Goal: Task Accomplishment & Management: Manage account settings

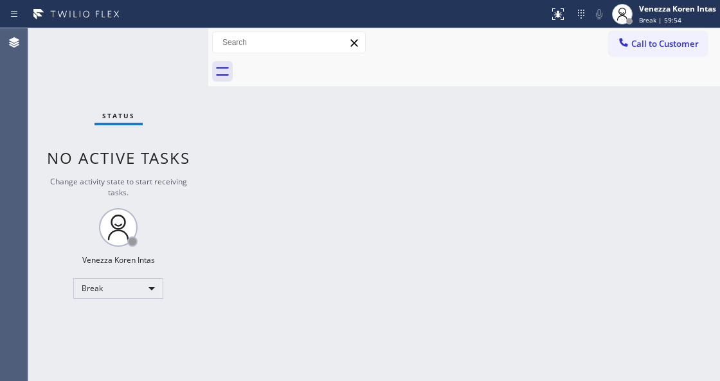
click at [188, 200] on div "Status No active tasks Change activity state to start receiving tasks. Venezza …" at bounding box center [118, 204] width 180 height 353
click at [145, 288] on div "Break" at bounding box center [118, 288] width 90 height 21
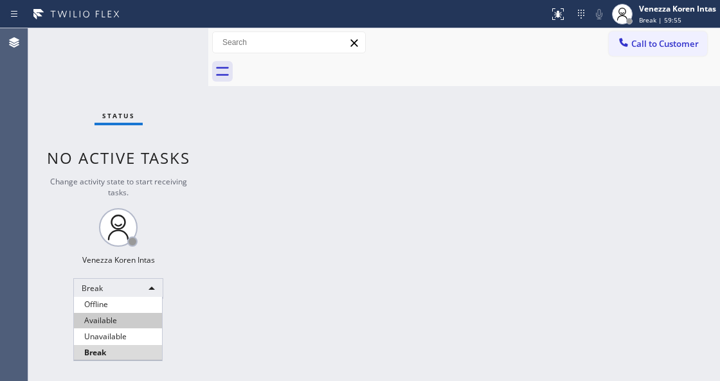
click at [127, 319] on li "Available" at bounding box center [118, 320] width 88 height 15
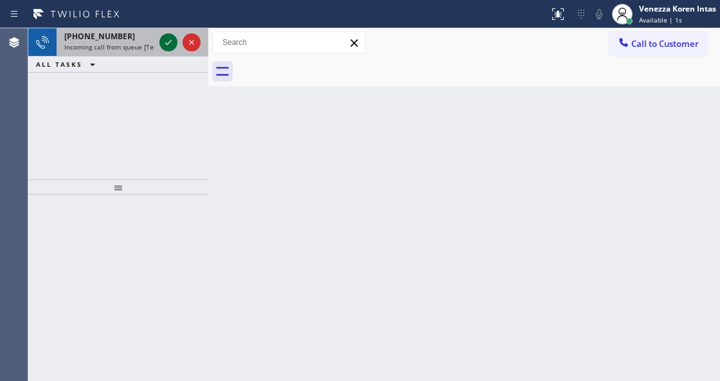
click at [163, 42] on icon at bounding box center [168, 42] width 15 height 15
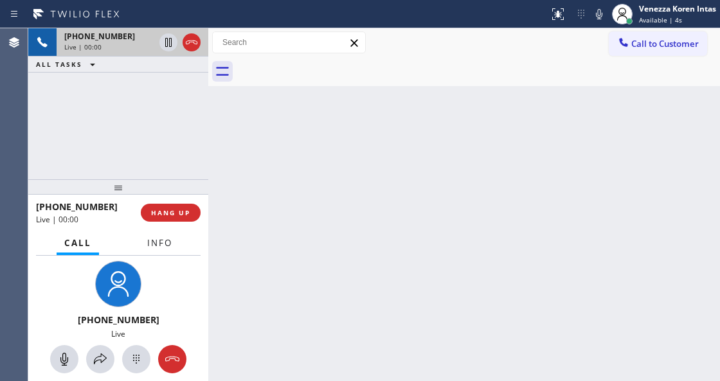
drag, startPoint x: 153, startPoint y: 249, endPoint x: 184, endPoint y: 258, distance: 32.3
click at [154, 251] on button "Info" at bounding box center [159, 243] width 40 height 25
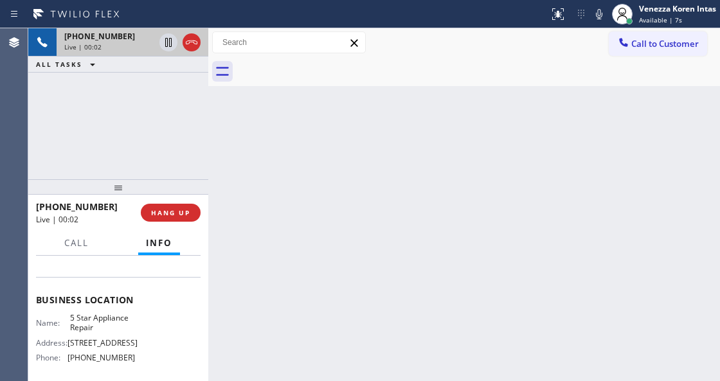
scroll to position [171, 0]
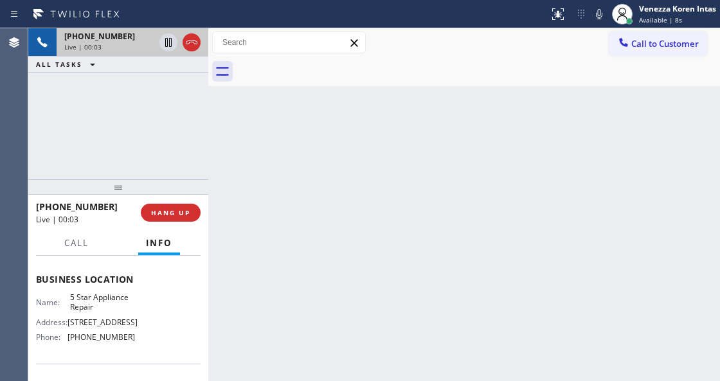
click at [102, 44] on div "Live | 00:03" at bounding box center [109, 46] width 90 height 9
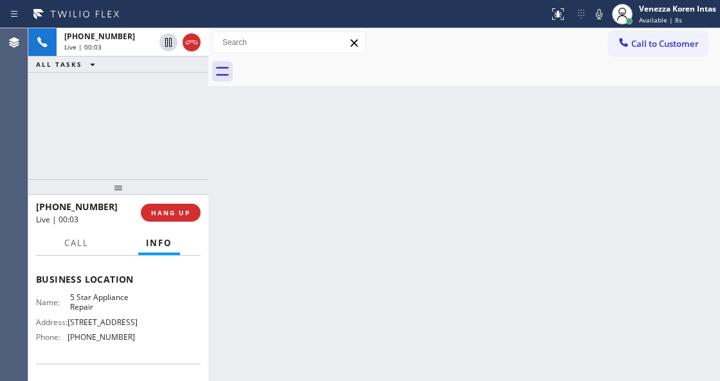
click at [130, 306] on span "5 Star Appliance Repair" at bounding box center [102, 302] width 64 height 20
drag, startPoint x: 118, startPoint y: 286, endPoint x: 106, endPoint y: 209, distance: 77.4
click at [118, 282] on div "Business location Name: 5 Star Appliance Repair Address: [STREET_ADDRESS] Phone…" at bounding box center [118, 309] width 164 height 107
drag, startPoint x: 105, startPoint y: 204, endPoint x: 106, endPoint y: 191, distance: 12.9
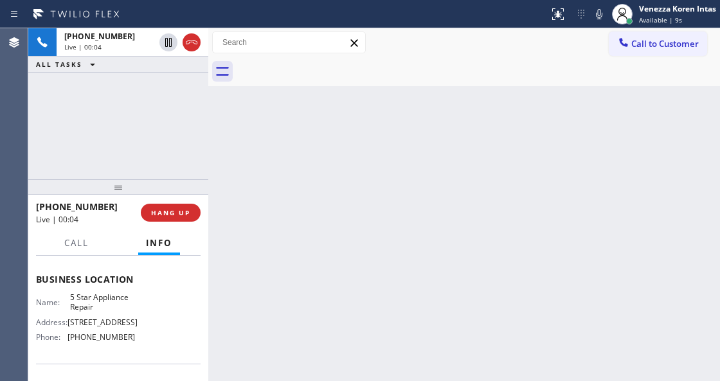
click at [105, 202] on div "+13105626306" at bounding box center [84, 206] width 96 height 12
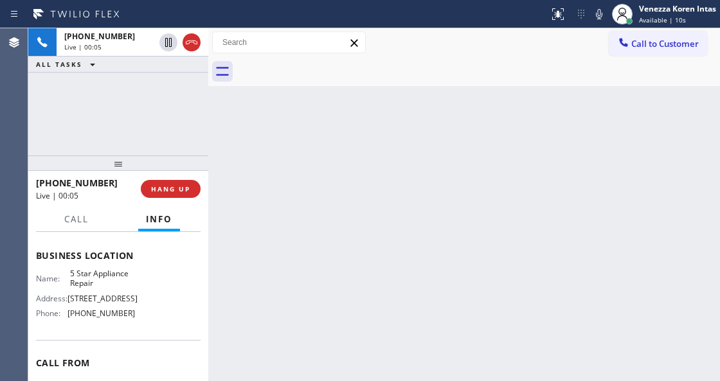
drag, startPoint x: 114, startPoint y: 185, endPoint x: 125, endPoint y: 161, distance: 25.9
click at [125, 161] on div at bounding box center [118, 162] width 180 height 15
click at [351, 126] on div "Back to Dashboard Change Sender ID Customers Technicians Select a contact Outbo…" at bounding box center [463, 204] width 511 height 353
click at [391, 145] on div "Back to Dashboard Change Sender ID Customers Technicians Select a contact Outbo…" at bounding box center [463, 204] width 511 height 353
drag, startPoint x: 394, startPoint y: 153, endPoint x: 394, endPoint y: 176, distance: 23.1
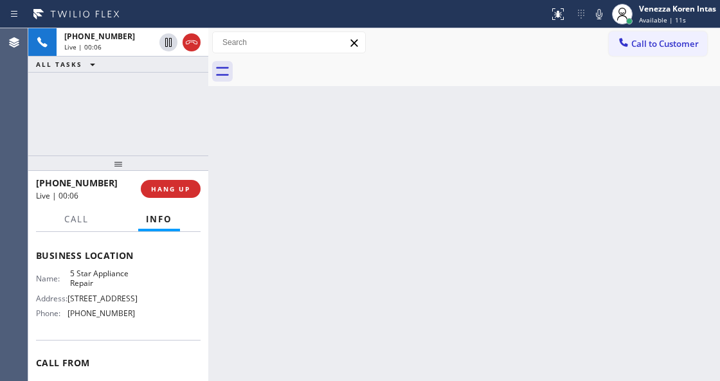
click at [394, 168] on div "Back to Dashboard Change Sender ID Customers Technicians Select a contact Outbo…" at bounding box center [463, 204] width 511 height 353
click at [108, 288] on span "5 Star Appliance Repair" at bounding box center [102, 279] width 64 height 20
click at [123, 288] on span "5 Star Appliance Repair" at bounding box center [102, 279] width 64 height 20
click at [127, 288] on span "5 Star Appliance Repair" at bounding box center [102, 279] width 64 height 20
click at [141, 296] on div "Name: 5 Star Appliance Repair Address: 510 Foothill Rd Phone: (855) 731-4952" at bounding box center [118, 296] width 164 height 55
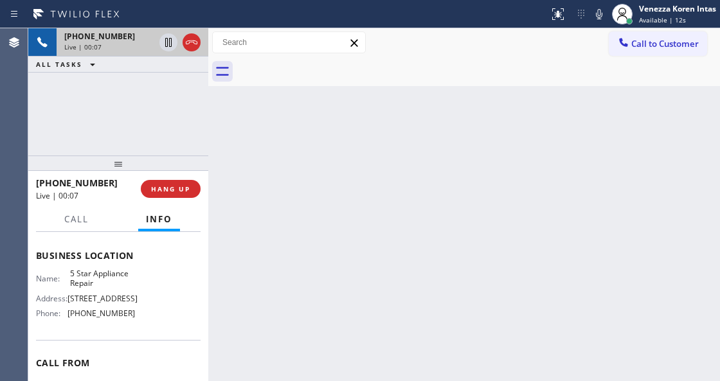
click at [112, 32] on span "+13105626306" at bounding box center [99, 36] width 71 height 11
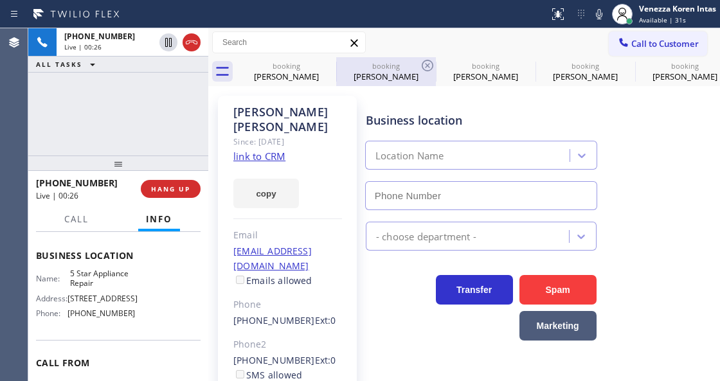
click at [405, 67] on div "booking" at bounding box center [385, 66] width 97 height 10
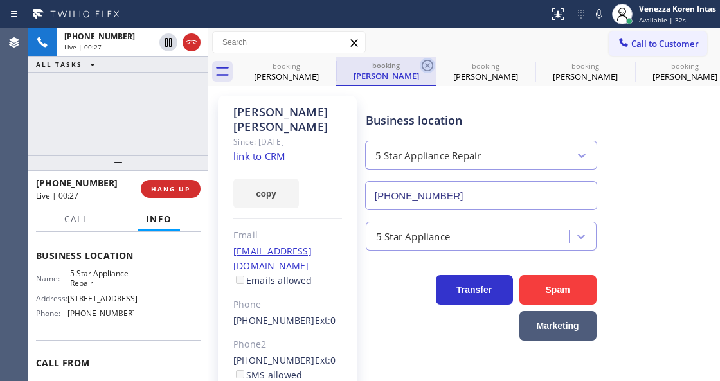
click at [427, 65] on icon at bounding box center [427, 66] width 12 height 12
click at [0, 0] on icon at bounding box center [0, 0] width 0 height 0
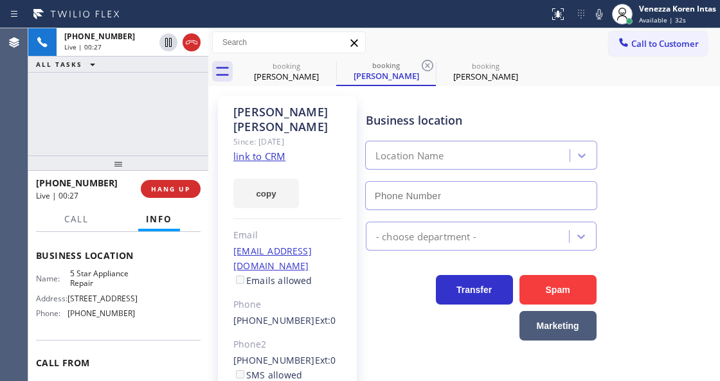
click at [427, 65] on icon at bounding box center [427, 66] width 12 height 12
click at [427, 65] on div "booking Paul Dennler booking Paul Dennler" at bounding box center [477, 71] width 483 height 29
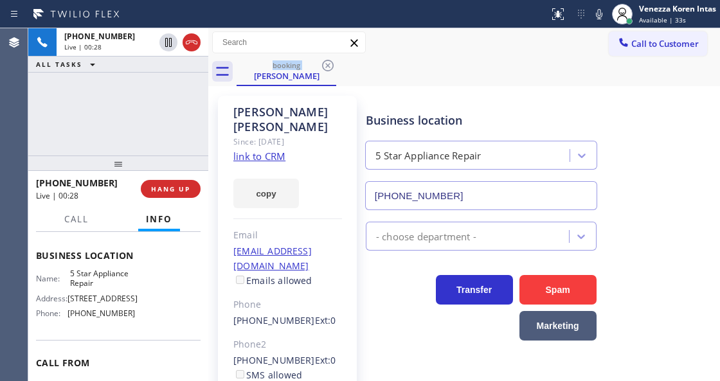
click at [273, 150] on link "link to CRM" at bounding box center [259, 156] width 52 height 13
drag, startPoint x: 91, startPoint y: 293, endPoint x: 98, endPoint y: 298, distance: 8.2
click at [98, 298] on div "Name: 5 Star Appliance Repair Address: 510 Foothill Rd Phone: (855) 731-4952" at bounding box center [85, 296] width 99 height 55
copy span "5 Star Appliance Repair"
click at [314, 116] on div "Paul Dennler" at bounding box center [287, 120] width 109 height 30
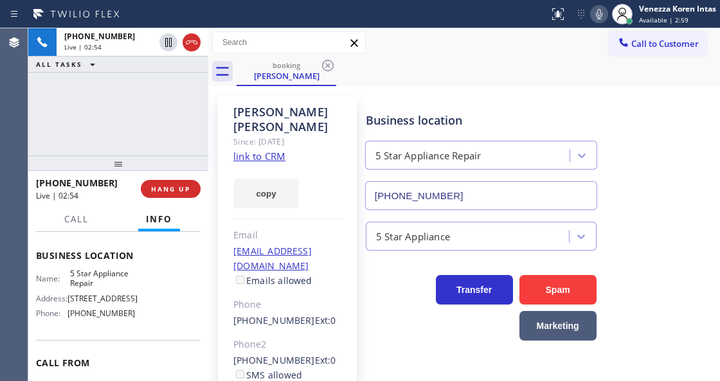
click at [602, 13] on icon at bounding box center [598, 13] width 15 height 15
click at [170, 40] on icon at bounding box center [168, 42] width 15 height 15
drag, startPoint x: 210, startPoint y: 139, endPoint x: 252, endPoint y: 169, distance: 51.5
click at [208, 139] on div at bounding box center [208, 204] width 0 height 353
click at [596, 14] on rect at bounding box center [598, 12] width 9 height 9
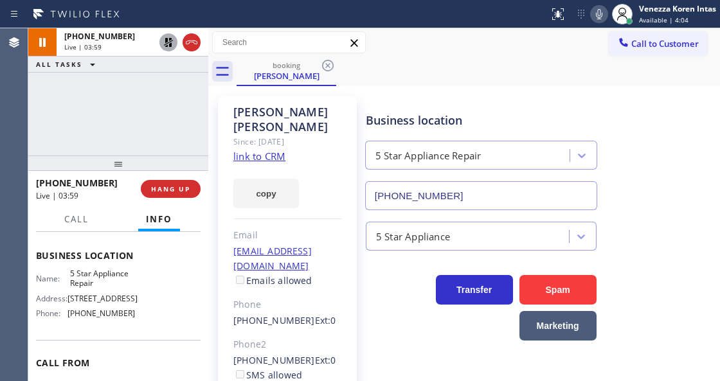
click at [171, 45] on icon at bounding box center [168, 42] width 9 height 9
click at [599, 13] on icon at bounding box center [598, 13] width 15 height 15
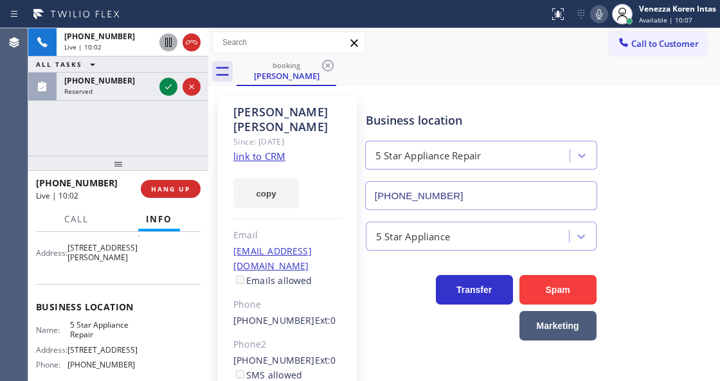
scroll to position [155, 0]
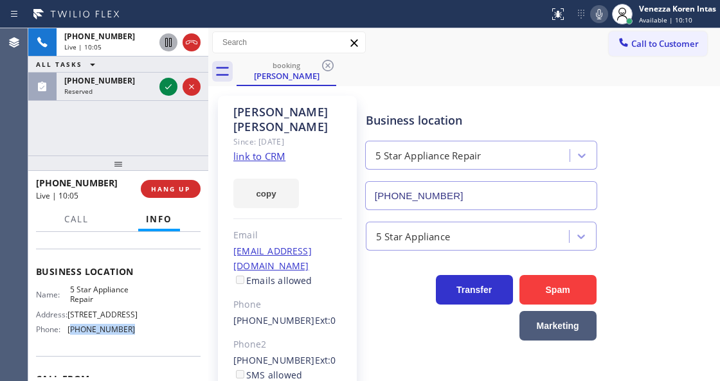
drag, startPoint x: 129, startPoint y: 346, endPoint x: 72, endPoint y: 343, distance: 57.2
click at [72, 340] on div "Name: 5 Star Appliance Repair Address: 510 Foothill Rd Phone: (855) 731-4952" at bounding box center [85, 312] width 99 height 55
copy span "855) 731-4952"
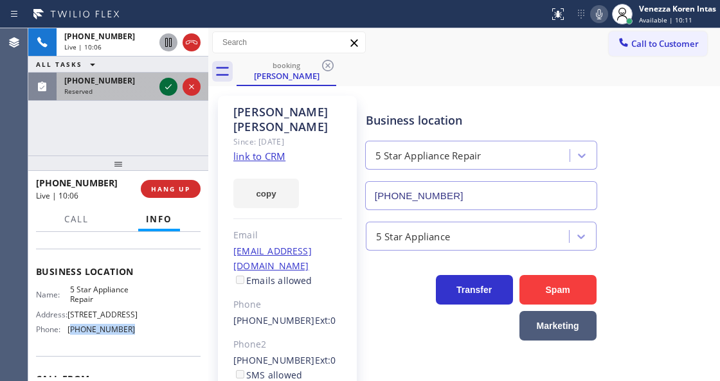
click at [164, 82] on icon at bounding box center [168, 86] width 15 height 15
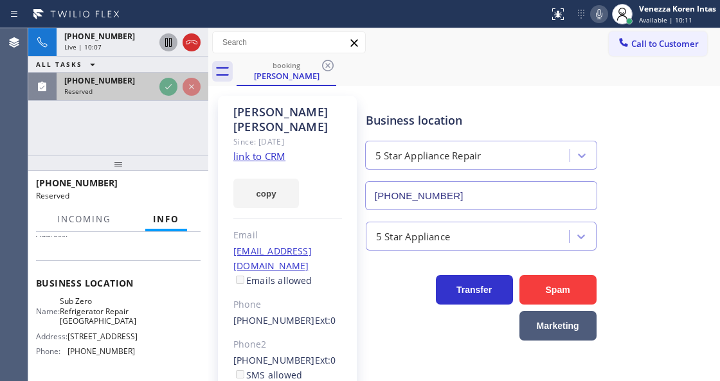
scroll to position [180, 0]
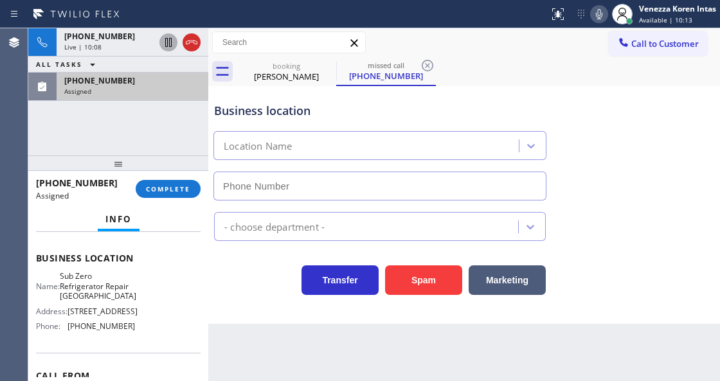
type input "[PHONE_NUMBER]"
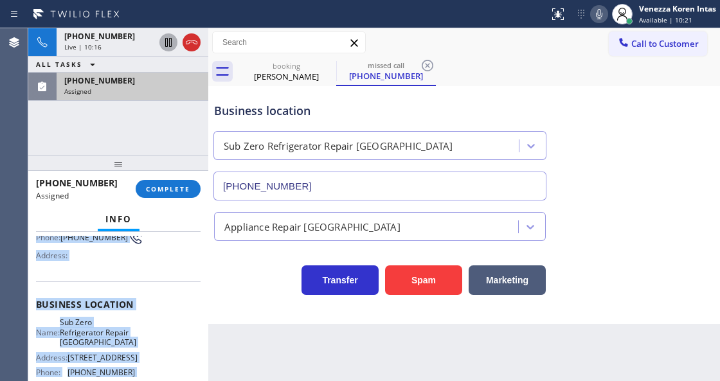
scroll to position [261, 0]
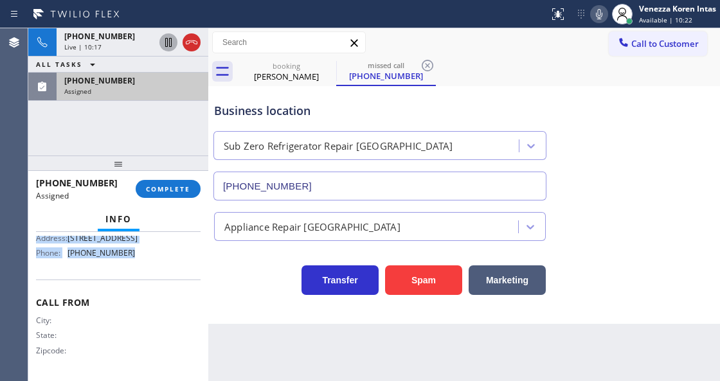
drag, startPoint x: 35, startPoint y: 326, endPoint x: 159, endPoint y: 265, distance: 138.8
click at [159, 265] on div "Context Queue: Appliance Repair High End Priority: 0 Task Age: 5 minute(s) Cust…" at bounding box center [118, 306] width 180 height 148
copy div "Customer Name: (312) 972-5435 Phone: (312) 972-5435 Address: Business location …"
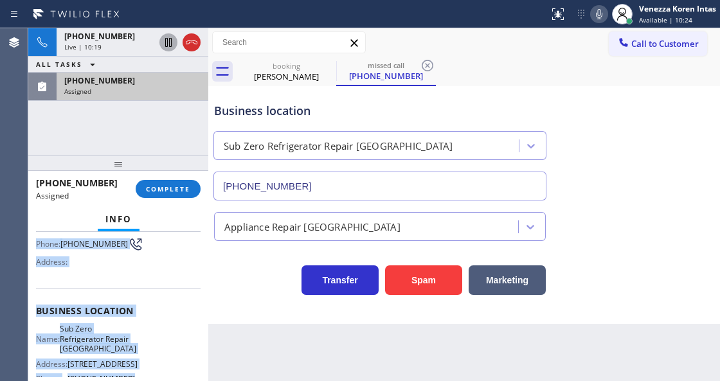
scroll to position [128, 0]
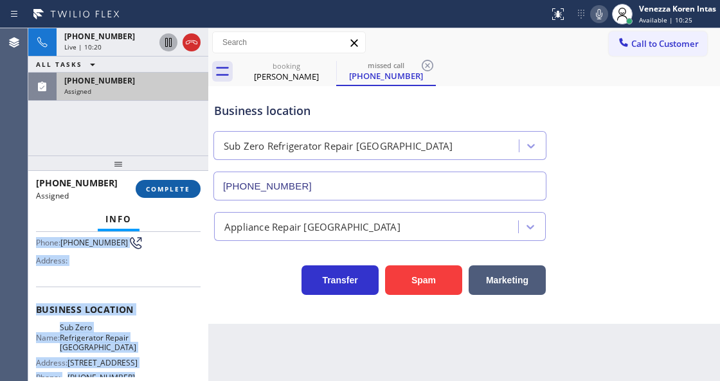
click at [173, 192] on span "COMPLETE" at bounding box center [168, 188] width 44 height 9
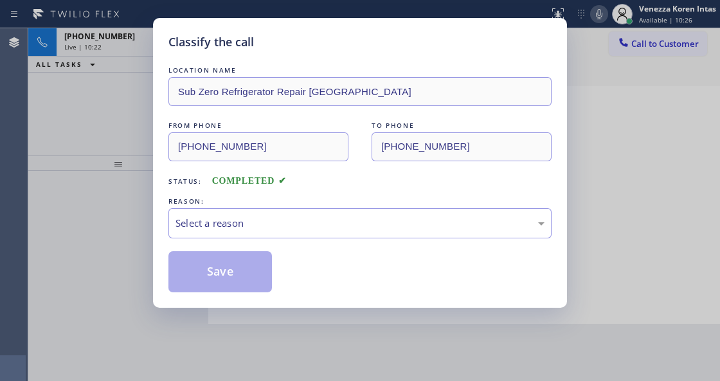
drag, startPoint x: 258, startPoint y: 213, endPoint x: 260, endPoint y: 219, distance: 6.6
click at [260, 215] on div "Select a reason" at bounding box center [359, 223] width 383 height 30
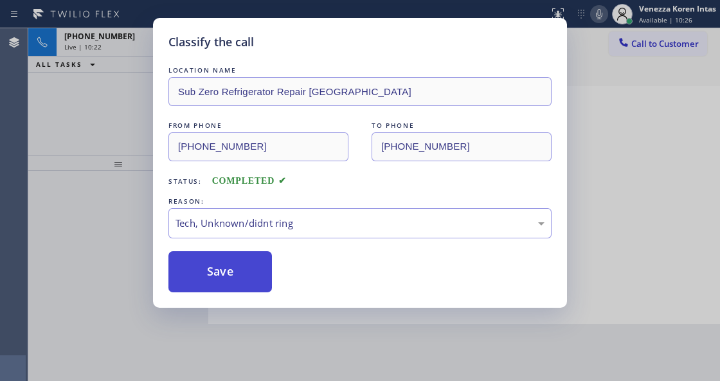
click at [242, 289] on button "Save" at bounding box center [219, 271] width 103 height 41
type input "[PHONE_NUMBER]"
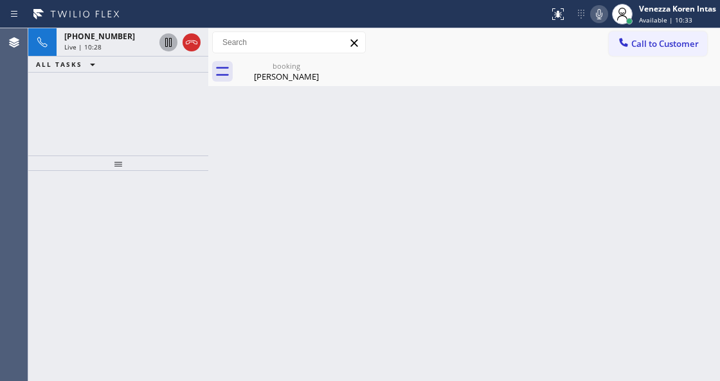
click at [238, 159] on div "Back to Dashboard Change Sender ID Customers Technicians Select a contact Outbo…" at bounding box center [463, 204] width 511 height 353
click at [284, 64] on div "booking" at bounding box center [286, 66] width 97 height 10
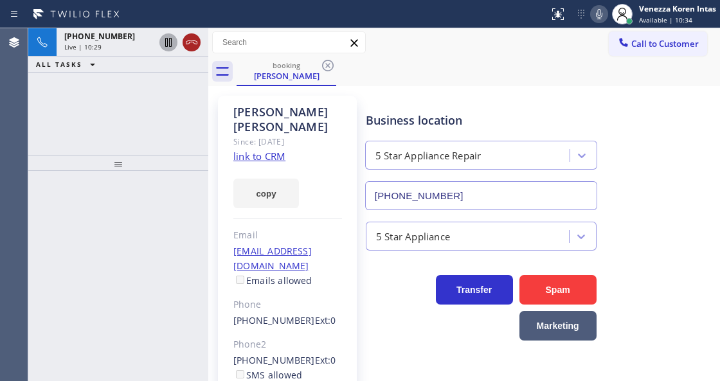
click at [193, 43] on icon at bounding box center [191, 42] width 15 height 15
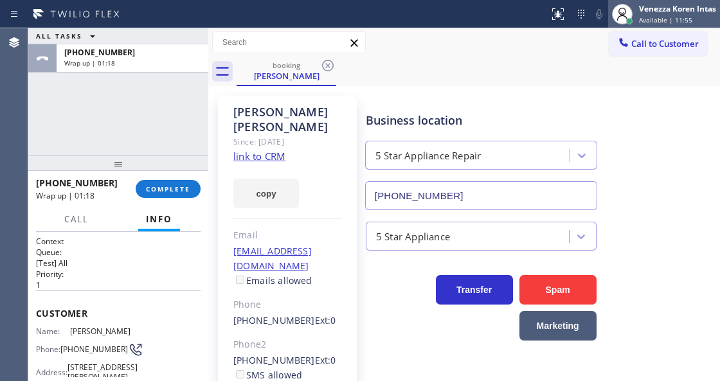
click at [657, 13] on div "Venezza Koren Intas" at bounding box center [677, 8] width 77 height 11
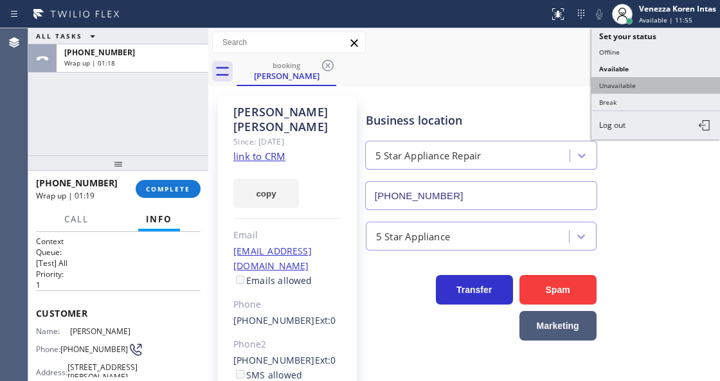
drag, startPoint x: 645, startPoint y: 78, endPoint x: 300, endPoint y: 140, distance: 350.4
click at [645, 79] on button "Unavailable" at bounding box center [655, 85] width 128 height 17
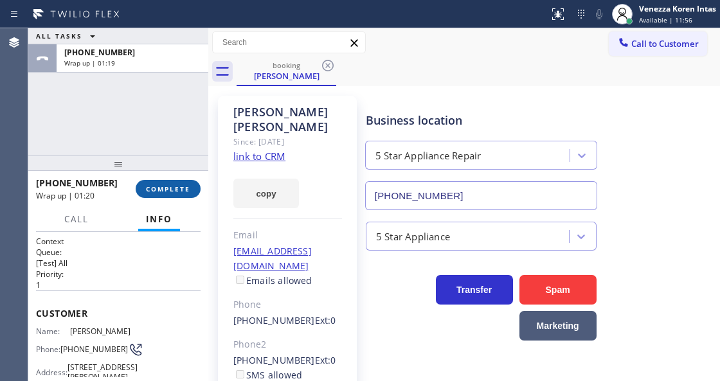
click at [150, 188] on span "COMPLETE" at bounding box center [168, 188] width 44 height 9
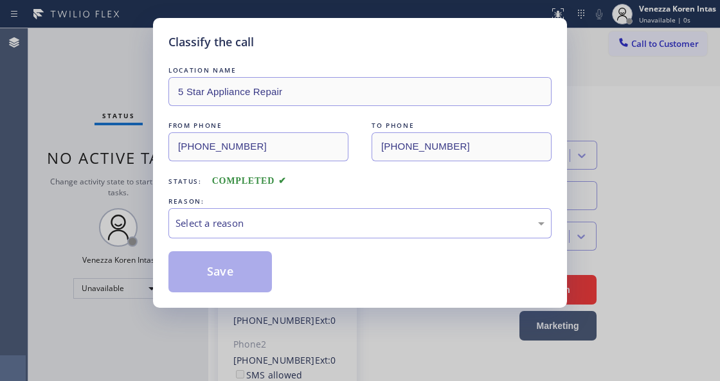
click at [312, 206] on div "REASON:" at bounding box center [359, 201] width 383 height 13
click at [310, 220] on div "Select a reason" at bounding box center [359, 223] width 369 height 15
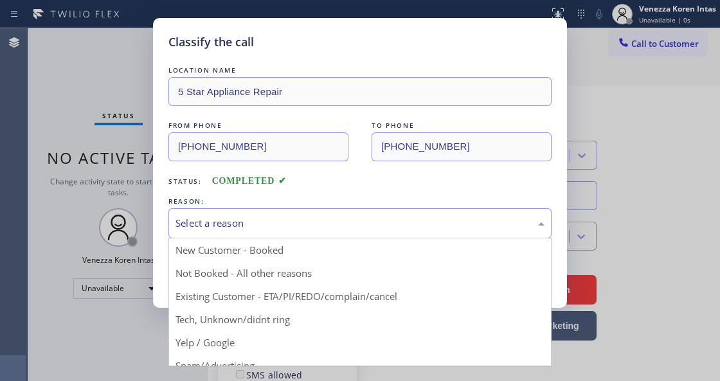
drag, startPoint x: 293, startPoint y: 252, endPoint x: 285, endPoint y: 257, distance: 8.9
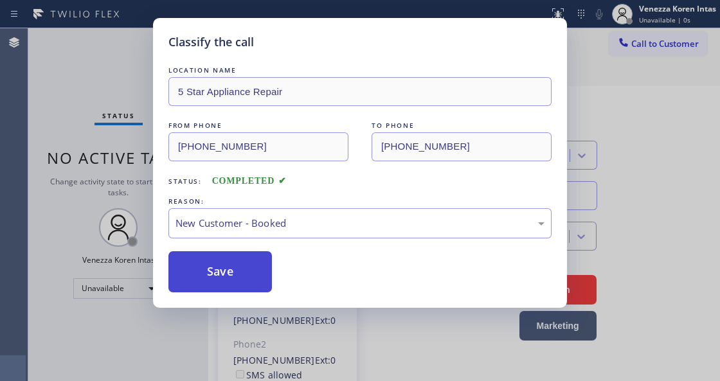
click at [241, 271] on button "Save" at bounding box center [219, 271] width 103 height 41
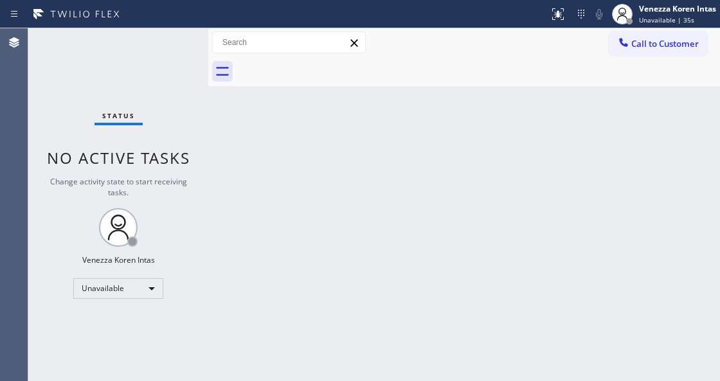
click at [415, 138] on div "Back to Dashboard Change Sender ID Customers Technicians Select a contact Outbo…" at bounding box center [463, 204] width 511 height 353
drag, startPoint x: 358, startPoint y: 279, endPoint x: 340, endPoint y: 340, distance: 64.2
click at [358, 281] on div "Back to Dashboard Change Sender ID Customers Technicians Select a contact Outbo…" at bounding box center [463, 204] width 511 height 353
click at [287, 77] on div at bounding box center [477, 71] width 483 height 29
click at [417, 358] on div "Back to Dashboard Change Sender ID Customers Technicians Select a contact Outbo…" at bounding box center [463, 204] width 511 height 353
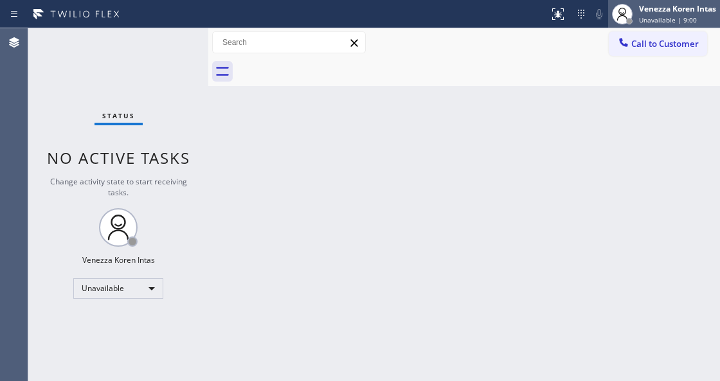
click at [678, 17] on span "Unavailable | 9:00" at bounding box center [668, 19] width 58 height 9
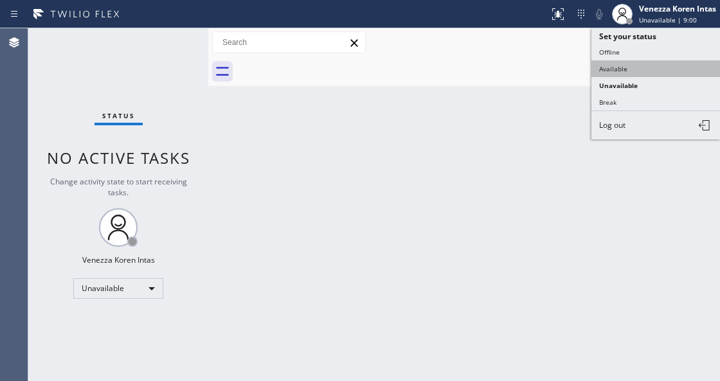
click at [631, 67] on button "Available" at bounding box center [655, 68] width 128 height 17
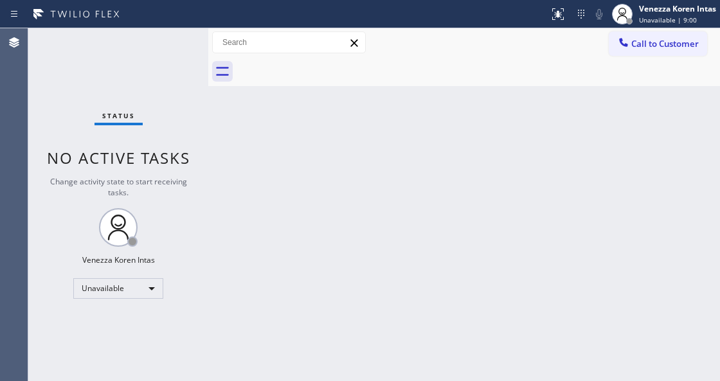
click at [483, 136] on div "Back to Dashboard Change Sender ID Customers Technicians Select a contact Outbo…" at bounding box center [463, 204] width 511 height 353
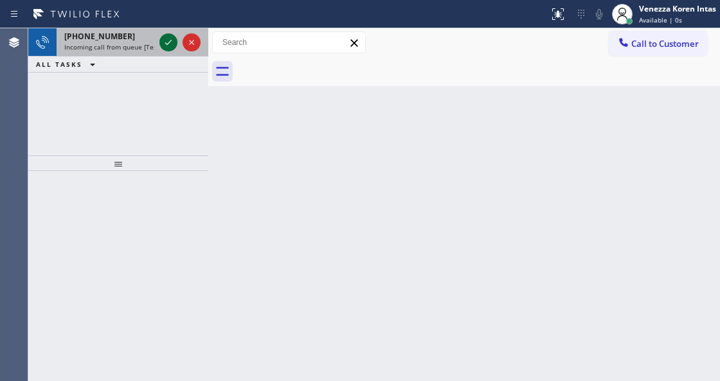
click at [172, 46] on icon at bounding box center [168, 42] width 15 height 15
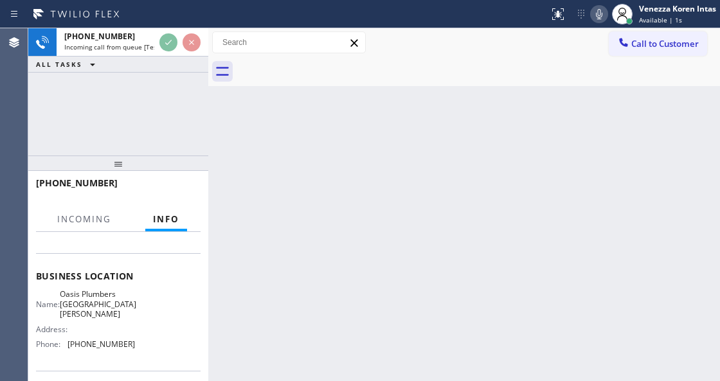
scroll to position [171, 0]
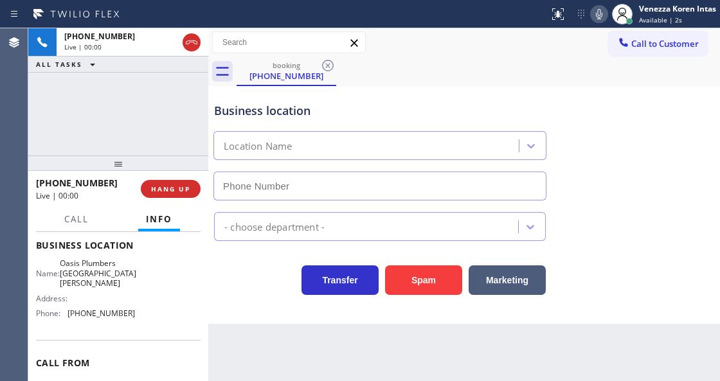
type input "[PHONE_NUMBER]"
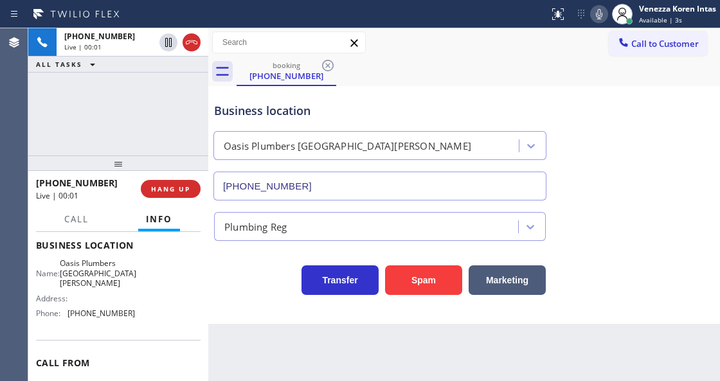
click at [146, 109] on div "+12793003324 Live | 00:01 ALL TASKS ALL TASKS ACTIVE TASKS TASKS IN WRAP UP" at bounding box center [118, 91] width 180 height 127
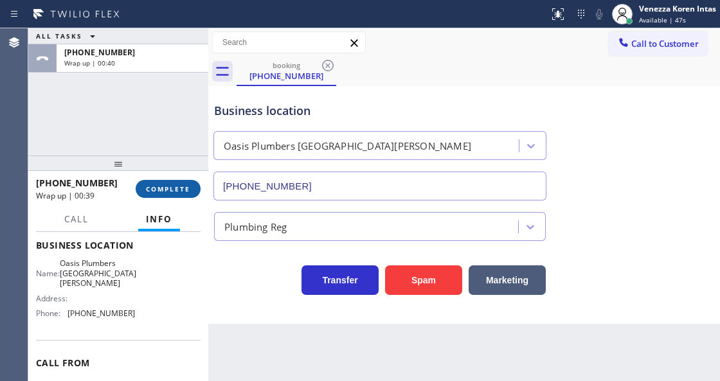
click at [163, 194] on button "COMPLETE" at bounding box center [168, 189] width 65 height 18
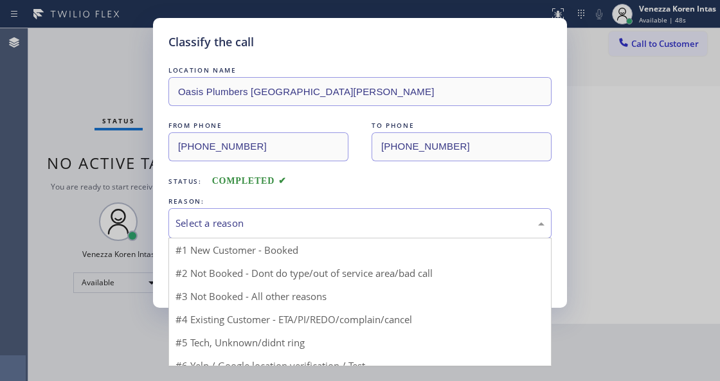
click at [282, 218] on div "Select a reason" at bounding box center [359, 223] width 369 height 15
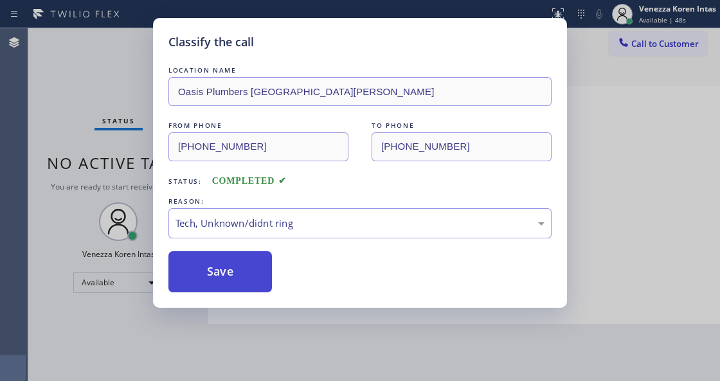
click at [254, 280] on button "Save" at bounding box center [219, 271] width 103 height 41
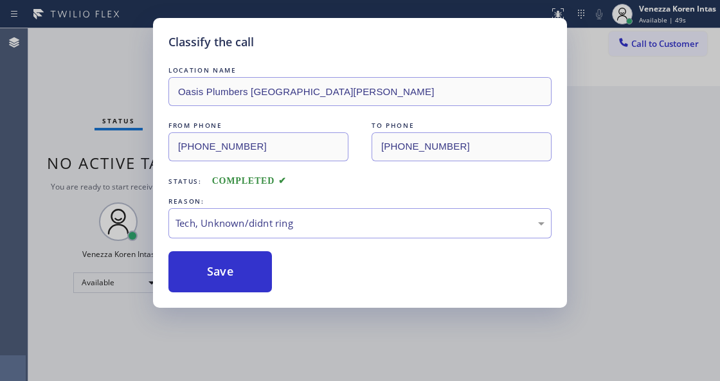
click at [262, 364] on div "Classify the call LOCATION NAME Oasis Plumbers Santa Monica FROM PHONE (279) 30…" at bounding box center [360, 190] width 720 height 381
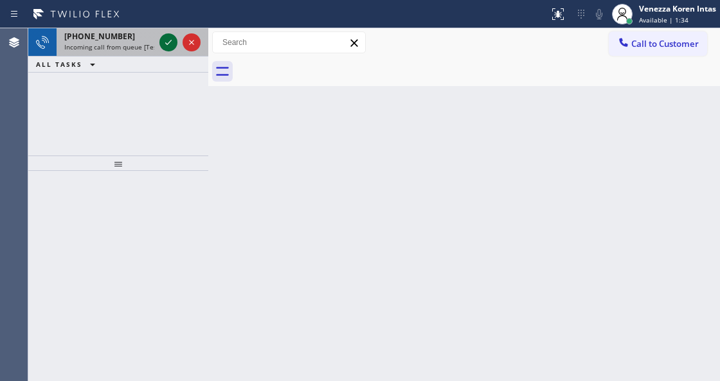
click at [166, 44] on icon at bounding box center [168, 42] width 6 height 5
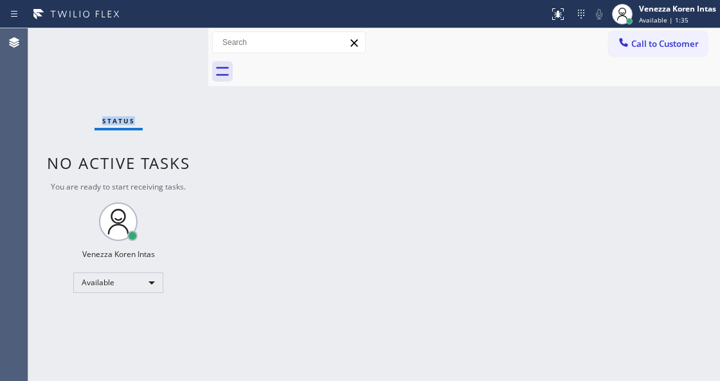
click at [166, 44] on div "Status No active tasks You are ready to start receiving tasks. Venezza Koren In…" at bounding box center [118, 204] width 180 height 353
click at [387, 226] on div "Back to Dashboard Change Sender ID Customers Technicians Select a contact Outbo…" at bounding box center [463, 204] width 511 height 353
click at [558, 28] on div "Call to Customer Outbound call Location Mira Mesa Air Conditioning Repair Your …" at bounding box center [463, 42] width 511 height 29
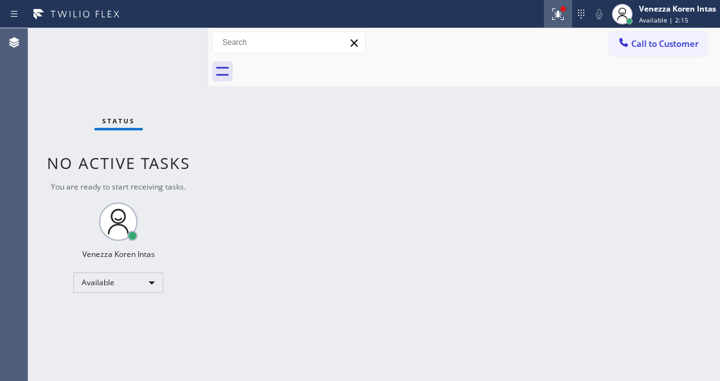
click at [551, 5] on button at bounding box center [557, 14] width 28 height 28
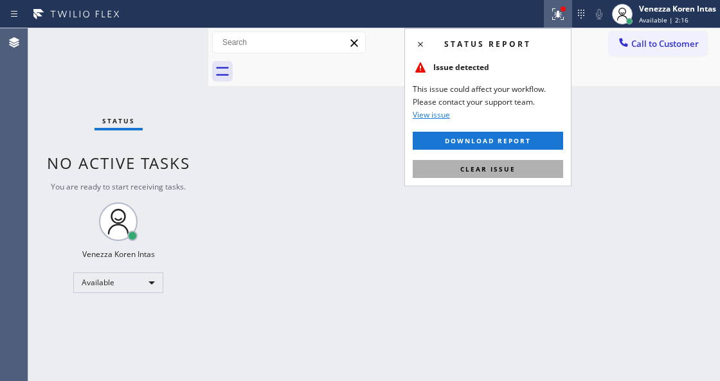
click at [520, 176] on button "Clear issue" at bounding box center [487, 169] width 150 height 18
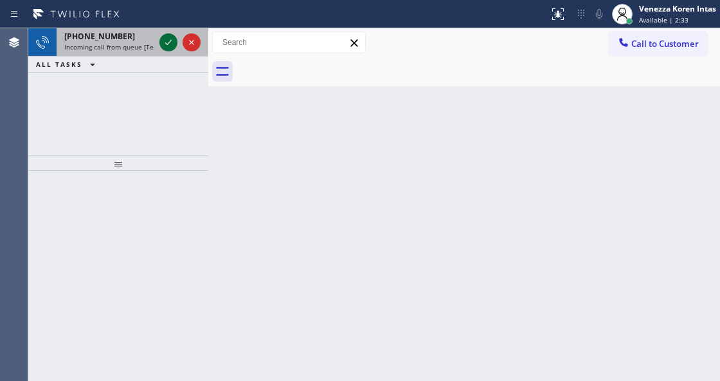
click at [168, 44] on icon at bounding box center [168, 42] width 6 height 5
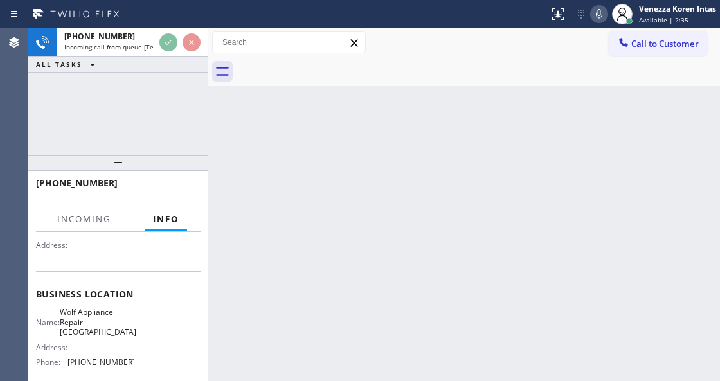
scroll to position [171, 0]
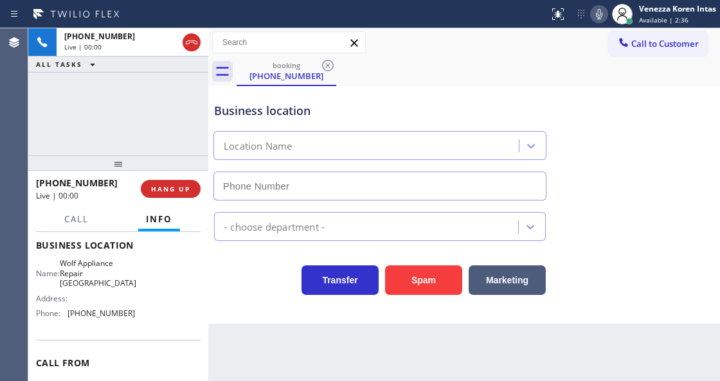
type input "[PHONE_NUMBER]"
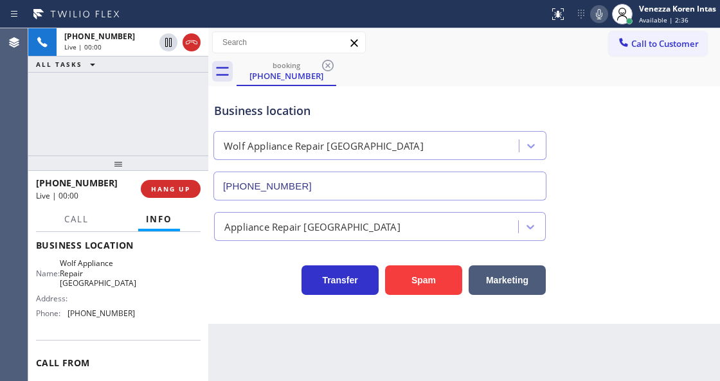
click at [448, 94] on div "Business location Wolf Appliance Repair Phoenix (425) 517-3988" at bounding box center [379, 144] width 337 height 111
click at [424, 63] on div "booking (253) 304-4827" at bounding box center [477, 71] width 483 height 29
click at [597, 10] on icon at bounding box center [599, 14] width 6 height 10
drag, startPoint x: 597, startPoint y: 10, endPoint x: 601, endPoint y: 36, distance: 26.7
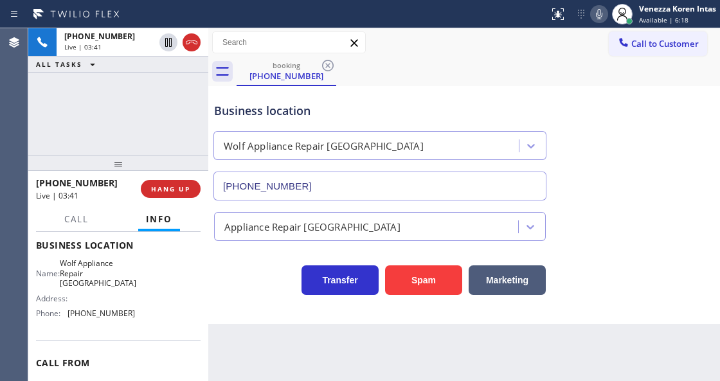
click at [597, 10] on icon at bounding box center [598, 13] width 15 height 15
click at [602, 21] on icon at bounding box center [598, 13] width 15 height 15
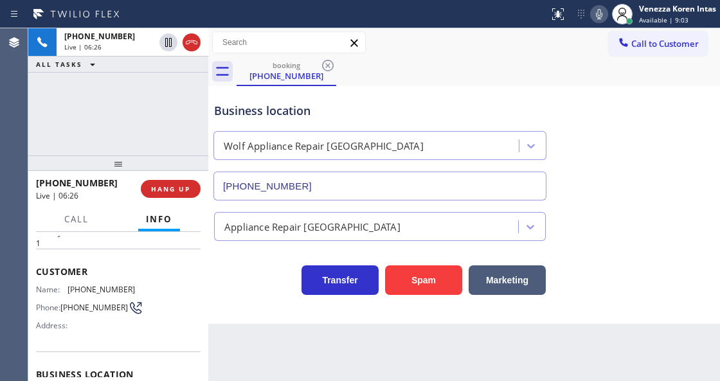
scroll to position [0, 0]
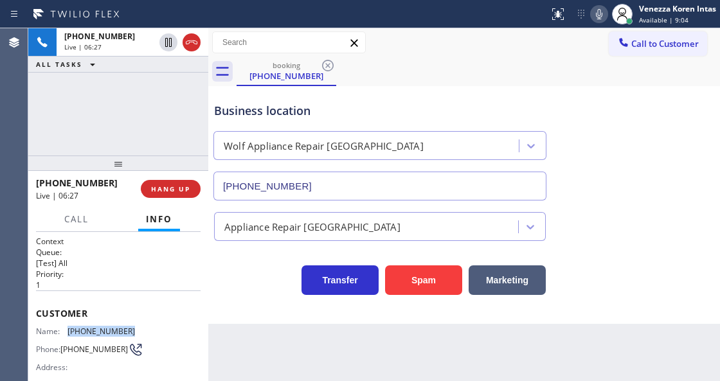
drag, startPoint x: 132, startPoint y: 324, endPoint x: 66, endPoint y: 328, distance: 66.3
click at [66, 328] on div "Name: (253) 304-4827 Phone: (253) 304-4827 Address:" at bounding box center [118, 351] width 164 height 51
copy div "[PHONE_NUMBER]"
click at [599, 5] on button at bounding box center [599, 14] width 18 height 18
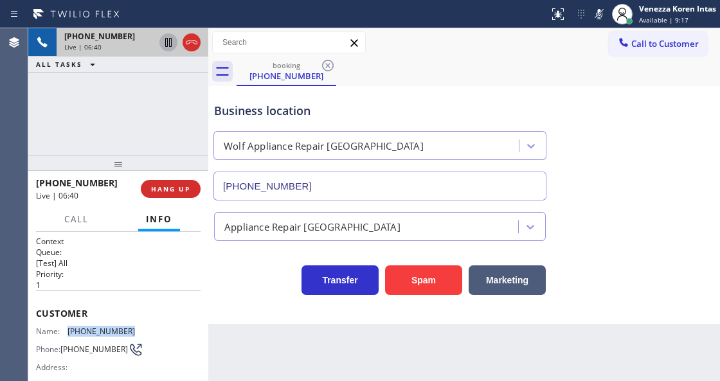
click at [170, 46] on icon at bounding box center [168, 42] width 6 height 9
click at [440, 56] on div "Call to Customer Outbound call Location Mira Mesa Air Conditioning Repair Your …" at bounding box center [463, 42] width 511 height 29
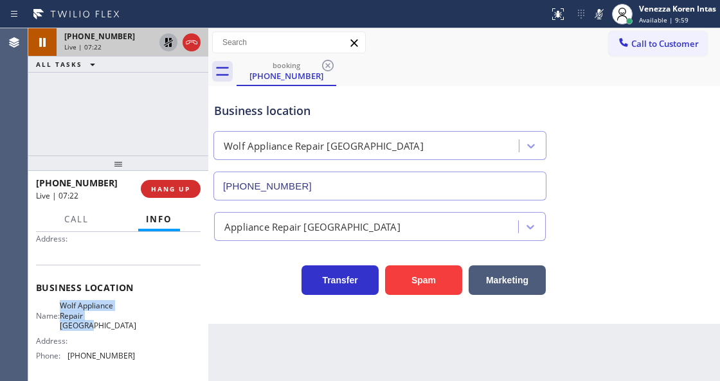
drag, startPoint x: 69, startPoint y: 305, endPoint x: 135, endPoint y: 314, distance: 66.1
click at [135, 314] on div "Name: Wolf Appliance Repair Phoenix Address: Phone: (425) 517-3988" at bounding box center [118, 333] width 164 height 65
copy span "Wolf Appliance Repair [GEOGRAPHIC_DATA]"
click at [596, 17] on icon at bounding box center [598, 13] width 15 height 15
click at [168, 38] on icon at bounding box center [168, 42] width 15 height 15
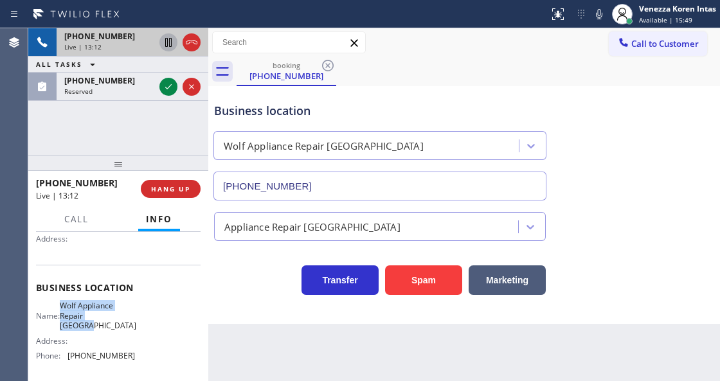
click at [600, 13] on icon at bounding box center [598, 13] width 15 height 15
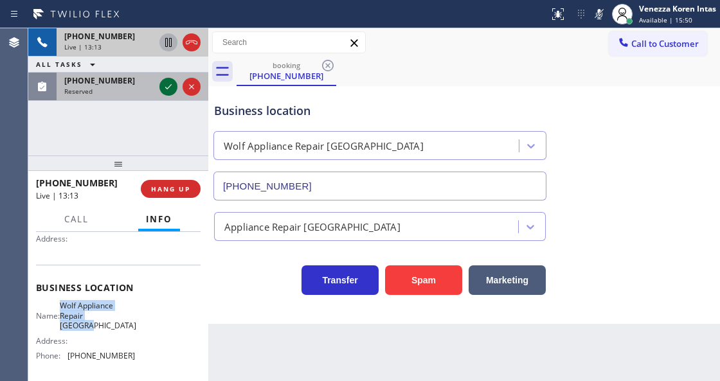
click at [166, 86] on icon at bounding box center [168, 86] width 15 height 15
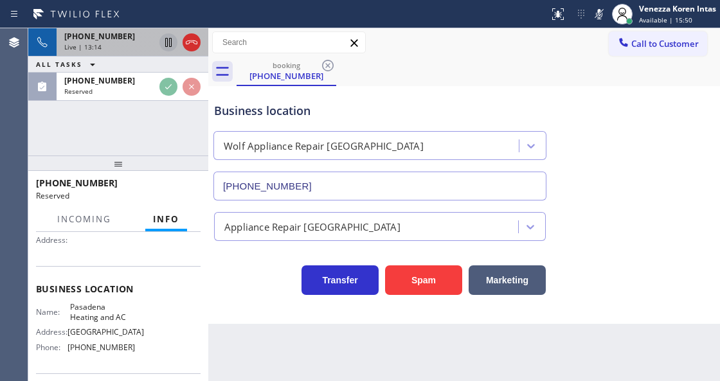
scroll to position [139, 0]
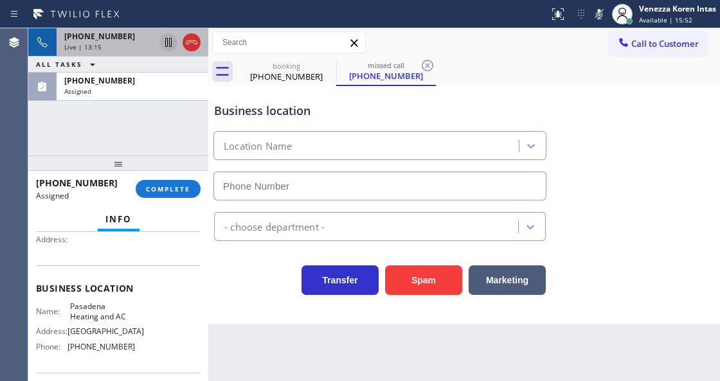
type input "[PHONE_NUMBER]"
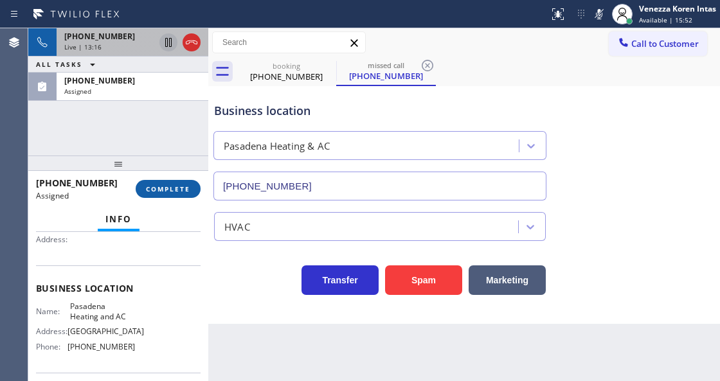
scroll to position [149, 0]
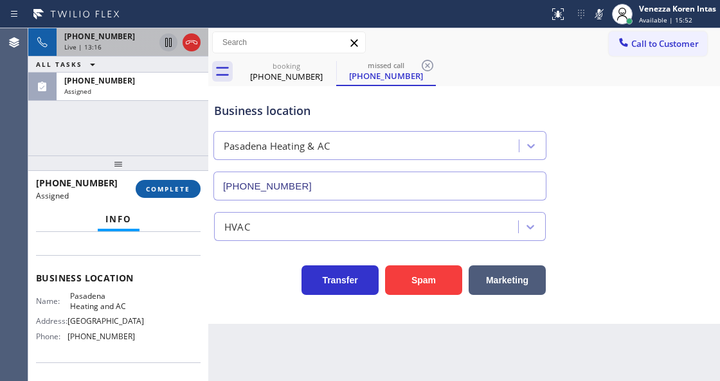
click at [182, 182] on button "COMPLETE" at bounding box center [168, 189] width 65 height 18
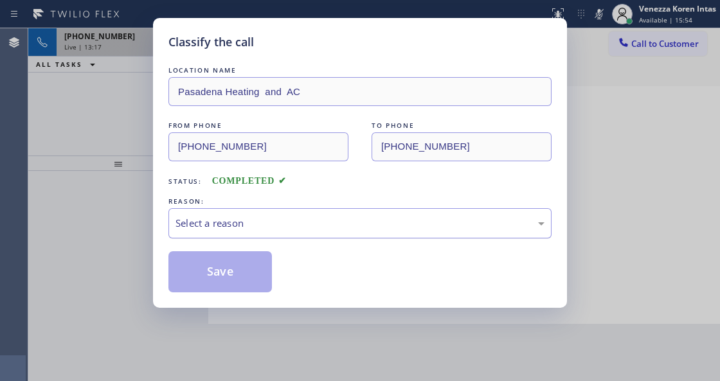
click at [288, 233] on div "Select a reason" at bounding box center [359, 223] width 383 height 30
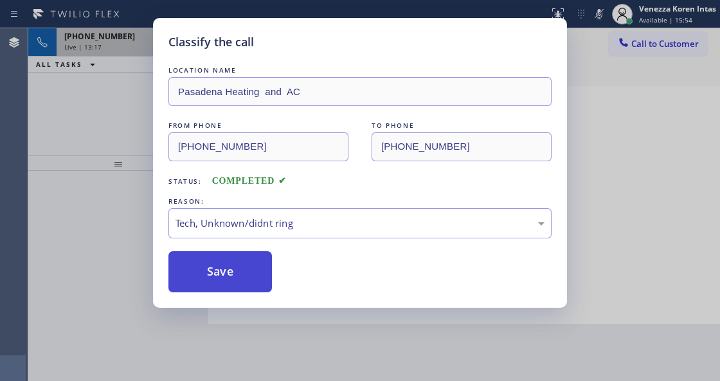
click at [247, 276] on button "Save" at bounding box center [219, 271] width 103 height 41
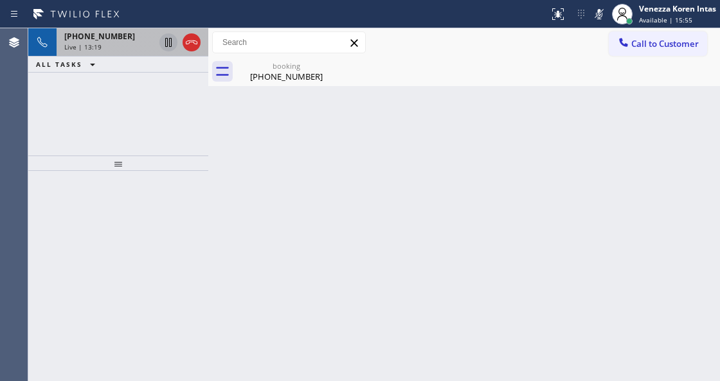
click at [171, 38] on icon at bounding box center [168, 42] width 6 height 9
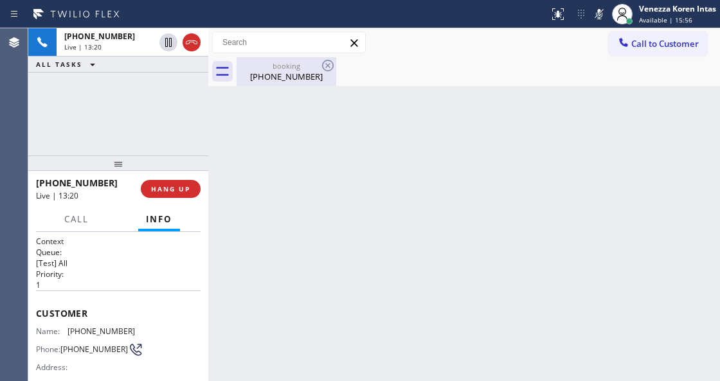
click at [299, 64] on div "booking" at bounding box center [286, 66] width 97 height 10
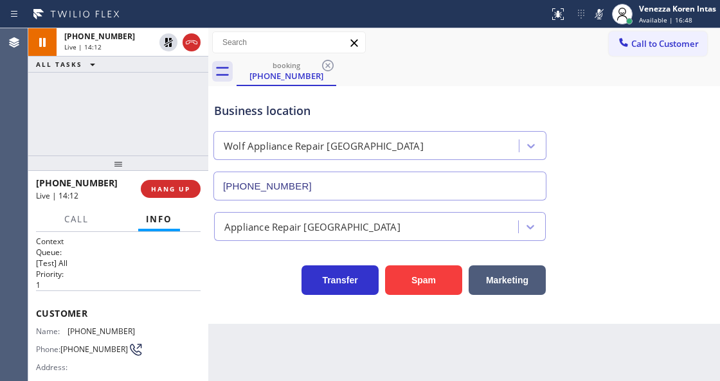
drag, startPoint x: 600, startPoint y: 11, endPoint x: 473, endPoint y: 78, distance: 143.7
click at [600, 11] on rect at bounding box center [598, 12] width 9 height 9
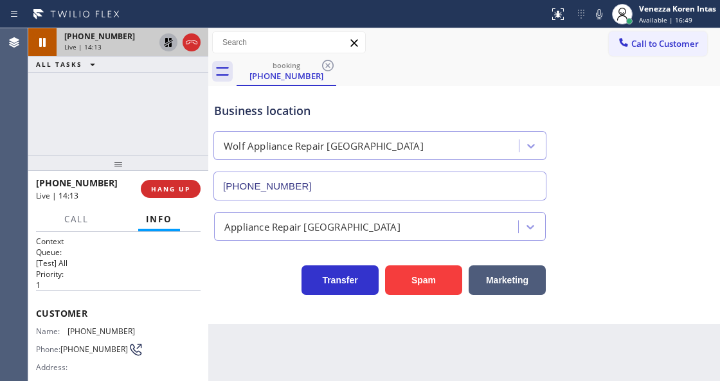
click at [159, 41] on div at bounding box center [168, 42] width 18 height 15
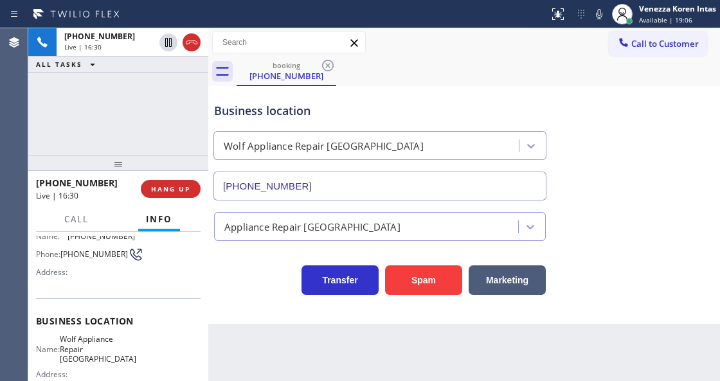
scroll to position [128, 0]
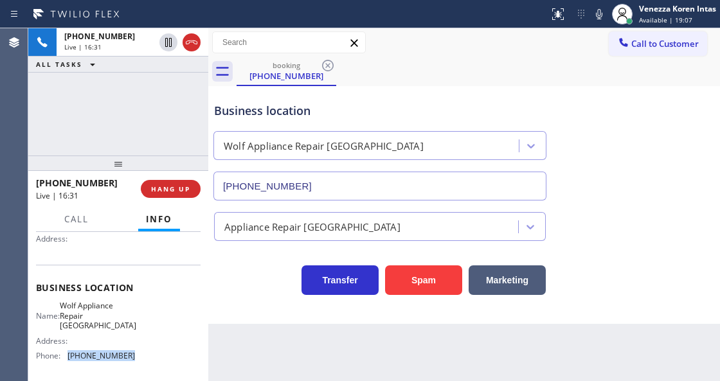
drag, startPoint x: 140, startPoint y: 344, endPoint x: 67, endPoint y: 348, distance: 73.3
click at [67, 348] on div "Name: Wolf Appliance Repair Phoenix Address: Phone: (425) 517-3988" at bounding box center [118, 333] width 164 height 65
copy div "[PHONE_NUMBER]"
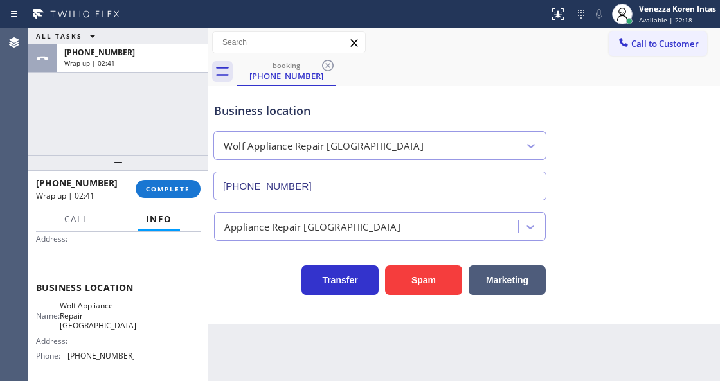
click at [400, 89] on div "Business location Wolf Appliance Repair Phoenix (425) 517-3988" at bounding box center [463, 142] width 505 height 116
click at [150, 185] on span "COMPLETE" at bounding box center [168, 188] width 44 height 9
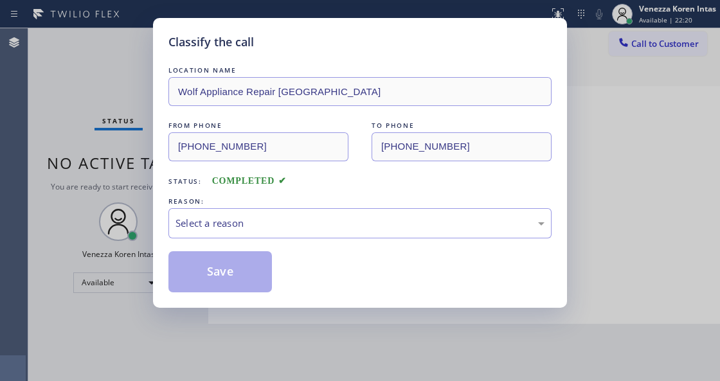
click at [299, 206] on div "REASON:" at bounding box center [359, 201] width 383 height 13
click at [301, 213] on div "Select a reason" at bounding box center [359, 223] width 383 height 30
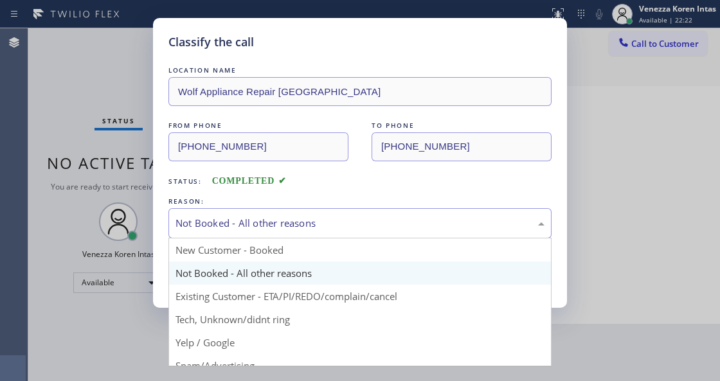
click at [285, 236] on div "Not Booked - All other reasons" at bounding box center [359, 223] width 383 height 30
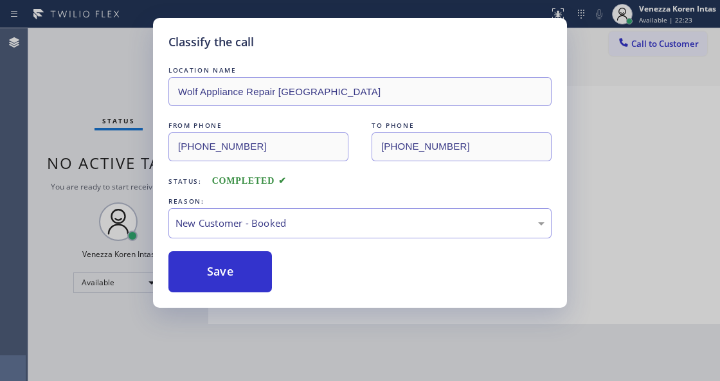
drag, startPoint x: 269, startPoint y: 266, endPoint x: 288, endPoint y: 256, distance: 21.8
click at [269, 266] on button "Save" at bounding box center [219, 271] width 103 height 41
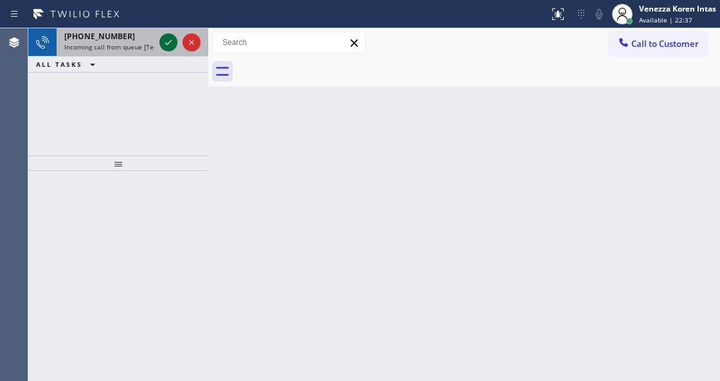
click at [171, 45] on icon at bounding box center [168, 42] width 15 height 15
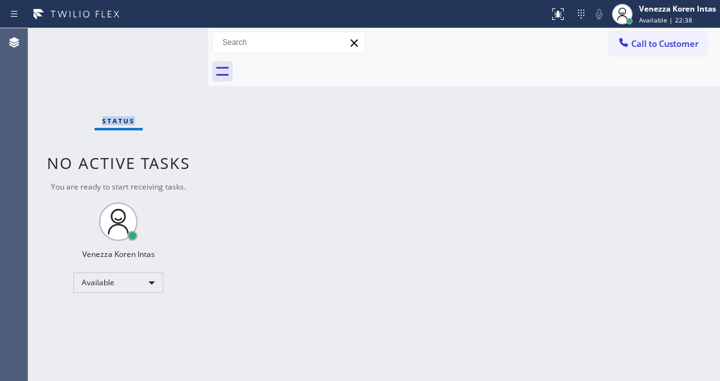
click at [171, 45] on div "Status No active tasks You are ready to start receiving tasks. Venezza Koren In…" at bounding box center [118, 204] width 180 height 353
click at [565, 24] on button at bounding box center [557, 14] width 28 height 28
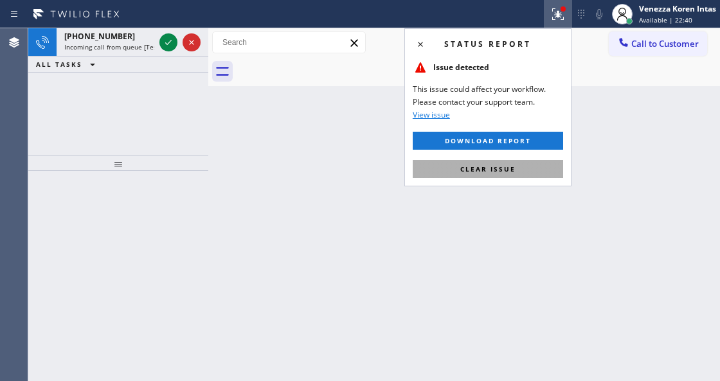
drag, startPoint x: 531, startPoint y: 171, endPoint x: 308, endPoint y: 98, distance: 235.3
click at [531, 171] on button "Clear issue" at bounding box center [487, 169] width 150 height 18
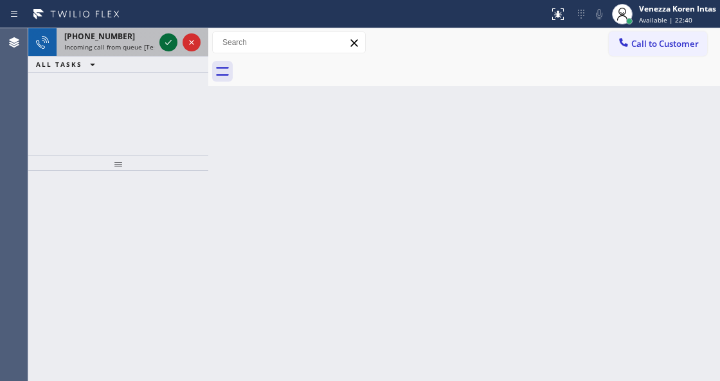
click at [170, 42] on icon at bounding box center [168, 42] width 15 height 15
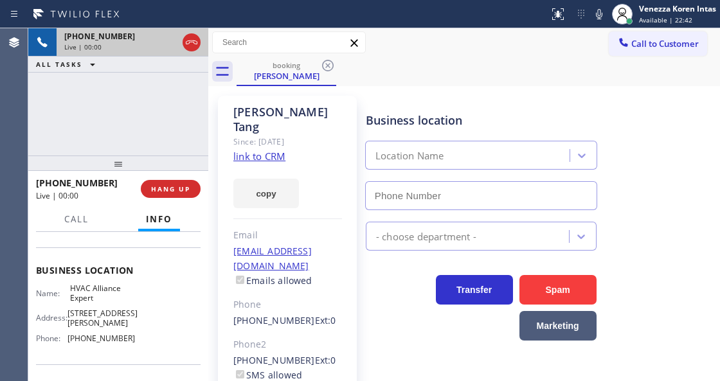
scroll to position [171, 0]
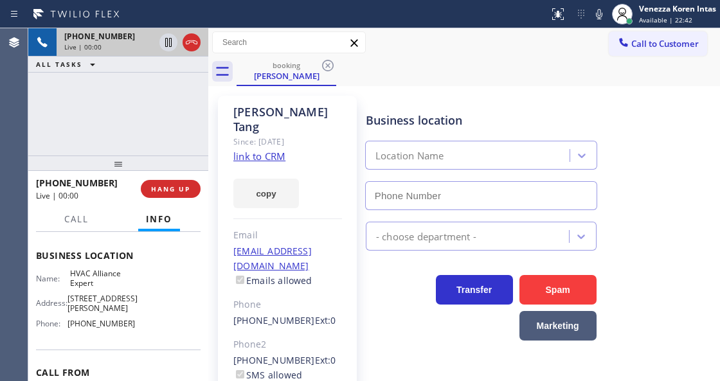
type input "[PHONE_NUMBER]"
click at [600, 15] on icon at bounding box center [598, 13] width 15 height 15
click at [601, 17] on icon at bounding box center [598, 13] width 15 height 15
click at [252, 150] on link "link to CRM" at bounding box center [259, 156] width 52 height 13
click at [592, 8] on icon at bounding box center [598, 13] width 15 height 15
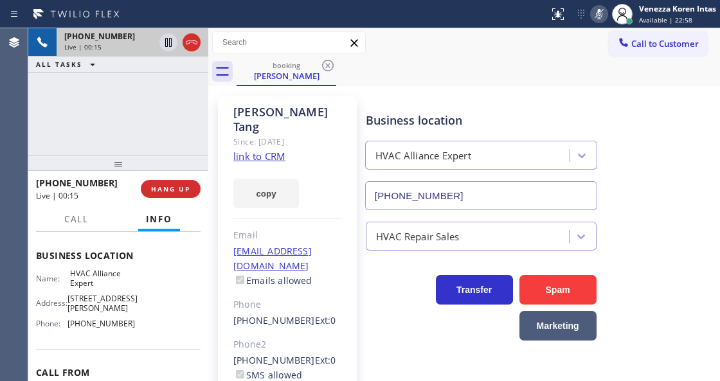
click at [597, 13] on rect at bounding box center [598, 12] width 9 height 9
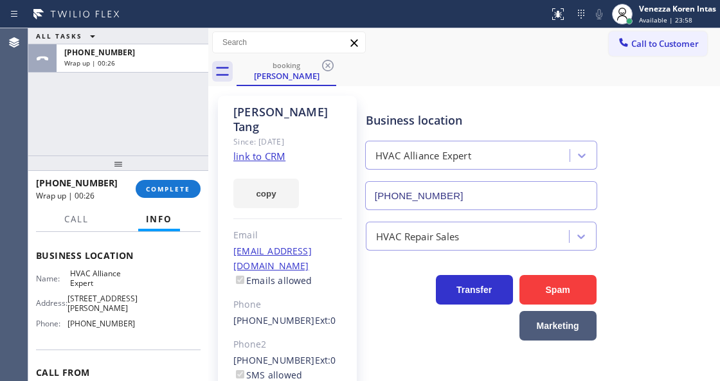
click at [412, 99] on div "Business location HVAC Alliance Expert (323) 991-9198" at bounding box center [481, 154] width 236 height 111
click at [194, 138] on div "ALL TASKS ALL TASKS ACTIVE TASKS TASKS IN WRAP UP +16268040181 Wrap up | 00:51" at bounding box center [118, 91] width 180 height 127
click at [195, 186] on button "COMPLETE" at bounding box center [168, 189] width 65 height 18
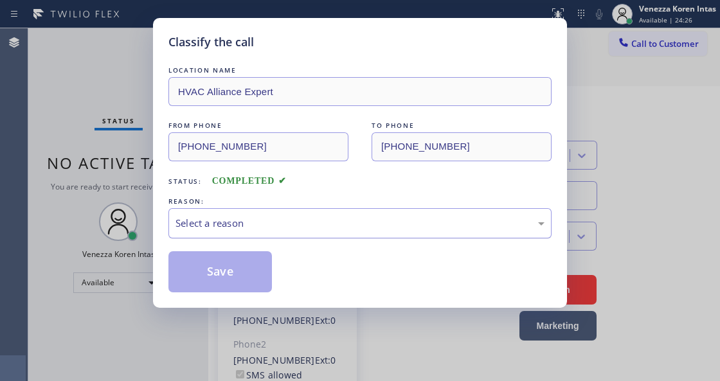
click at [316, 224] on div "Select a reason" at bounding box center [359, 223] width 369 height 15
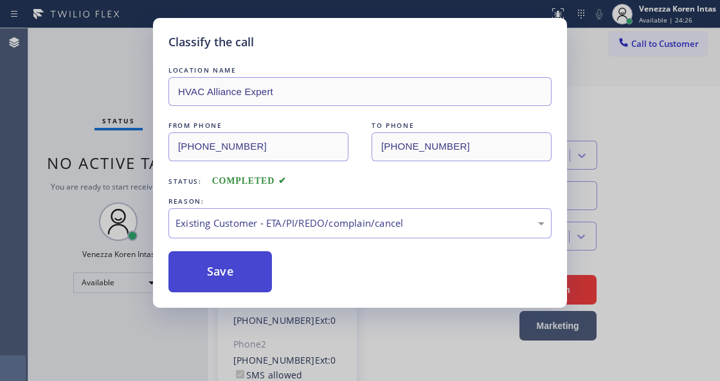
drag, startPoint x: 317, startPoint y: 297, endPoint x: 254, endPoint y: 281, distance: 64.8
click at [251, 281] on button "Save" at bounding box center [219, 271] width 103 height 41
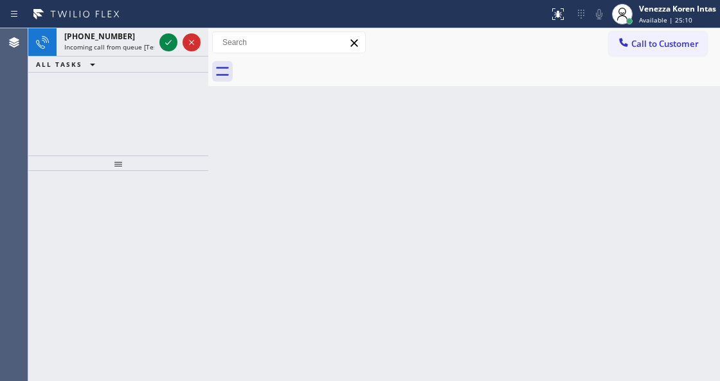
drag, startPoint x: 641, startPoint y: 17, endPoint x: 665, endPoint y: 66, distance: 54.3
click at [641, 23] on span "Available | 25:10" at bounding box center [665, 19] width 53 height 9
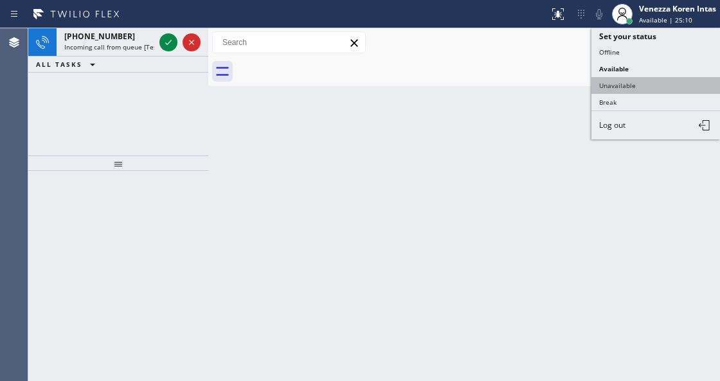
click at [657, 87] on button "Unavailable" at bounding box center [655, 85] width 128 height 17
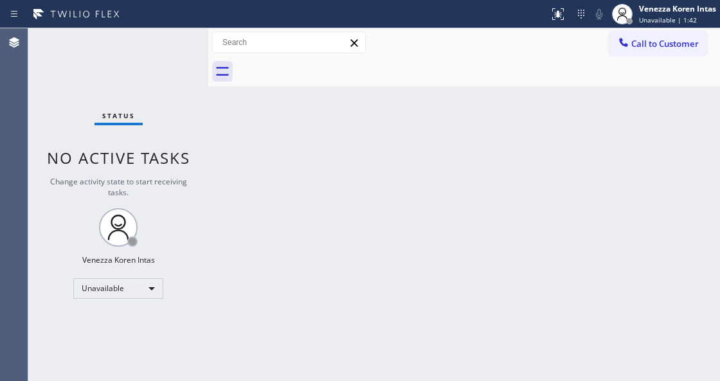
click at [378, 176] on div "Back to Dashboard Change Sender ID Customers Technicians Select a contact Outbo…" at bounding box center [463, 204] width 511 height 353
click at [136, 286] on div "Unavailable" at bounding box center [118, 288] width 90 height 21
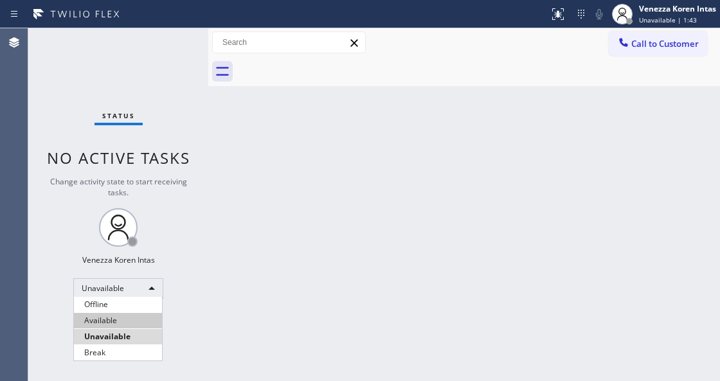
click at [139, 317] on li "Available" at bounding box center [118, 320] width 88 height 15
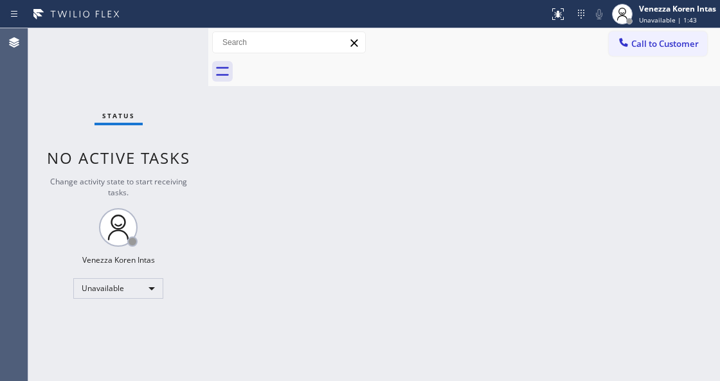
click at [279, 267] on div "Back to Dashboard Change Sender ID Customers Technicians Select a contact Outbo…" at bounding box center [463, 204] width 511 height 353
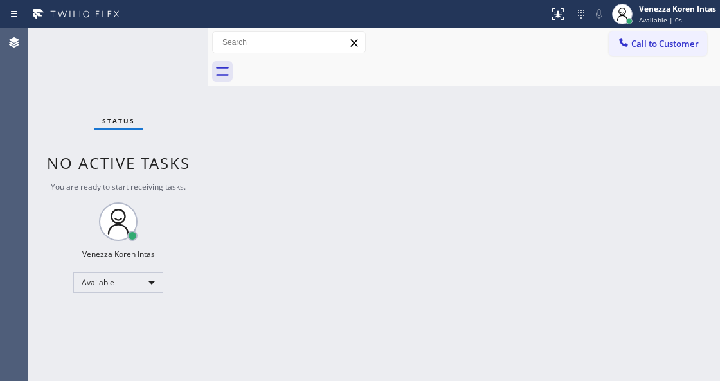
click at [220, 171] on div "Back to Dashboard Change Sender ID Customers Technicians Select a contact Outbo…" at bounding box center [463, 204] width 511 height 353
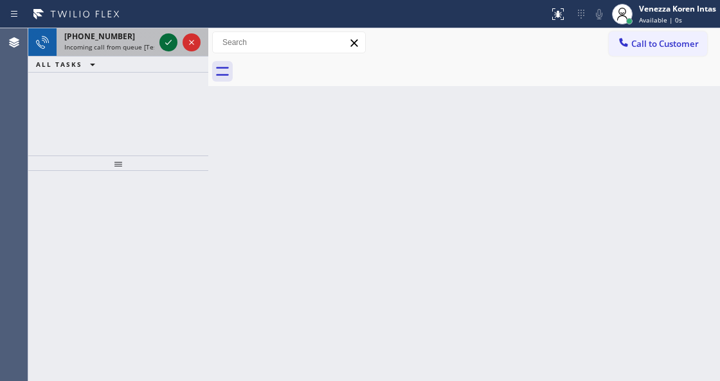
click at [166, 46] on icon at bounding box center [168, 42] width 15 height 15
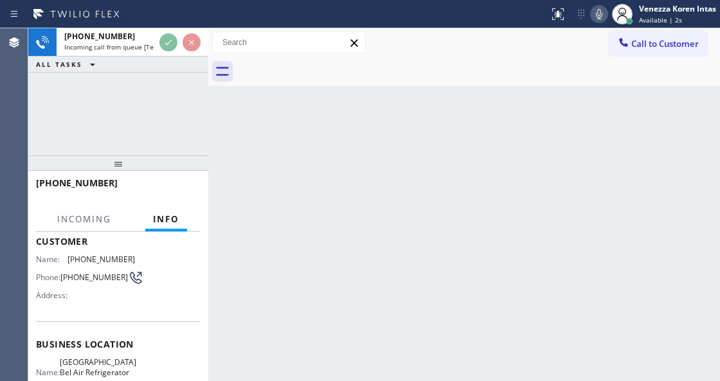
scroll to position [171, 0]
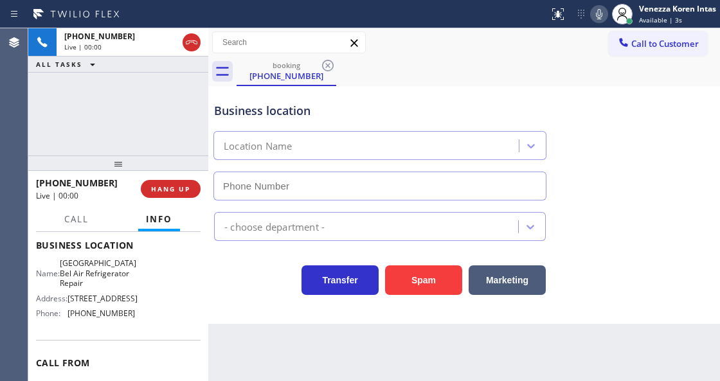
type input "[PHONE_NUMBER]"
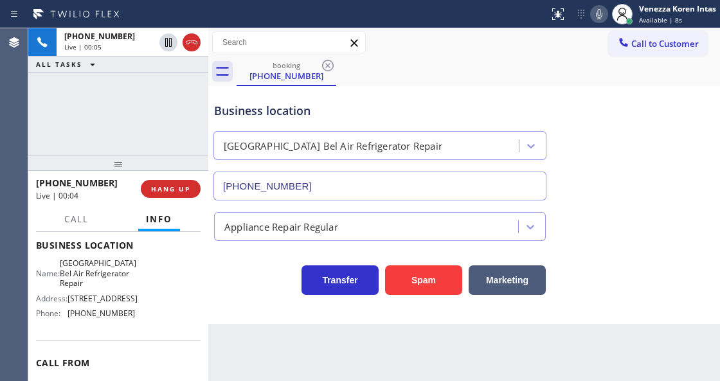
click at [596, 14] on icon at bounding box center [599, 14] width 6 height 10
click at [597, 12] on icon at bounding box center [598, 13] width 15 height 15
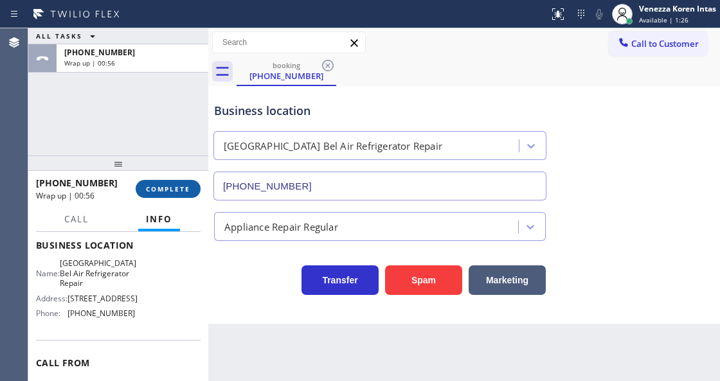
click at [175, 184] on span "COMPLETE" at bounding box center [168, 188] width 44 height 9
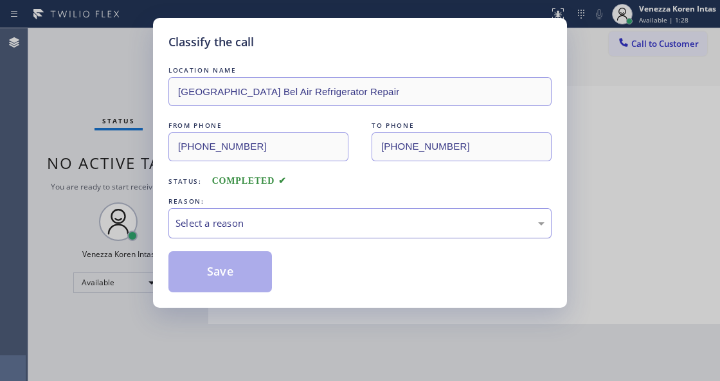
click at [308, 236] on div "Select a reason" at bounding box center [359, 223] width 383 height 30
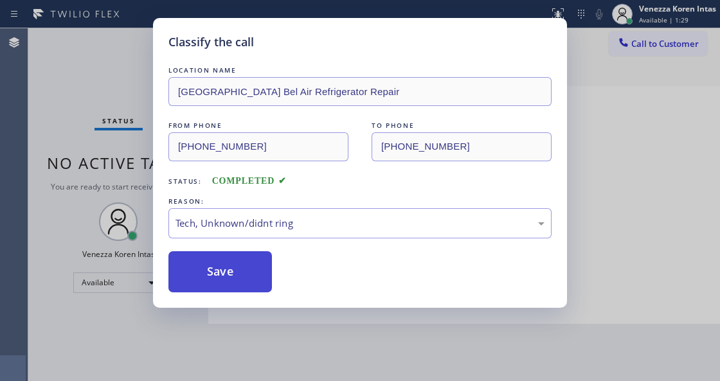
click at [254, 274] on button "Save" at bounding box center [219, 271] width 103 height 41
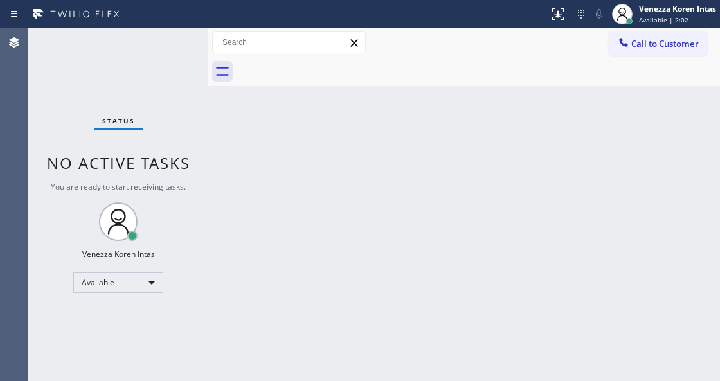
click at [168, 48] on div "Status No active tasks You are ready to start receiving tasks. Venezza Koren In…" at bounding box center [118, 204] width 180 height 353
click at [132, 89] on div "Status No active tasks You are ready to start receiving tasks. Venezza Koren In…" at bounding box center [118, 204] width 180 height 353
click at [147, 45] on div "Status No active tasks You are ready to start receiving tasks. Venezza Koren In…" at bounding box center [118, 204] width 180 height 353
click at [267, 248] on div "Back to Dashboard Change Sender ID Customers Technicians Select a contact Outbo…" at bounding box center [463, 204] width 511 height 353
click at [166, 42] on div "Status No active tasks You are ready to start receiving tasks. Venezza Koren In…" at bounding box center [118, 204] width 180 height 353
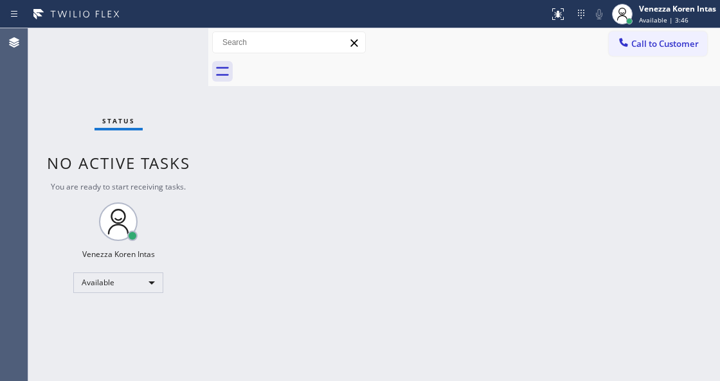
click at [166, 42] on div "Status No active tasks You are ready to start receiving tasks. Venezza Koren In…" at bounding box center [118, 204] width 180 height 353
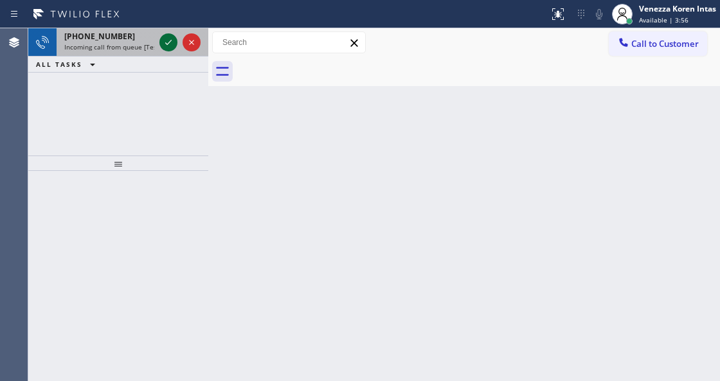
click at [169, 42] on icon at bounding box center [168, 42] width 6 height 5
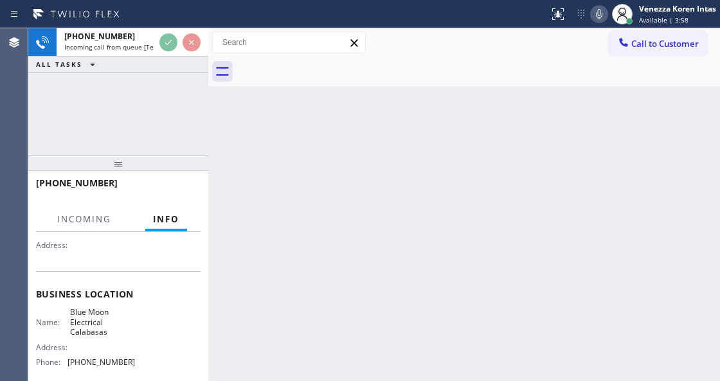
scroll to position [128, 0]
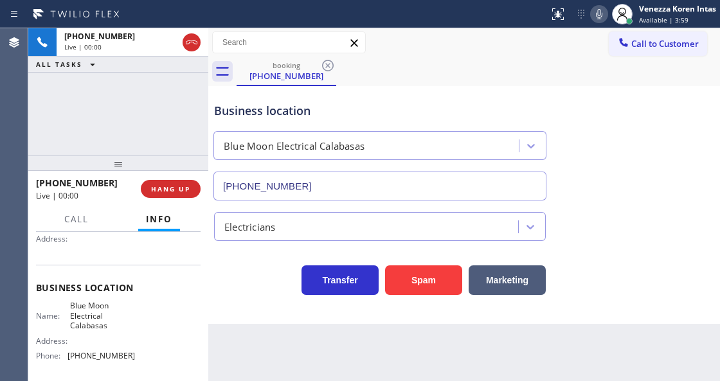
type input "[PHONE_NUMBER]"
click at [245, 292] on div "Transfer Spam Marketing" at bounding box center [379, 277] width 337 height 36
click at [596, 15] on icon at bounding box center [598, 13] width 15 height 15
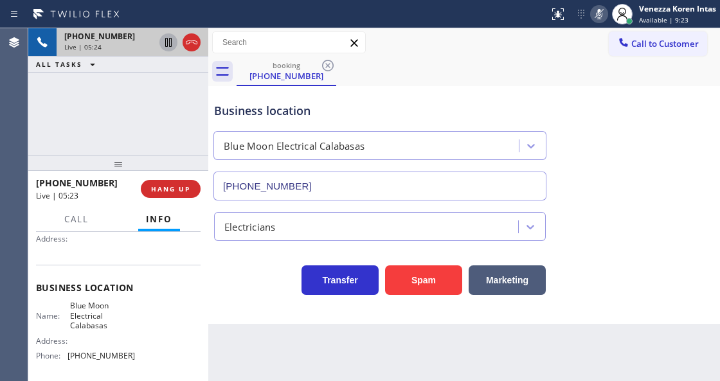
click at [164, 43] on icon at bounding box center [168, 42] width 15 height 15
click at [604, 8] on icon at bounding box center [598, 13] width 15 height 15
click at [166, 43] on icon at bounding box center [168, 42] width 15 height 15
drag, startPoint x: 67, startPoint y: 301, endPoint x: 121, endPoint y: 324, distance: 58.1
click at [121, 324] on div "Name: Blue Moon Electrical Calabasas" at bounding box center [85, 316] width 99 height 30
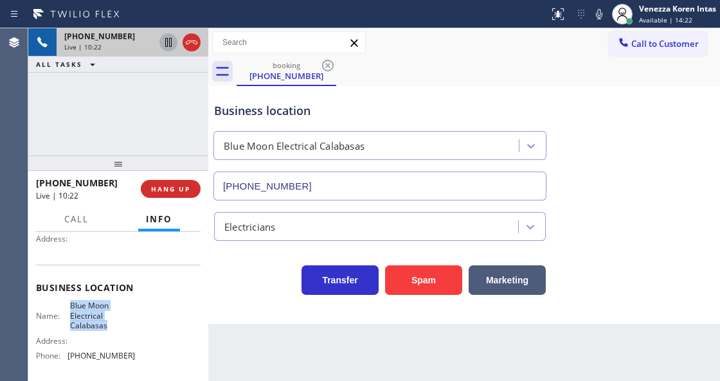
copy span "Blue Moon Electrical Calabasas"
click at [602, 14] on icon at bounding box center [598, 13] width 15 height 15
click at [599, 17] on icon at bounding box center [598, 13] width 15 height 15
click at [164, 46] on icon at bounding box center [168, 42] width 15 height 15
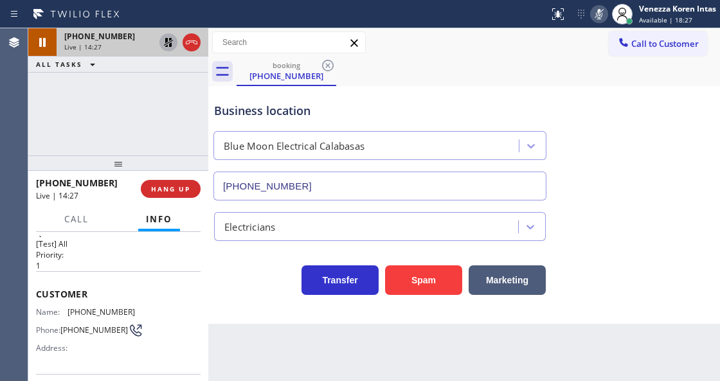
scroll to position [0, 0]
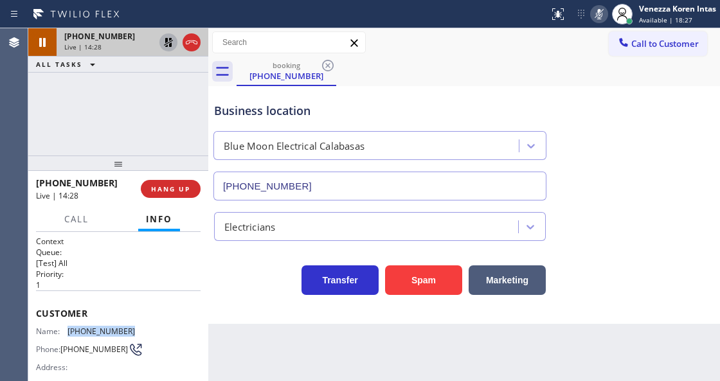
drag, startPoint x: 135, startPoint y: 327, endPoint x: 62, endPoint y: 327, distance: 72.6
click at [62, 327] on div "Name: (310) 430-8582 Phone: (310) 430-8582 Address:" at bounding box center [118, 351] width 164 height 51
copy div "[PHONE_NUMBER]"
click at [596, 17] on icon at bounding box center [598, 13] width 15 height 15
click at [171, 42] on icon at bounding box center [168, 42] width 9 height 9
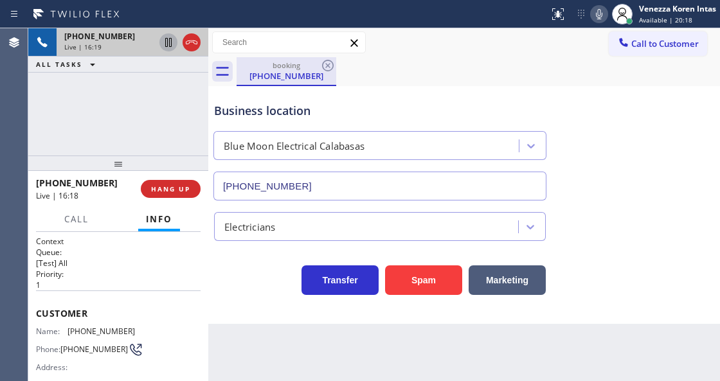
click at [272, 64] on div "booking" at bounding box center [286, 65] width 97 height 10
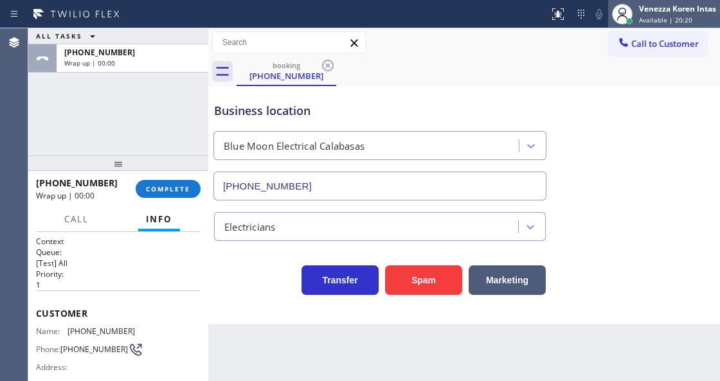
click at [643, 15] on span "Available | 20:20" at bounding box center [665, 19] width 53 height 9
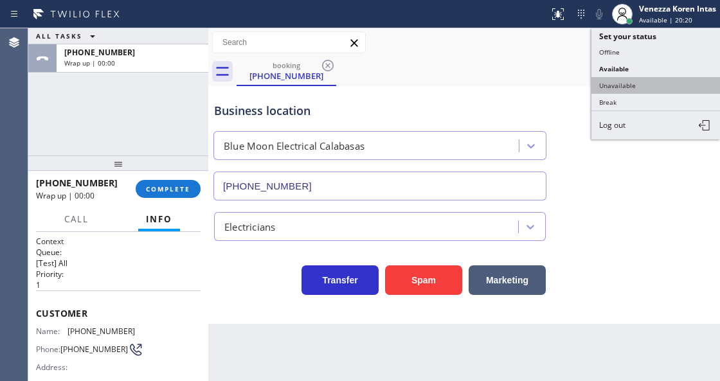
click at [633, 89] on button "Unavailable" at bounding box center [655, 85] width 128 height 17
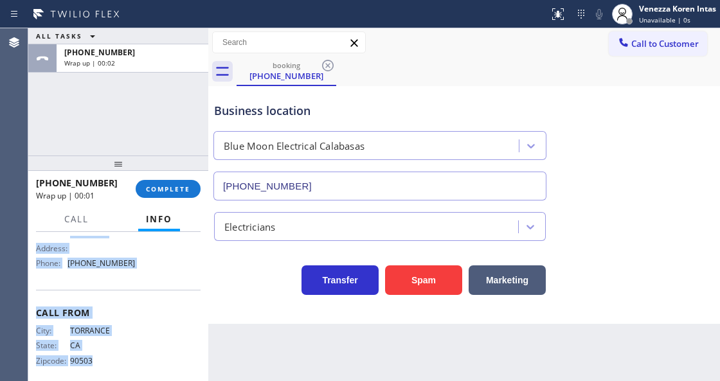
scroll to position [231, 0]
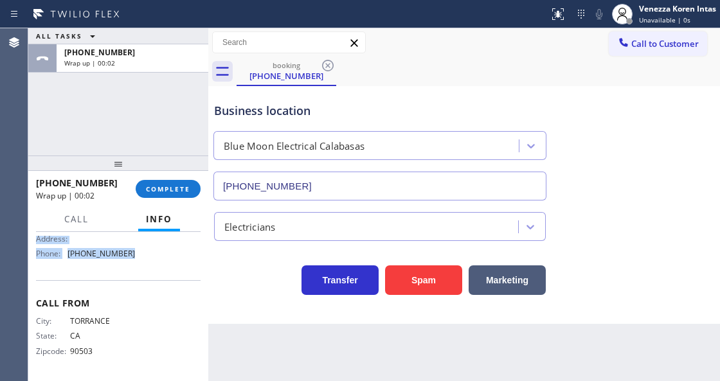
drag, startPoint x: 35, startPoint y: 305, endPoint x: 159, endPoint y: 276, distance: 127.5
click at [159, 276] on div "Context Queue: [Test] All Priority: 1 Customer Name: (310) 430-8582 Phone: (310…" at bounding box center [118, 306] width 180 height 148
copy div "Customer Name: (310) 430-8582 Phone: (310) 430-8582 Address: Business location …"
click at [166, 191] on span "COMPLETE" at bounding box center [168, 188] width 44 height 9
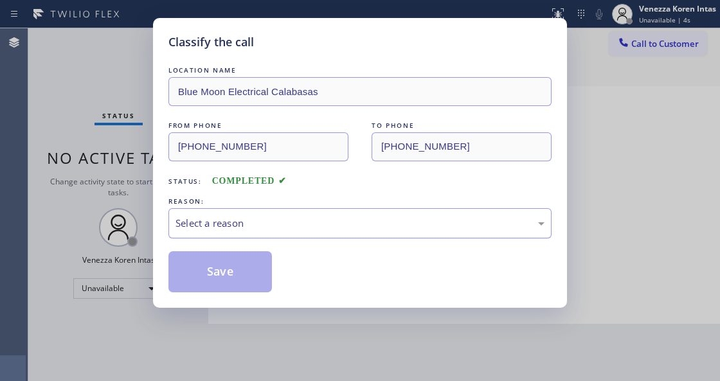
click at [256, 218] on div "Select a reason" at bounding box center [359, 223] width 369 height 15
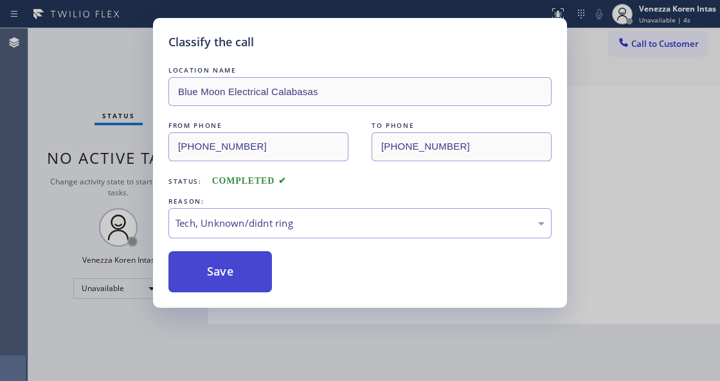
click at [238, 265] on button "Save" at bounding box center [219, 271] width 103 height 41
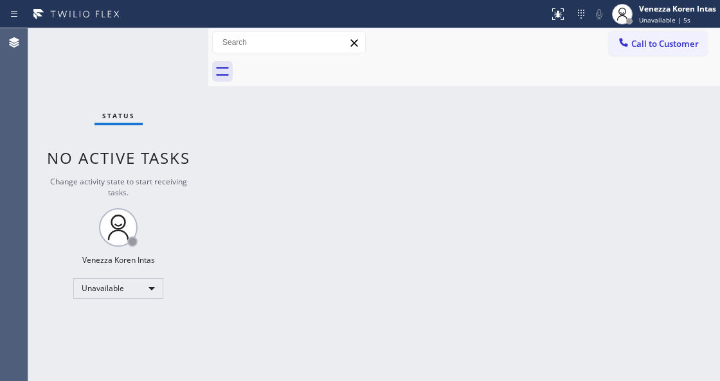
click at [660, 40] on span "Call to Customer" at bounding box center [664, 44] width 67 height 12
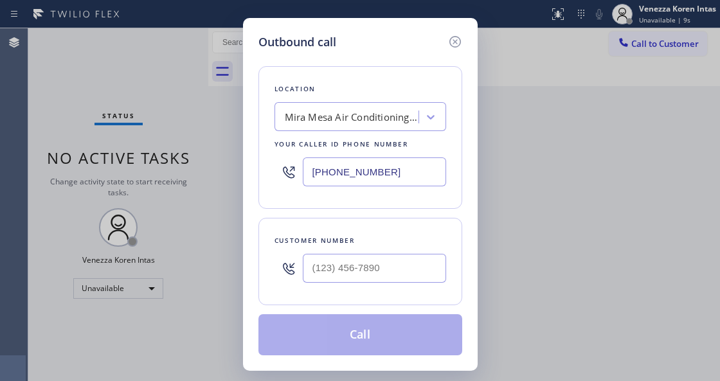
click at [376, 165] on input "[PHONE_NUMBER]" at bounding box center [374, 171] width 143 height 29
drag, startPoint x: 393, startPoint y: 177, endPoint x: 245, endPoint y: 173, distance: 147.2
click at [245, 173] on div "Outbound call Location Mira Mesa Air Conditioning Repair Your caller id phone n…" at bounding box center [360, 194] width 234 height 353
paste input "747) 236-6734"
type input "[PHONE_NUMBER]"
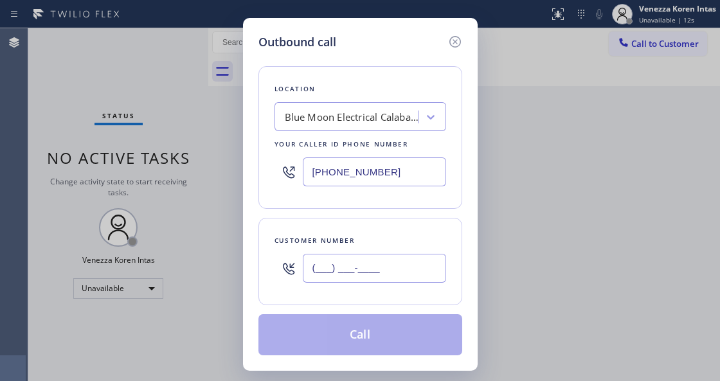
click at [348, 272] on input "(___) ___-____" at bounding box center [374, 268] width 143 height 29
paste input "310) 430-8582"
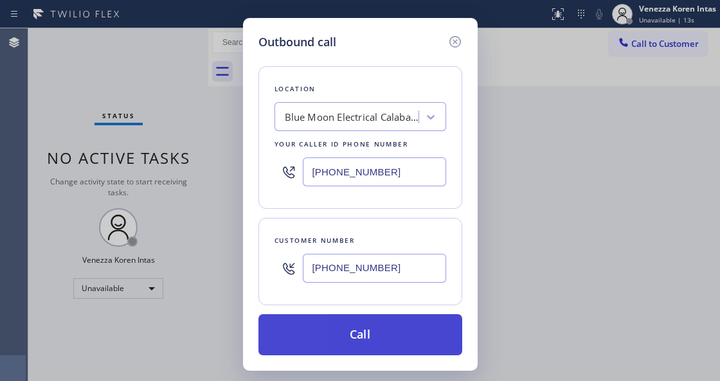
type input "[PHONE_NUMBER]"
click at [363, 350] on button "Call" at bounding box center [360, 334] width 204 height 41
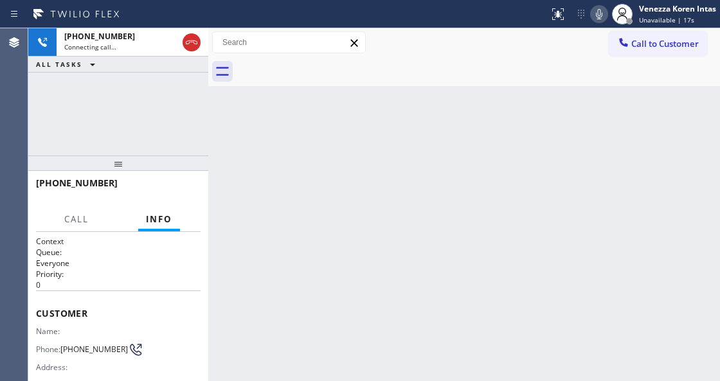
click at [603, 8] on icon at bounding box center [598, 13] width 15 height 15
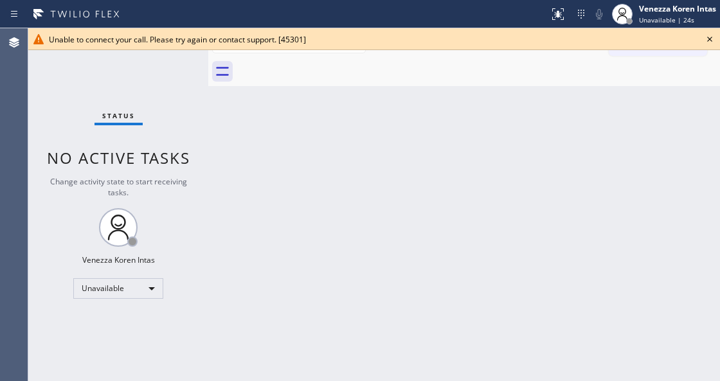
drag, startPoint x: 717, startPoint y: 40, endPoint x: 705, endPoint y: 40, distance: 11.6
click at [716, 39] on div "Unable to connect your call. Please try again or contact support. [45301]" at bounding box center [373, 39] width 691 height 22
click at [705, 40] on icon at bounding box center [709, 38] width 15 height 15
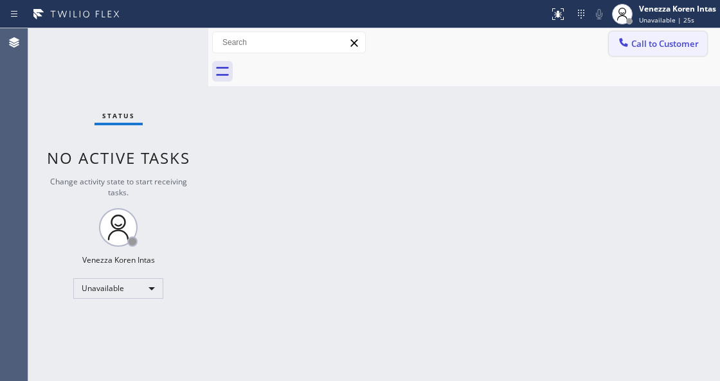
click at [671, 46] on span "Call to Customer" at bounding box center [664, 44] width 67 height 12
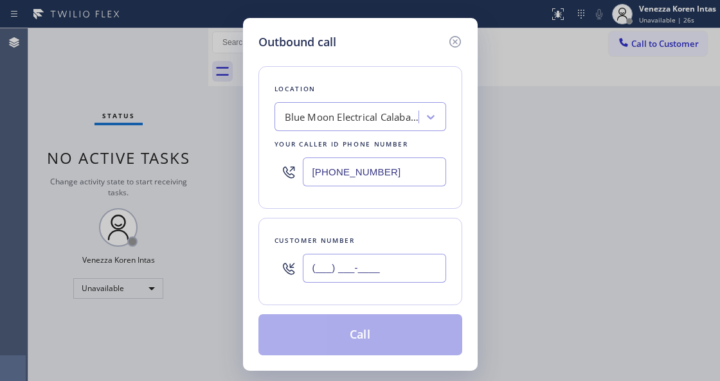
click at [356, 276] on input "(___) ___-____" at bounding box center [374, 268] width 143 height 29
paste input "310) 430-8582"
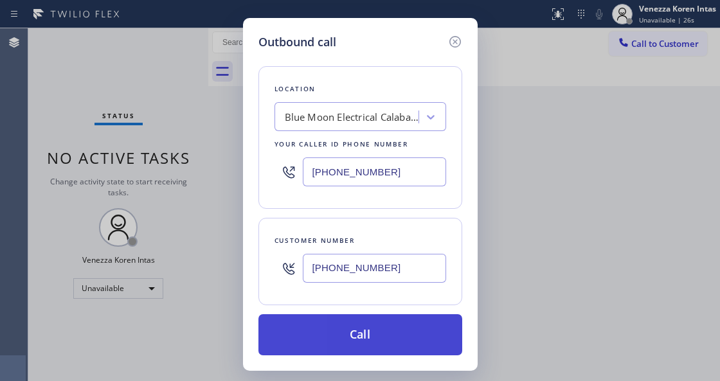
type input "[PHONE_NUMBER]"
click at [366, 333] on button "Call" at bounding box center [360, 334] width 204 height 41
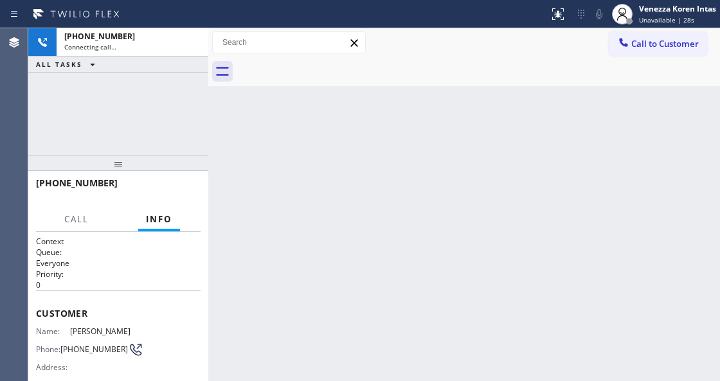
type input "[PHONE_NUMBER]"
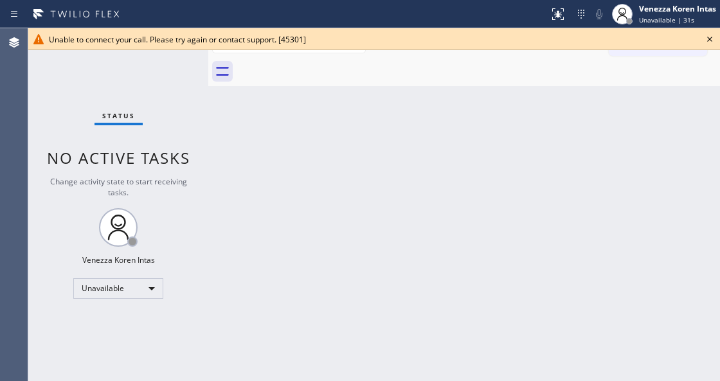
drag, startPoint x: 712, startPoint y: 41, endPoint x: 693, endPoint y: 65, distance: 30.2
click at [711, 41] on icon at bounding box center [709, 38] width 15 height 15
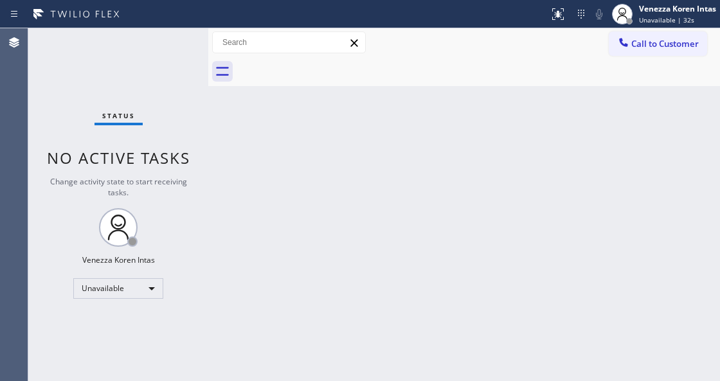
click at [654, 51] on button "Call to Customer" at bounding box center [657, 43] width 98 height 24
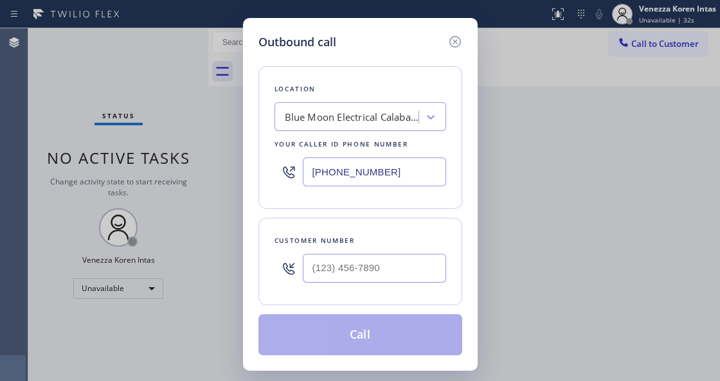
click at [407, 124] on div "Blue Moon Electrical Calabasas" at bounding box center [352, 117] width 135 height 15
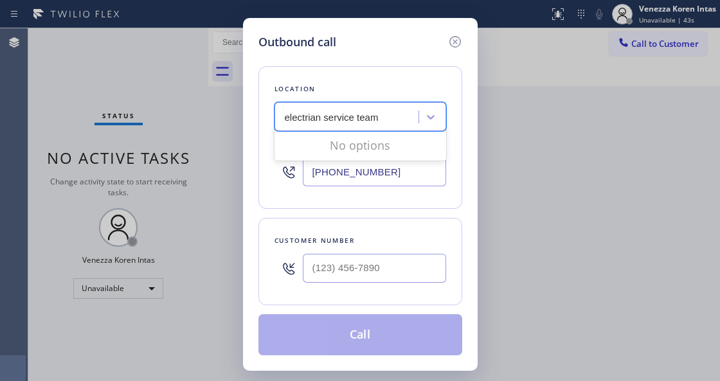
click at [320, 116] on input "electrian service team" at bounding box center [332, 117] width 95 height 11
click at [310, 114] on input "electrian service team" at bounding box center [332, 117] width 95 height 11
type input "electrician service team"
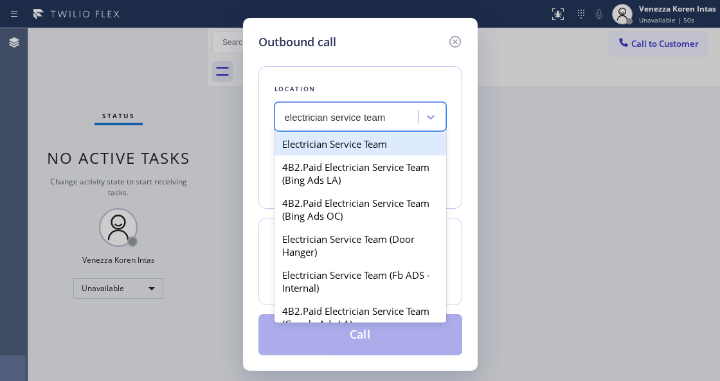
click at [347, 143] on div "Electrician Service Team" at bounding box center [360, 143] width 172 height 23
type input "[PHONE_NUMBER]"
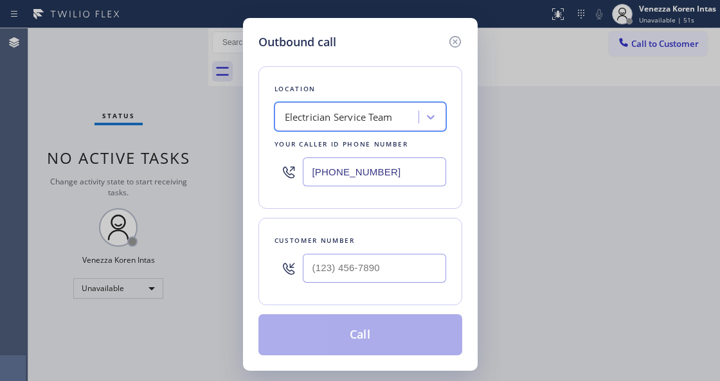
type input "(___) ___-____"
click at [371, 255] on input "(___) ___-____" at bounding box center [374, 268] width 143 height 29
click at [330, 269] on input "(___) ___-____" at bounding box center [374, 268] width 143 height 29
paste input "310) 430-8582"
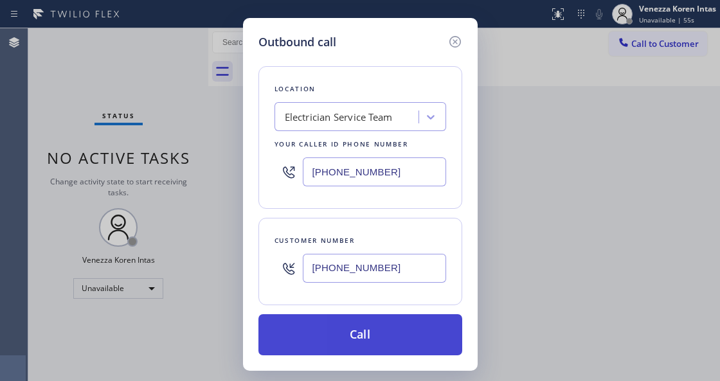
type input "[PHONE_NUMBER]"
click at [358, 326] on button "Call" at bounding box center [360, 334] width 204 height 41
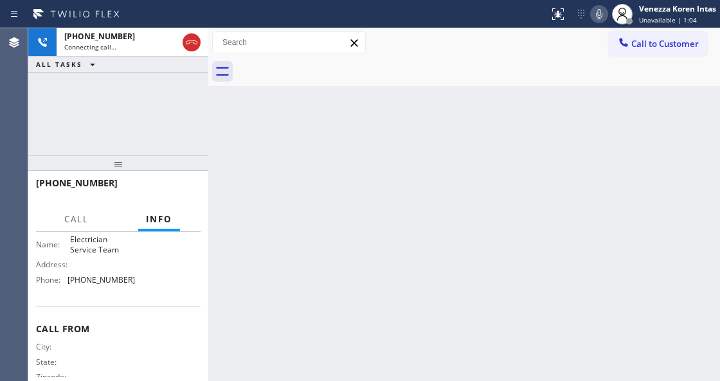
scroll to position [214, 0]
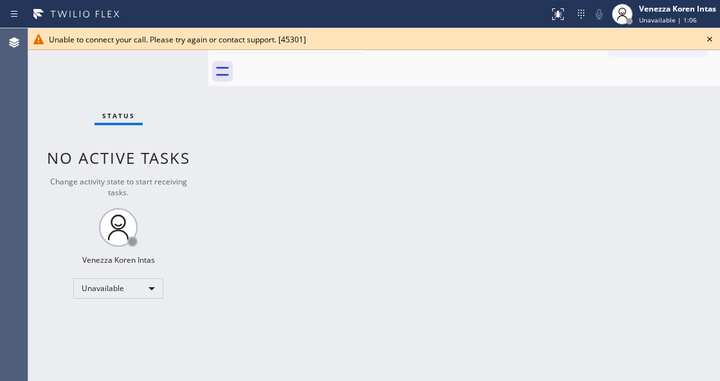
click at [705, 39] on icon at bounding box center [709, 38] width 15 height 15
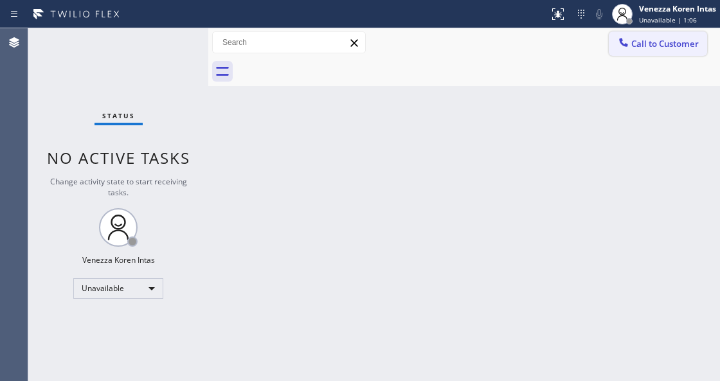
click at [665, 39] on span "Call to Customer" at bounding box center [664, 44] width 67 height 12
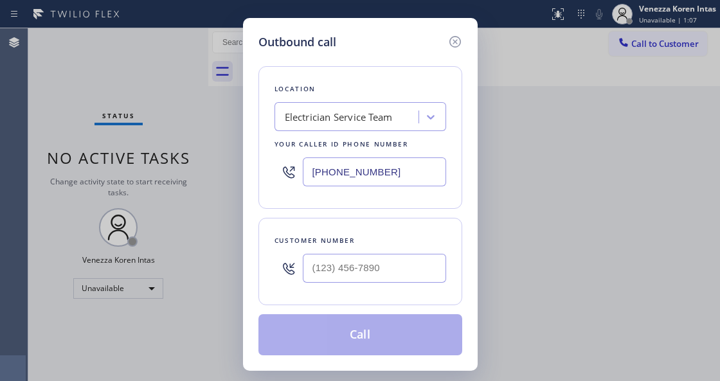
click at [400, 173] on input "[PHONE_NUMBER]" at bounding box center [374, 171] width 143 height 29
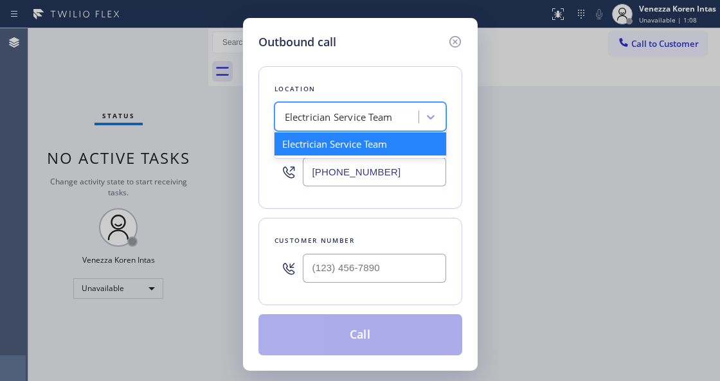
click at [391, 123] on div "Electrician Service Team" at bounding box center [339, 117] width 108 height 15
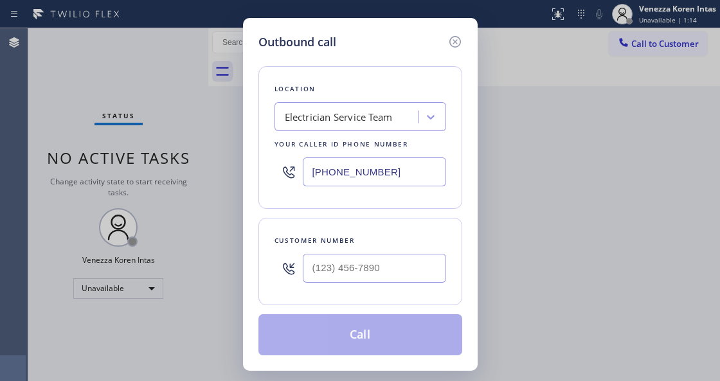
click at [335, 175] on input "[PHONE_NUMBER]" at bounding box center [374, 171] width 143 height 29
drag, startPoint x: 398, startPoint y: 176, endPoint x: 247, endPoint y: 172, distance: 151.0
click at [247, 172] on div "Outbound call Location Electrician Service Team Your caller id phone number (74…" at bounding box center [360, 194] width 234 height 353
paste input "___) ___-____"
type input "(___) ___-____"
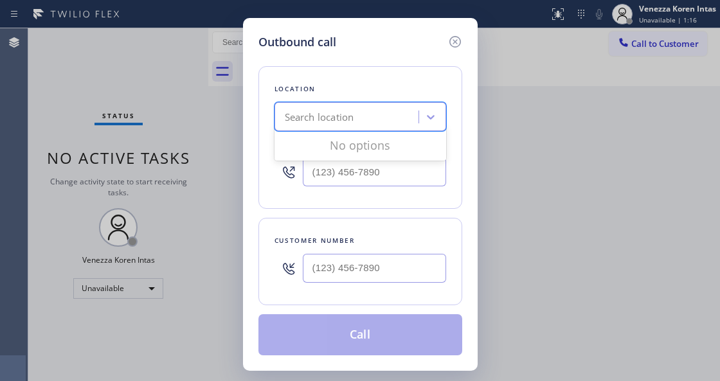
click at [324, 119] on div "Search location" at bounding box center [319, 117] width 69 height 15
click at [330, 177] on input "(___) ___-____" at bounding box center [374, 171] width 143 height 29
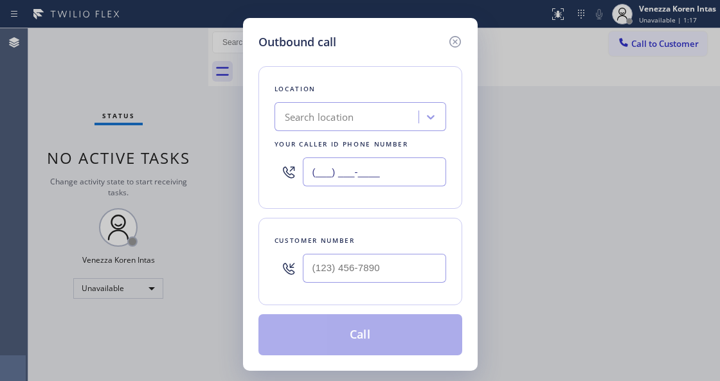
paste input "text"
type input "(___) ___-____"
click at [333, 257] on input "(___) ___-____" at bounding box center [374, 268] width 143 height 29
paste input "747) 236-6734"
drag, startPoint x: 326, startPoint y: 258, endPoint x: 319, endPoint y: 251, distance: 10.0
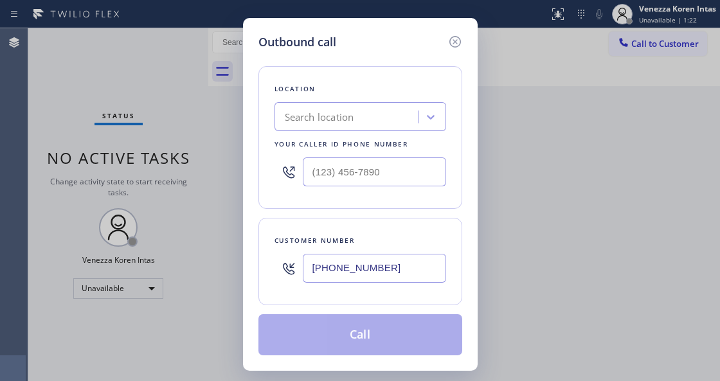
click at [321, 254] on input "[PHONE_NUMBER]" at bounding box center [374, 268] width 143 height 29
drag, startPoint x: 409, startPoint y: 272, endPoint x: 203, endPoint y: 236, distance: 208.6
click at [203, 236] on div "Outbound call Location Search location Your caller id phone number Customer num…" at bounding box center [360, 190] width 720 height 381
type input "(___) ___-____"
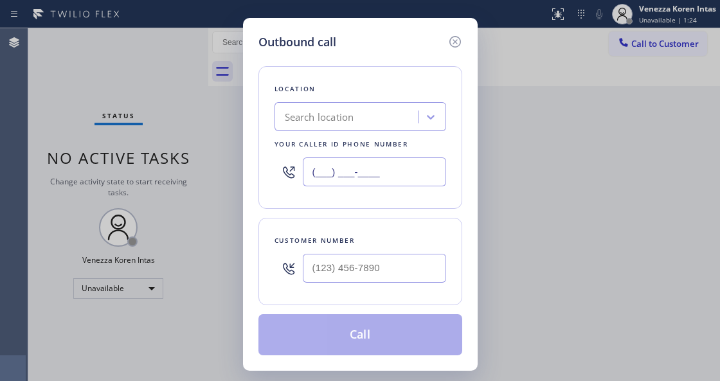
click at [371, 177] on input "(___) ___-____" at bounding box center [374, 171] width 143 height 29
paste input "747) 236-6734"
type input "[PHONE_NUMBER]"
type input "(___) ___-____"
click at [389, 269] on input "(___) ___-____" at bounding box center [374, 268] width 143 height 29
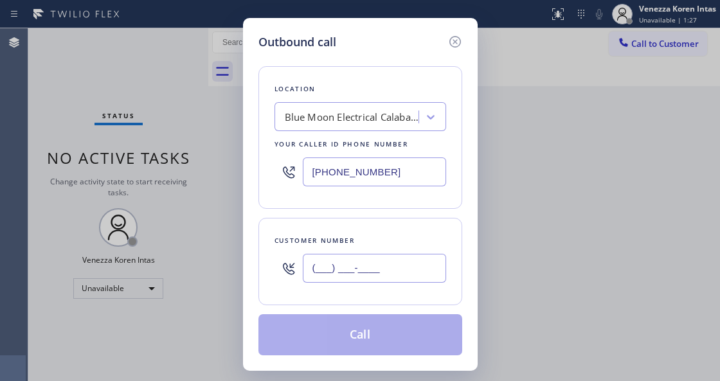
click at [351, 256] on input "(___) ___-____" at bounding box center [374, 268] width 143 height 29
paste input "310) 430-8582"
type input "[PHONE_NUMBER]"
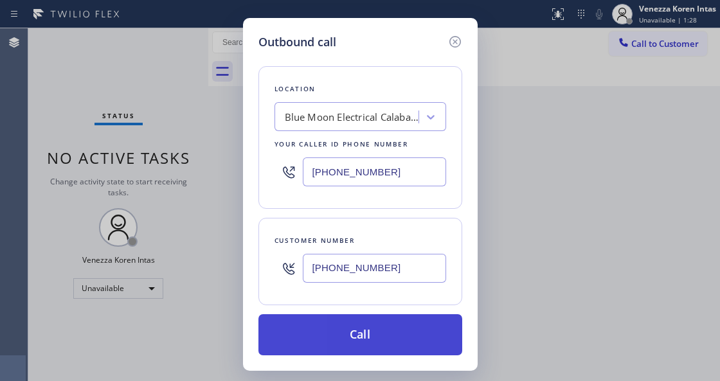
click at [360, 342] on button "Call" at bounding box center [360, 334] width 204 height 41
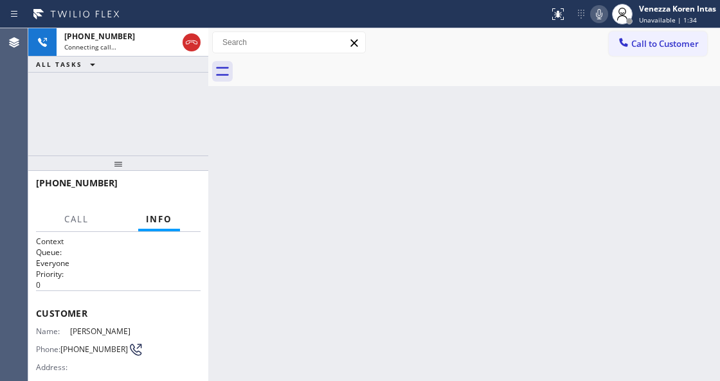
click at [431, 146] on div "Back to Dashboard Change Sender ID Customers Technicians Select a contact Outbo…" at bounding box center [463, 204] width 511 height 353
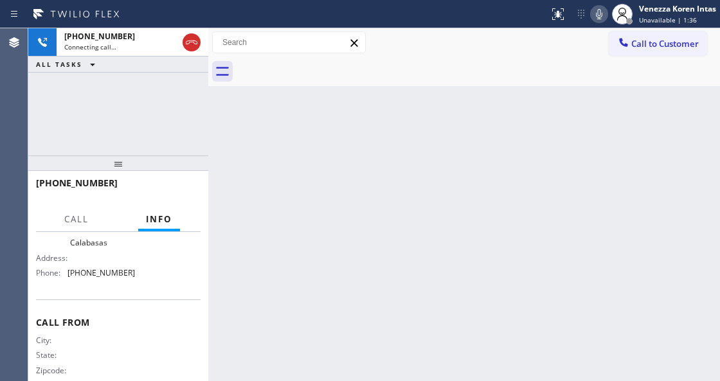
scroll to position [231, 0]
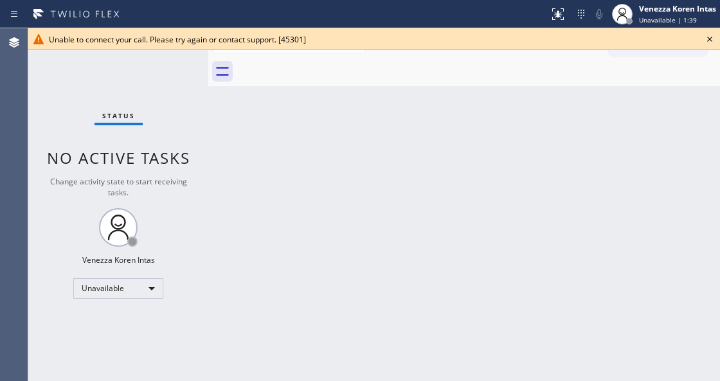
click at [713, 43] on icon at bounding box center [709, 38] width 15 height 15
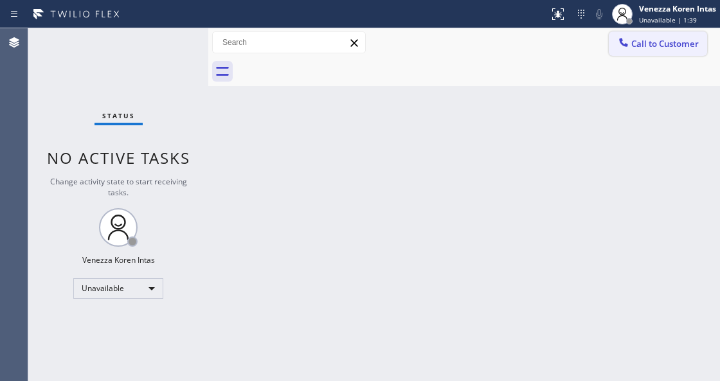
click at [678, 38] on span "Call to Customer" at bounding box center [664, 44] width 67 height 12
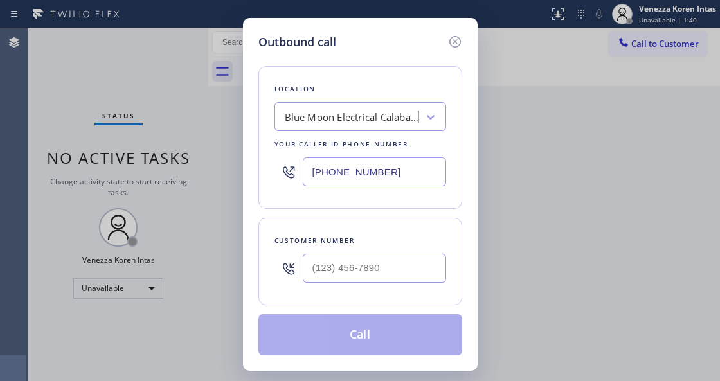
drag, startPoint x: 391, startPoint y: 170, endPoint x: 195, endPoint y: 136, distance: 198.8
click at [227, 150] on div "Outbound call Location Blue Moon Electrical Calabasas Your caller id phone numb…" at bounding box center [360, 190] width 720 height 381
click at [386, 123] on div "Blue Moon Electrical Calabasas" at bounding box center [352, 117] width 135 height 15
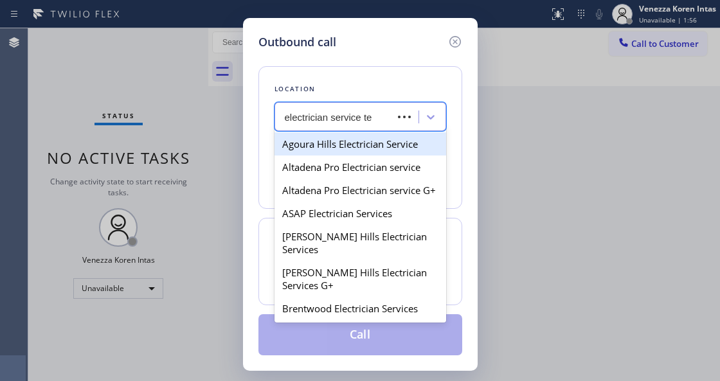
type input "electrician service tea"
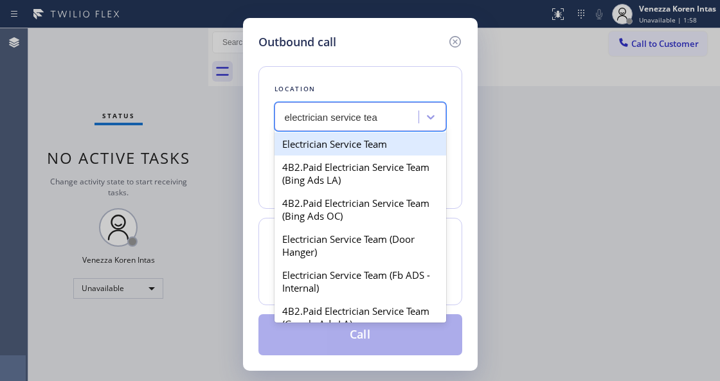
click at [379, 146] on div "Electrician Service Team" at bounding box center [360, 143] width 172 height 23
type input "[PHONE_NUMBER]"
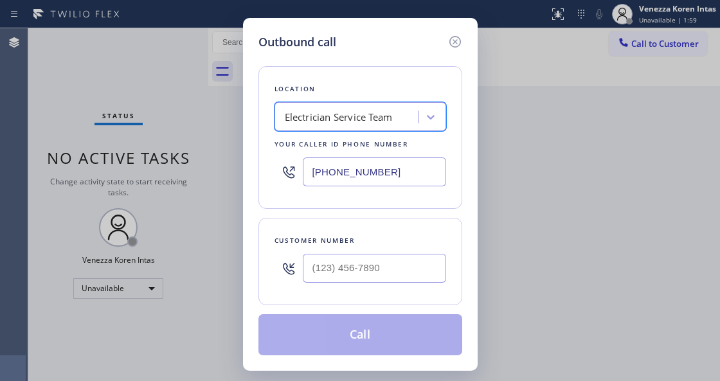
click at [387, 117] on div "Electrician Service Team" at bounding box center [339, 117] width 108 height 15
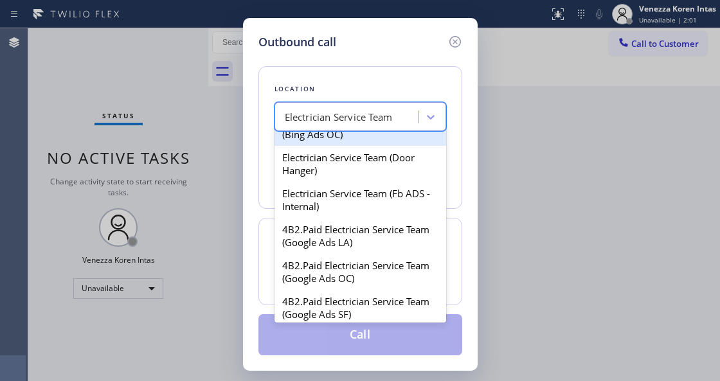
scroll to position [85, 0]
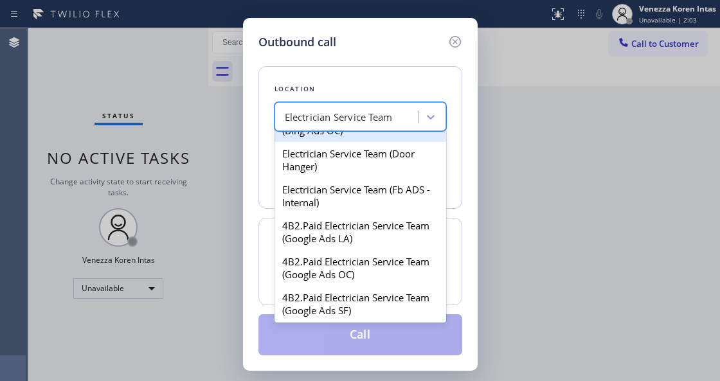
click at [388, 119] on div "Electrician Service Team" at bounding box center [339, 117] width 108 height 15
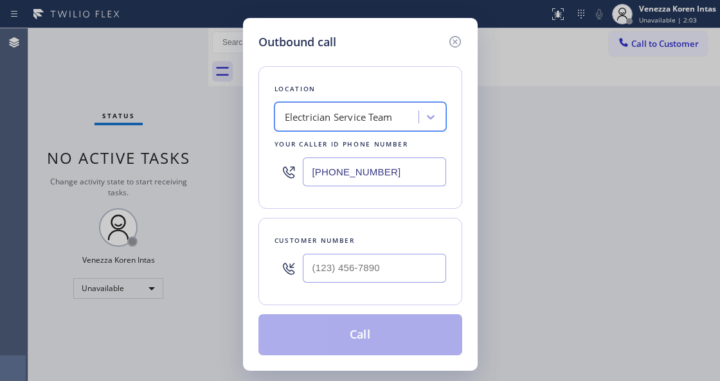
click at [371, 249] on div at bounding box center [374, 268] width 143 height 42
click at [376, 289] on div at bounding box center [374, 268] width 143 height 42
type input "(___) ___-____"
click at [384, 261] on input "(___) ___-____" at bounding box center [374, 268] width 143 height 29
click at [357, 270] on input "(___) ___-____" at bounding box center [374, 268] width 143 height 29
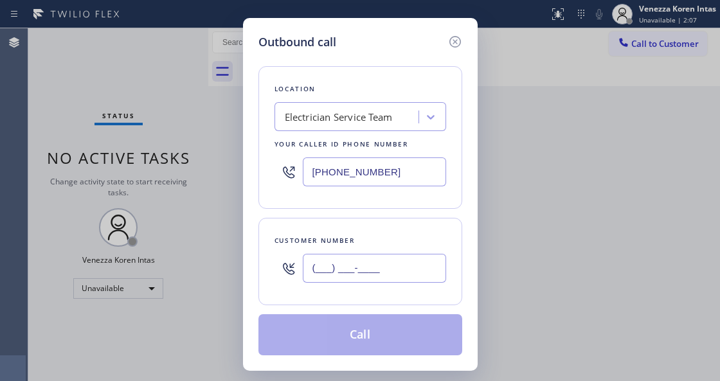
paste input "310) 430-8582"
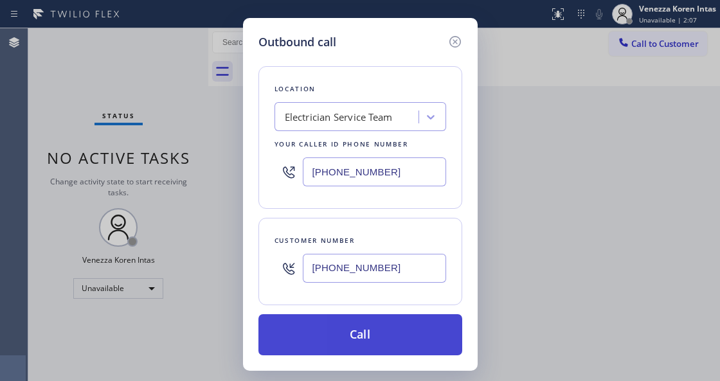
click at [367, 335] on button "Call" at bounding box center [360, 334] width 204 height 41
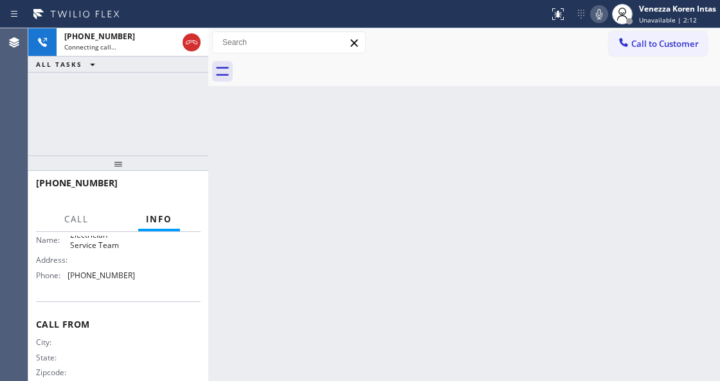
scroll to position [221, 0]
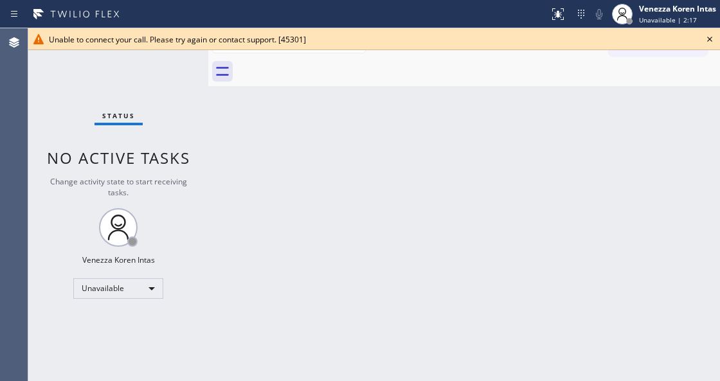
click at [705, 40] on icon at bounding box center [709, 38] width 15 height 15
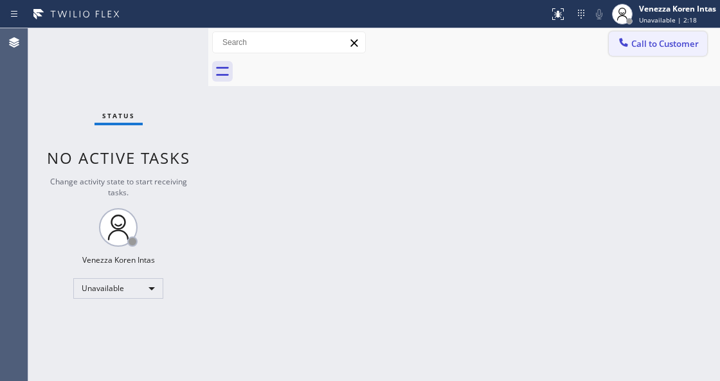
click at [683, 40] on span "Call to Customer" at bounding box center [664, 44] width 67 height 12
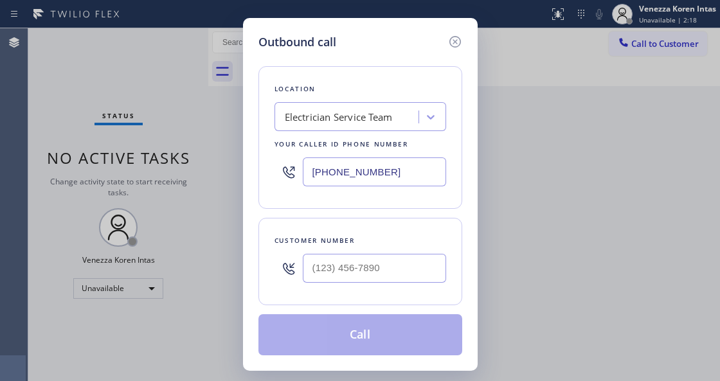
type input "(___) ___-____"
click at [370, 263] on input "(___) ___-____" at bounding box center [374, 268] width 143 height 29
click at [374, 123] on div "Electrician Service Team" at bounding box center [339, 117] width 108 height 15
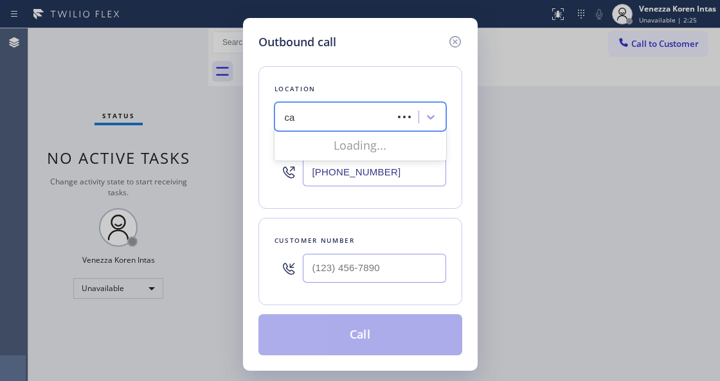
type input "c"
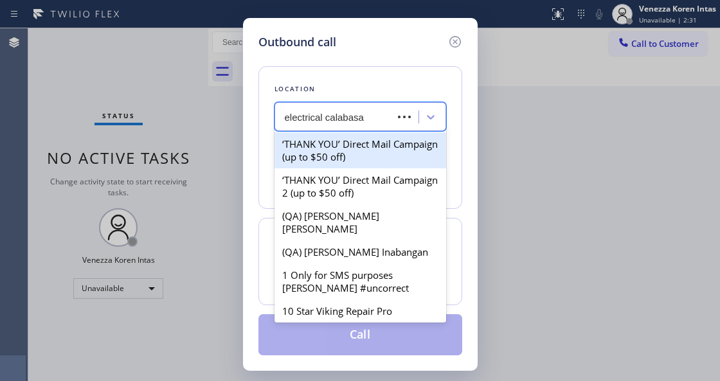
type input "electrical calabasas"
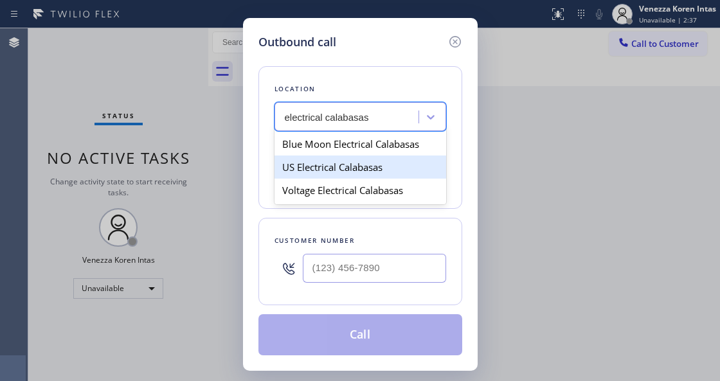
click at [375, 173] on div "US Electrical Calabasas" at bounding box center [360, 166] width 172 height 23
type input "(818) 696-4930"
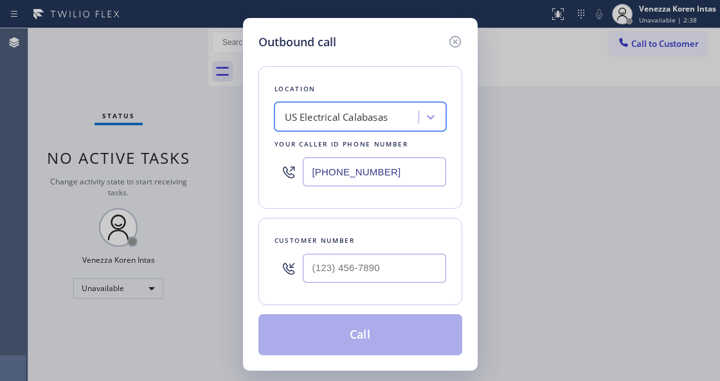
type input "(___) ___-____"
click at [347, 275] on input "(___) ___-____" at bounding box center [374, 268] width 143 height 29
click at [364, 270] on input "(___) ___-____" at bounding box center [374, 268] width 143 height 29
paste input "310) 430-8582"
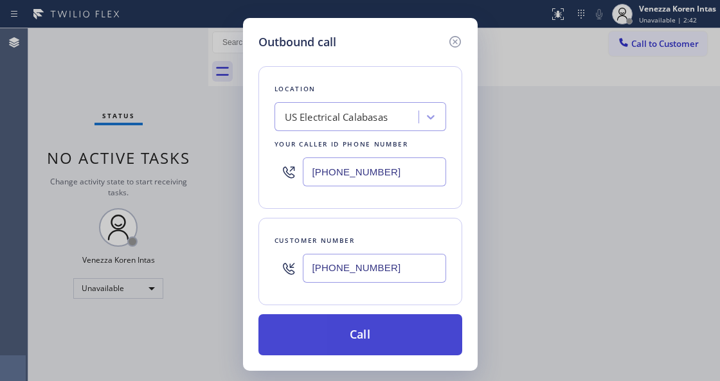
type input "[PHONE_NUMBER]"
click at [369, 335] on button "Call" at bounding box center [360, 334] width 204 height 41
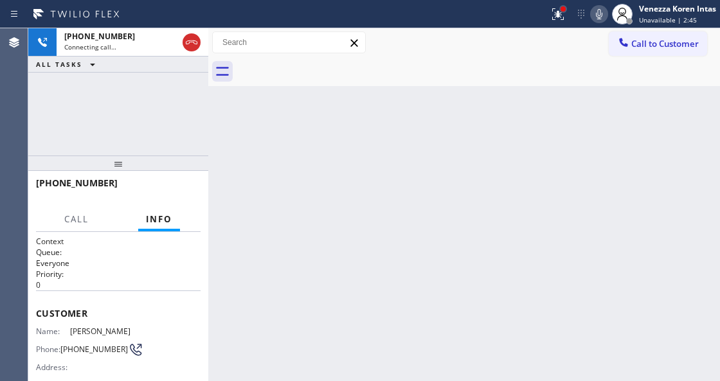
drag, startPoint x: 561, startPoint y: 7, endPoint x: 534, endPoint y: 173, distance: 167.8
click at [560, 7] on div at bounding box center [562, 8] width 5 height 5
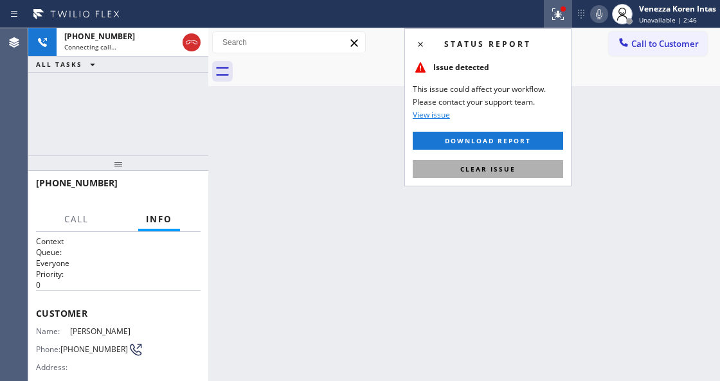
drag, startPoint x: 537, startPoint y: 170, endPoint x: 511, endPoint y: 9, distance: 163.4
click at [536, 171] on button "Clear issue" at bounding box center [487, 169] width 150 height 18
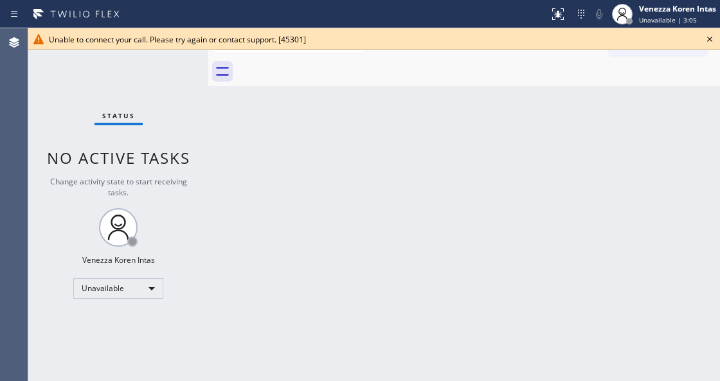
click at [711, 41] on icon at bounding box center [709, 38] width 15 height 15
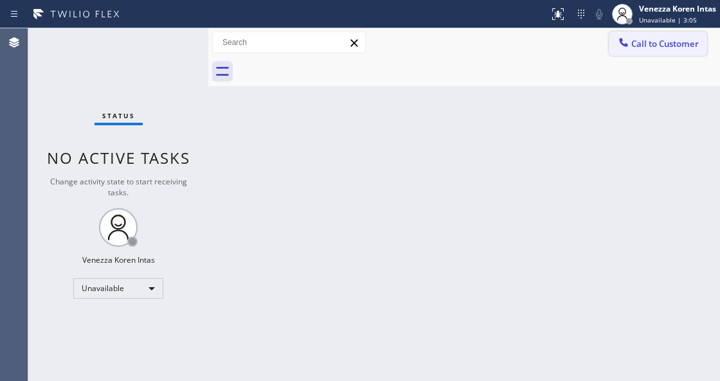
click at [691, 44] on span "Call to Customer" at bounding box center [664, 44] width 67 height 12
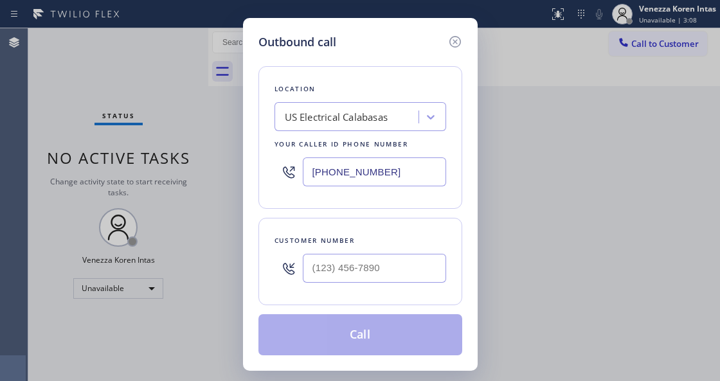
drag, startPoint x: 375, startPoint y: 187, endPoint x: 386, endPoint y: 179, distance: 13.4
click at [375, 187] on div "(818) 696-4930" at bounding box center [360, 172] width 172 height 42
drag, startPoint x: 375, startPoint y: 168, endPoint x: 202, endPoint y: 135, distance: 176.5
click at [252, 154] on div "Outbound call Location US Electrical Calabasas Your caller id phone number (818…" at bounding box center [360, 194] width 234 height 353
paste input "747) 236-6734"
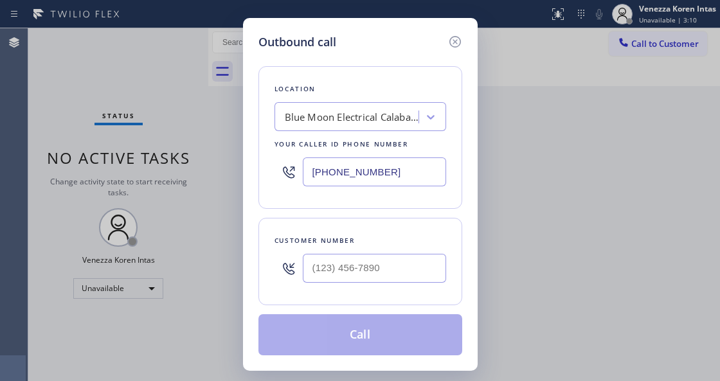
type input "[PHONE_NUMBER]"
click at [353, 271] on input "(___) ___-____" at bounding box center [374, 268] width 143 height 29
paste input "310) 430-8582"
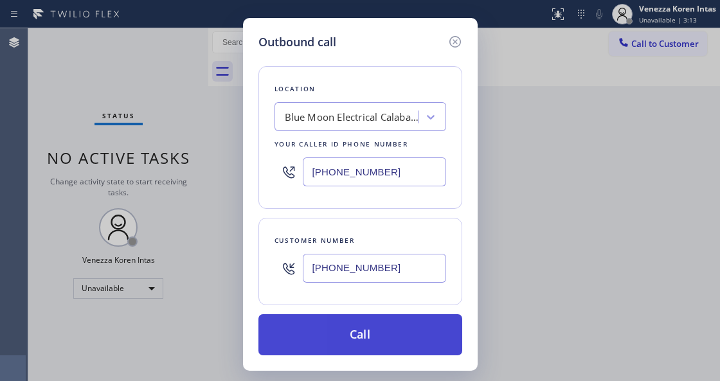
type input "[PHONE_NUMBER]"
click at [357, 325] on button "Call" at bounding box center [360, 334] width 204 height 41
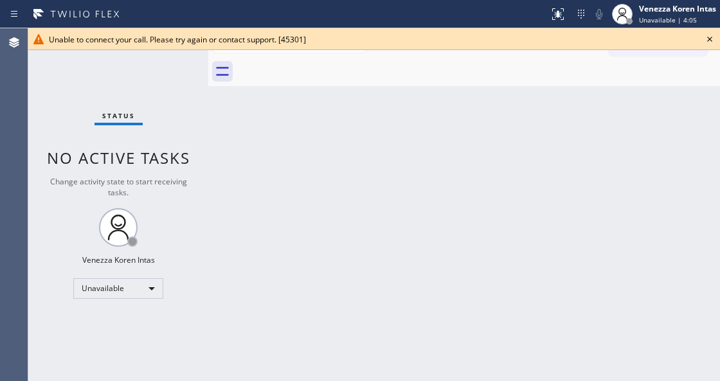
click at [436, 110] on div "Back to Dashboard Change Sender ID Customers Technicians Select a contact Outbo…" at bounding box center [463, 204] width 511 height 353
click at [711, 38] on icon at bounding box center [709, 39] width 5 height 5
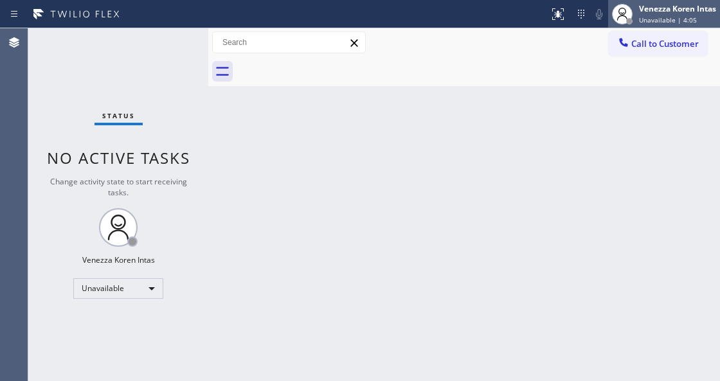
click at [679, 0] on div "Venezza Koren Intas Unavailable | 4:05" at bounding box center [664, 14] width 112 height 28
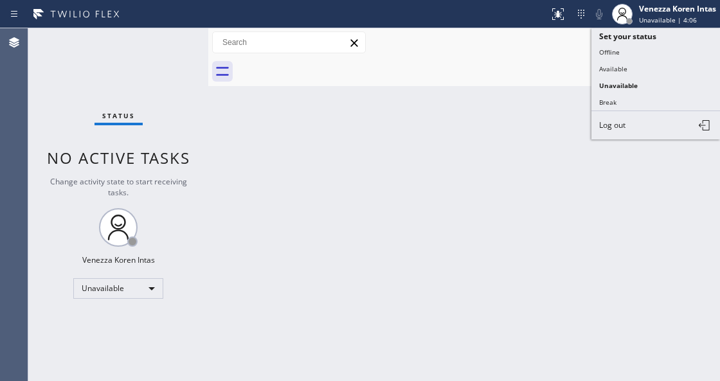
click at [633, 60] on button "Available" at bounding box center [655, 68] width 128 height 17
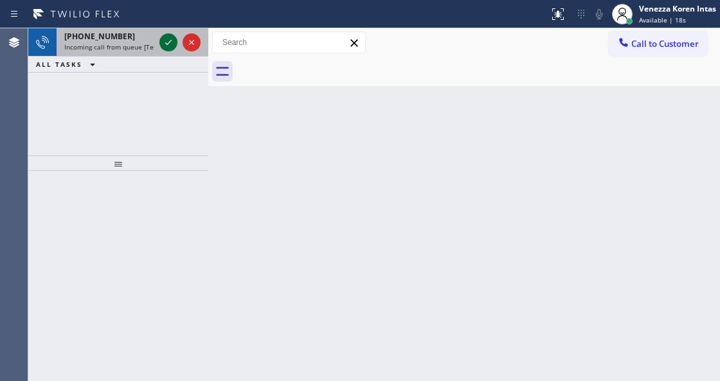
click at [166, 48] on icon at bounding box center [168, 42] width 15 height 15
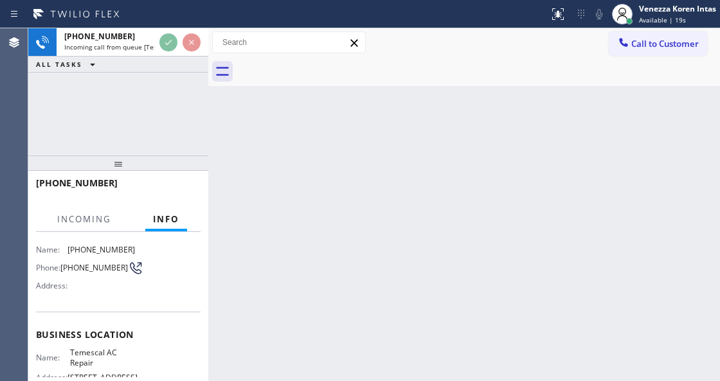
scroll to position [128, 0]
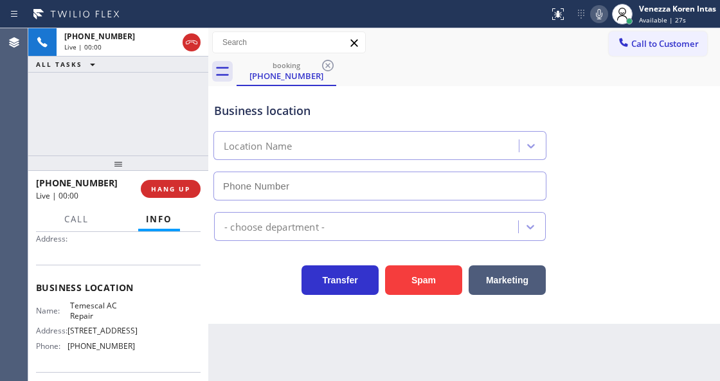
type input "[PHONE_NUMBER]"
click at [156, 128] on div "+19252983615 Live | 00:01 ALL TASKS ALL TASKS ACTIVE TASKS TASKS IN WRAP UP" at bounding box center [118, 91] width 180 height 127
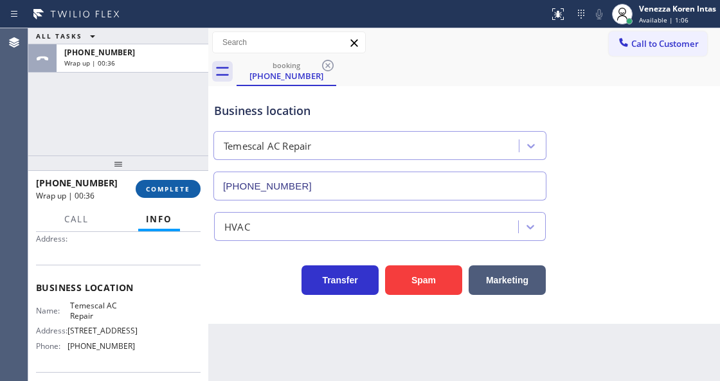
drag, startPoint x: 155, startPoint y: 194, endPoint x: 165, endPoint y: 192, distance: 9.8
click at [155, 194] on button "COMPLETE" at bounding box center [168, 189] width 65 height 18
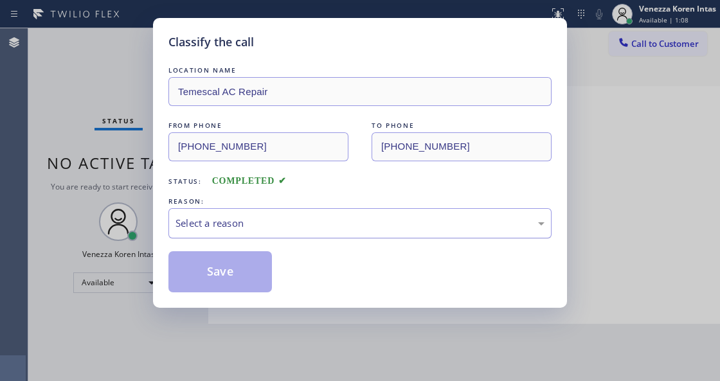
click at [287, 222] on div "Select a reason" at bounding box center [359, 223] width 369 height 15
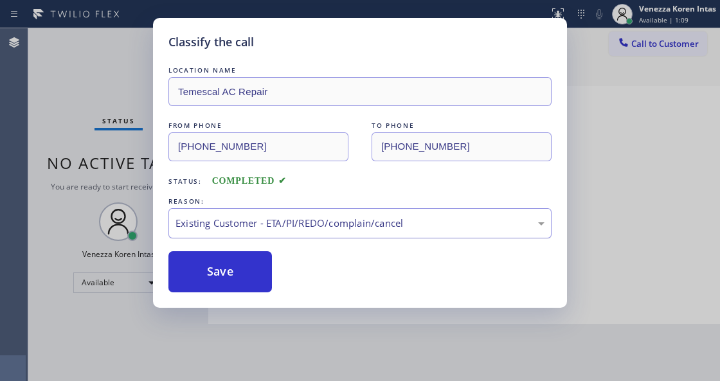
click at [259, 225] on div "Existing Customer - ETA/PI/REDO/complain/cancel" at bounding box center [359, 223] width 369 height 15
drag, startPoint x: 255, startPoint y: 317, endPoint x: 245, endPoint y: 270, distance: 47.4
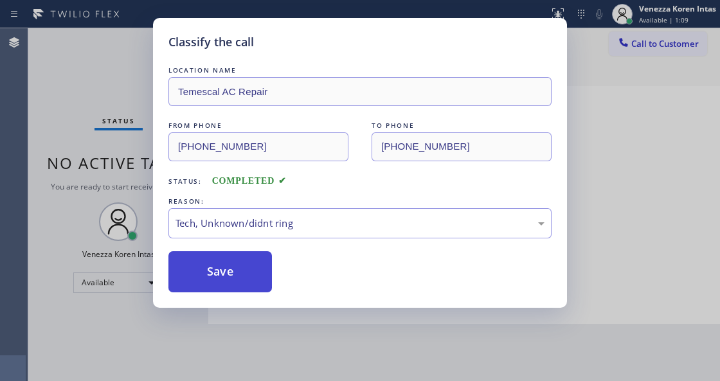
click at [245, 270] on button "Save" at bounding box center [219, 271] width 103 height 41
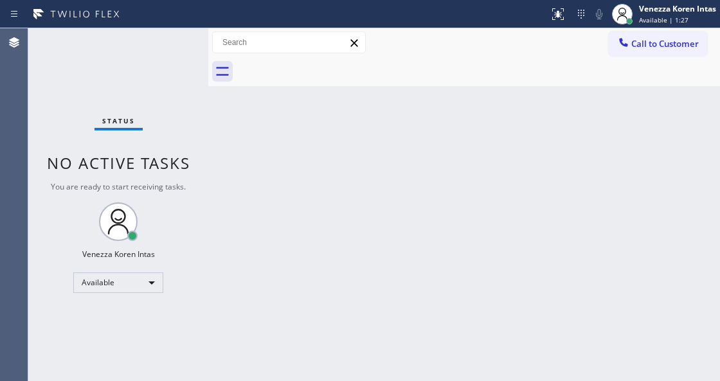
click at [420, 173] on div "Back to Dashboard Change Sender ID Customers Technicians Select a contact Outbo…" at bounding box center [463, 204] width 511 height 353
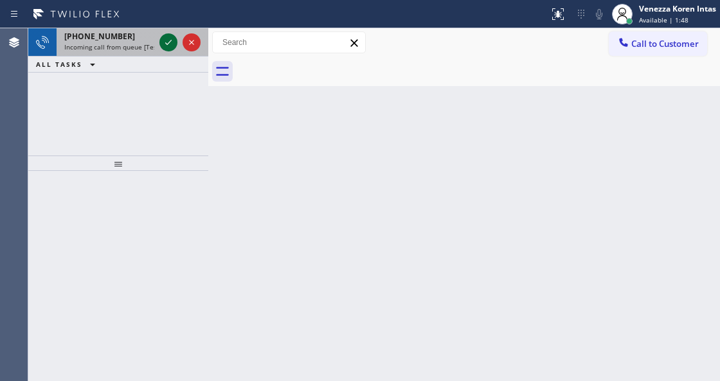
click at [173, 40] on icon at bounding box center [168, 42] width 15 height 15
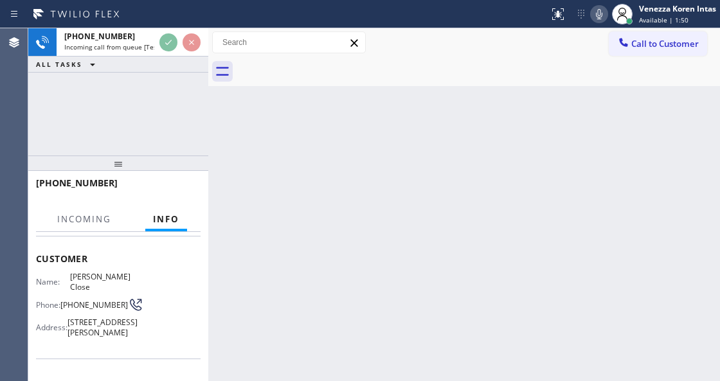
scroll to position [171, 0]
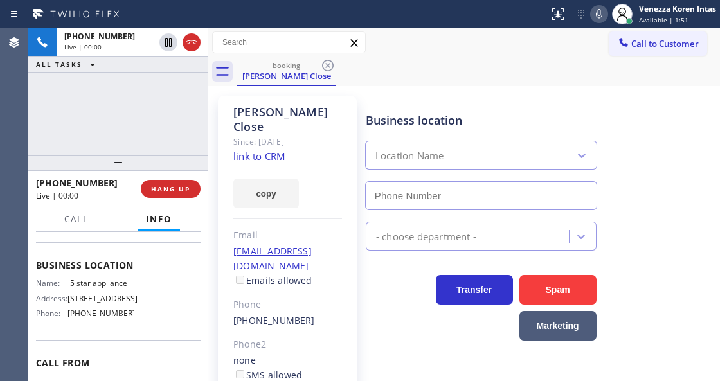
type input "[PHONE_NUMBER]"
click at [280, 150] on link "link to CRM" at bounding box center [259, 156] width 52 height 13
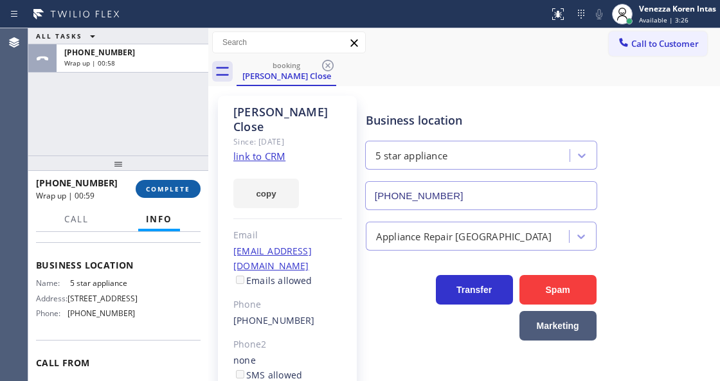
click at [159, 181] on button "COMPLETE" at bounding box center [168, 189] width 65 height 18
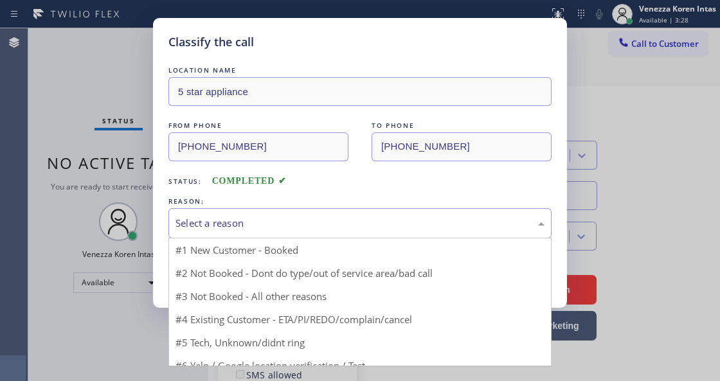
click at [302, 218] on div "Select a reason" at bounding box center [359, 223] width 369 height 15
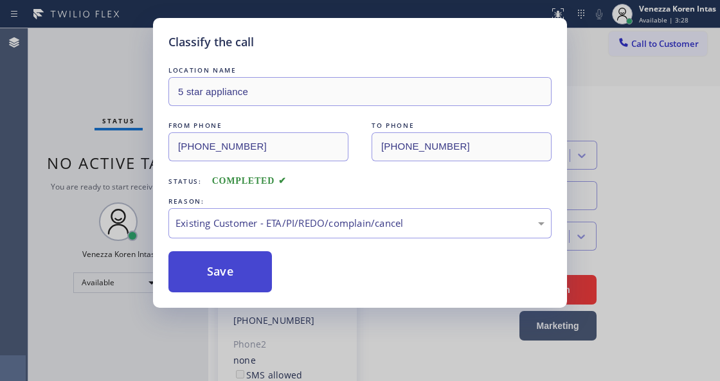
click at [259, 272] on button "Save" at bounding box center [219, 271] width 103 height 41
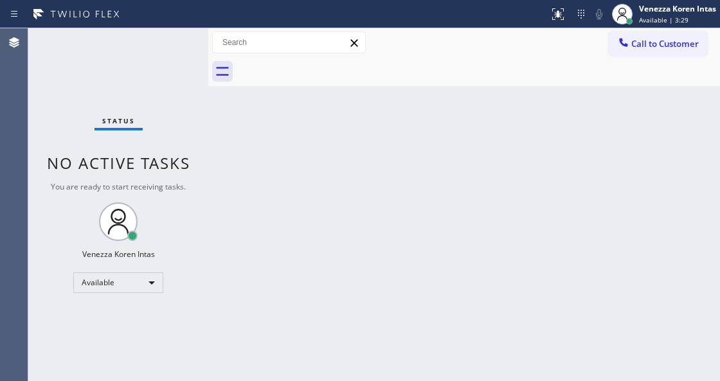
click at [181, 342] on div "Status No active tasks You are ready to start receiving tasks. Venezza Koren In…" at bounding box center [118, 204] width 180 height 353
click at [200, 132] on div "Status No active tasks You are ready to start receiving tasks. Venezza Koren In…" at bounding box center [118, 204] width 180 height 353
drag, startPoint x: 221, startPoint y: 208, endPoint x: 163, endPoint y: 107, distance: 116.6
click at [221, 207] on div "Back to Dashboard Change Sender ID Customers Technicians Select a contact Outbo…" at bounding box center [463, 204] width 511 height 353
drag, startPoint x: 162, startPoint y: 106, endPoint x: 120, endPoint y: 51, distance: 68.7
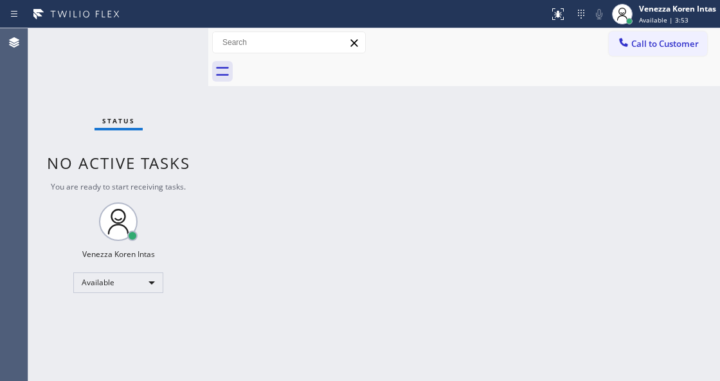
click at [162, 106] on div "Status No active tasks You are ready to start receiving tasks. Venezza Koren In…" at bounding box center [118, 204] width 180 height 353
click at [120, 51] on div "Status No active tasks You are ready to start receiving tasks. Venezza Koren In…" at bounding box center [118, 204] width 180 height 353
click at [32, 71] on div "Status No active tasks You are ready to start receiving tasks. Venezza Koren In…" at bounding box center [118, 204] width 180 height 353
click at [134, 64] on div "Status No active tasks You are ready to start receiving tasks. Venezza Koren In…" at bounding box center [118, 204] width 180 height 353
drag, startPoint x: 229, startPoint y: 137, endPoint x: 365, endPoint y: 168, distance: 139.0
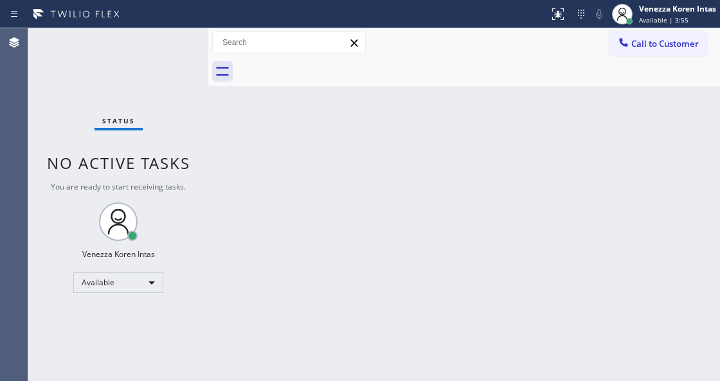
click at [271, 152] on div "Back to Dashboard Change Sender ID Customers Technicians Select a contact Outbo…" at bounding box center [463, 204] width 511 height 353
click at [374, 170] on div "Back to Dashboard Change Sender ID Customers Technicians Select a contact Outbo…" at bounding box center [463, 204] width 511 height 353
click at [378, 168] on div "Back to Dashboard Change Sender ID Customers Technicians Select a contact Outbo…" at bounding box center [463, 204] width 511 height 353
click at [403, 152] on div "Back to Dashboard Change Sender ID Customers Technicians Select a contact Outbo…" at bounding box center [463, 204] width 511 height 353
click at [402, 189] on div "Back to Dashboard Change Sender ID Customers Technicians Select a contact Outbo…" at bounding box center [463, 204] width 511 height 353
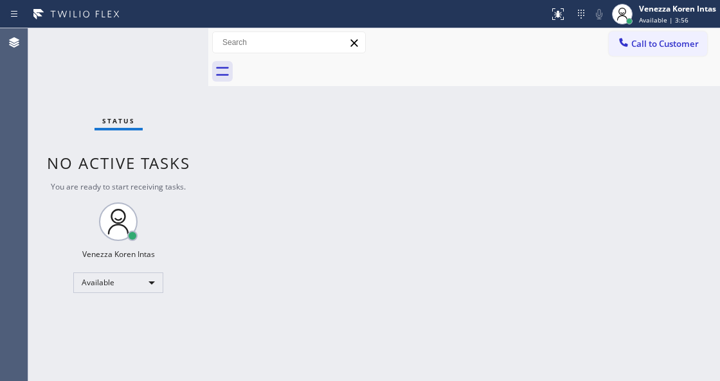
drag, startPoint x: 396, startPoint y: 216, endPoint x: 386, endPoint y: 260, distance: 44.7
click at [396, 218] on div "Back to Dashboard Change Sender ID Customers Technicians Select a contact Outbo…" at bounding box center [463, 204] width 511 height 353
drag, startPoint x: 374, startPoint y: 288, endPoint x: 370, endPoint y: 294, distance: 7.5
click at [370, 294] on div "Back to Dashboard Change Sender ID Customers Technicians Select a contact Outbo…" at bounding box center [463, 204] width 511 height 353
drag, startPoint x: 370, startPoint y: 294, endPoint x: 346, endPoint y: 303, distance: 25.4
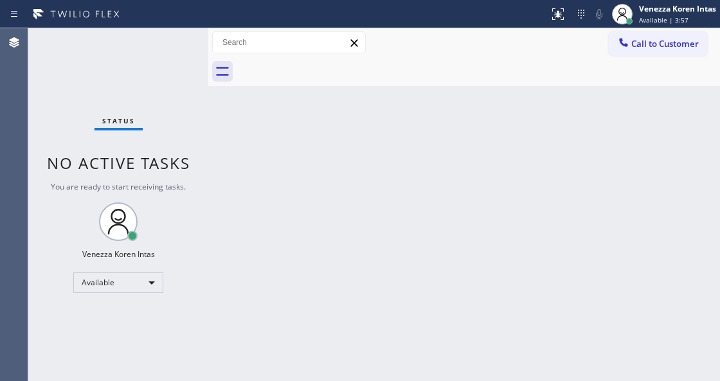
click at [369, 294] on div "Back to Dashboard Change Sender ID Customers Technicians Select a contact Outbo…" at bounding box center [463, 204] width 511 height 353
click at [335, 297] on div "Back to Dashboard Change Sender ID Customers Technicians Select a contact Outbo…" at bounding box center [463, 204] width 511 height 353
drag, startPoint x: 290, startPoint y: 344, endPoint x: 290, endPoint y: 351, distance: 7.7
click at [290, 345] on div "Back to Dashboard Change Sender ID Customers Technicians Select a contact Outbo…" at bounding box center [463, 204] width 511 height 353
click at [281, 179] on div "Back to Dashboard Change Sender ID Customers Technicians Select a contact Outbo…" at bounding box center [463, 204] width 511 height 353
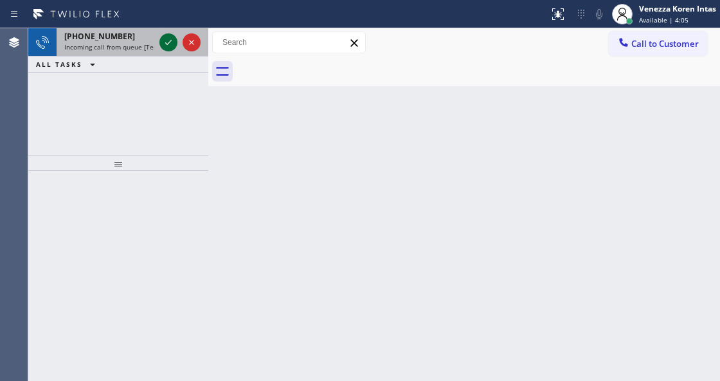
click at [163, 40] on icon at bounding box center [168, 42] width 15 height 15
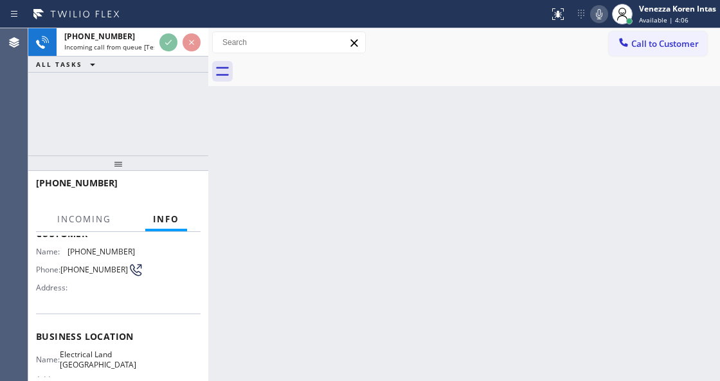
scroll to position [128, 0]
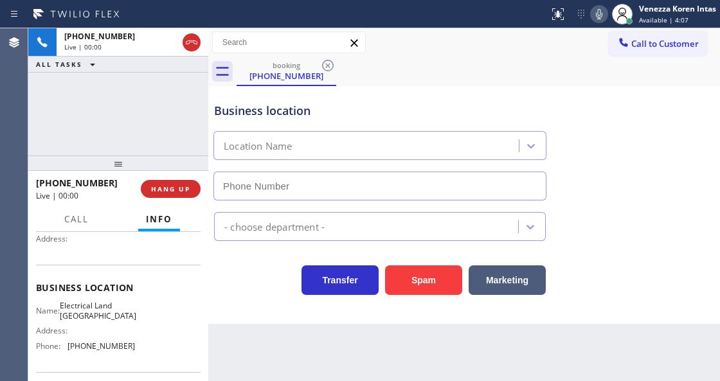
type input "[PHONE_NUMBER]"
drag, startPoint x: 220, startPoint y: 104, endPoint x: 230, endPoint y: 109, distance: 11.2
click at [220, 104] on div "Business location" at bounding box center [379, 110] width 331 height 17
click at [263, 109] on div "Business location" at bounding box center [379, 110] width 331 height 17
click at [272, 109] on div "Business location" at bounding box center [379, 110] width 331 height 17
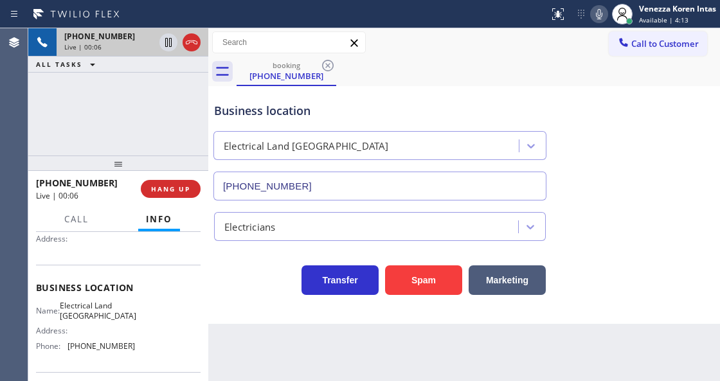
click at [114, 42] on div "Live | 00:06" at bounding box center [109, 46] width 90 height 9
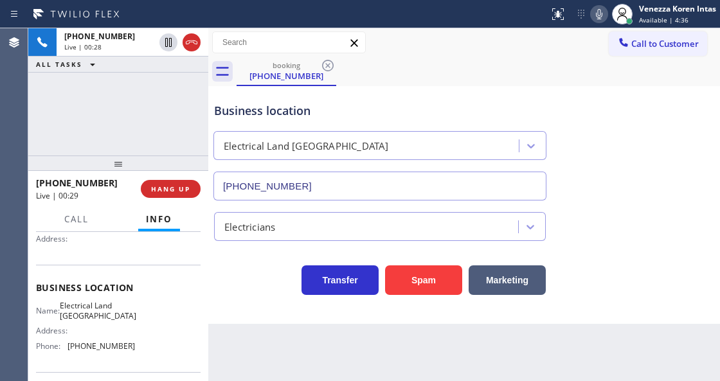
click at [383, 109] on div "Business location" at bounding box center [379, 110] width 331 height 17
click at [608, 113] on div "Business location Electrical Land Los Angeles (323) 900-0745" at bounding box center [463, 142] width 505 height 116
click at [630, 171] on div "Business location Electrical Land Los Angeles (323) 900-0745" at bounding box center [463, 142] width 505 height 116
click at [661, 113] on div "Business location Electrical Land Los Angeles (323) 900-0745" at bounding box center [463, 142] width 505 height 116
click at [600, 14] on icon at bounding box center [598, 13] width 15 height 15
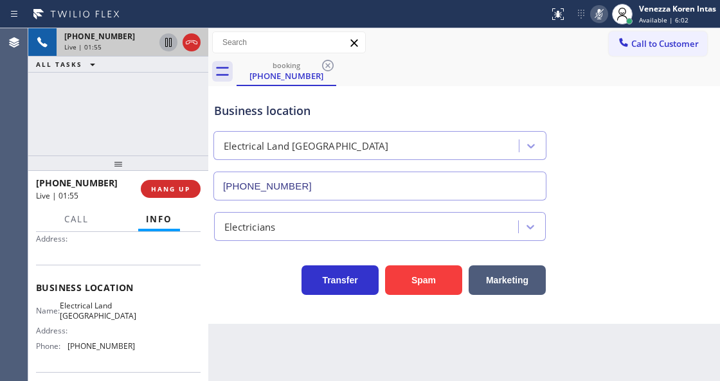
click at [164, 44] on icon at bounding box center [168, 42] width 15 height 15
click at [595, 17] on g at bounding box center [598, 13] width 9 height 10
click at [170, 44] on icon at bounding box center [168, 42] width 9 height 9
click at [605, 12] on icon at bounding box center [598, 13] width 15 height 15
click at [171, 46] on icon at bounding box center [168, 42] width 6 height 9
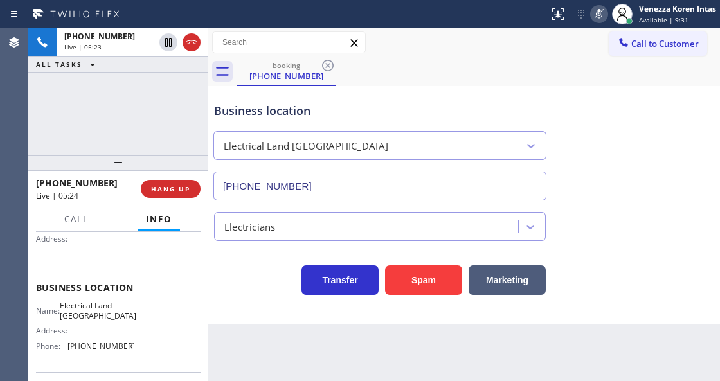
click at [257, 377] on div "Back to Dashboard Change Sender ID Customers Technicians Select a contact Outbo…" at bounding box center [463, 204] width 511 height 353
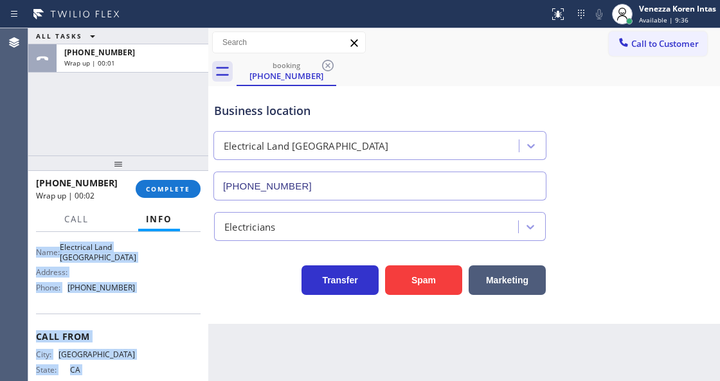
scroll to position [221, 0]
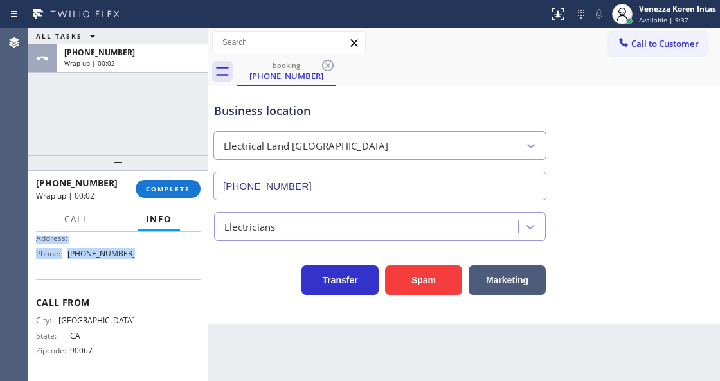
drag, startPoint x: 35, startPoint y: 263, endPoint x: 168, endPoint y: 270, distance: 133.8
click at [168, 270] on div "Context Queue: [Test] All Priority: 2 Customer Name: (323) 907-9392 Phone: (323…" at bounding box center [118, 306] width 180 height 148
copy div "Customer Name: (323) 907-9392 Phone: (323) 907-9392 Address: Business location …"
click at [646, 8] on div "Venezza Koren Intas" at bounding box center [677, 8] width 77 height 11
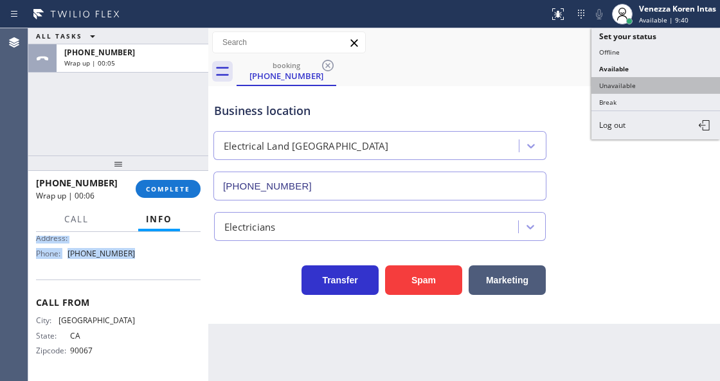
click at [643, 79] on button "Unavailable" at bounding box center [655, 85] width 128 height 17
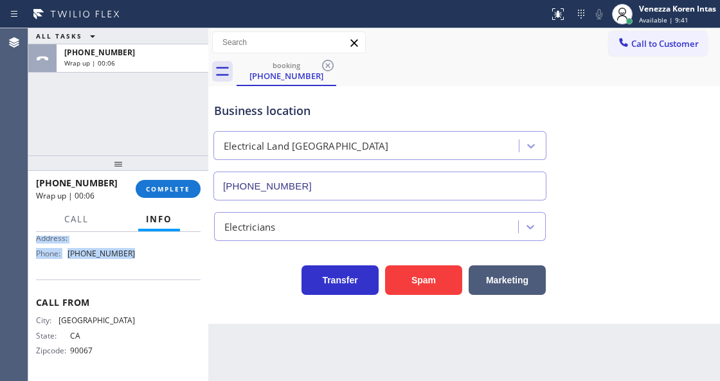
click at [187, 190] on span "COMPLETE" at bounding box center [168, 188] width 44 height 9
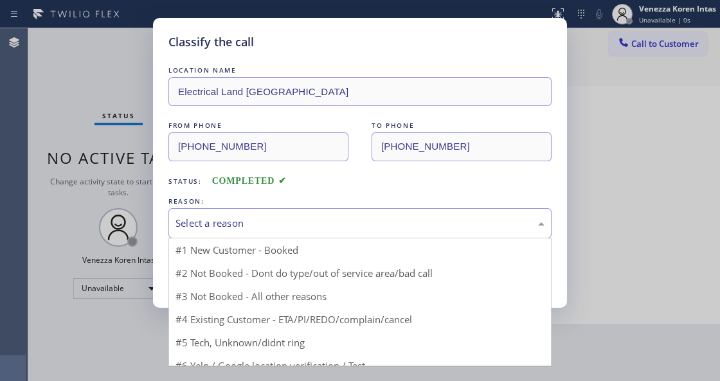
click at [272, 215] on div "Select a reason" at bounding box center [359, 223] width 383 height 30
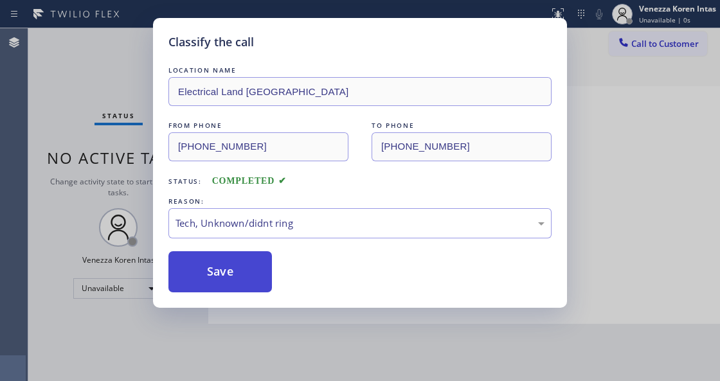
click at [252, 267] on button "Save" at bounding box center [219, 271] width 103 height 41
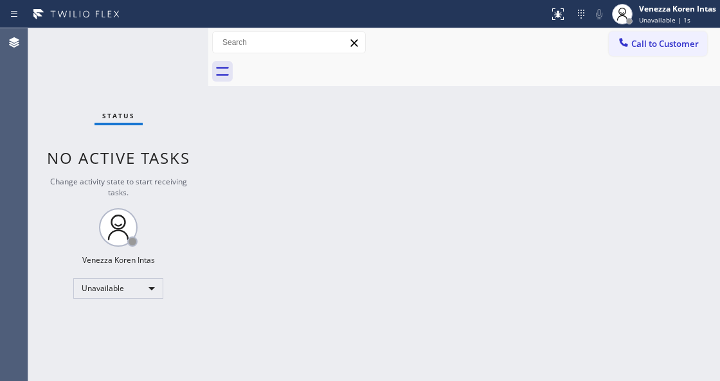
click at [650, 40] on span "Call to Customer" at bounding box center [664, 44] width 67 height 12
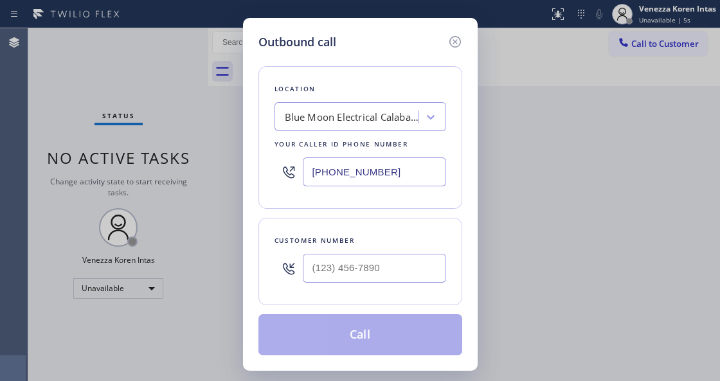
click at [349, 177] on input "[PHONE_NUMBER]" at bounding box center [374, 171] width 143 height 29
drag, startPoint x: 393, startPoint y: 179, endPoint x: 198, endPoint y: 148, distance: 197.7
click at [199, 148] on div "Outbound call Location Blue Moon Electrical Calabasas Your caller id phone numb…" at bounding box center [360, 190] width 720 height 381
paste input "323) 900-0745"
type input "[PHONE_NUMBER]"
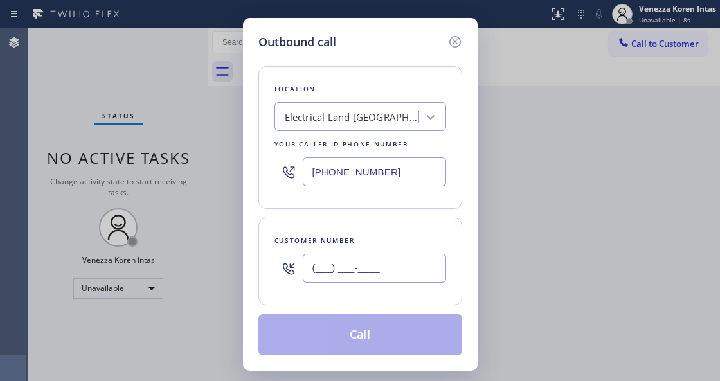
click at [371, 268] on input "(___) ___-____" at bounding box center [374, 268] width 143 height 29
paste input "323) 907-9392"
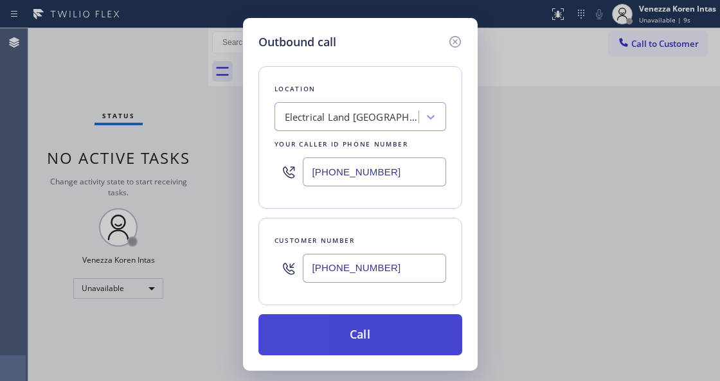
type input "[PHONE_NUMBER]"
click at [375, 335] on button "Call" at bounding box center [360, 334] width 204 height 41
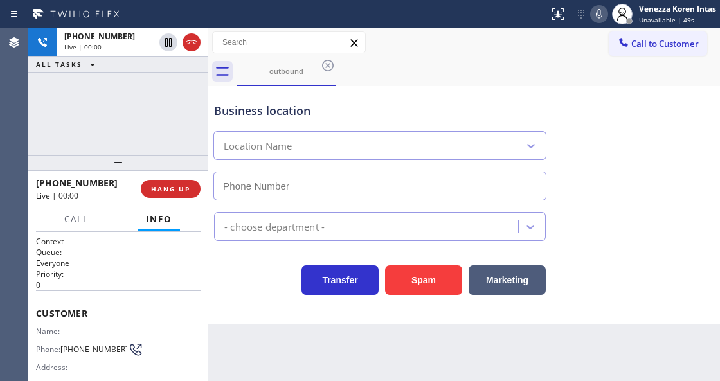
type input "[PHONE_NUMBER]"
click at [215, 122] on div "Business location Electrical Land Los Angeles (323) 900-0745" at bounding box center [379, 144] width 337 height 111
click at [348, 115] on div "Business location" at bounding box center [379, 110] width 331 height 17
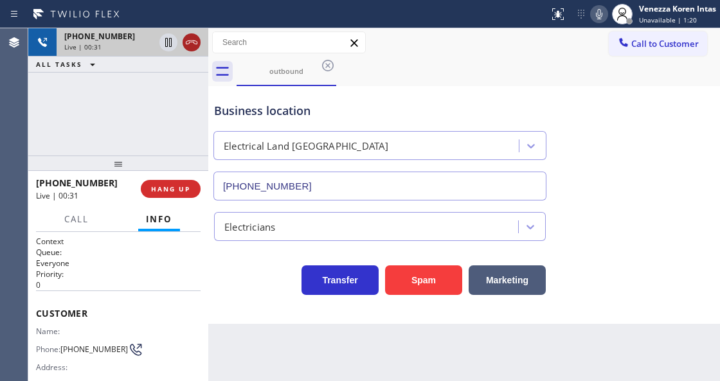
click at [191, 44] on icon at bounding box center [191, 42] width 15 height 15
click at [175, 186] on span "HANG UP" at bounding box center [170, 188] width 39 height 9
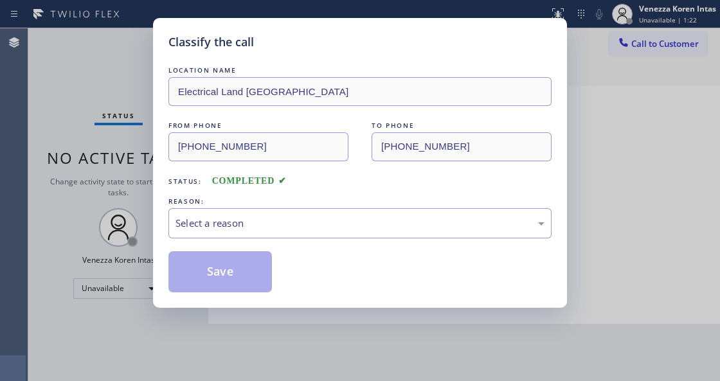
click at [251, 216] on div "Select a reason" at bounding box center [359, 223] width 369 height 15
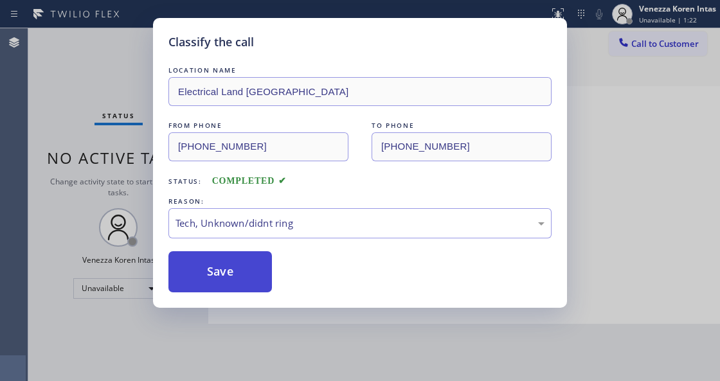
click at [234, 260] on button "Save" at bounding box center [219, 271] width 103 height 41
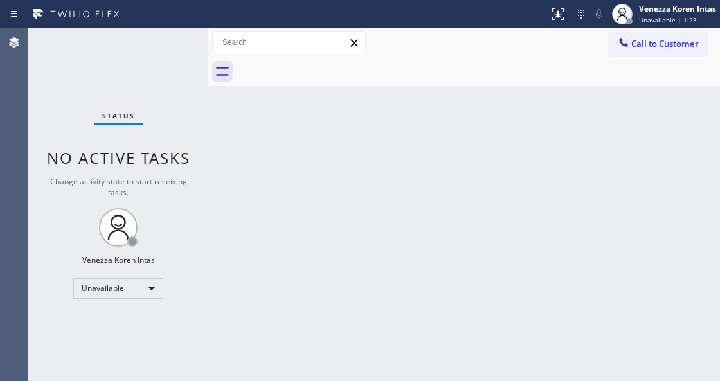
click at [674, 48] on span "Call to Customer" at bounding box center [664, 44] width 67 height 12
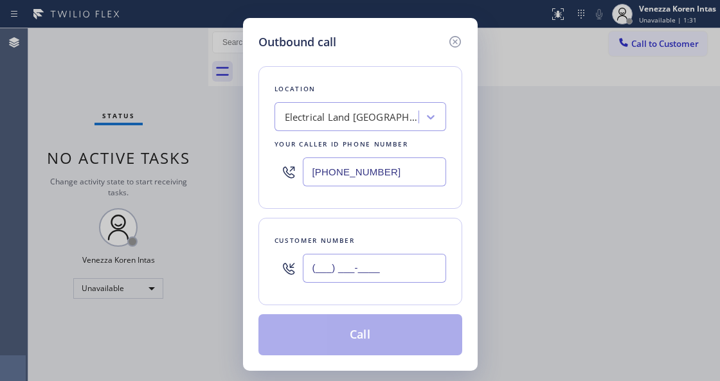
click at [360, 266] on input "(___) ___-____" at bounding box center [374, 268] width 143 height 29
paste input "323) 907-9392"
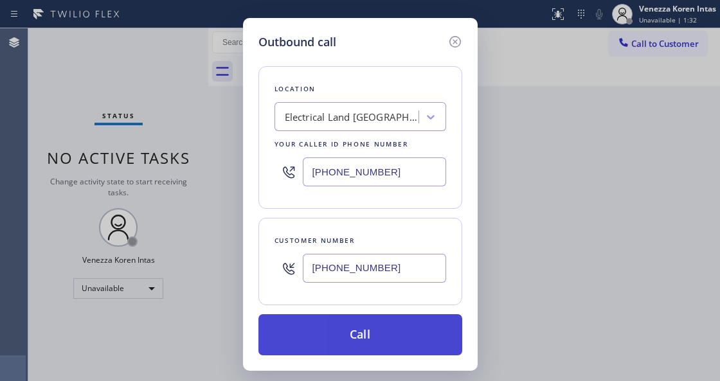
type input "[PHONE_NUMBER]"
click at [392, 340] on button "Call" at bounding box center [360, 334] width 204 height 41
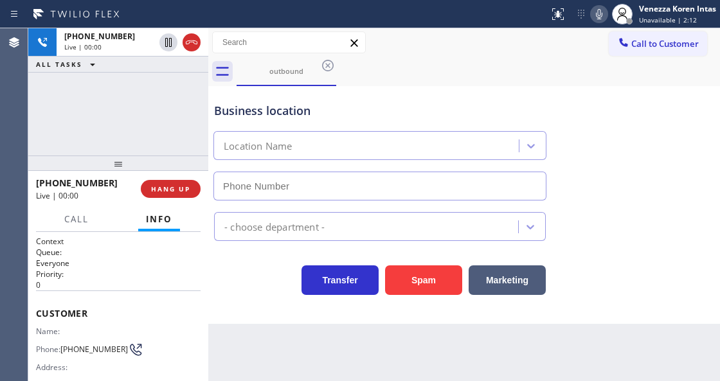
type input "[PHONE_NUMBER]"
click at [238, 102] on div "Business location" at bounding box center [379, 110] width 331 height 17
drag, startPoint x: 186, startPoint y: 43, endPoint x: 267, endPoint y: 126, distance: 115.8
click at [186, 43] on icon at bounding box center [192, 42] width 12 height 4
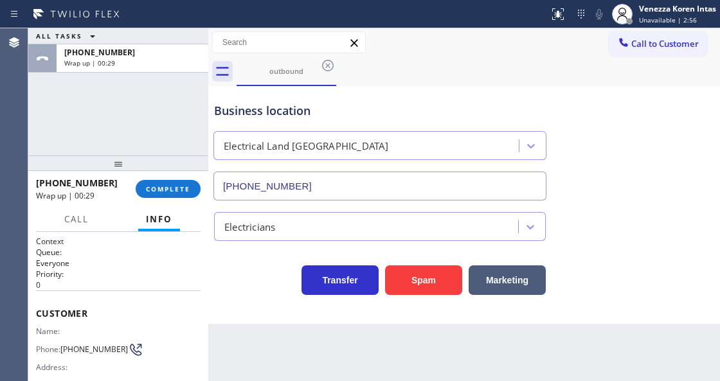
drag, startPoint x: 176, startPoint y: 192, endPoint x: 213, endPoint y: 203, distance: 38.8
click at [176, 192] on span "COMPLETE" at bounding box center [168, 188] width 44 height 9
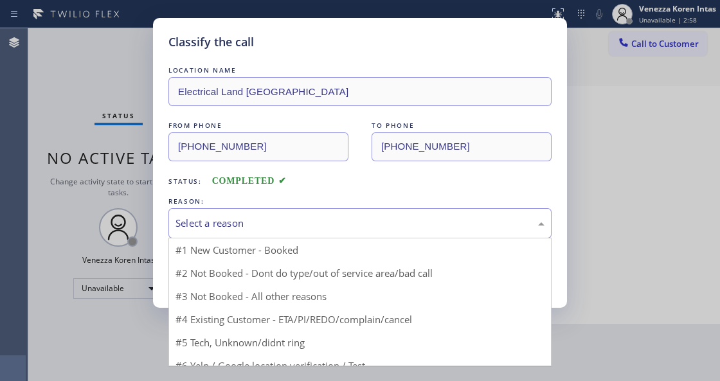
click at [271, 214] on div "Select a reason" at bounding box center [359, 223] width 383 height 30
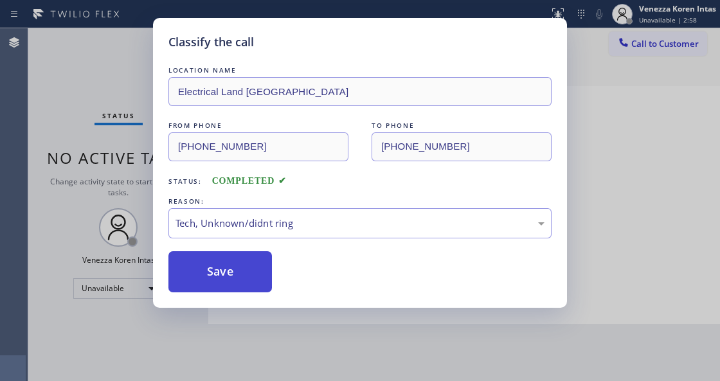
click at [230, 260] on button "Save" at bounding box center [219, 271] width 103 height 41
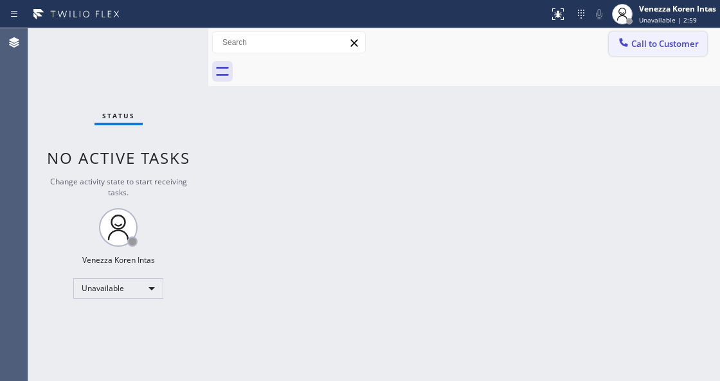
click at [671, 36] on button "Call to Customer" at bounding box center [657, 43] width 98 height 24
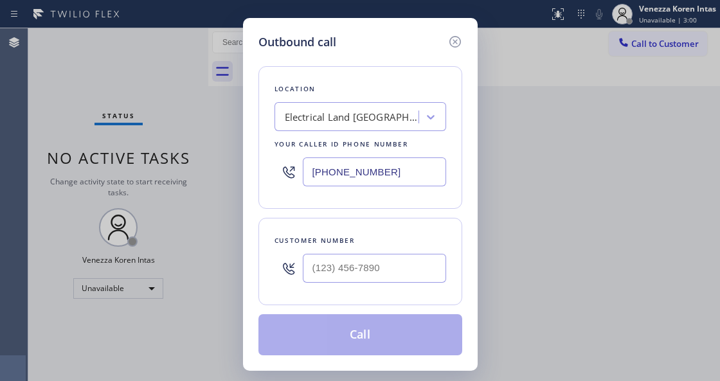
click at [391, 122] on div "Electrical Land [GEOGRAPHIC_DATA]" at bounding box center [352, 117] width 135 height 15
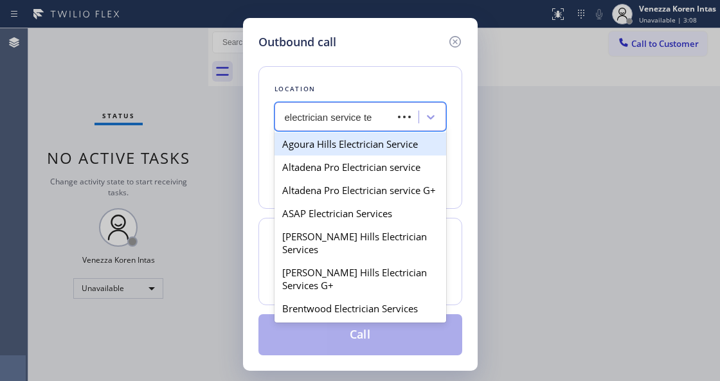
type input "electrician service tea"
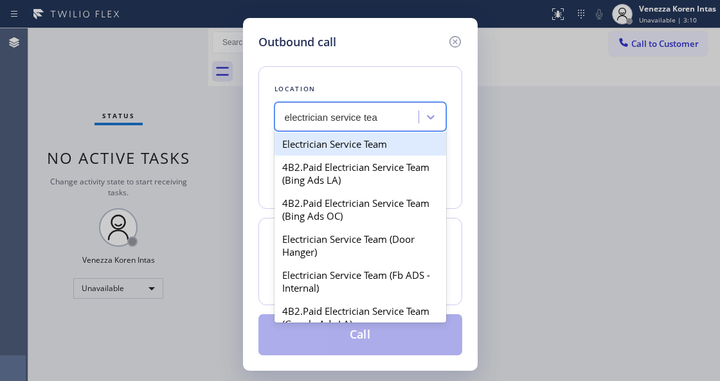
click at [382, 149] on div "Electrician Service Team" at bounding box center [360, 143] width 172 height 23
type input "[PHONE_NUMBER]"
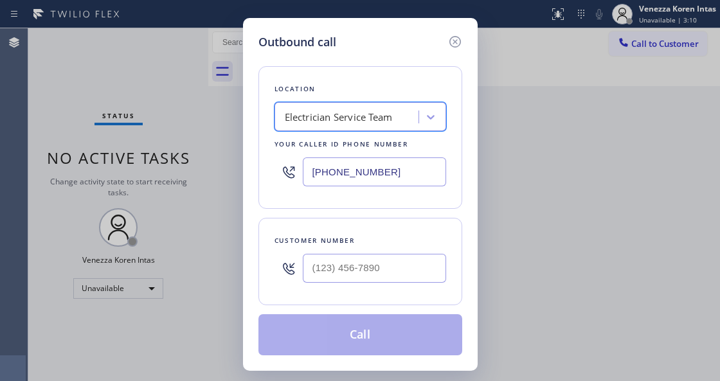
type input "(___) ___-____"
click at [364, 258] on input "(___) ___-____" at bounding box center [374, 268] width 143 height 29
click at [356, 261] on input "(___) ___-____" at bounding box center [374, 268] width 143 height 29
paste input "323) 907-9392"
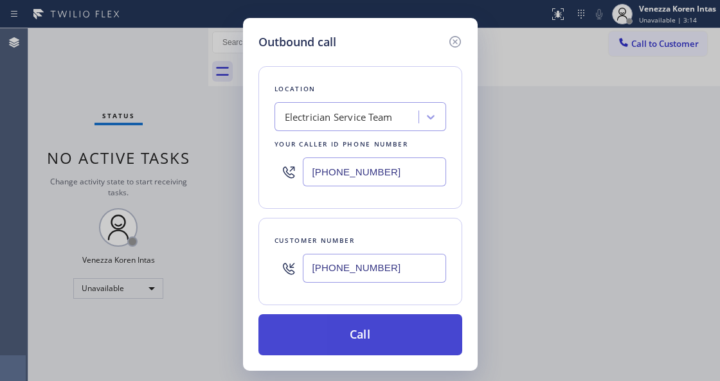
type input "[PHONE_NUMBER]"
click at [364, 322] on button "Call" at bounding box center [360, 334] width 204 height 41
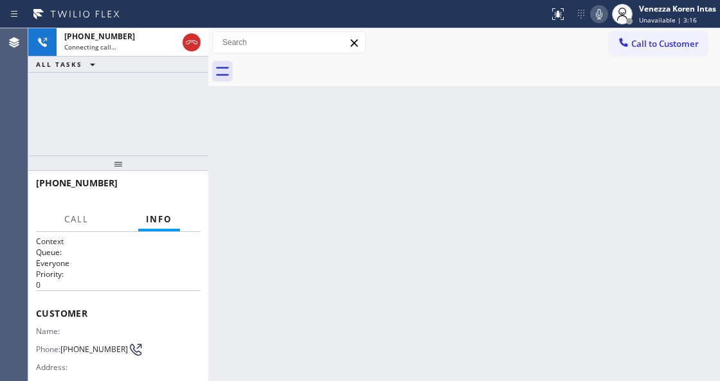
click at [594, 17] on icon at bounding box center [598, 13] width 15 height 15
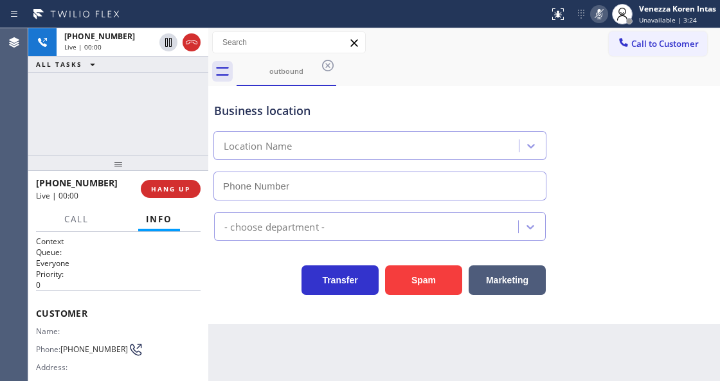
type input "[PHONE_NUMBER]"
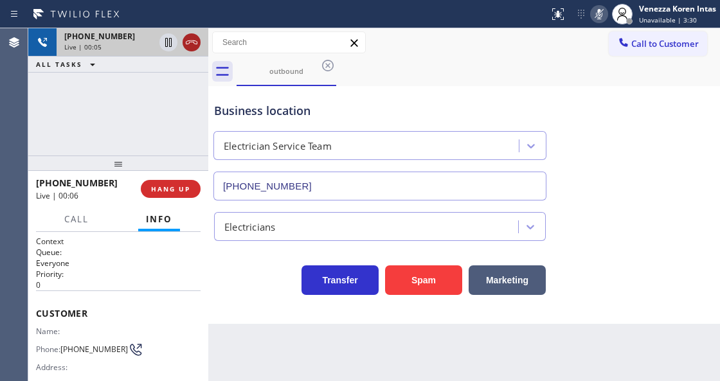
click at [191, 45] on icon at bounding box center [191, 42] width 15 height 15
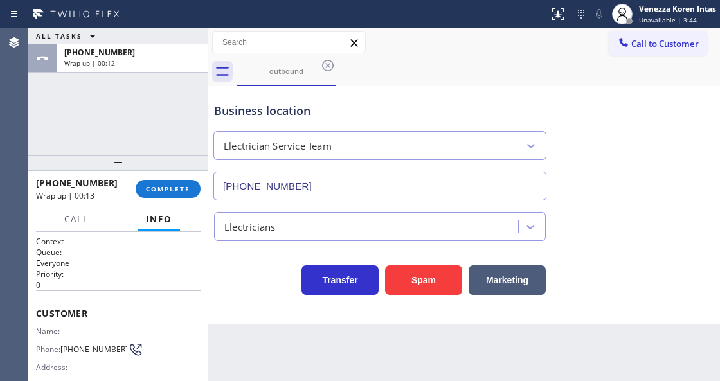
drag, startPoint x: 177, startPoint y: 193, endPoint x: 267, endPoint y: 212, distance: 92.0
click at [179, 192] on span "COMPLETE" at bounding box center [168, 188] width 44 height 9
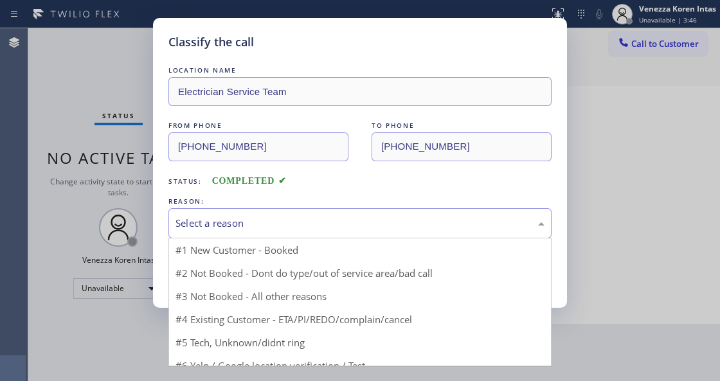
click at [285, 216] on div "Select a reason" at bounding box center [359, 223] width 383 height 30
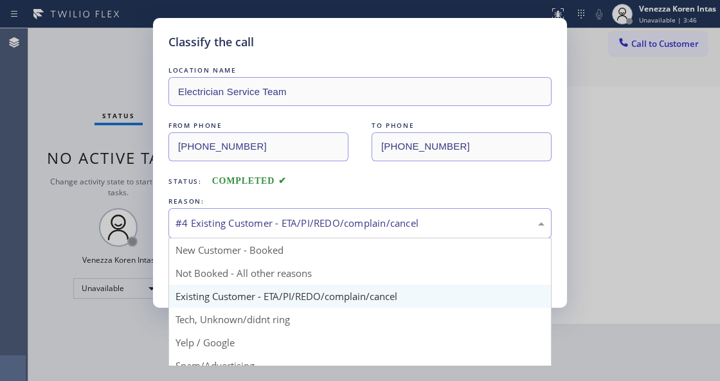
click at [279, 235] on div "#4 Existing Customer - ETA/PI/REDO/complain/cancel" at bounding box center [359, 223] width 383 height 30
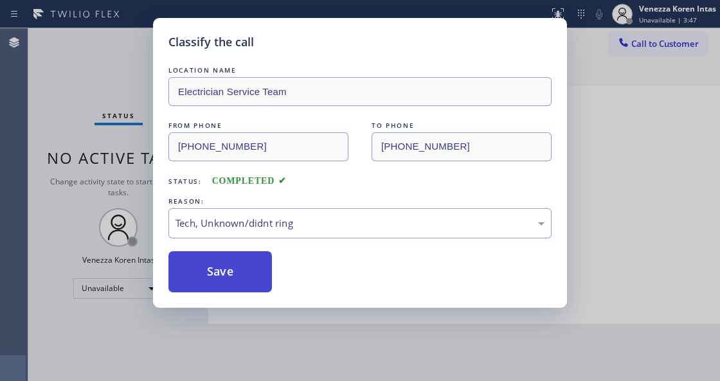
click at [234, 276] on button "Save" at bounding box center [219, 271] width 103 height 41
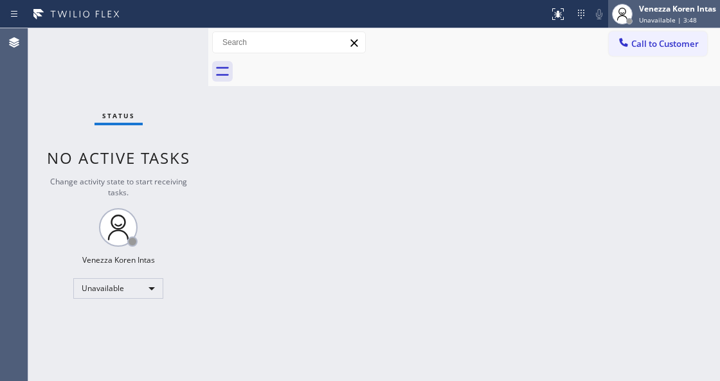
click at [651, 17] on span "Unavailable | 3:48" at bounding box center [668, 19] width 58 height 9
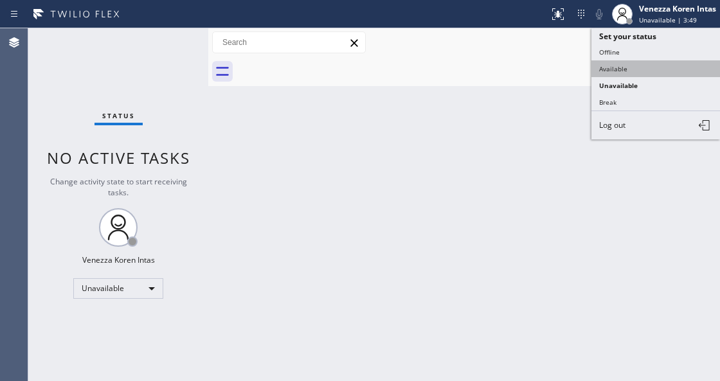
click at [640, 63] on button "Available" at bounding box center [655, 68] width 128 height 17
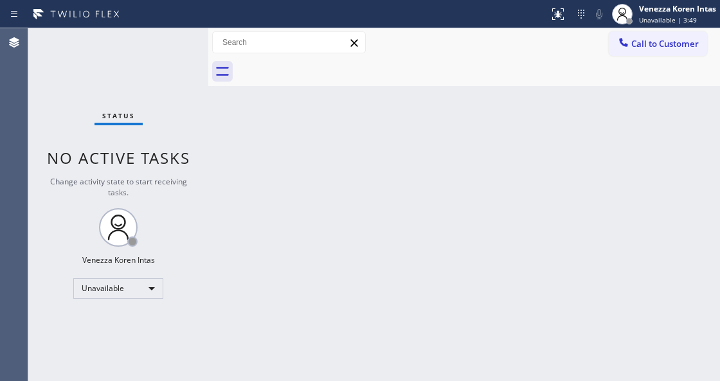
drag, startPoint x: 423, startPoint y: 114, endPoint x: 351, endPoint y: 123, distance: 73.1
click at [421, 116] on div "Back to Dashboard Change Sender ID Customers Technicians Select a contact Outbo…" at bounding box center [463, 204] width 511 height 353
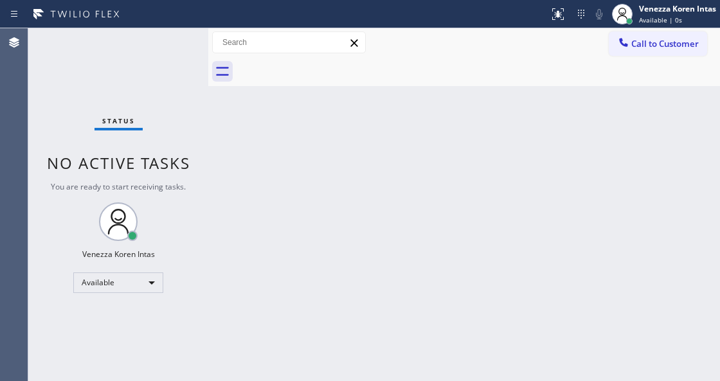
click at [197, 48] on div "Status No active tasks You are ready to start receiving tasks. Venezza Koren In…" at bounding box center [118, 204] width 180 height 353
click at [288, 126] on div "Back to Dashboard Change Sender ID Customers Technicians Select a contact Outbo…" at bounding box center [463, 204] width 511 height 353
drag, startPoint x: 168, startPoint y: 87, endPoint x: 194, endPoint y: 116, distance: 38.7
click at [168, 87] on div "Status No active tasks You are ready to start receiving tasks. Venezza Koren In…" at bounding box center [118, 204] width 180 height 353
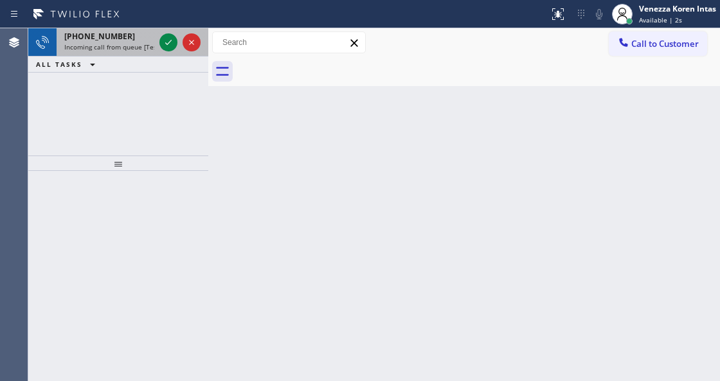
click at [118, 45] on span "Incoming call from queue [Test] All" at bounding box center [117, 46] width 107 height 9
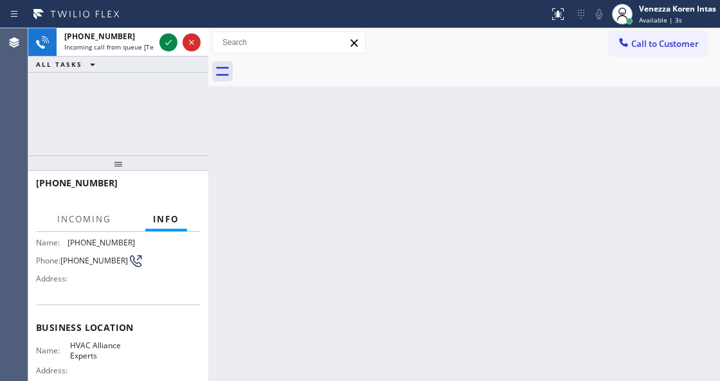
scroll to position [128, 0]
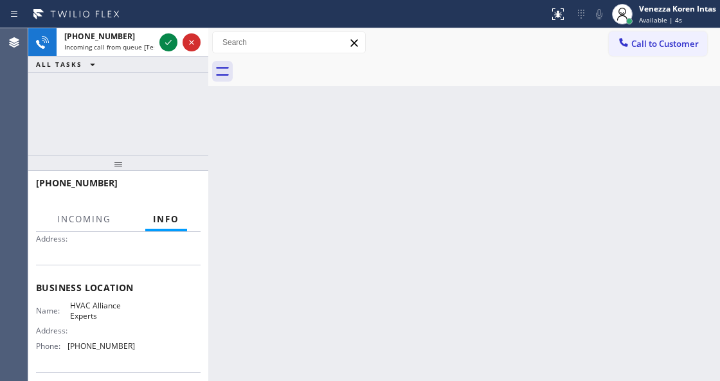
click at [513, 145] on div "Back to Dashboard Change Sender ID Customers Technicians Select a contact Outbo…" at bounding box center [463, 204] width 511 height 353
click at [687, 12] on div "Venezza Koren Intas" at bounding box center [677, 8] width 77 height 11
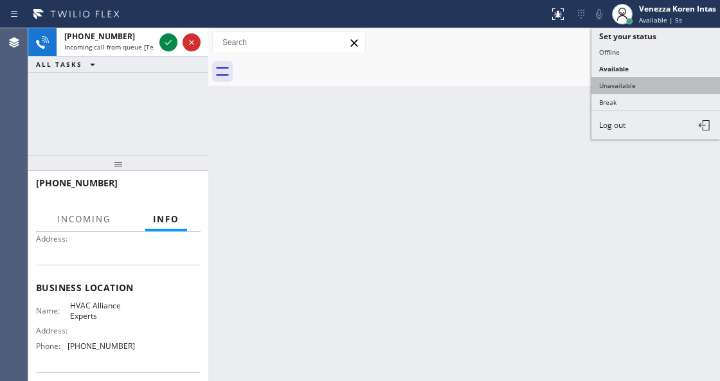
click at [605, 87] on button "Unavailable" at bounding box center [655, 85] width 128 height 17
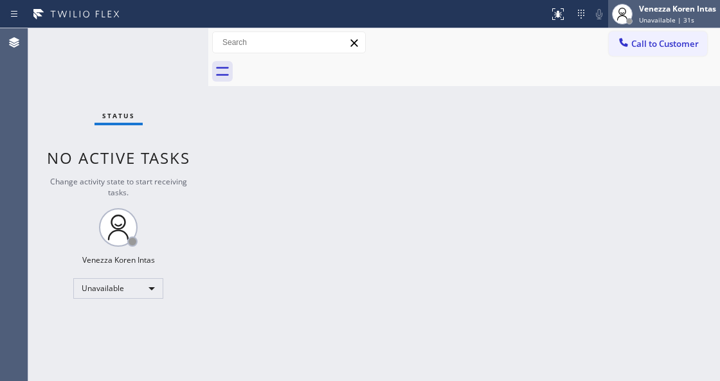
click at [640, 14] on div "Venezza Koren Intas Unavailable | 31s" at bounding box center [678, 14] width 84 height 22
click at [274, 377] on div "Back to Dashboard Change Sender ID Customers Technicians Select a contact Outbo…" at bounding box center [463, 204] width 511 height 353
drag, startPoint x: 249, startPoint y: 210, endPoint x: 270, endPoint y: 211, distance: 21.2
click at [249, 210] on div "Back to Dashboard Change Sender ID Customers Technicians Select a contact Outbo…" at bounding box center [463, 204] width 511 height 353
drag, startPoint x: 650, startPoint y: 10, endPoint x: 631, endPoint y: 51, distance: 44.6
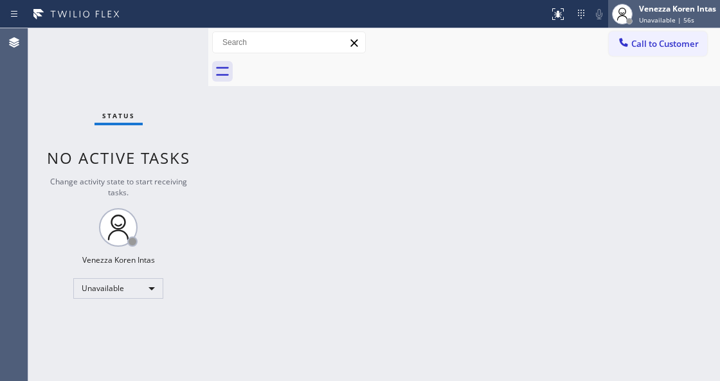
click at [650, 12] on div "Venezza Koren Intas" at bounding box center [677, 8] width 77 height 11
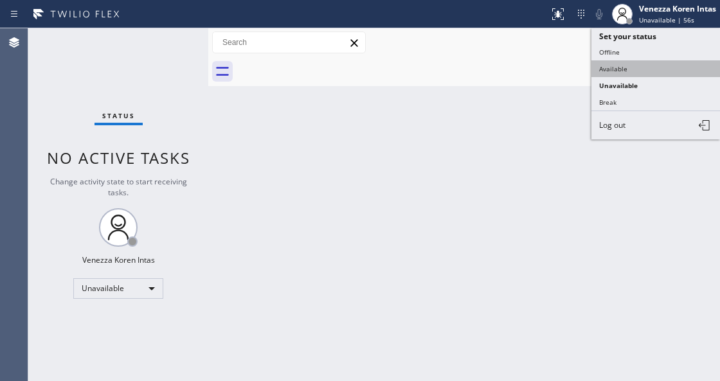
click at [623, 64] on button "Available" at bounding box center [655, 68] width 128 height 17
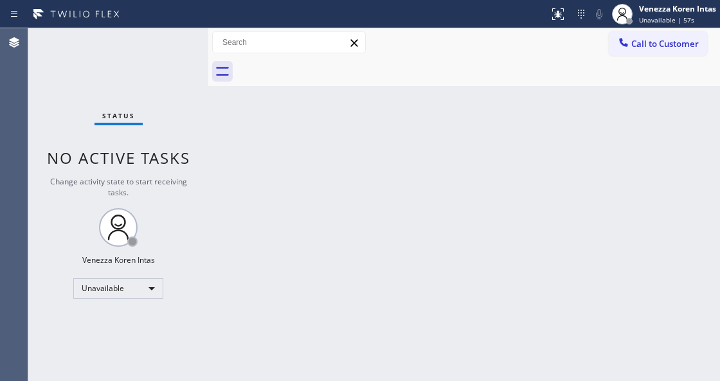
click at [497, 149] on div "Back to Dashboard Change Sender ID Customers Technicians Select a contact Outbo…" at bounding box center [463, 204] width 511 height 353
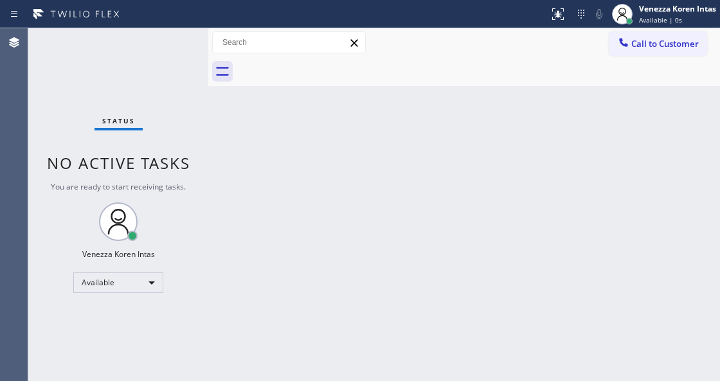
click at [164, 89] on div "Status No active tasks You are ready to start receiving tasks. Venezza Koren In…" at bounding box center [118, 204] width 180 height 353
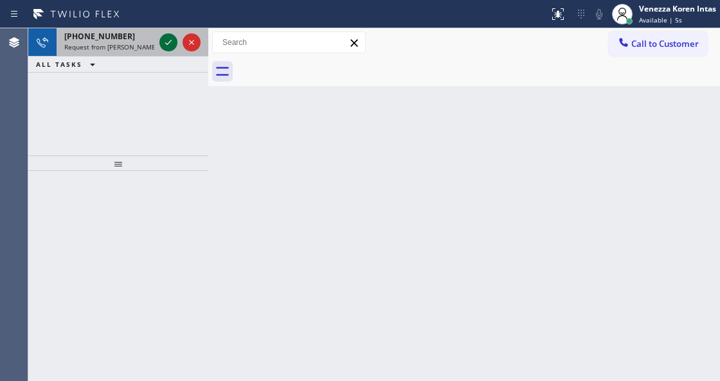
click at [164, 39] on icon at bounding box center [168, 42] width 15 height 15
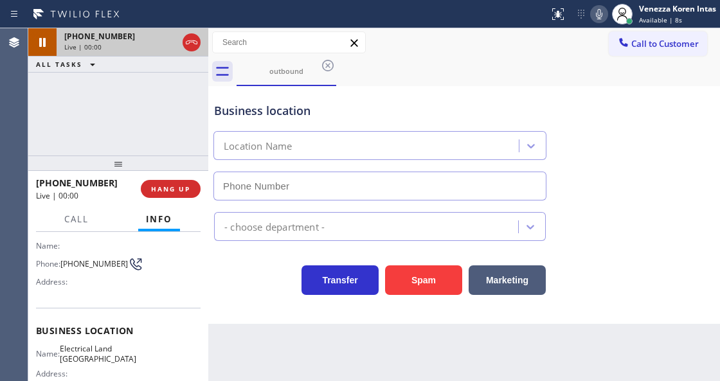
type input "[PHONE_NUMBER]"
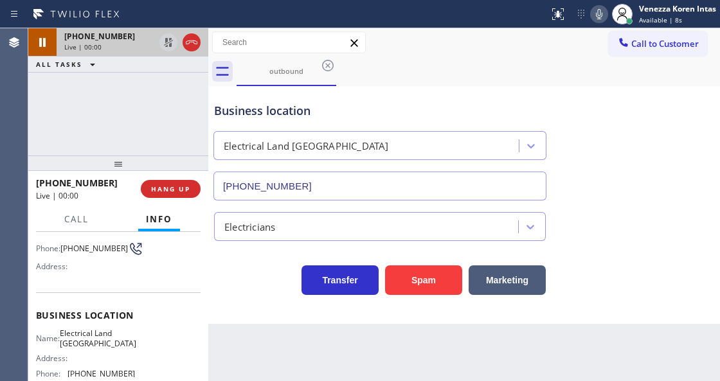
scroll to position [128, 0]
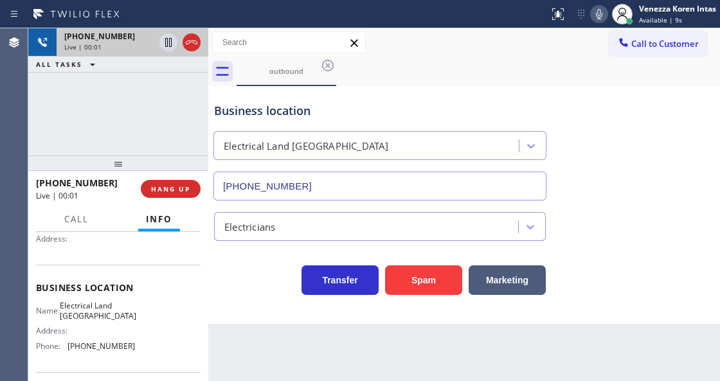
click at [347, 117] on div "Business location" at bounding box center [379, 110] width 331 height 17
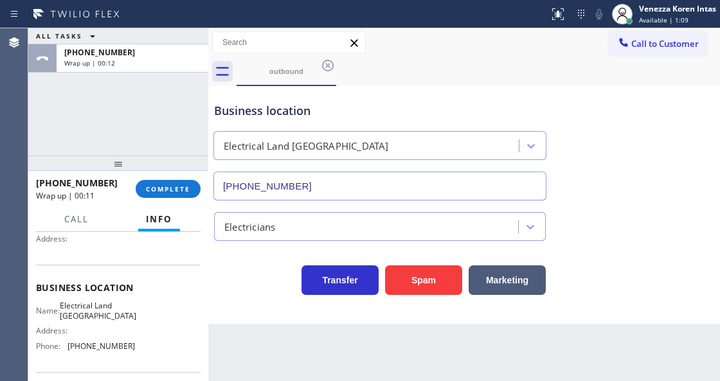
click at [64, 127] on div "ALL TASKS ALL TASKS ACTIVE TASKS TASKS IN WRAP UP +13239079392 Wrap up | 00:12" at bounding box center [118, 91] width 180 height 127
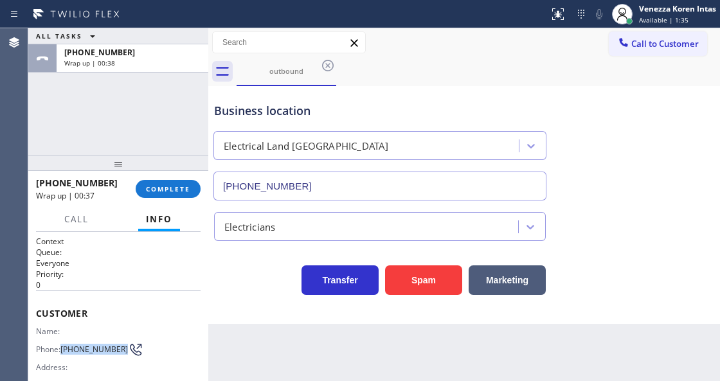
drag, startPoint x: 102, startPoint y: 348, endPoint x: 62, endPoint y: 341, distance: 40.5
click at [62, 342] on div "Phone: (323) 907-9392" at bounding box center [85, 349] width 99 height 15
click at [194, 186] on button "COMPLETE" at bounding box center [168, 189] width 65 height 18
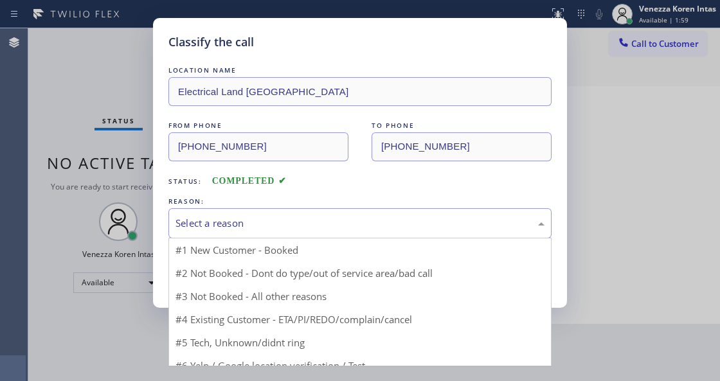
click at [306, 216] on div "Select a reason" at bounding box center [359, 223] width 369 height 15
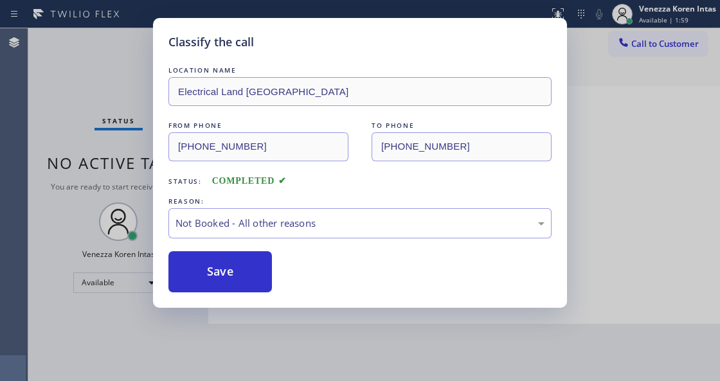
click at [242, 249] on div "LOCATION NAME Electrical Land Los Angeles FROM PHONE (323) 900-0745 TO PHONE (3…" at bounding box center [359, 178] width 383 height 229
drag, startPoint x: 248, startPoint y: 266, endPoint x: 334, endPoint y: 340, distance: 113.9
click at [249, 266] on button "Save" at bounding box center [219, 271] width 103 height 41
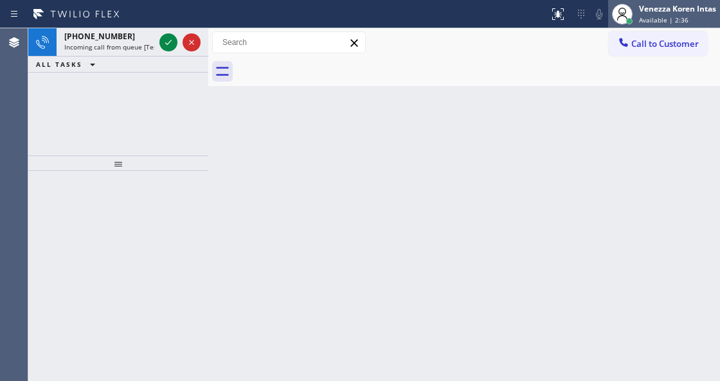
drag, startPoint x: 640, startPoint y: 19, endPoint x: 641, endPoint y: 68, distance: 49.5
click at [639, 19] on span "Available | 2:36" at bounding box center [663, 19] width 49 height 9
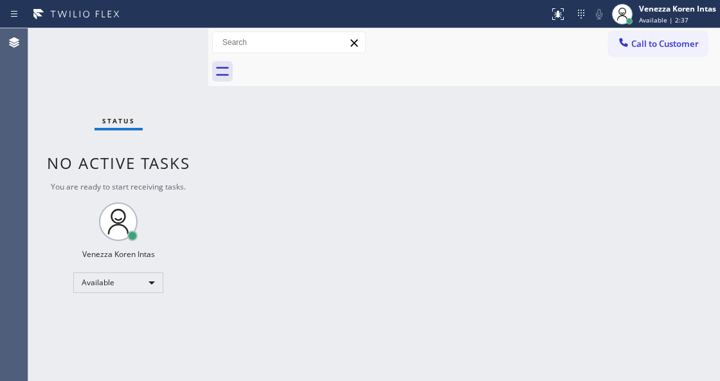
drag, startPoint x: 173, startPoint y: 37, endPoint x: 168, endPoint y: 45, distance: 10.2
click at [166, 44] on div "Status No active tasks You are ready to start receiving tasks. Venezza Koren In…" at bounding box center [118, 204] width 180 height 353
click at [168, 45] on div "Status No active tasks You are ready to start receiving tasks. Venezza Koren In…" at bounding box center [118, 204] width 180 height 353
click at [179, 49] on div "Status No active tasks You are ready to start receiving tasks. Venezza Koren In…" at bounding box center [118, 204] width 180 height 353
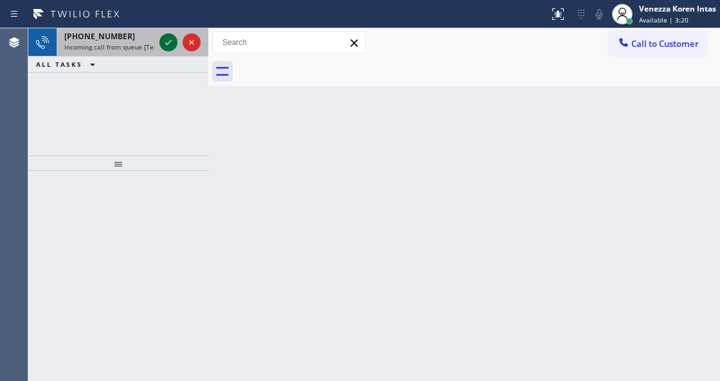
click at [164, 48] on icon at bounding box center [168, 42] width 15 height 15
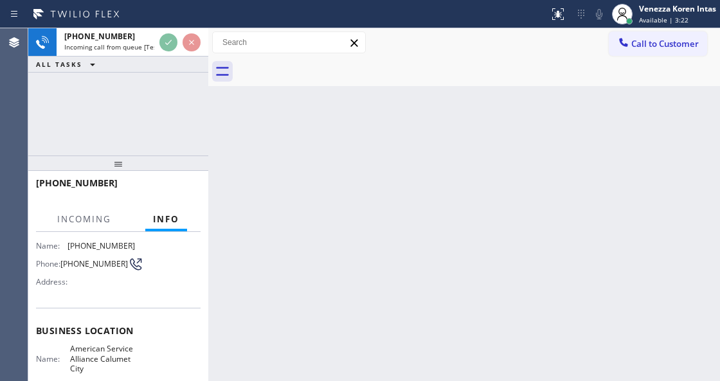
scroll to position [128, 0]
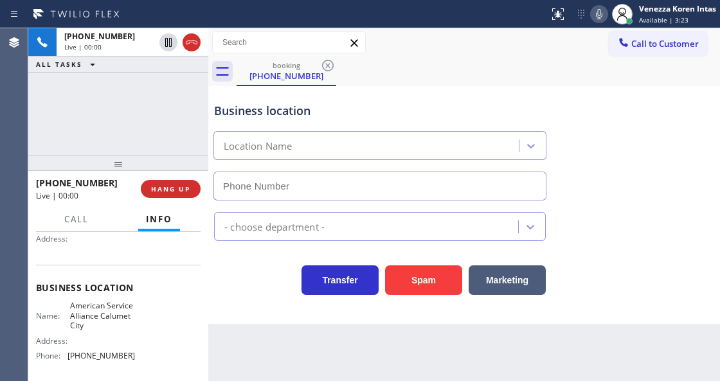
type input "[PHONE_NUMBER]"
click at [226, 100] on div "Business location American Service Alliance Calumet City (708) 554-7898" at bounding box center [379, 144] width 337 height 111
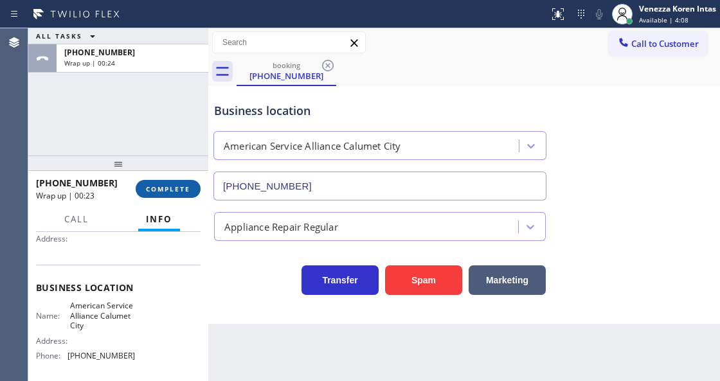
click at [191, 182] on button "COMPLETE" at bounding box center [168, 189] width 65 height 18
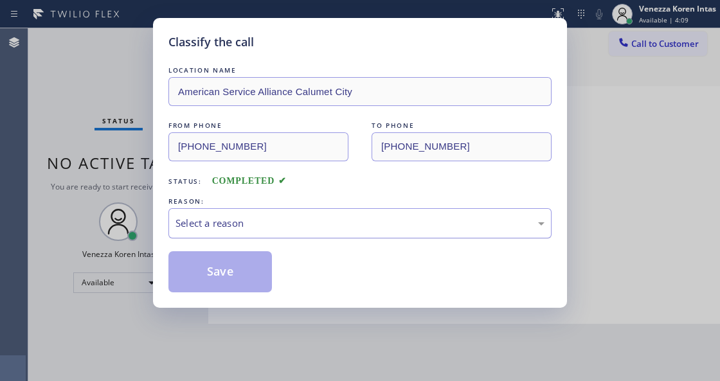
drag, startPoint x: 278, startPoint y: 221, endPoint x: 278, endPoint y: 231, distance: 10.3
click at [278, 231] on div "Select a reason" at bounding box center [359, 223] width 383 height 30
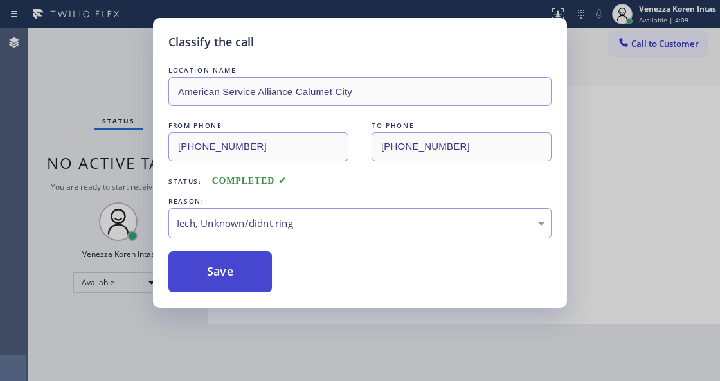
click at [234, 281] on button "Save" at bounding box center [219, 271] width 103 height 41
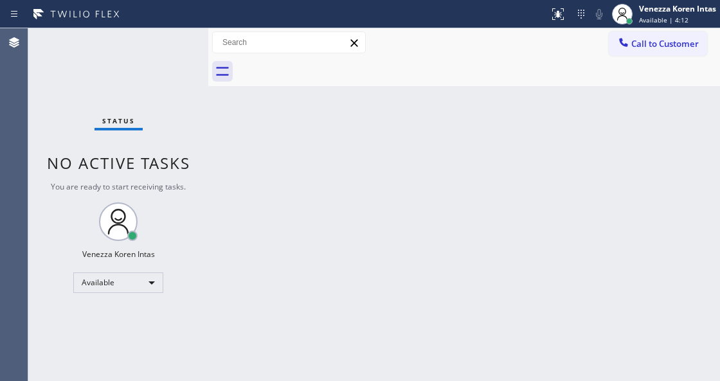
click at [490, 92] on div "Back to Dashboard Change Sender ID Customers Technicians Select a contact Outbo…" at bounding box center [463, 204] width 511 height 353
drag, startPoint x: 403, startPoint y: 109, endPoint x: 425, endPoint y: 12, distance: 100.1
click at [405, 110] on div "Back to Dashboard Change Sender ID Customers Technicians Select a contact Outbo…" at bounding box center [463, 204] width 511 height 353
click at [373, 109] on div "Back to Dashboard Change Sender ID Customers Technicians Select a contact Outbo…" at bounding box center [463, 204] width 511 height 353
click at [245, 179] on div "Back to Dashboard Change Sender ID Customers Technicians Select a contact Outbo…" at bounding box center [463, 204] width 511 height 353
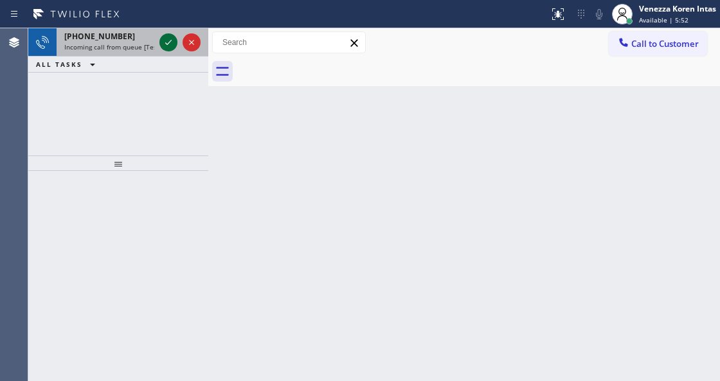
click at [171, 44] on icon at bounding box center [168, 42] width 15 height 15
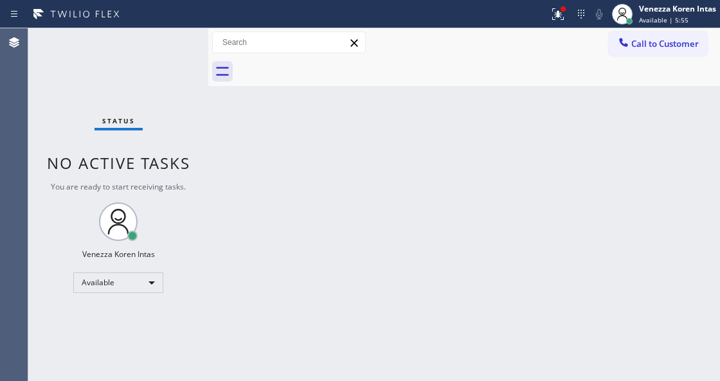
click at [472, 236] on div "Back to Dashboard Change Sender ID Customers Technicians Select a contact Outbo…" at bounding box center [463, 204] width 511 height 353
click at [518, 198] on div "Back to Dashboard Change Sender ID Customers Technicians Select a contact Outbo…" at bounding box center [463, 204] width 511 height 353
click at [139, 92] on div "Status No active tasks You are ready to start receiving tasks. Venezza Koren In…" at bounding box center [118, 204] width 180 height 353
drag, startPoint x: 229, startPoint y: 119, endPoint x: 257, endPoint y: 215, distance: 99.2
click at [229, 119] on div "Back to Dashboard Change Sender ID Customers Technicians Select a contact Outbo…" at bounding box center [463, 204] width 511 height 353
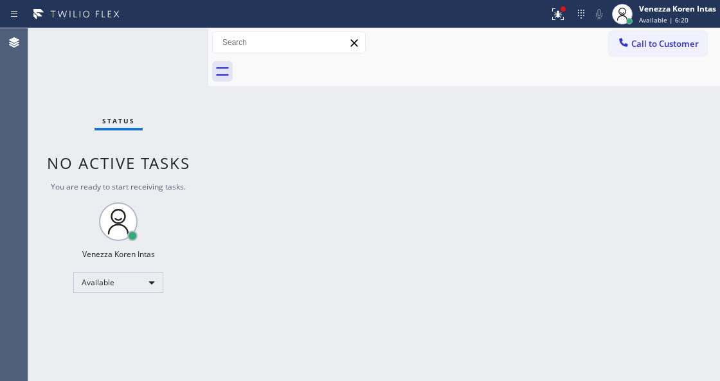
click at [561, 9] on div at bounding box center [562, 8] width 5 height 5
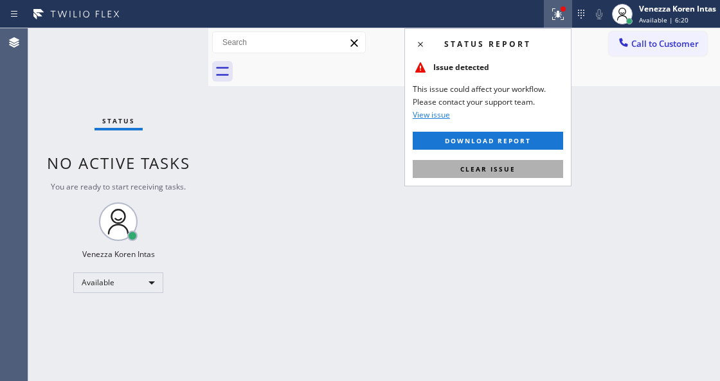
click at [552, 164] on button "Clear issue" at bounding box center [487, 169] width 150 height 18
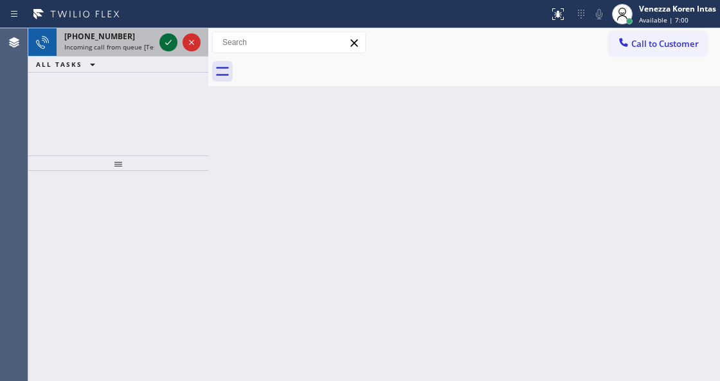
click at [170, 45] on icon at bounding box center [168, 42] width 15 height 15
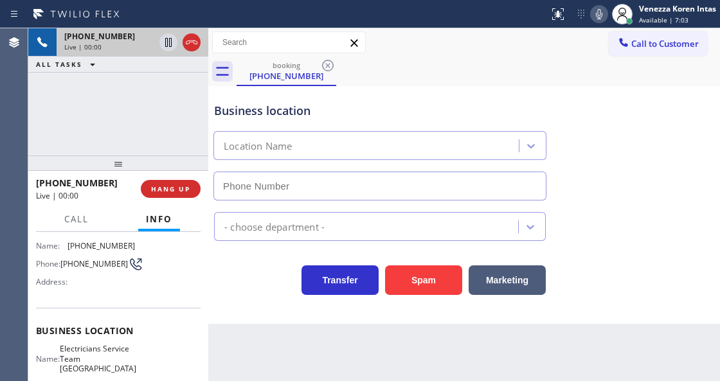
type input "[PHONE_NUMBER]"
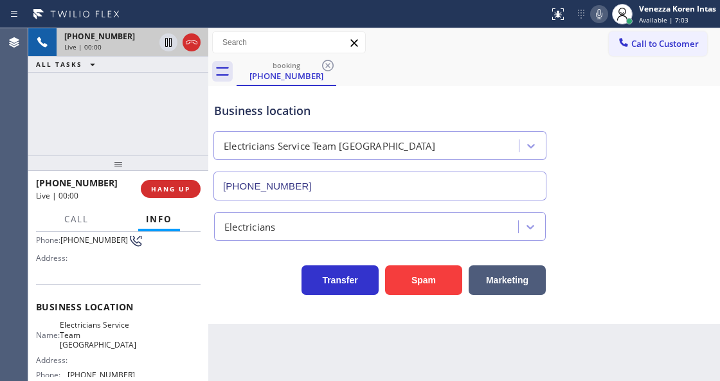
scroll to position [128, 0]
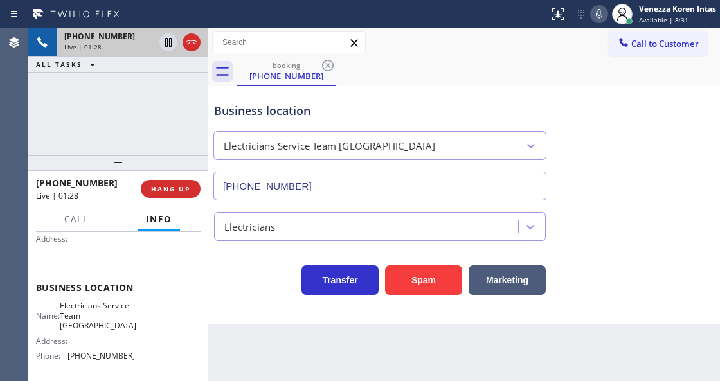
click at [503, 53] on div "Call to Customer Outbound call Location Electrician Service Team Your caller id…" at bounding box center [463, 42] width 511 height 22
click at [178, 110] on div "+17145800379 Live | 01:44 ALL TASKS ALL TASKS ACTIVE TASKS TASKS IN WRAP UP" at bounding box center [118, 91] width 180 height 127
click at [601, 12] on icon at bounding box center [598, 13] width 15 height 15
click at [167, 45] on icon at bounding box center [168, 42] width 6 height 9
click at [599, 15] on icon at bounding box center [598, 13] width 15 height 15
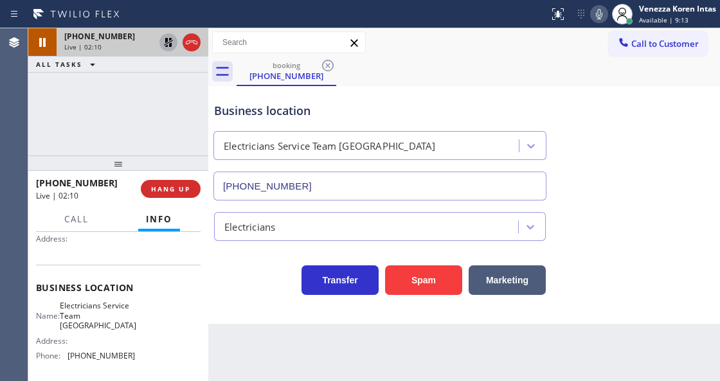
click at [165, 46] on icon at bounding box center [168, 42] width 15 height 15
click at [601, 12] on icon at bounding box center [598, 13] width 15 height 15
click at [164, 42] on icon at bounding box center [168, 42] width 15 height 15
click at [435, 60] on div "booking (714) 580-0379" at bounding box center [477, 71] width 483 height 29
drag, startPoint x: 594, startPoint y: 21, endPoint x: 583, endPoint y: 55, distance: 36.2
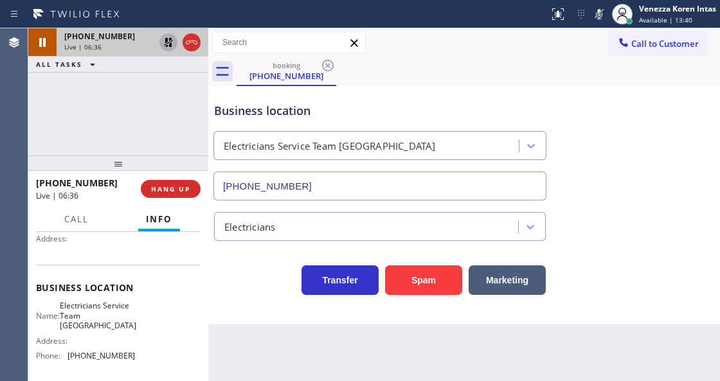
click at [594, 21] on icon at bounding box center [598, 13] width 15 height 15
click at [167, 42] on icon at bounding box center [168, 42] width 15 height 15
click at [447, 63] on div "booking (714) 580-0379" at bounding box center [477, 71] width 483 height 29
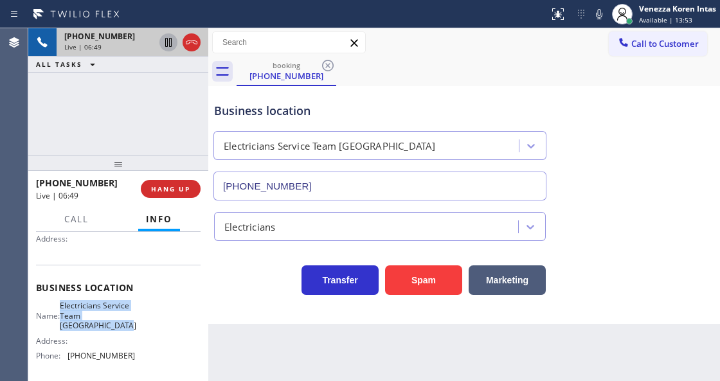
drag, startPoint x: 96, startPoint y: 316, endPoint x: 114, endPoint y: 337, distance: 27.8
click at [114, 330] on div "Name: Electricians Service Team Huntington Beach" at bounding box center [85, 316] width 99 height 30
click at [146, 105] on div "+17145800379 Live | 07:25 ALL TASKS ALL TASKS ACTIVE TASKS TASKS IN WRAP UP" at bounding box center [118, 91] width 180 height 127
click at [412, 88] on div "Business location Electricians Service Team Huntington Beach (714) 410-6966" at bounding box center [463, 142] width 505 height 116
click at [415, 88] on div "Business location Electricians Service Team Huntington Beach (714) 410-6966" at bounding box center [463, 142] width 505 height 116
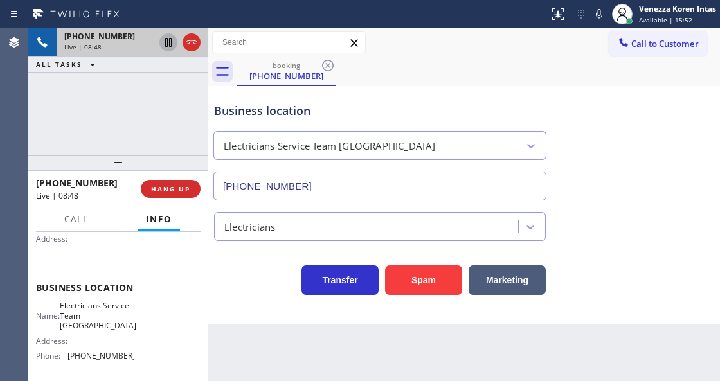
click at [415, 60] on div "booking (714) 580-0379" at bounding box center [477, 71] width 483 height 29
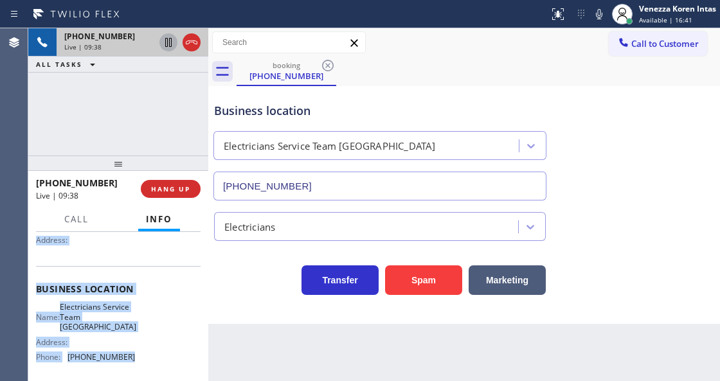
scroll to position [176, 0]
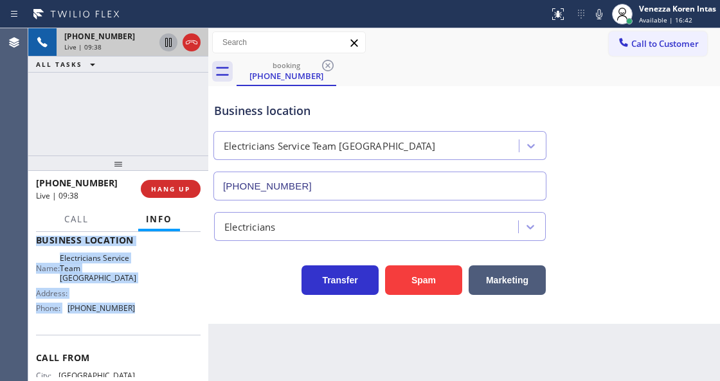
drag, startPoint x: 35, startPoint y: 268, endPoint x: 159, endPoint y: 326, distance: 137.4
click at [159, 326] on div "Context Queue: [Test] All Priority: 2 Customer Name: (714) 580-0379 Phone: (714…" at bounding box center [118, 306] width 180 height 148
drag, startPoint x: 649, startPoint y: 9, endPoint x: 645, endPoint y: 37, distance: 27.9
click at [649, 9] on div "Venezza Koren Intas" at bounding box center [677, 8] width 77 height 11
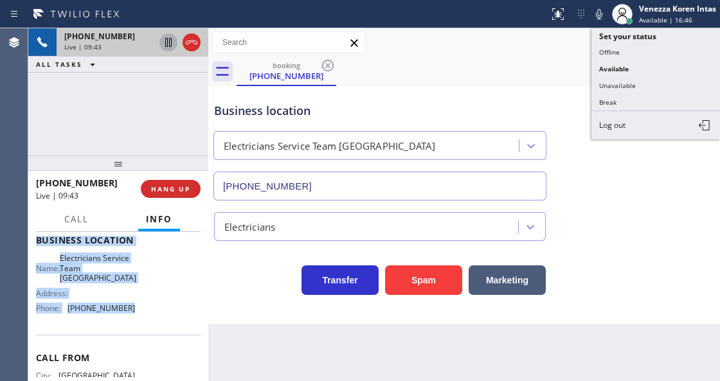
click at [630, 77] on button "Unavailable" at bounding box center [655, 85] width 128 height 17
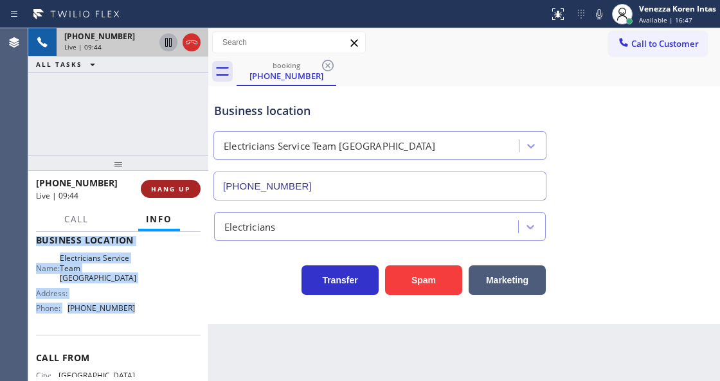
click at [186, 188] on span "HANG UP" at bounding box center [170, 188] width 39 height 9
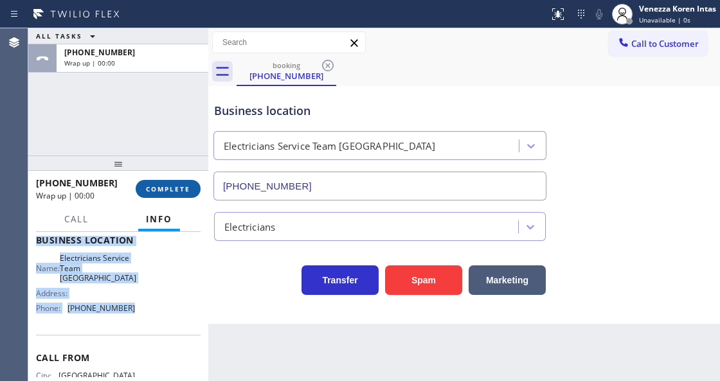
click at [167, 180] on button "COMPLETE" at bounding box center [168, 189] width 65 height 18
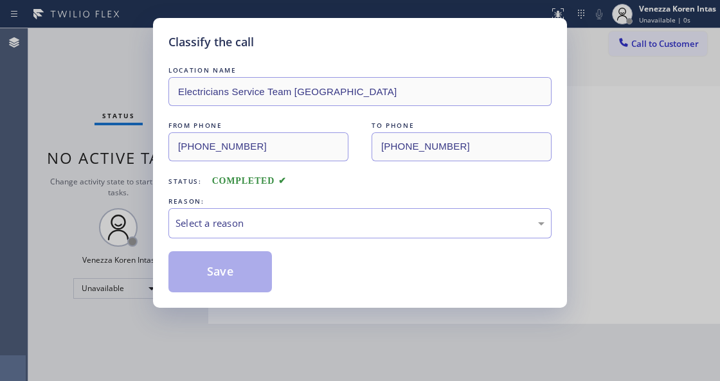
click at [283, 218] on div "Select a reason" at bounding box center [359, 223] width 369 height 15
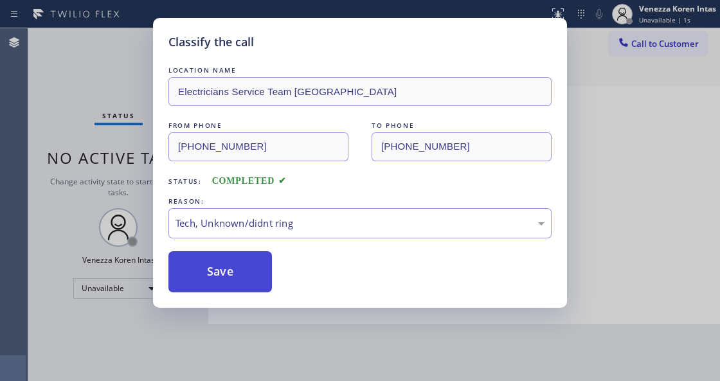
click at [251, 261] on button "Save" at bounding box center [219, 271] width 103 height 41
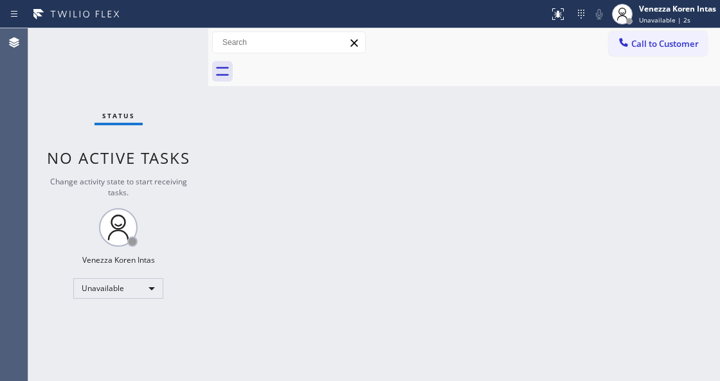
click at [638, 46] on span "Call to Customer" at bounding box center [664, 44] width 67 height 12
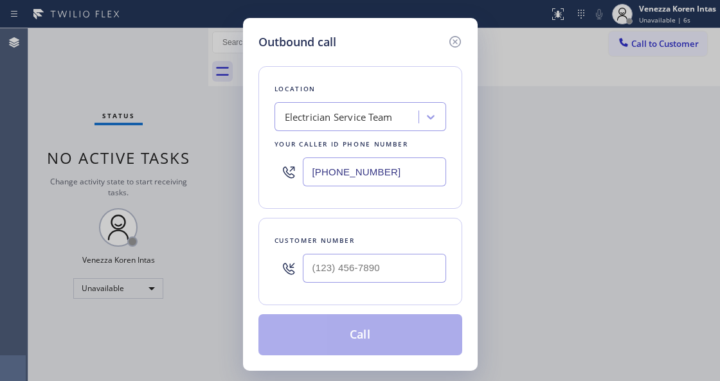
drag, startPoint x: 375, startPoint y: 164, endPoint x: 380, endPoint y: 168, distance: 6.8
click at [375, 164] on input "[PHONE_NUMBER]" at bounding box center [374, 171] width 143 height 29
drag, startPoint x: 389, startPoint y: 172, endPoint x: 252, endPoint y: 155, distance: 137.3
click at [278, 166] on div "[PHONE_NUMBER]" at bounding box center [360, 172] width 172 height 42
paste input "14) 410-6966"
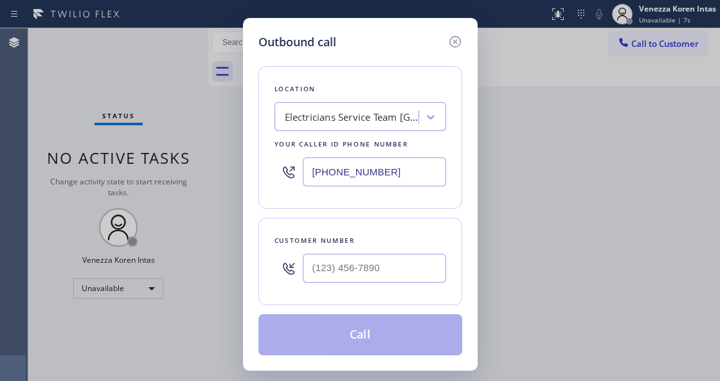
type input "[PHONE_NUMBER]"
click at [345, 270] on input "(___) ___-____" at bounding box center [374, 268] width 143 height 29
paste input "714) 580-0379"
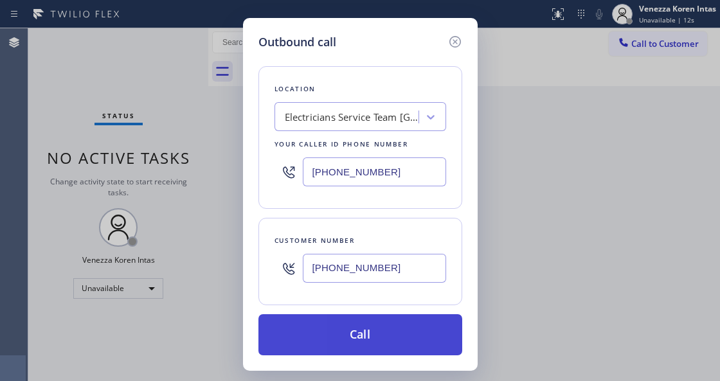
type input "[PHONE_NUMBER]"
click at [374, 337] on button "Call" at bounding box center [360, 334] width 204 height 41
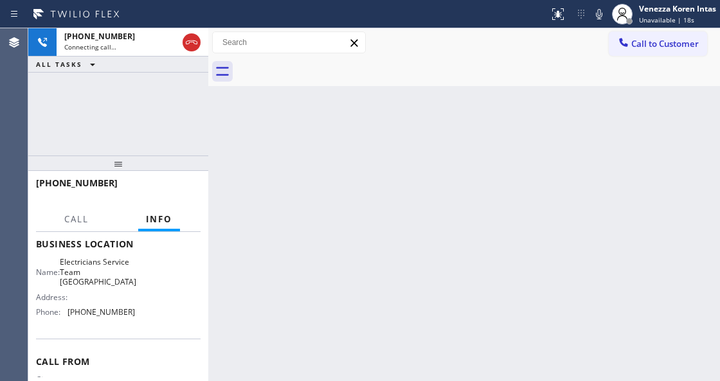
scroll to position [214, 0]
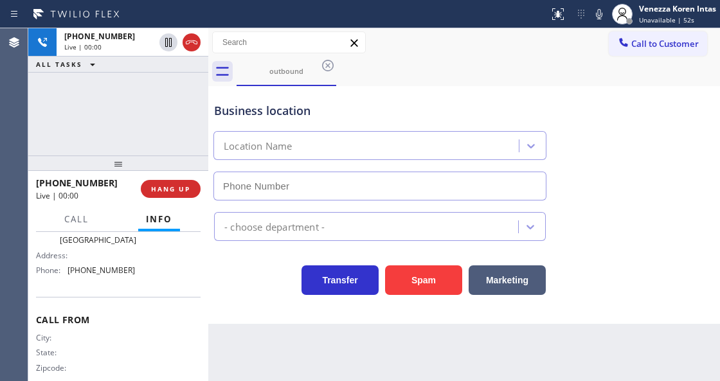
type input "[PHONE_NUMBER]"
click at [208, 108] on div at bounding box center [208, 204] width 0 height 353
click at [339, 125] on div "Business location Electricians Service Team Huntington Beach (714) 410-6966" at bounding box center [379, 144] width 337 height 111
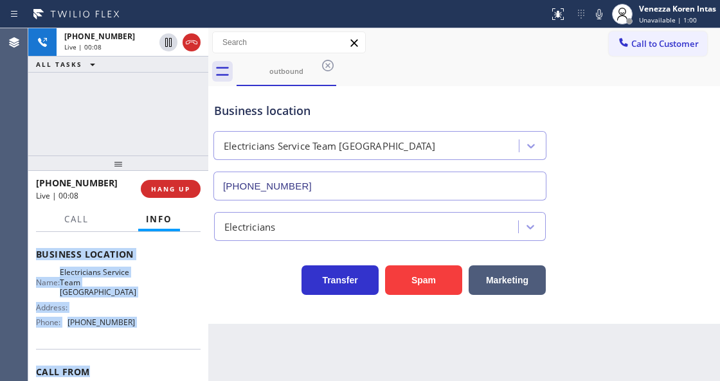
scroll to position [208, 0]
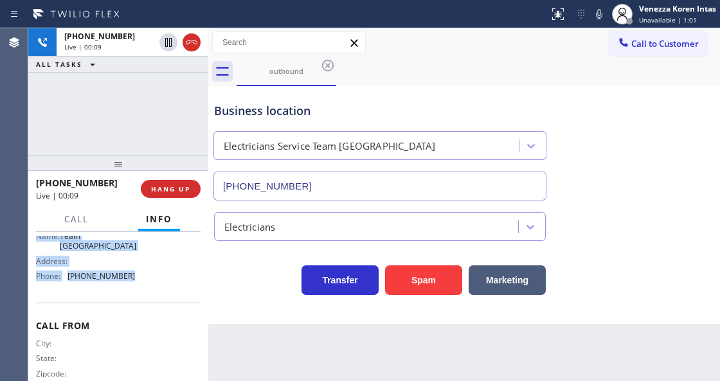
drag, startPoint x: 35, startPoint y: 267, endPoint x: 156, endPoint y: 296, distance: 124.8
click at [156, 296] on div "Context Queue: Everyone Priority: 0 Customer Name: Phone: (714) 580-0379 Addres…" at bounding box center [118, 306] width 180 height 148
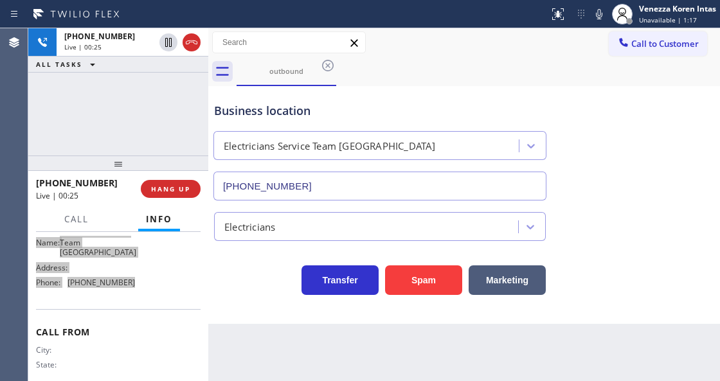
scroll to position [112, 0]
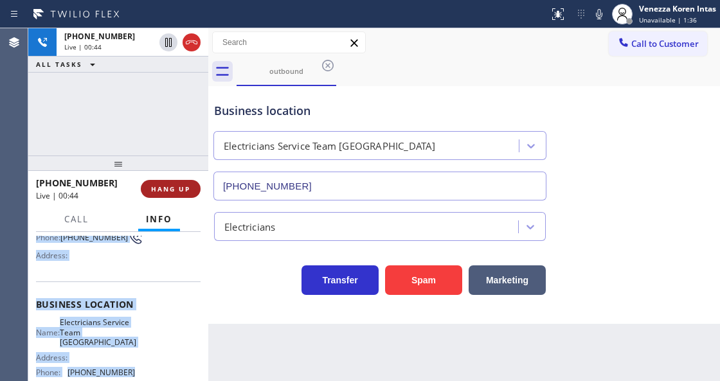
click at [177, 186] on span "HANG UP" at bounding box center [170, 188] width 39 height 9
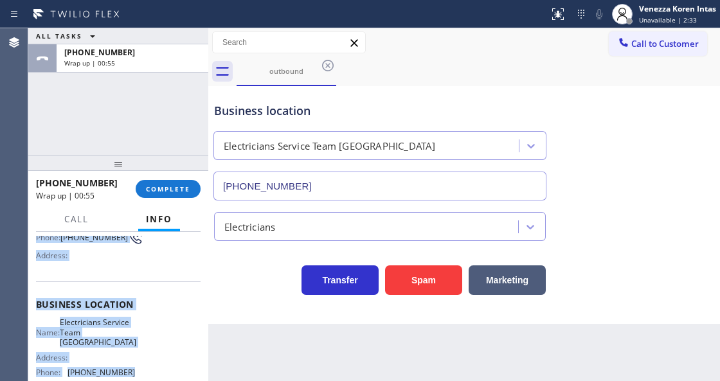
click at [193, 117] on div "ALL TASKS ALL TASKS ACTIVE TASKS TASKS IN WRAP UP +17145800379 Wrap up | 00:55" at bounding box center [118, 91] width 180 height 127
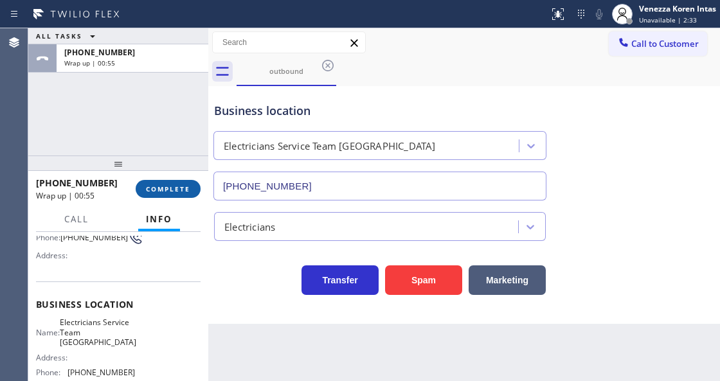
click at [184, 188] on span "COMPLETE" at bounding box center [168, 188] width 44 height 9
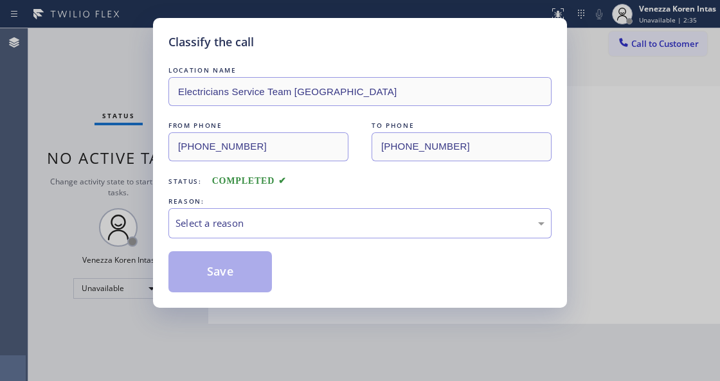
click at [294, 226] on div "Select a reason" at bounding box center [359, 223] width 369 height 15
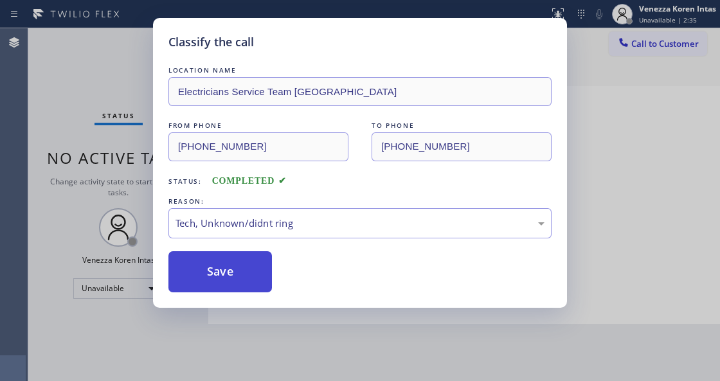
click at [251, 267] on button "Save" at bounding box center [219, 271] width 103 height 41
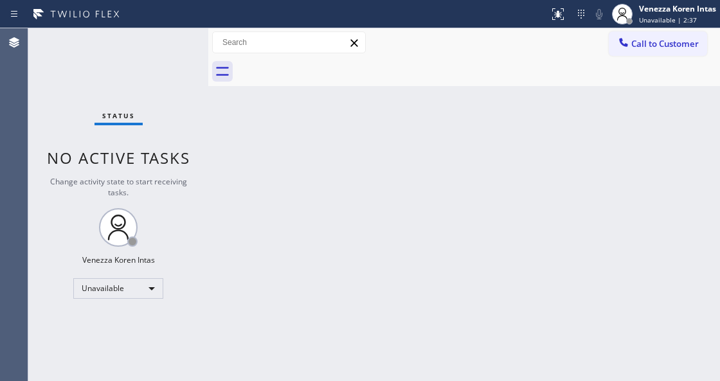
click at [645, 40] on span "Call to Customer" at bounding box center [664, 44] width 67 height 12
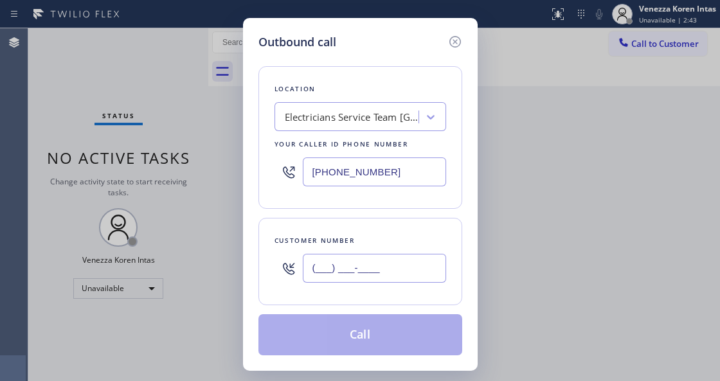
click at [355, 277] on input "(___) ___-____" at bounding box center [374, 268] width 143 height 29
paste input "714) 580-0379"
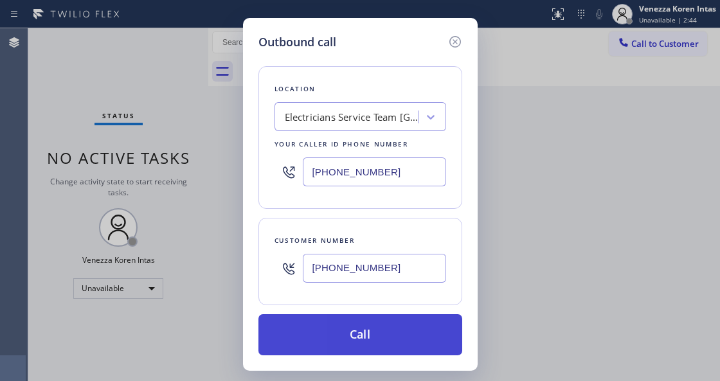
type input "[PHONE_NUMBER]"
click at [373, 337] on button "Call" at bounding box center [360, 334] width 204 height 41
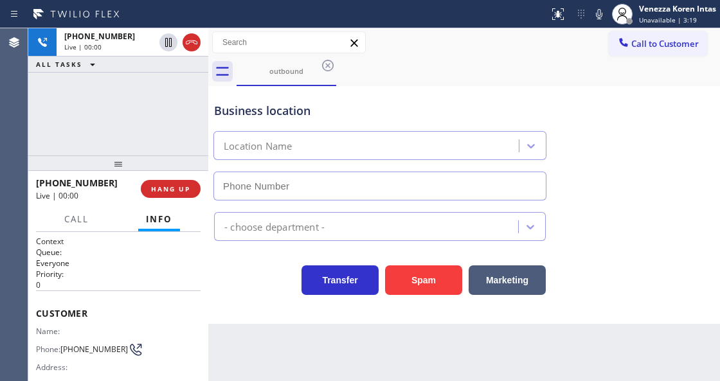
type input "[PHONE_NUMBER]"
click at [117, 117] on div "+17145800379 Live | 00:08 ALL TASKS ALL TASKS ACTIVE TASKS TASKS IN WRAP UP" at bounding box center [118, 91] width 180 height 127
click at [234, 135] on div "Electricians Service Team [GEOGRAPHIC_DATA]" at bounding box center [367, 146] width 301 height 22
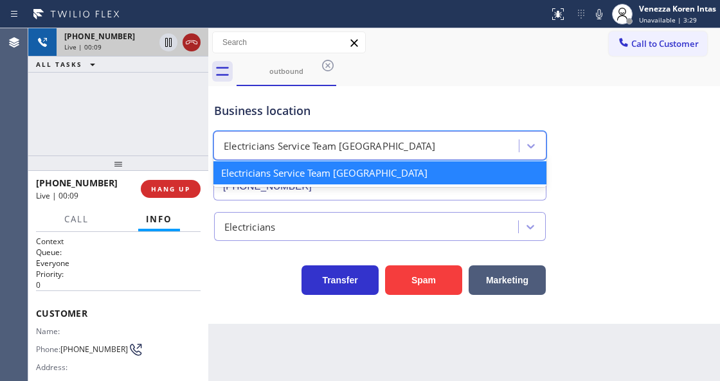
click at [191, 44] on icon at bounding box center [191, 42] width 15 height 15
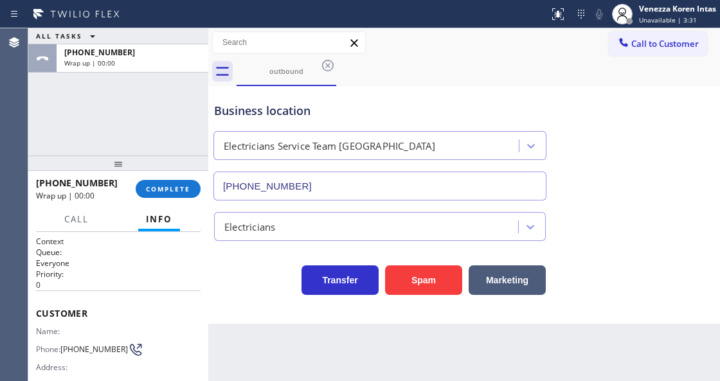
click at [391, 118] on div "Business location" at bounding box center [379, 110] width 331 height 17
click at [421, 76] on div "outbound" at bounding box center [477, 71] width 483 height 29
click at [153, 197] on button "COMPLETE" at bounding box center [168, 189] width 65 height 18
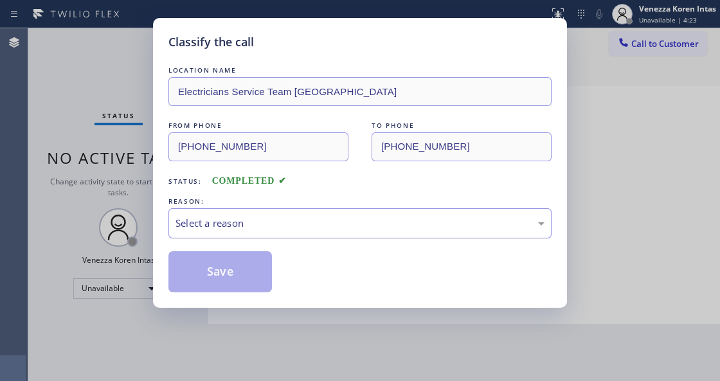
click at [309, 226] on div "Select a reason" at bounding box center [359, 223] width 369 height 15
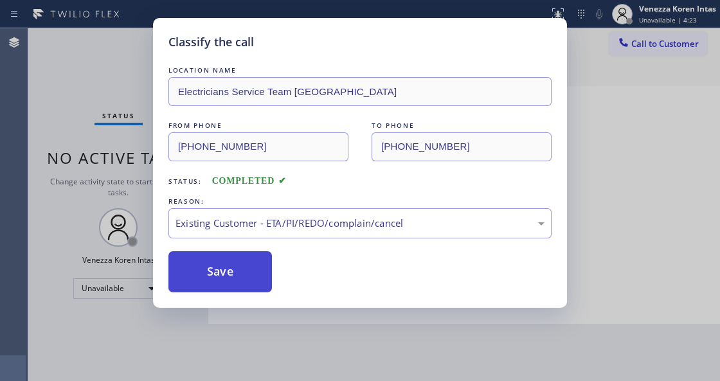
click at [230, 271] on button "Save" at bounding box center [219, 271] width 103 height 41
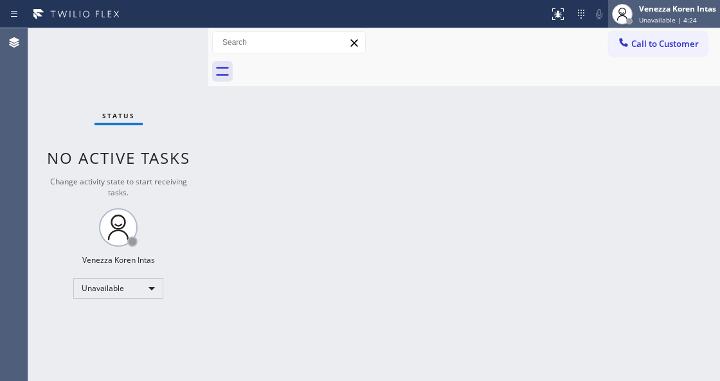
click at [637, 15] on div "Venezza Koren Intas Unavailable | 4:24" at bounding box center [678, 14] width 84 height 22
click at [529, 53] on div "Call to Customer Outbound call Location Electricians Service Team Huntington Be…" at bounding box center [463, 42] width 511 height 22
drag, startPoint x: 657, startPoint y: 49, endPoint x: 653, endPoint y: 57, distance: 8.4
click at [655, 51] on button "Call to Customer" at bounding box center [657, 43] width 98 height 24
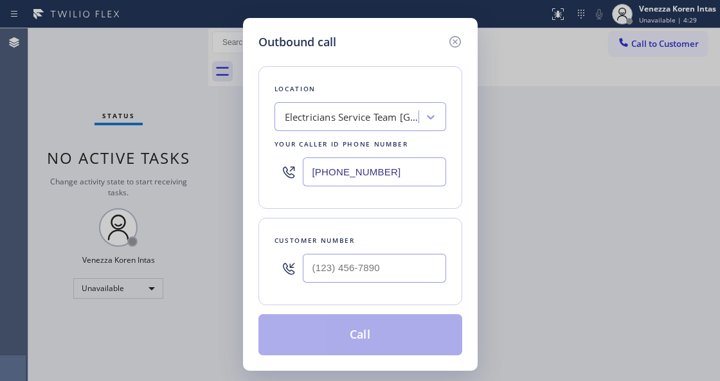
click at [355, 166] on input "[PHONE_NUMBER]" at bounding box center [374, 171] width 143 height 29
click at [352, 263] on input "(___) ___-____" at bounding box center [374, 268] width 143 height 29
paste input "714) 580-0379"
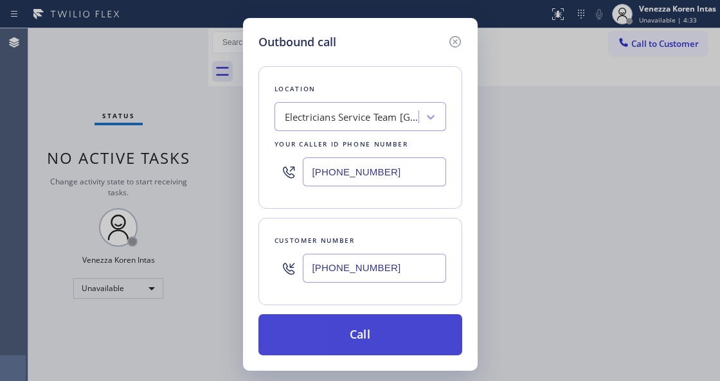
type input "[PHONE_NUMBER]"
click at [389, 344] on button "Call" at bounding box center [360, 334] width 204 height 41
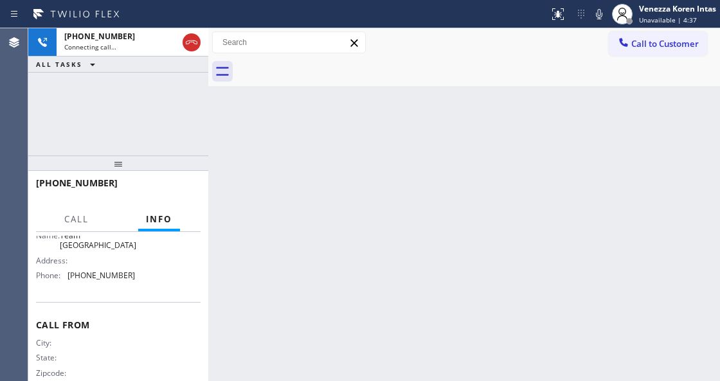
scroll to position [240, 0]
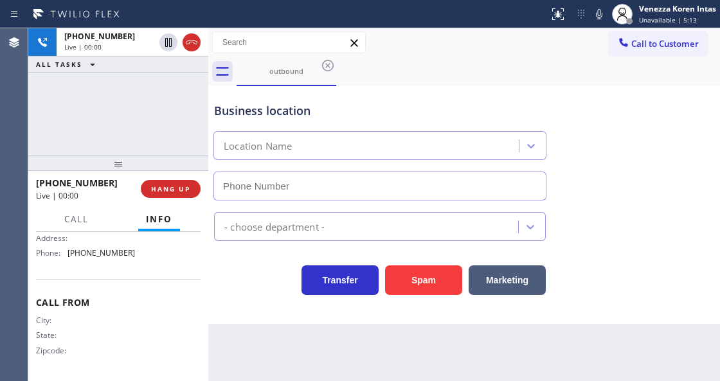
type input "[PHONE_NUMBER]"
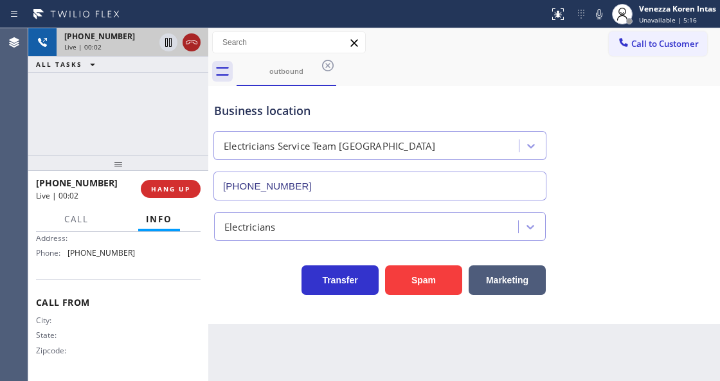
drag, startPoint x: 191, startPoint y: 41, endPoint x: 416, endPoint y: 132, distance: 241.8
click at [191, 41] on icon at bounding box center [191, 42] width 15 height 15
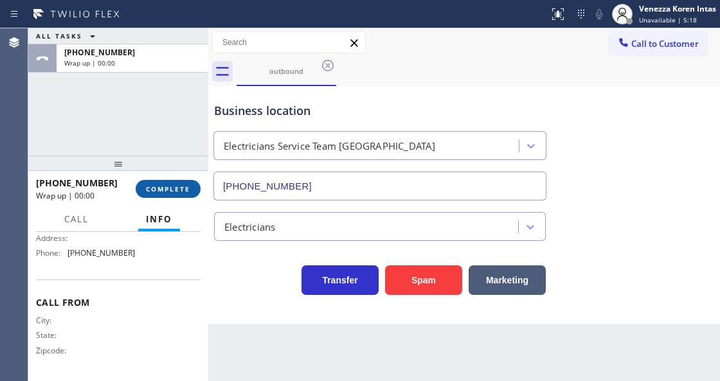
click at [185, 190] on span "COMPLETE" at bounding box center [168, 188] width 44 height 9
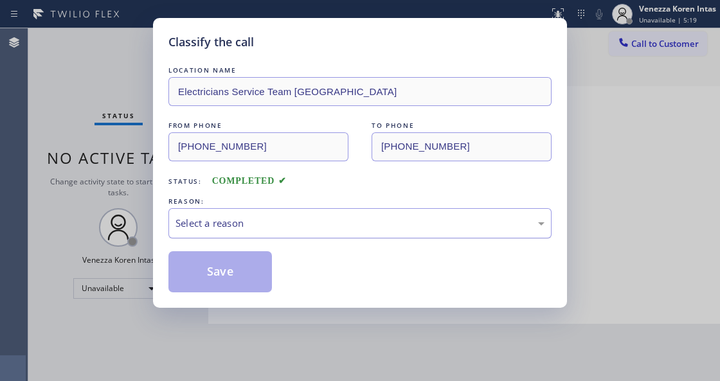
click at [306, 214] on div "Select a reason" at bounding box center [359, 223] width 383 height 30
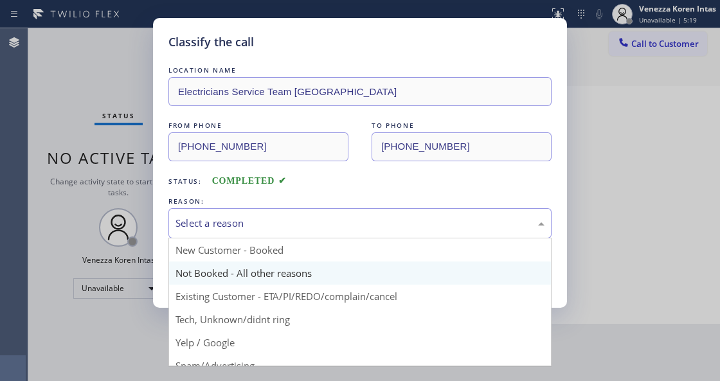
drag, startPoint x: 278, startPoint y: 279, endPoint x: 249, endPoint y: 269, distance: 30.1
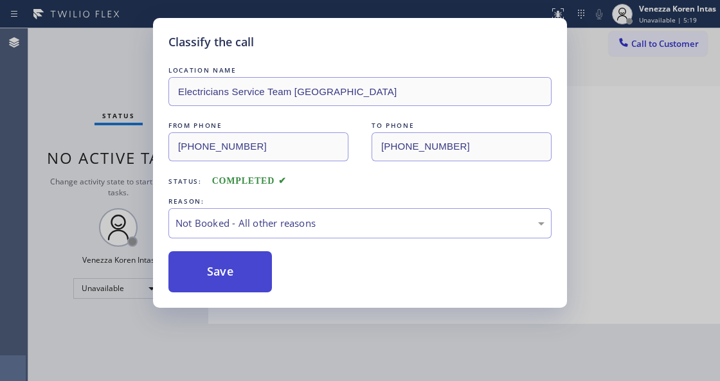
click at [249, 269] on button "Save" at bounding box center [219, 271] width 103 height 41
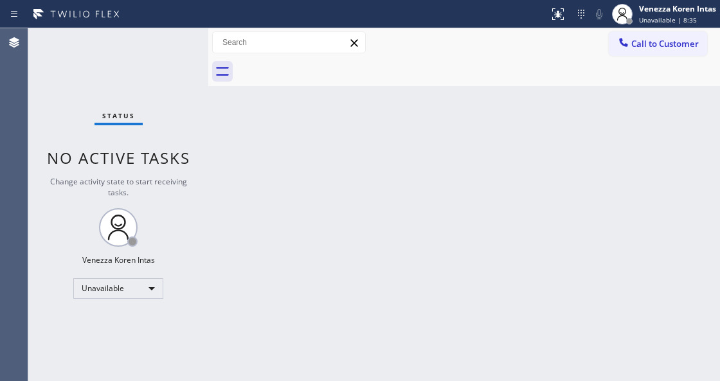
click at [487, 108] on div "Back to Dashboard Change Sender ID Customers Technicians Select a contact Outbo…" at bounding box center [463, 204] width 511 height 353
click at [659, 15] on span "Unavailable | 8:35" at bounding box center [668, 19] width 58 height 9
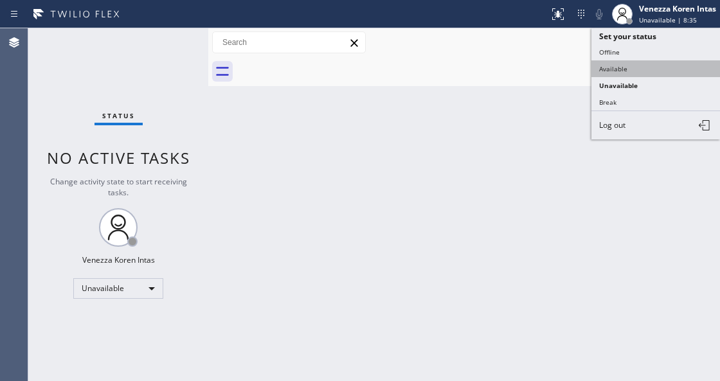
click at [636, 61] on button "Available" at bounding box center [655, 68] width 128 height 17
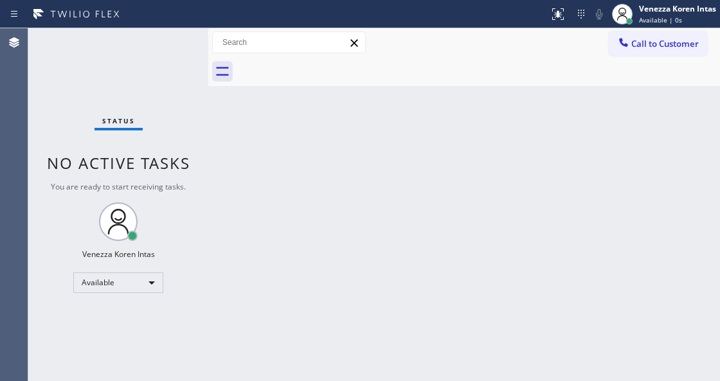
drag, startPoint x: 113, startPoint y: 139, endPoint x: 127, endPoint y: 143, distance: 14.6
click at [113, 139] on div "Status No active tasks You are ready to start receiving tasks. Venezza Koren In…" at bounding box center [118, 204] width 180 height 353
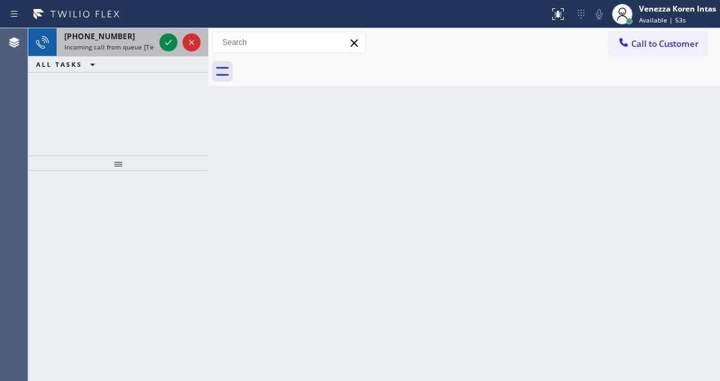
click at [158, 40] on div at bounding box center [180, 42] width 46 height 28
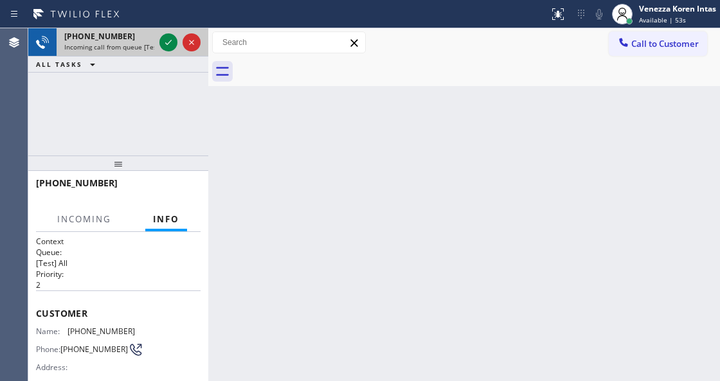
click at [172, 51] on div at bounding box center [180, 42] width 46 height 28
click at [168, 44] on icon at bounding box center [168, 42] width 6 height 5
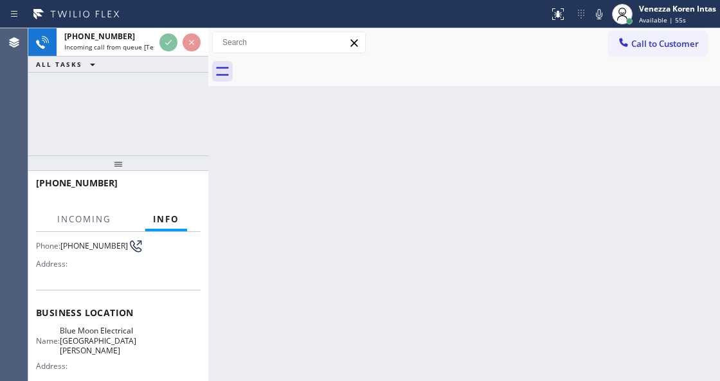
scroll to position [171, 0]
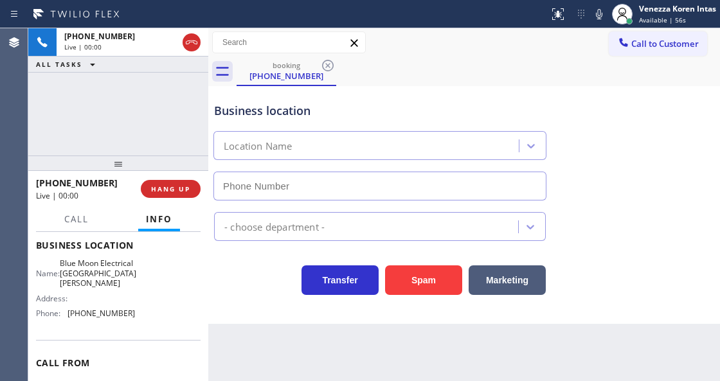
type input "[PHONE_NUMBER]"
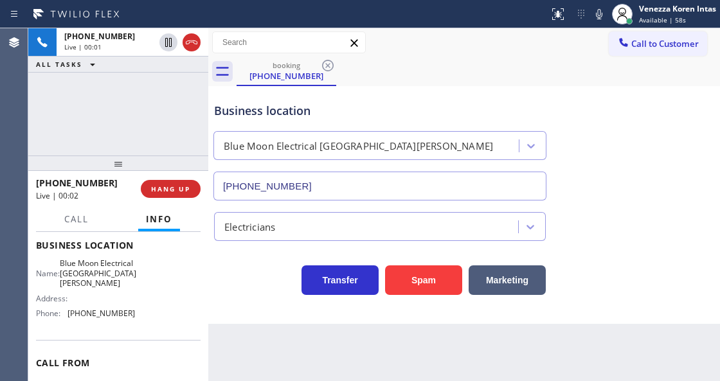
click at [122, 102] on div "+16692916442 Live | 00:01 ALL TASKS ALL TASKS ACTIVE TASKS TASKS IN WRAP UP" at bounding box center [118, 91] width 180 height 127
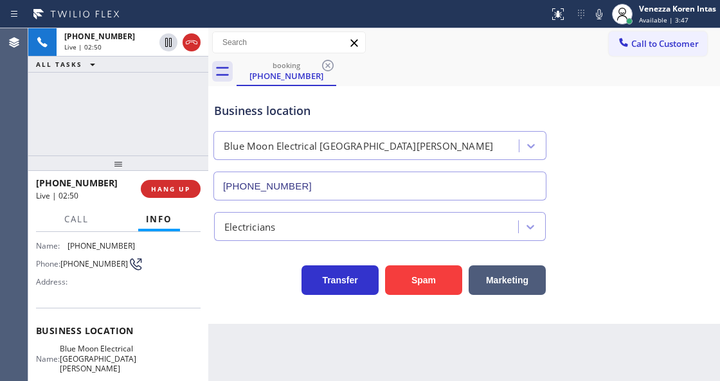
scroll to position [42, 0]
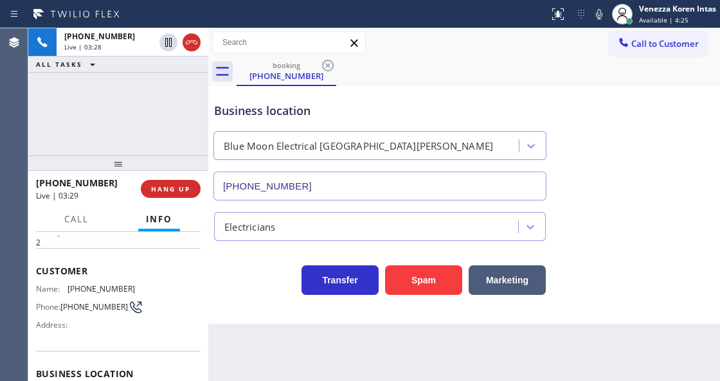
click at [475, 67] on div "booking (669) 291-6442" at bounding box center [477, 71] width 483 height 29
click at [525, 78] on div "booking (669) 291-6442" at bounding box center [477, 71] width 483 height 29
click at [599, 180] on div "Business location Blue Moon Electrical San Jose (408) 638-6856" at bounding box center [463, 142] width 505 height 116
click at [445, 114] on div "Business location" at bounding box center [379, 110] width 331 height 17
click at [676, 6] on div "Venezza Koren Intas" at bounding box center [677, 8] width 77 height 11
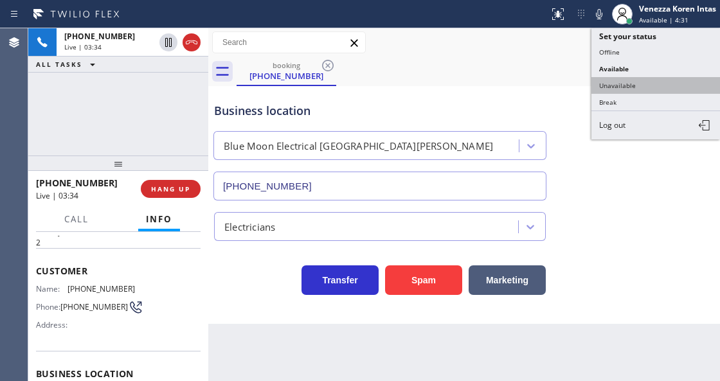
click at [633, 85] on button "Unavailable" at bounding box center [655, 85] width 128 height 17
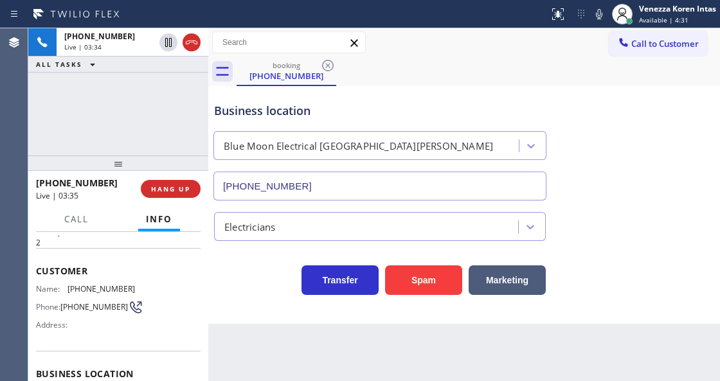
click at [570, 149] on div "Business location Blue Moon Electrical San Jose (408) 638-6856" at bounding box center [463, 142] width 505 height 116
click at [598, 17] on icon at bounding box center [599, 14] width 6 height 10
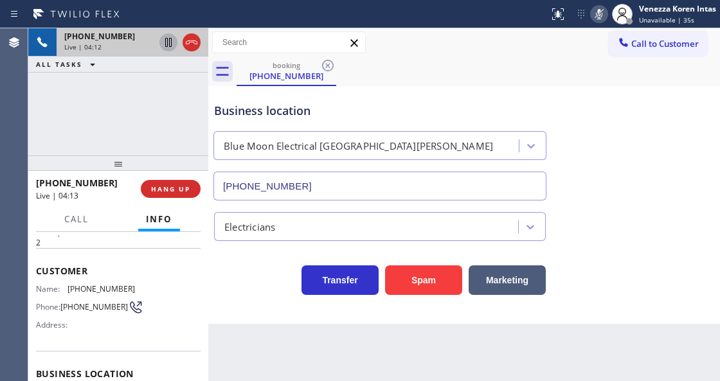
click at [168, 46] on icon at bounding box center [168, 42] width 15 height 15
click at [605, 15] on icon at bounding box center [598, 13] width 15 height 15
click at [170, 48] on icon at bounding box center [168, 42] width 15 height 15
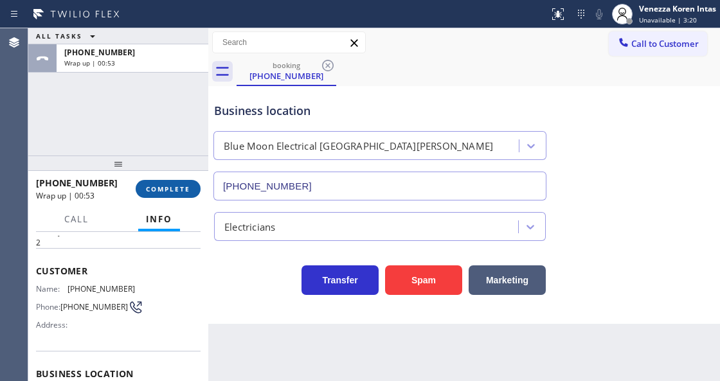
click at [176, 187] on span "COMPLETE" at bounding box center [168, 188] width 44 height 9
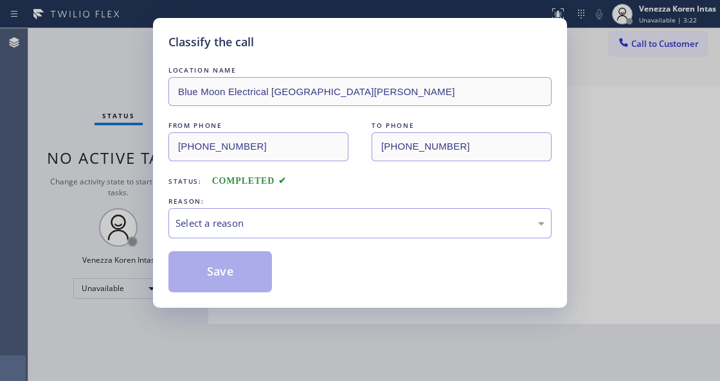
click at [302, 225] on div "Select a reason" at bounding box center [359, 223] width 369 height 15
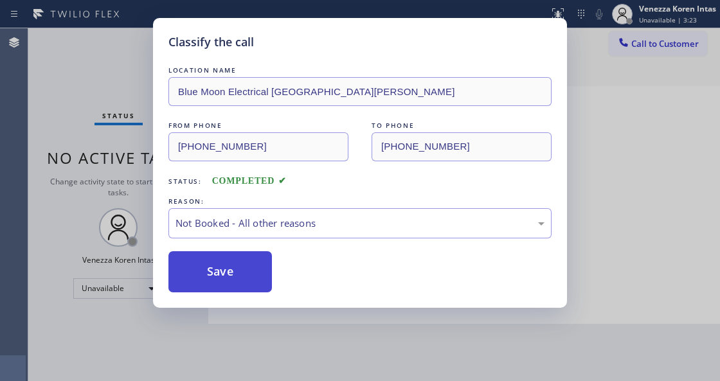
click at [251, 292] on button "Save" at bounding box center [219, 271] width 103 height 41
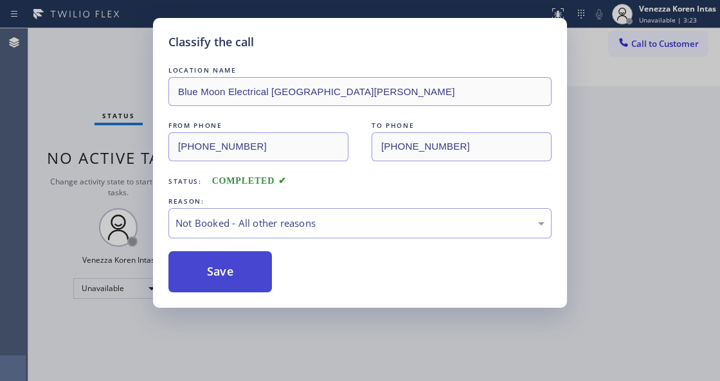
click at [245, 281] on button "Save" at bounding box center [219, 271] width 103 height 41
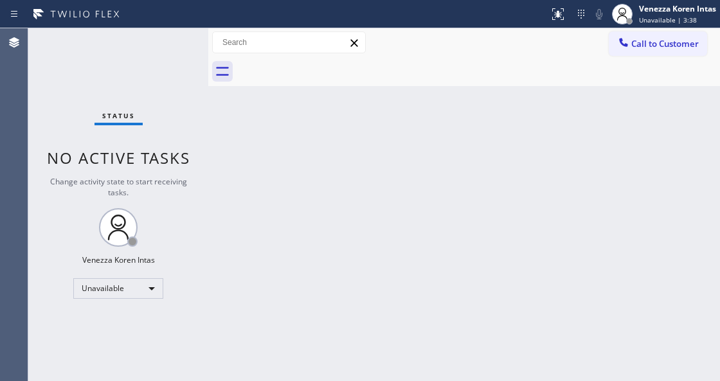
click at [287, 93] on div "Back to Dashboard Change Sender ID Customers Technicians Select a contact Outbo…" at bounding box center [463, 204] width 511 height 353
click at [664, 2] on div "Venezza Koren Intas Unavailable | 3:56" at bounding box center [664, 14] width 112 height 28
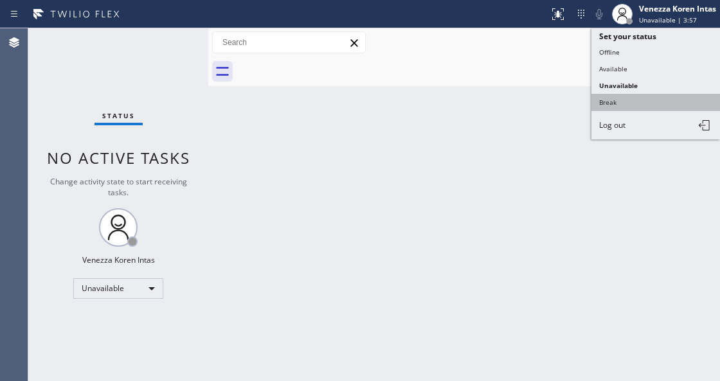
click at [625, 100] on button "Break" at bounding box center [655, 102] width 128 height 17
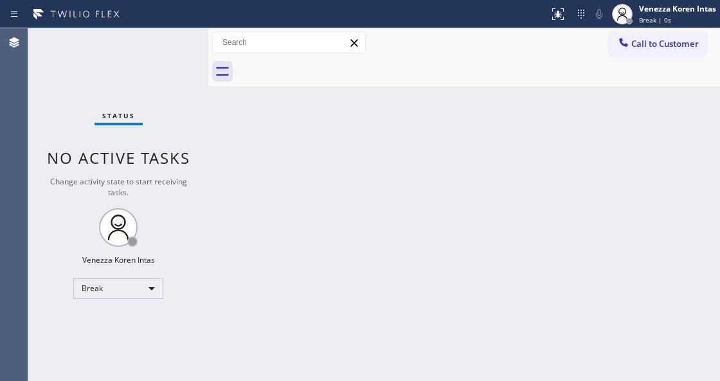
drag, startPoint x: 571, startPoint y: 140, endPoint x: 355, endPoint y: 353, distance: 303.9
click at [569, 141] on div "Back to Dashboard Change Sender ID Customers Technicians Select a contact Outbo…" at bounding box center [463, 204] width 511 height 353
click at [249, 220] on div "Back to Dashboard Change Sender ID Customers Technicians Select a contact Outbo…" at bounding box center [463, 204] width 511 height 353
click at [240, 144] on div "Back to Dashboard Change Sender ID Customers Technicians Select a contact Outbo…" at bounding box center [463, 204] width 511 height 353
click at [125, 99] on div "Status No active tasks Change activity state to start receiving tasks. Venezza …" at bounding box center [118, 204] width 180 height 353
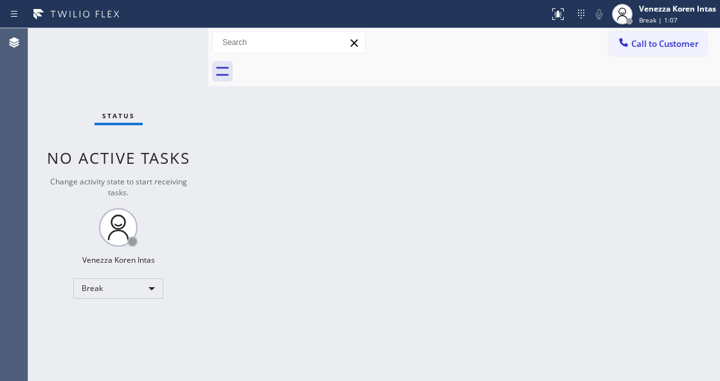
click at [141, 84] on div "Status No active tasks Change activity state to start receiving tasks. Venezza …" at bounding box center [118, 204] width 180 height 353
click at [461, 103] on div "Back to Dashboard Change Sender ID Customers Technicians Select a contact Outbo…" at bounding box center [463, 204] width 511 height 353
click at [175, 63] on div "Status No active tasks Change activity state to start receiving tasks. Venezza …" at bounding box center [118, 204] width 180 height 353
click at [279, 163] on div "Back to Dashboard Change Sender ID Customers Technicians Select a contact Outbo…" at bounding box center [463, 204] width 511 height 353
click at [649, 15] on span "Break | 15:18" at bounding box center [660, 19] width 42 height 9
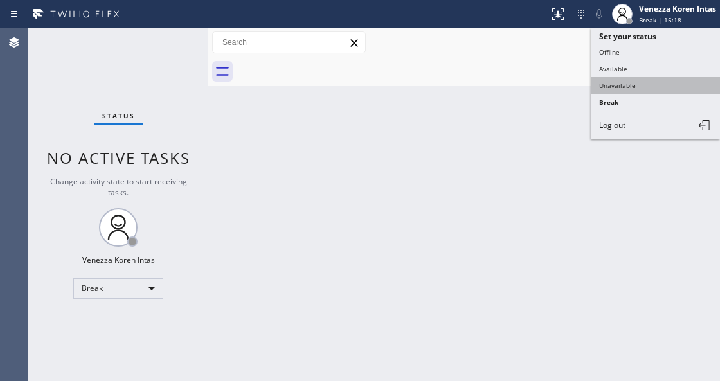
click at [629, 85] on button "Unavailable" at bounding box center [655, 85] width 128 height 17
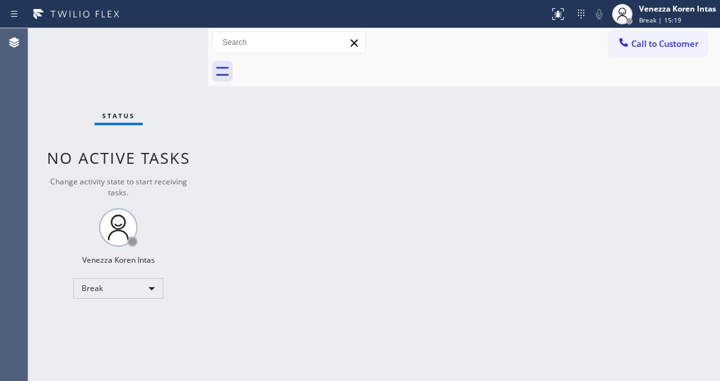
click at [565, 147] on div "Back to Dashboard Change Sender ID Customers Technicians Select a contact Outbo…" at bounding box center [463, 204] width 511 height 353
click at [641, 13] on div "Venezza Koren Intas" at bounding box center [677, 8] width 77 height 11
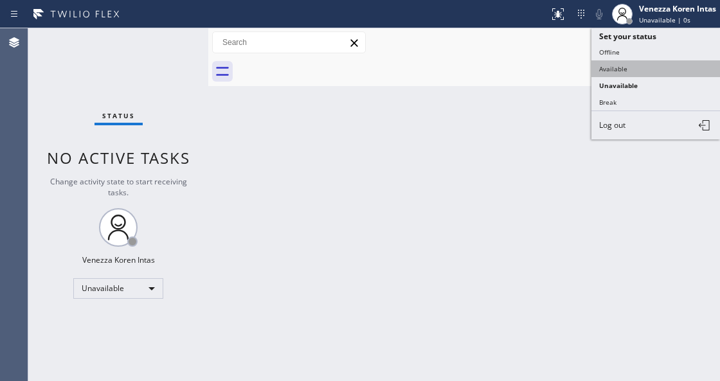
click at [624, 69] on button "Available" at bounding box center [655, 68] width 128 height 17
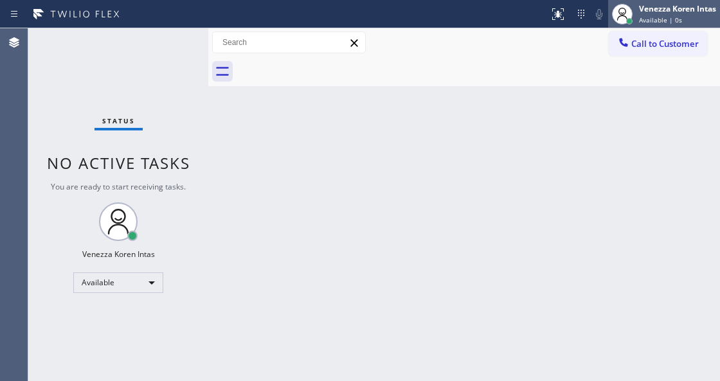
click at [655, 10] on div "Venezza Koren Intas" at bounding box center [677, 8] width 77 height 11
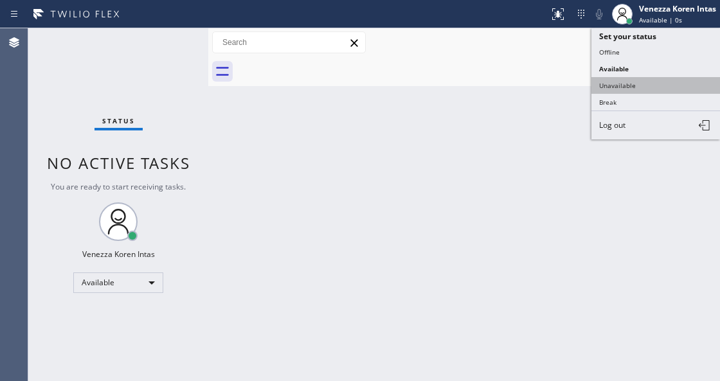
click at [631, 85] on button "Unavailable" at bounding box center [655, 85] width 128 height 17
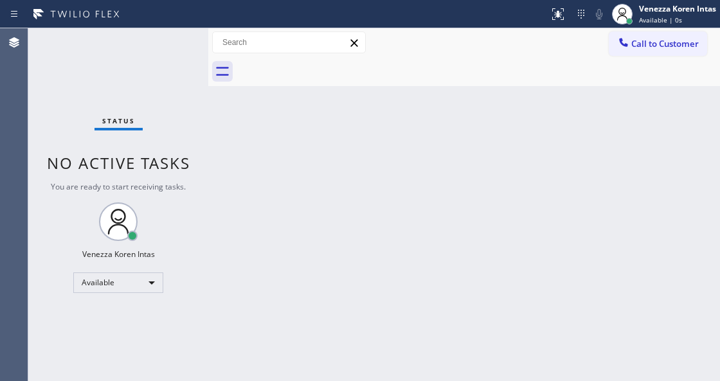
click at [488, 171] on div "Back to Dashboard Change Sender ID Customers Technicians Select a contact Outbo…" at bounding box center [463, 204] width 511 height 353
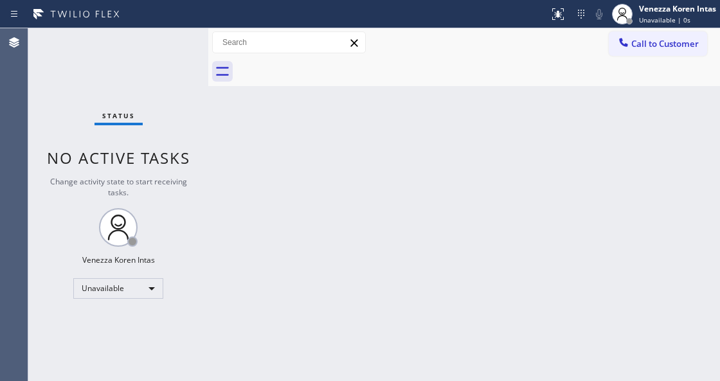
click at [267, 379] on div "Back to Dashboard Change Sender ID Customers Technicians Select a contact Outbo…" at bounding box center [463, 204] width 511 height 353
click at [203, 103] on div "Status No active tasks Change activity state to start receiving tasks. Venezza …" at bounding box center [118, 204] width 180 height 353
drag, startPoint x: 196, startPoint y: 71, endPoint x: 187, endPoint y: 58, distance: 15.2
click at [187, 59] on div "Status No active tasks Change activity state to start receiving tasks. Venezza …" at bounding box center [118, 204] width 180 height 353
click at [187, 58] on div "Status No active tasks Change activity state to start receiving tasks. Venezza …" at bounding box center [118, 204] width 180 height 353
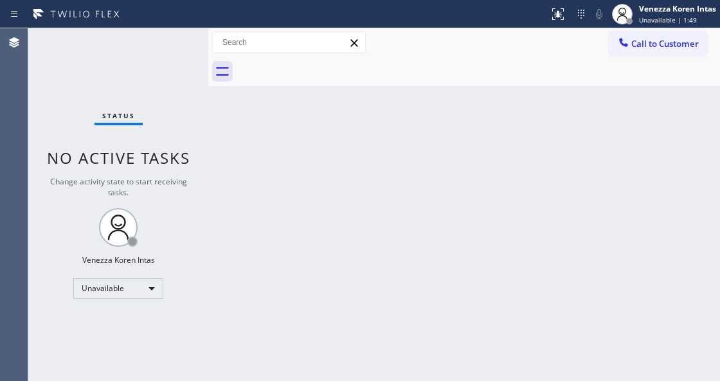
click at [185, 54] on div "Status No active tasks Change activity state to start receiving tasks. Venezza …" at bounding box center [118, 204] width 180 height 353
click at [181, 53] on div "Status No active tasks Change activity state to start receiving tasks. Venezza …" at bounding box center [118, 204] width 180 height 353
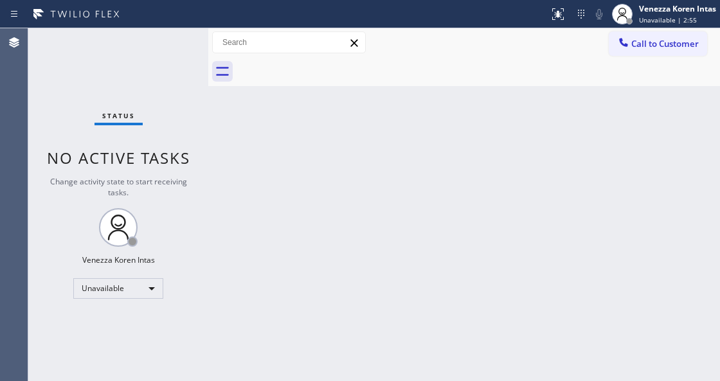
drag, startPoint x: 207, startPoint y: 185, endPoint x: 236, endPoint y: 229, distance: 52.7
click at [208, 185] on div at bounding box center [208, 204] width 0 height 353
click at [242, 238] on div "Back to Dashboard Change Sender ID Customers Technicians Select a contact Outbo…" at bounding box center [463, 204] width 511 height 353
click at [488, 148] on div "Back to Dashboard Change Sender ID Customers Technicians Select a contact Outbo…" at bounding box center [463, 204] width 511 height 353
click at [659, 15] on span "Unavailable | 2:56" at bounding box center [668, 19] width 58 height 9
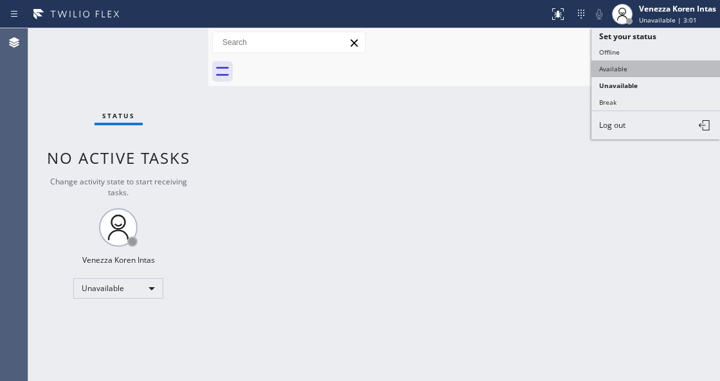
click at [626, 69] on button "Available" at bounding box center [655, 68] width 128 height 17
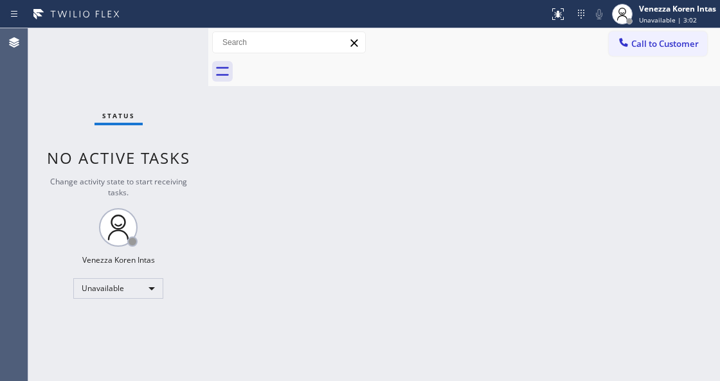
click at [131, 132] on div "Status No active tasks Change activity state to start receiving tasks. Venezza …" at bounding box center [118, 204] width 180 height 353
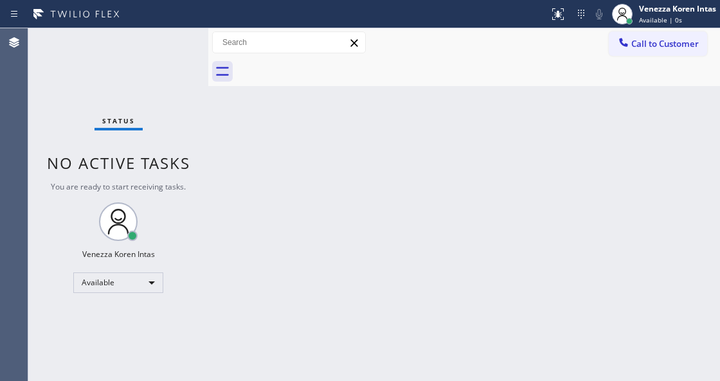
click at [270, 179] on div "Back to Dashboard Change Sender ID Customers Technicians Select a contact Outbo…" at bounding box center [463, 204] width 511 height 353
click at [311, 185] on div "Back to Dashboard Change Sender ID Customers Technicians Select a contact Outbo…" at bounding box center [463, 204] width 511 height 353
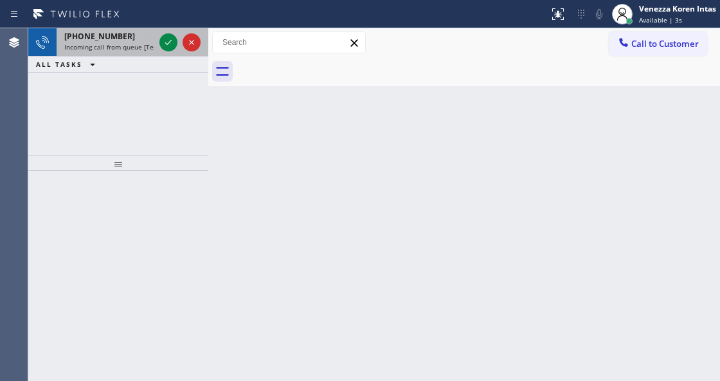
click at [164, 33] on div at bounding box center [180, 42] width 46 height 28
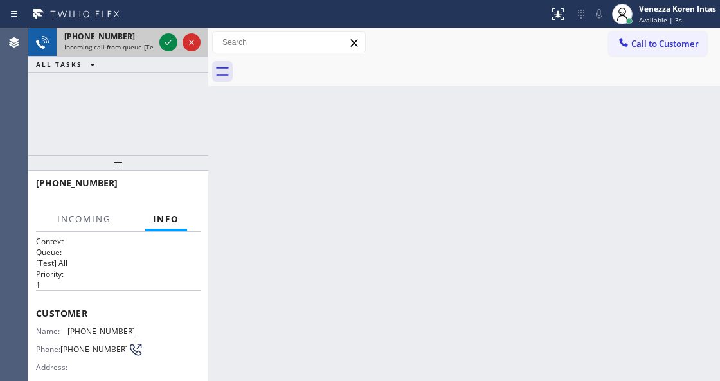
click at [172, 53] on div at bounding box center [180, 42] width 46 height 28
click at [165, 44] on icon at bounding box center [168, 42] width 15 height 15
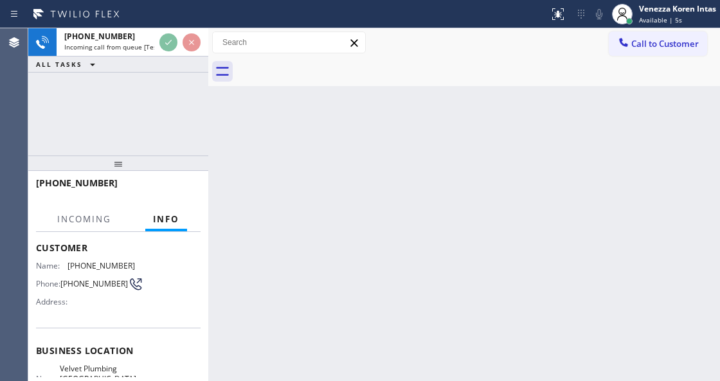
scroll to position [128, 0]
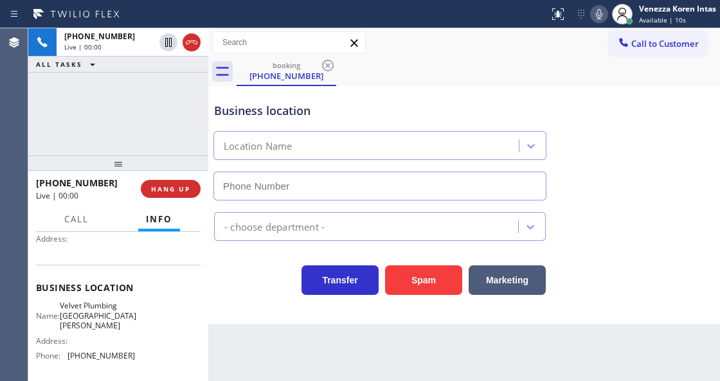
type input "[PHONE_NUMBER]"
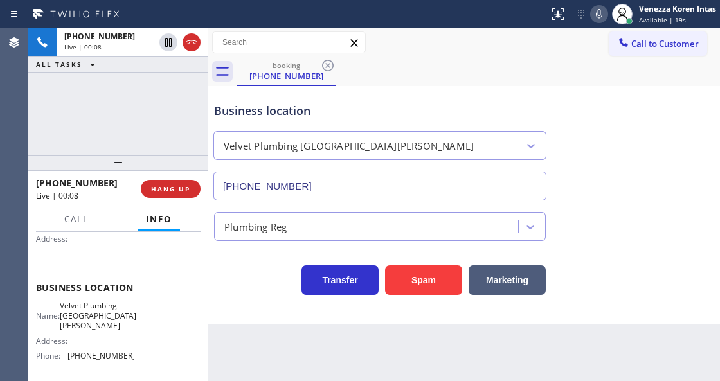
drag, startPoint x: 245, startPoint y: 119, endPoint x: 322, endPoint y: 157, distance: 86.2
click at [245, 119] on div "Business location Velvet Plumbing San Jose (408) 549-2416" at bounding box center [379, 144] width 337 height 111
click at [403, 112] on div "Business location" at bounding box center [379, 110] width 331 height 17
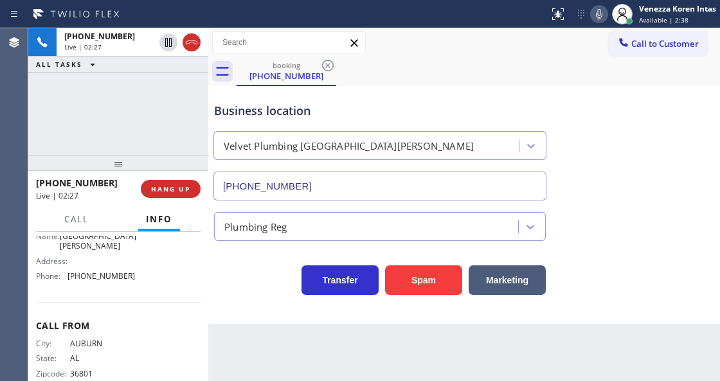
scroll to position [214, 0]
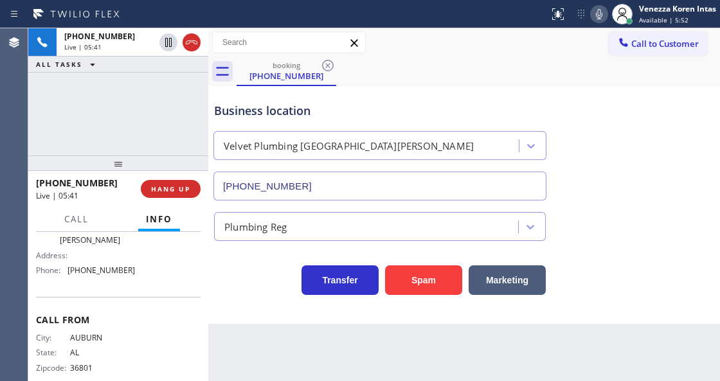
click at [448, 17] on div at bounding box center [274, 14] width 538 height 21
click at [596, 15] on icon at bounding box center [599, 14] width 6 height 10
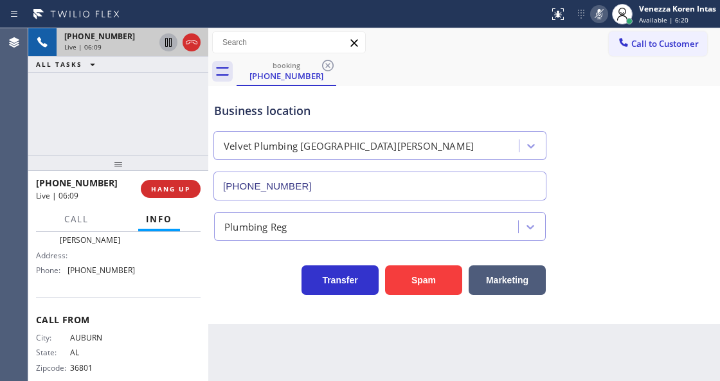
click at [168, 46] on icon at bounding box center [168, 42] width 15 height 15
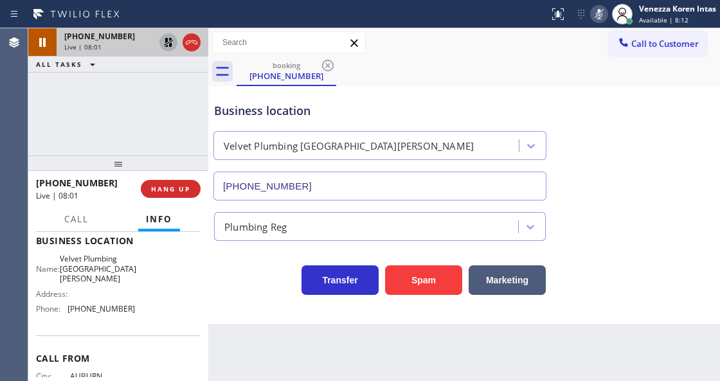
scroll to position [135, 0]
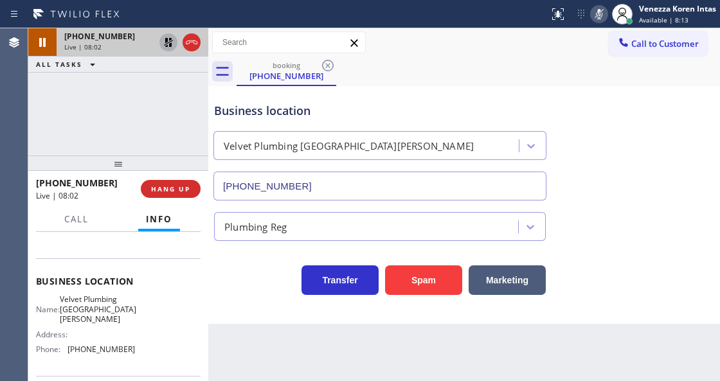
click at [71, 292] on div "Business location Name: Velvet Plumbing San Jose Address: Phone: (408) 549-2416" at bounding box center [118, 316] width 164 height 117
drag, startPoint x: 68, startPoint y: 294, endPoint x: 117, endPoint y: 310, distance: 51.4
click at [117, 310] on div "Name: Velvet Plumbing San Jose" at bounding box center [85, 309] width 99 height 30
drag, startPoint x: 594, startPoint y: 26, endPoint x: 603, endPoint y: 21, distance: 10.9
click at [594, 24] on div "Status report No issues detected If you experience an issue, please download th…" at bounding box center [631, 14] width 176 height 28
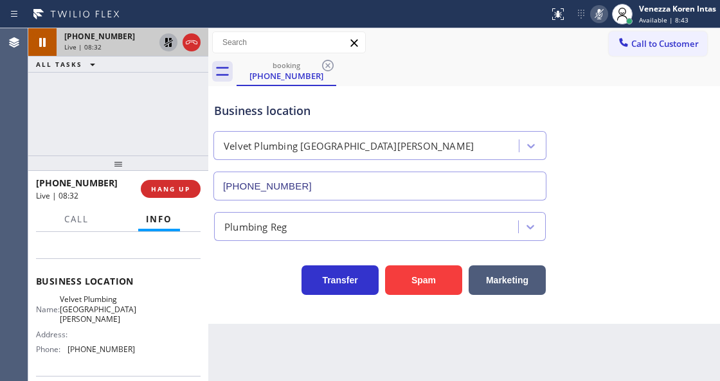
click at [604, 20] on icon at bounding box center [598, 13] width 15 height 15
click at [164, 45] on icon at bounding box center [168, 42] width 9 height 9
click at [408, 377] on div "Back to Dashboard Change Sender ID Customers Technicians Select a contact Outbo…" at bounding box center [463, 204] width 511 height 353
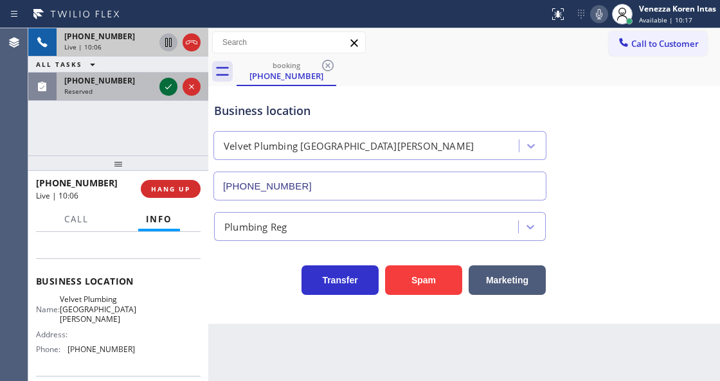
click at [168, 91] on icon at bounding box center [168, 86] width 15 height 15
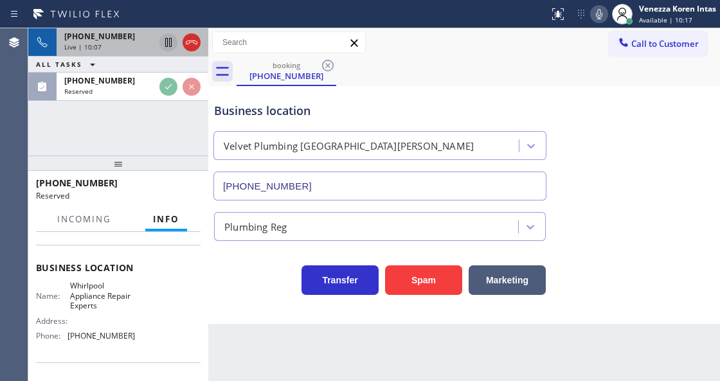
scroll to position [160, 0]
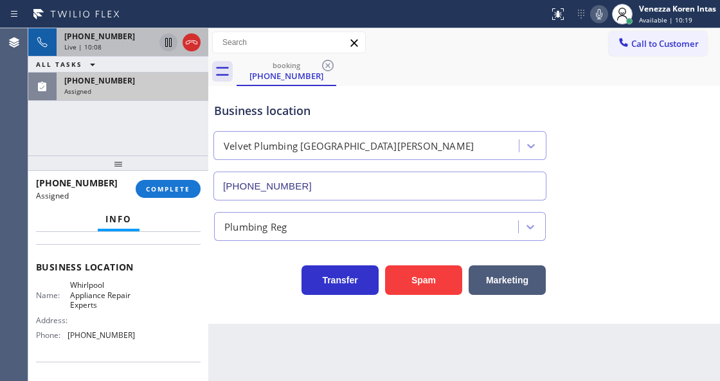
click at [150, 91] on div "Assigned" at bounding box center [132, 91] width 136 height 9
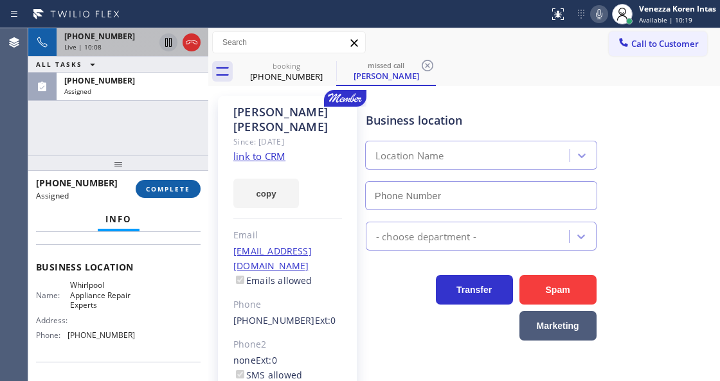
click at [188, 192] on span "COMPLETE" at bounding box center [168, 188] width 44 height 9
type input "[PHONE_NUMBER]"
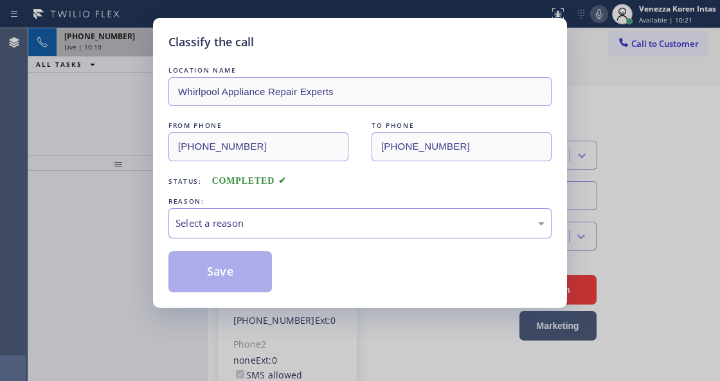
click at [267, 227] on div "Select a reason" at bounding box center [359, 223] width 369 height 15
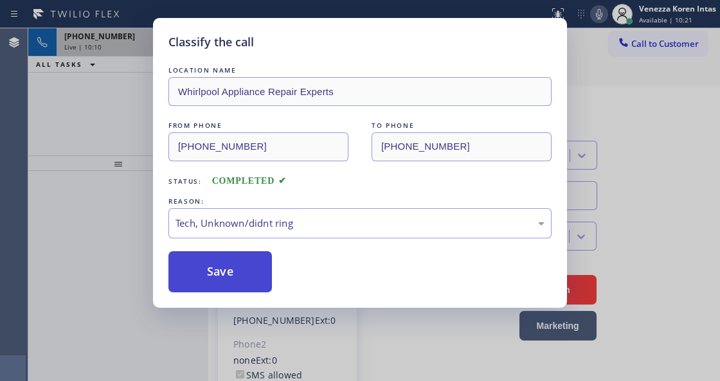
click at [257, 292] on button "Save" at bounding box center [219, 271] width 103 height 41
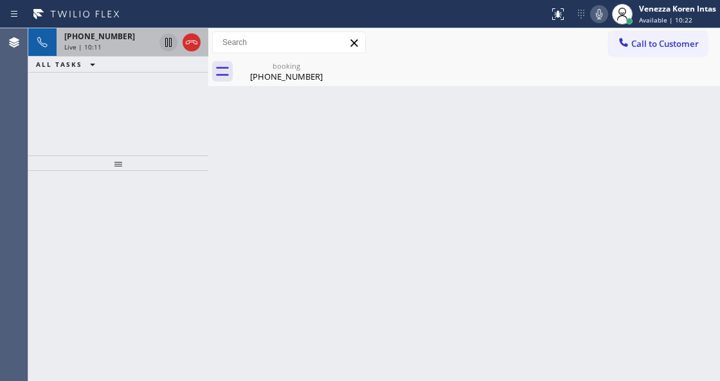
click at [110, 48] on div "Live | 10:11" at bounding box center [109, 46] width 90 height 9
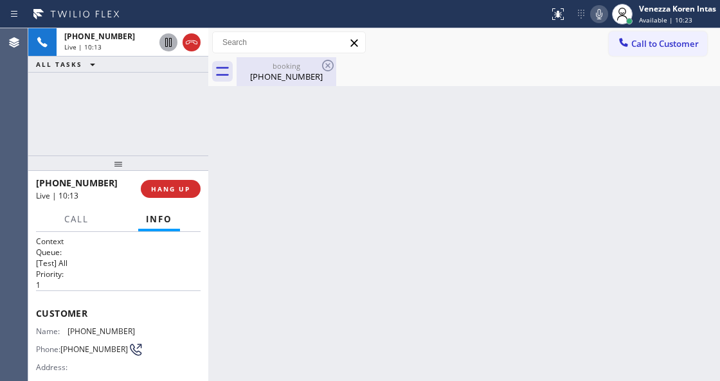
click at [283, 73] on div "[PHONE_NUMBER]" at bounding box center [286, 77] width 97 height 12
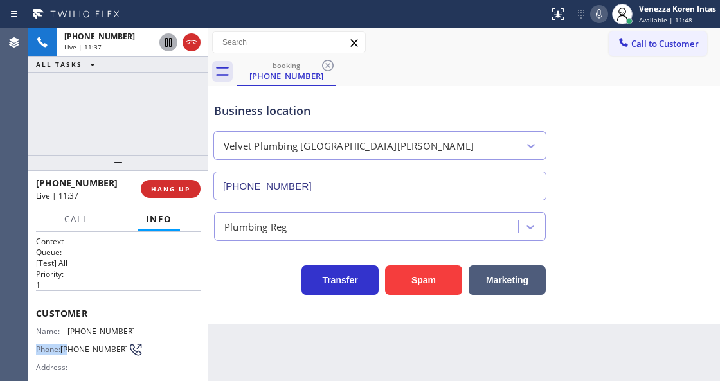
drag, startPoint x: 132, startPoint y: 333, endPoint x: 68, endPoint y: 335, distance: 63.6
click at [68, 335] on div "Name: (334) 740-8359 Phone: (334) 740-8359 Address:" at bounding box center [118, 351] width 164 height 51
click at [70, 330] on span "[PHONE_NUMBER]" at bounding box center [100, 331] width 67 height 10
drag, startPoint x: 129, startPoint y: 328, endPoint x: 66, endPoint y: 325, distance: 63.0
click at [66, 326] on div "Name: (334) 740-8359" at bounding box center [85, 331] width 99 height 10
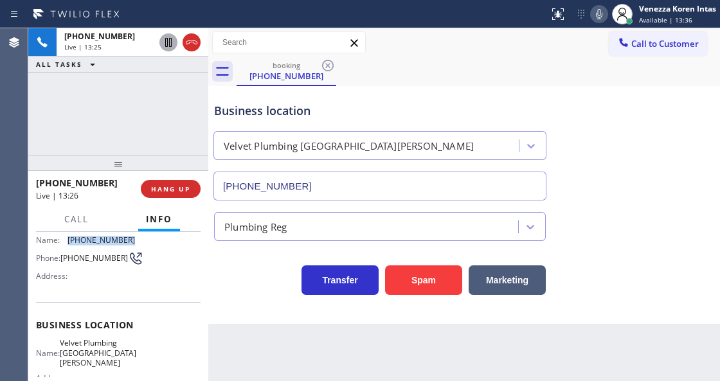
scroll to position [128, 0]
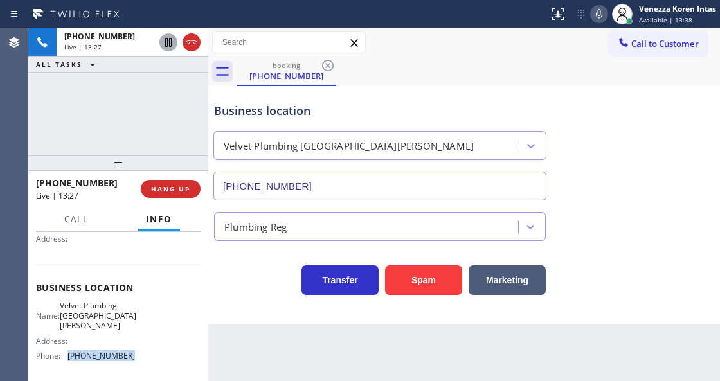
drag, startPoint x: 130, startPoint y: 349, endPoint x: 67, endPoint y: 345, distance: 63.8
click at [67, 345] on div "Name: Velvet Plumbing San Jose Address: Phone: (408) 549-2416" at bounding box center [118, 333] width 164 height 65
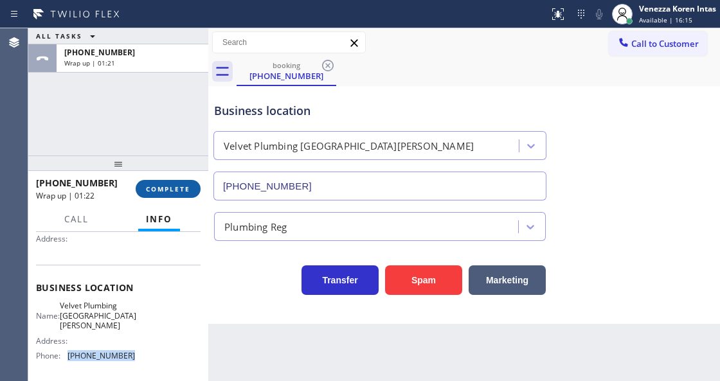
click at [164, 184] on button "COMPLETE" at bounding box center [168, 189] width 65 height 18
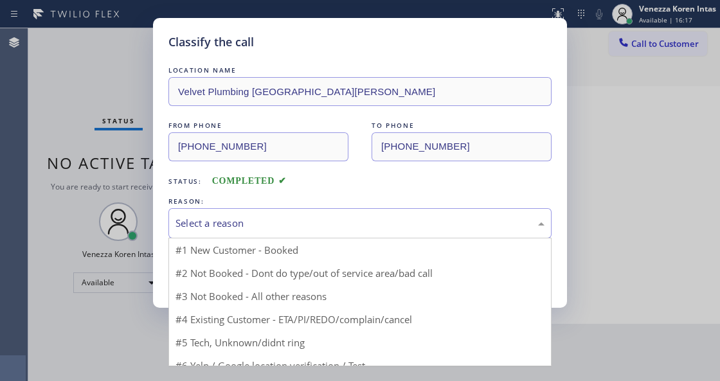
click at [284, 209] on div "Select a reason" at bounding box center [359, 223] width 383 height 30
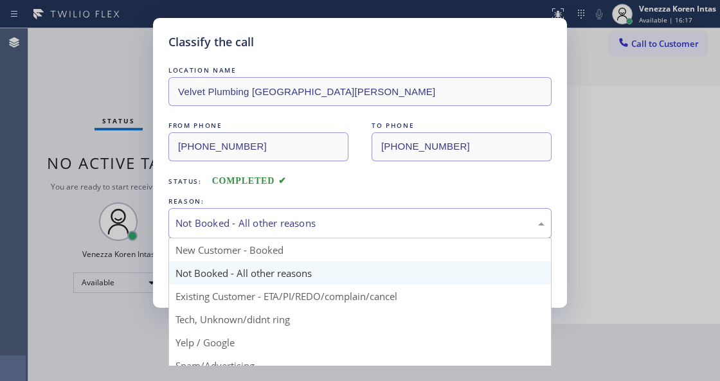
click at [260, 229] on div "Not Booked - All other reasons" at bounding box center [359, 223] width 369 height 15
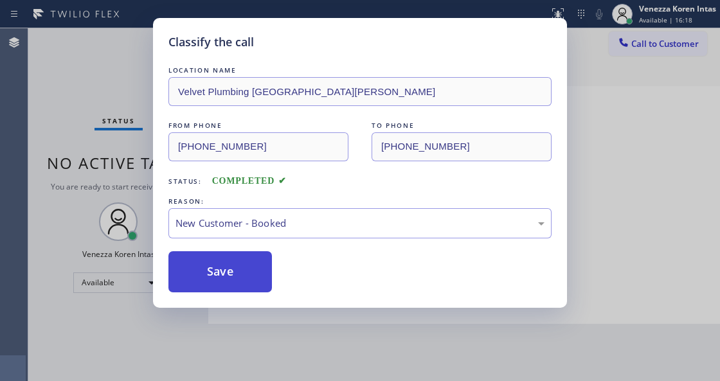
click at [258, 265] on button "Save" at bounding box center [219, 271] width 103 height 41
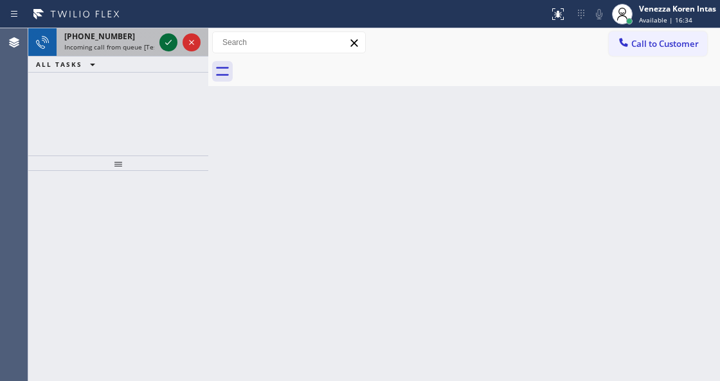
click at [170, 44] on icon at bounding box center [168, 42] width 15 height 15
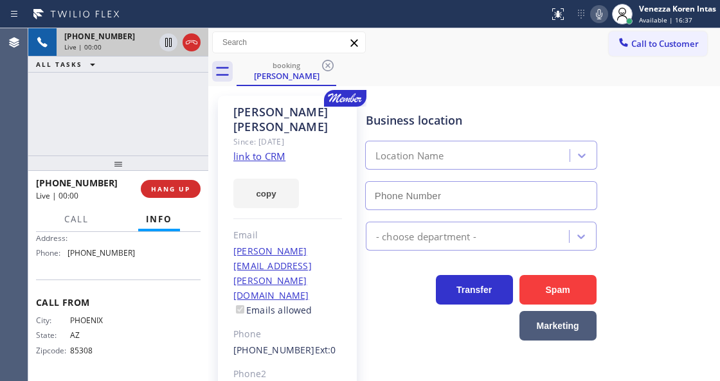
type input "[PHONE_NUMBER]"
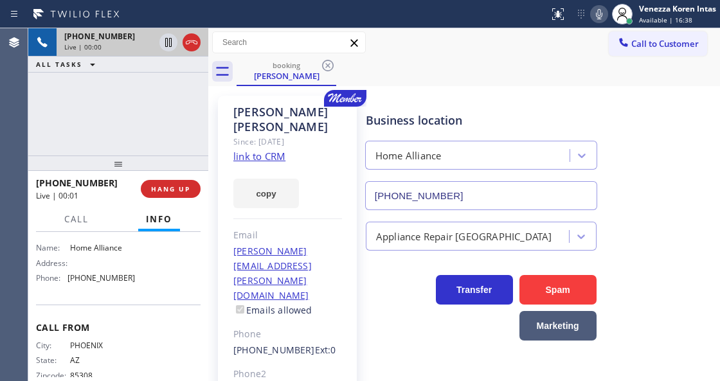
scroll to position [171, 0]
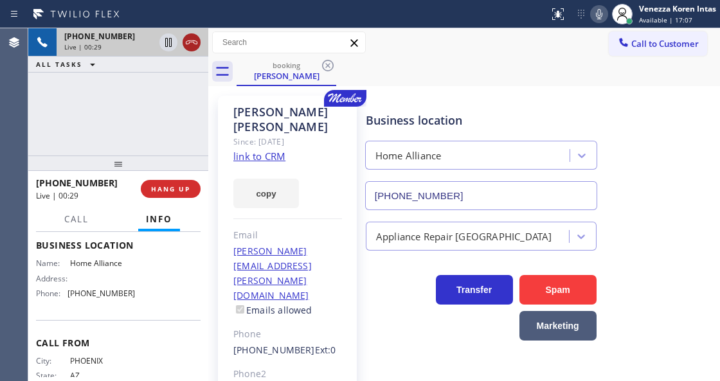
click at [190, 42] on icon at bounding box center [191, 42] width 15 height 15
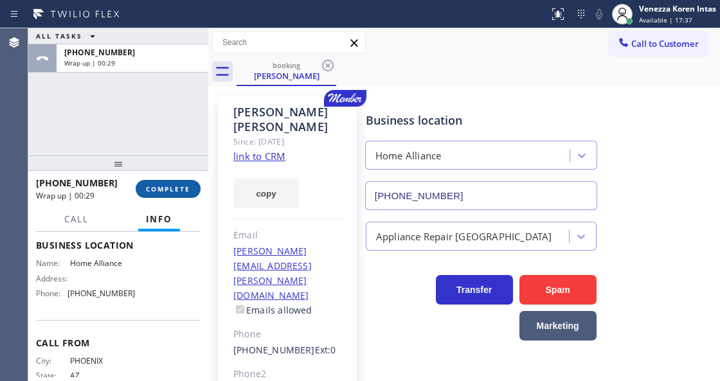
click at [163, 185] on span "COMPLETE" at bounding box center [168, 188] width 44 height 9
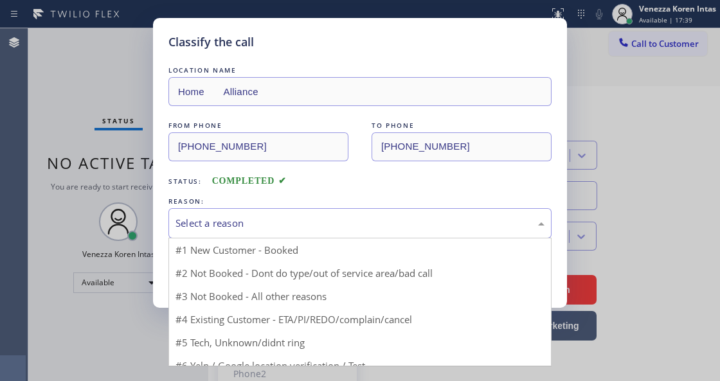
click at [283, 214] on div "Select a reason" at bounding box center [359, 223] width 383 height 30
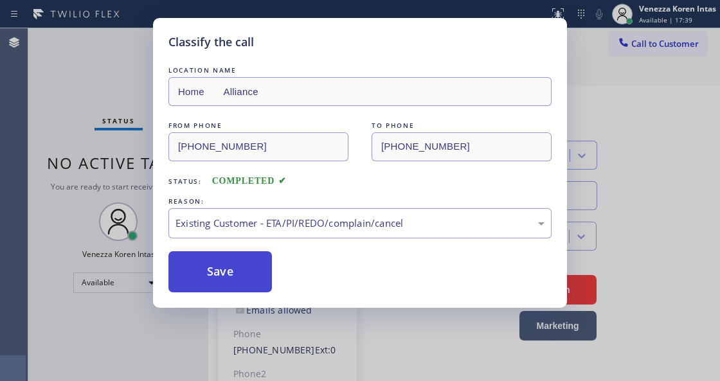
click at [224, 267] on button "Save" at bounding box center [219, 271] width 103 height 41
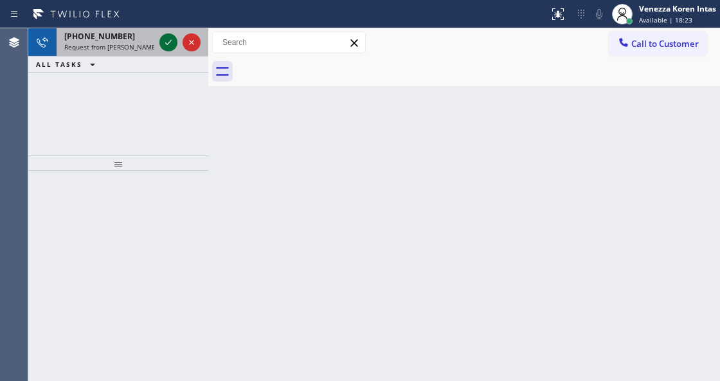
click at [166, 41] on icon at bounding box center [168, 42] width 15 height 15
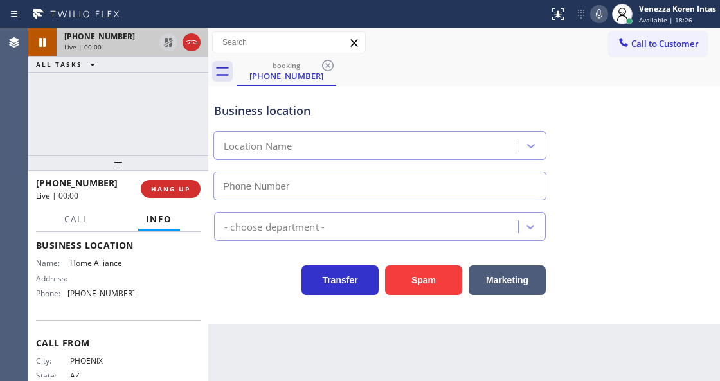
type input "[PHONE_NUMBER]"
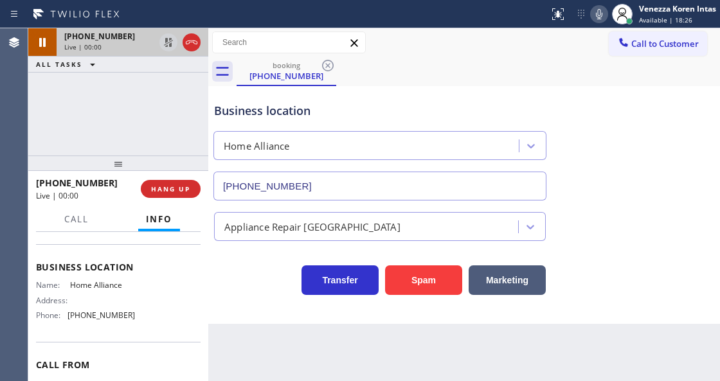
scroll to position [128, 0]
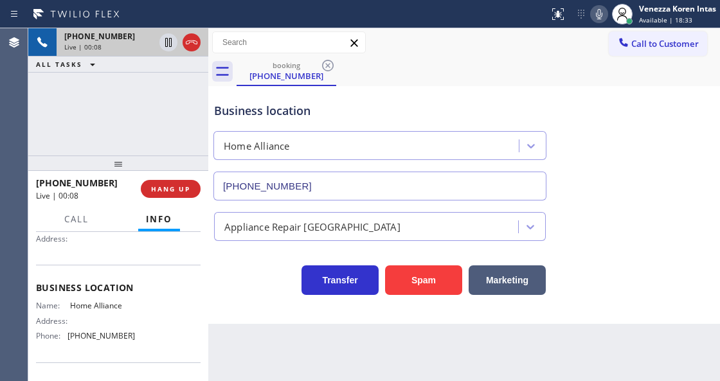
click at [238, 111] on div "Business location" at bounding box center [379, 110] width 331 height 17
click at [339, 115] on div "Business location" at bounding box center [379, 110] width 331 height 17
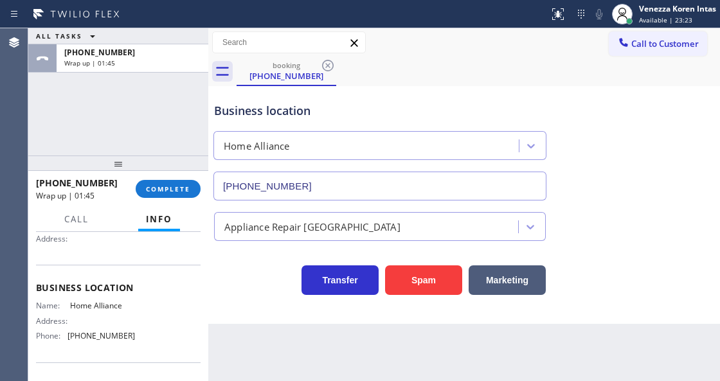
click at [192, 187] on button "COMPLETE" at bounding box center [168, 189] width 65 height 18
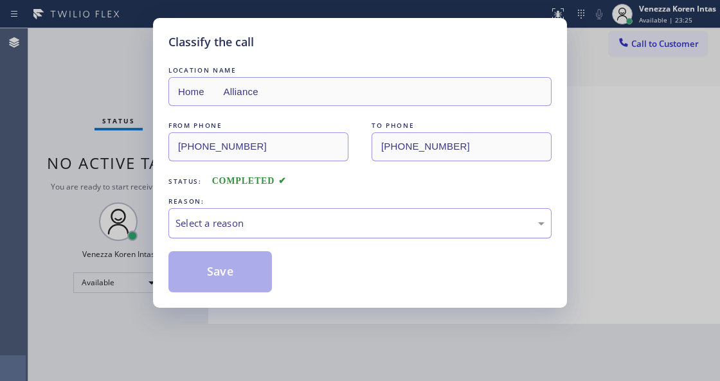
click at [294, 211] on div "Select a reason" at bounding box center [359, 223] width 383 height 30
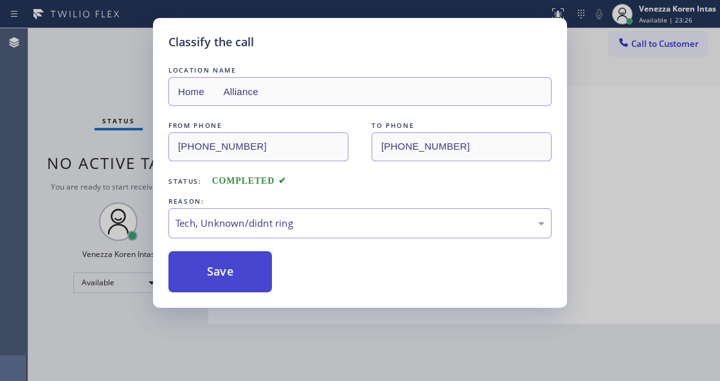
click at [243, 285] on button "Save" at bounding box center [219, 271] width 103 height 41
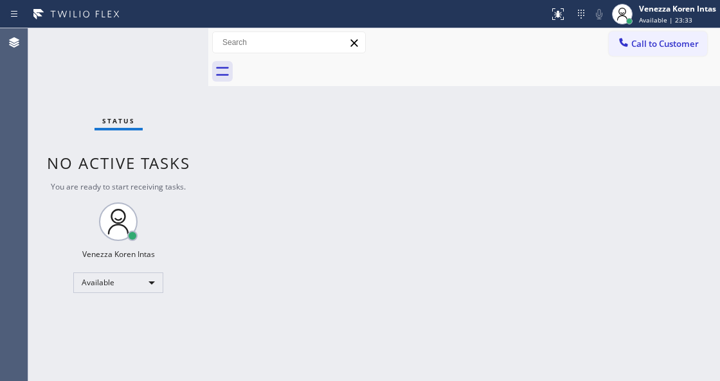
click at [168, 62] on div "Status No active tasks You are ready to start receiving tasks. Venezza Koren In…" at bounding box center [118, 204] width 180 height 353
click at [296, 288] on div "Back to Dashboard Change Sender ID Customers Technicians Select a contact Outbo…" at bounding box center [463, 204] width 511 height 353
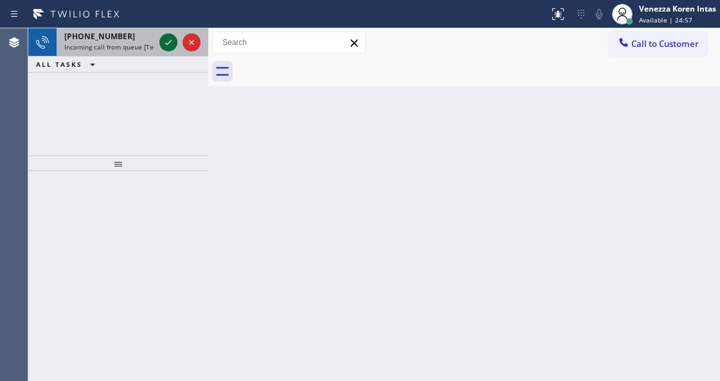
click at [170, 46] on icon at bounding box center [168, 42] width 15 height 15
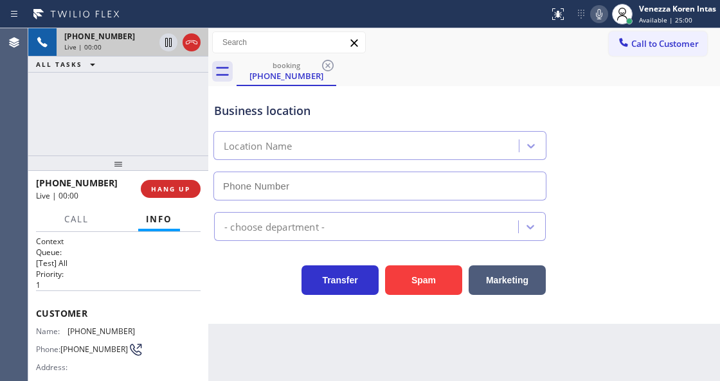
scroll to position [128, 0]
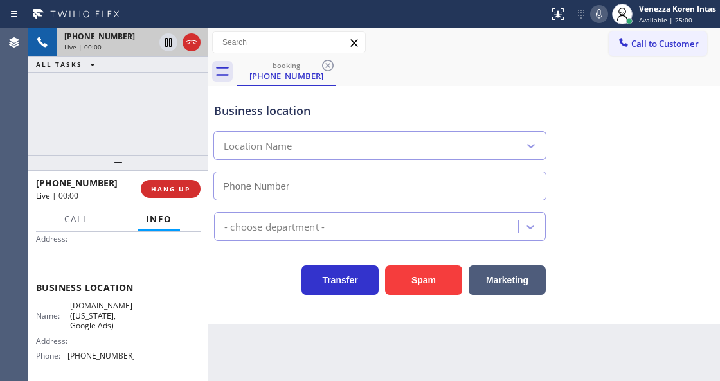
type input "[PHONE_NUMBER]"
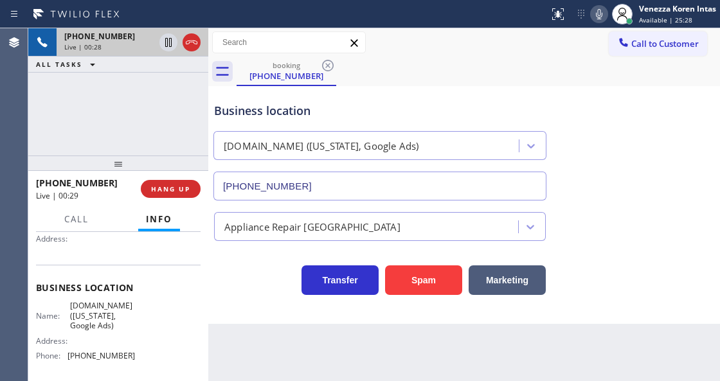
click at [437, 373] on div "Back to Dashboard Change Sender ID Customers Technicians Select a contact Outbo…" at bounding box center [463, 204] width 511 height 353
click at [594, 6] on icon at bounding box center [598, 13] width 15 height 15
click at [169, 44] on icon at bounding box center [168, 42] width 6 height 9
click at [601, 18] on icon at bounding box center [598, 13] width 15 height 15
click at [164, 41] on icon at bounding box center [168, 42] width 15 height 15
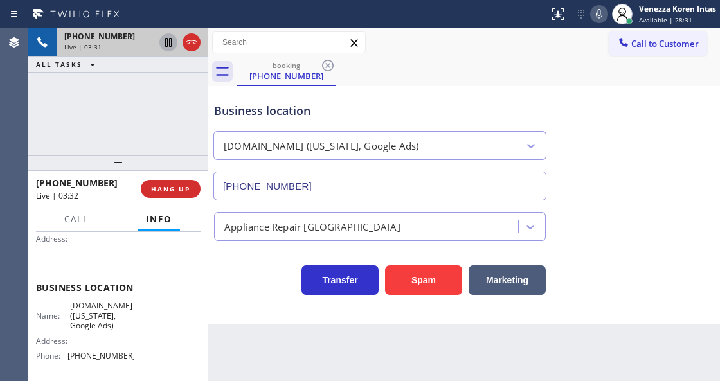
click at [413, 99] on div "Business location VikingCare.online (New York, Google Ads) (315) 687-8976" at bounding box center [379, 144] width 337 height 111
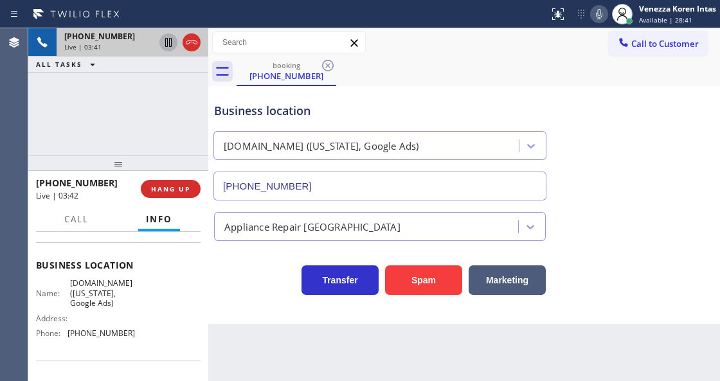
scroll to position [171, 0]
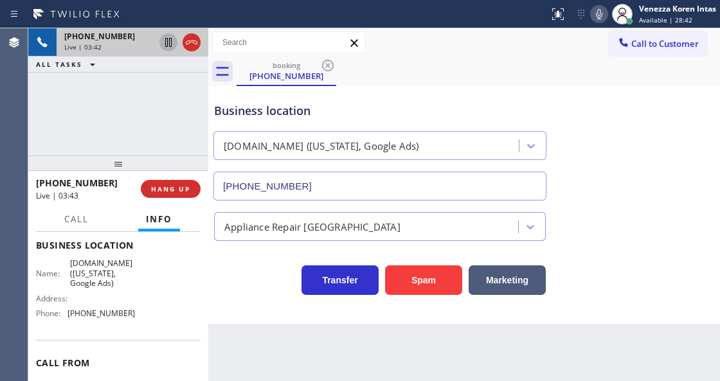
drag, startPoint x: 69, startPoint y: 258, endPoint x: 121, endPoint y: 282, distance: 57.2
click at [121, 282] on span "[DOMAIN_NAME] ([US_STATE], Google Ads)" at bounding box center [102, 273] width 64 height 30
click at [236, 114] on div "Business location" at bounding box center [379, 110] width 331 height 17
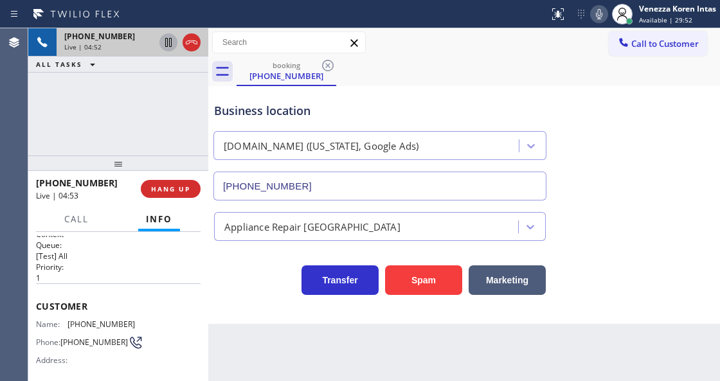
scroll to position [0, 0]
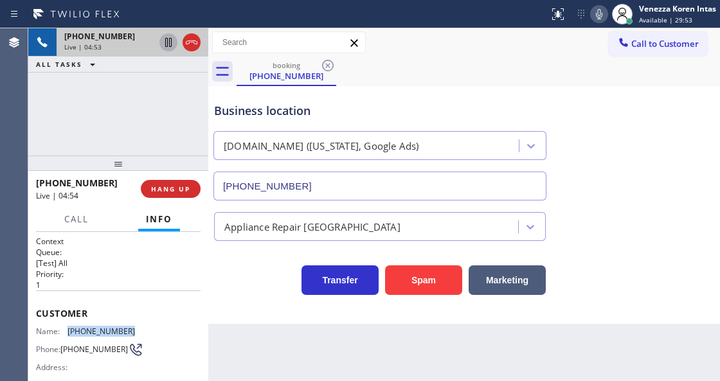
drag, startPoint x: 133, startPoint y: 322, endPoint x: 104, endPoint y: 329, distance: 29.6
click at [66, 328] on div "Name: (516) 721-4972 Phone: (516) 721-4972 Address:" at bounding box center [118, 351] width 164 height 51
click at [425, 41] on div "Call to Customer Outbound call Location Electricians Service Team Huntington Be…" at bounding box center [463, 42] width 511 height 22
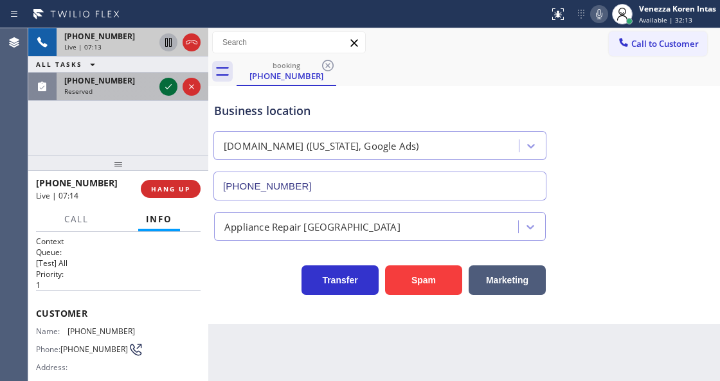
click at [173, 85] on icon at bounding box center [168, 86] width 15 height 15
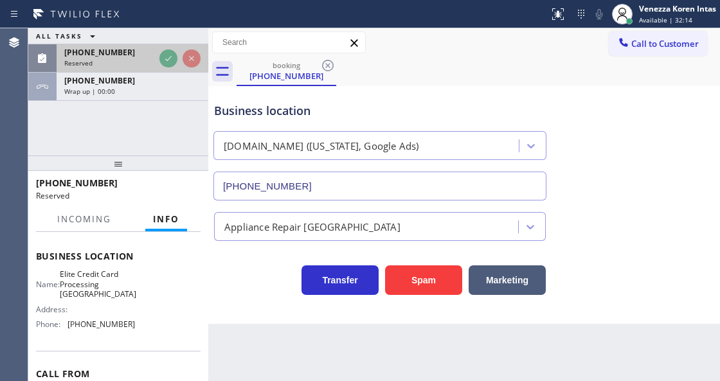
scroll to position [161, 0]
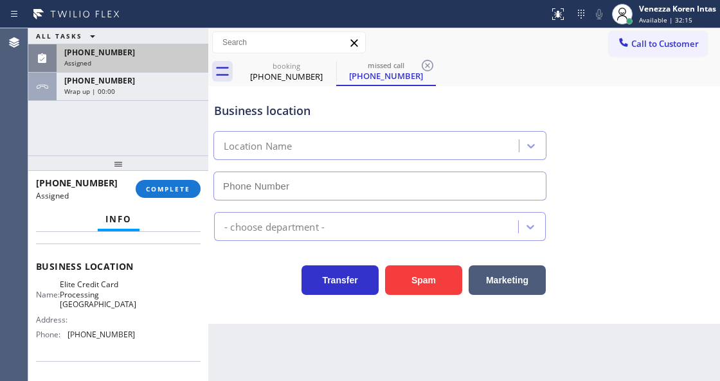
click at [136, 51] on div "[PHONE_NUMBER]" at bounding box center [132, 52] width 136 height 11
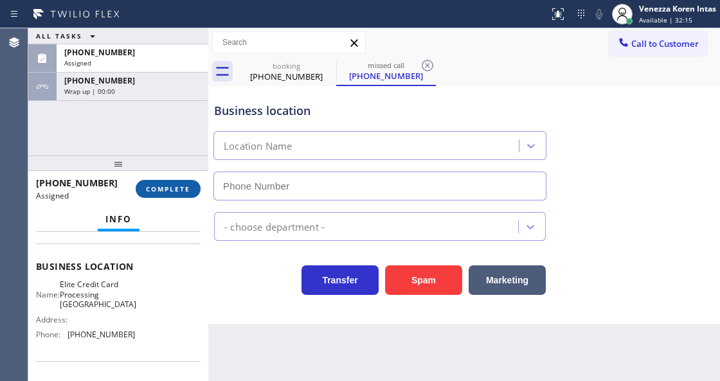
type input "[PHONE_NUMBER]"
click at [162, 189] on span "COMPLETE" at bounding box center [168, 188] width 44 height 9
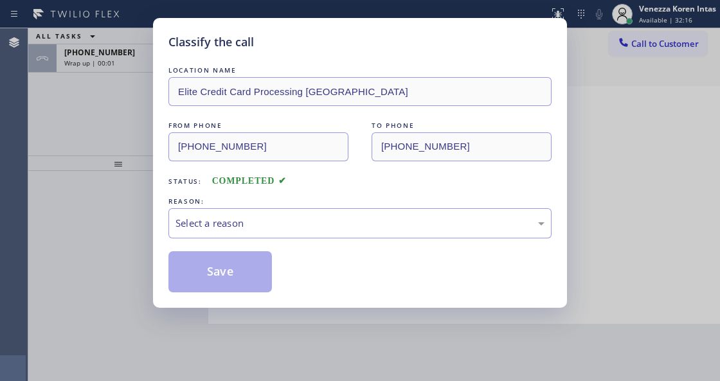
click at [292, 218] on div "Select a reason" at bounding box center [359, 223] width 369 height 15
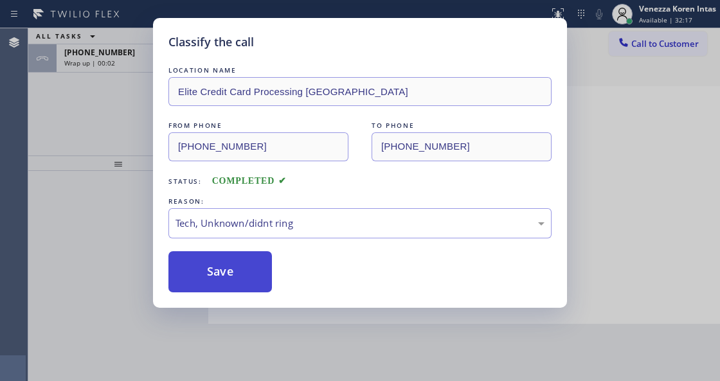
click at [254, 287] on button "Save" at bounding box center [219, 271] width 103 height 41
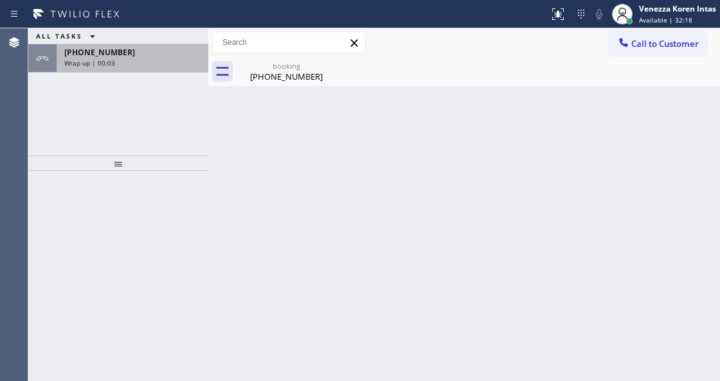
click at [136, 59] on div "Wrap up | 00:03" at bounding box center [132, 62] width 136 height 9
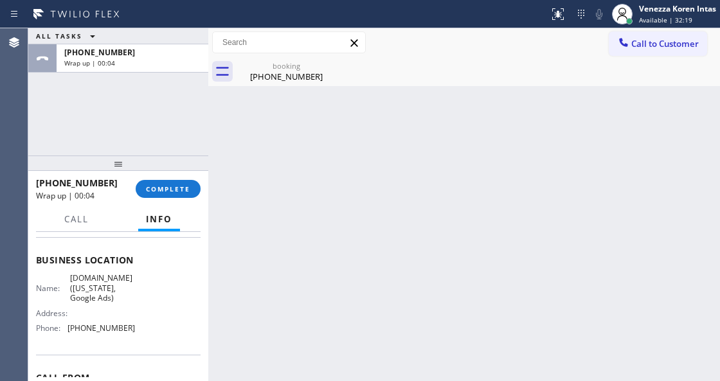
scroll to position [171, 0]
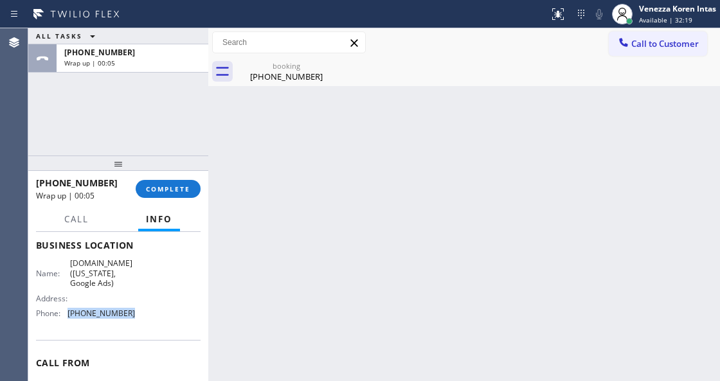
drag, startPoint x: 139, startPoint y: 315, endPoint x: 67, endPoint y: 317, distance: 72.0
click at [67, 317] on div "Name: VikingCare.online (New York, Google Ads) Address: Phone: (315) 687-8976" at bounding box center [118, 290] width 164 height 65
click at [189, 185] on span "COMPLETE" at bounding box center [168, 188] width 44 height 9
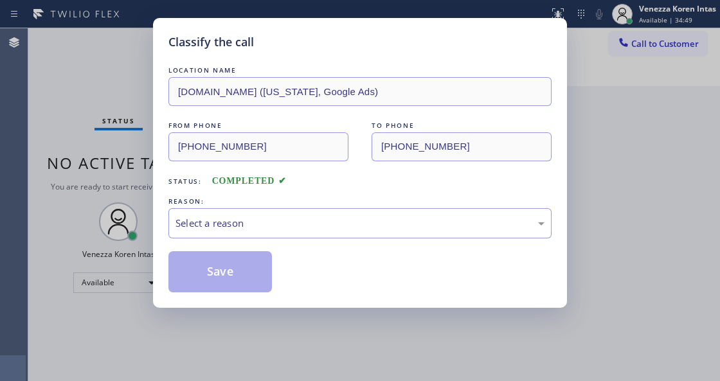
click at [269, 225] on div "Select a reason" at bounding box center [359, 223] width 369 height 15
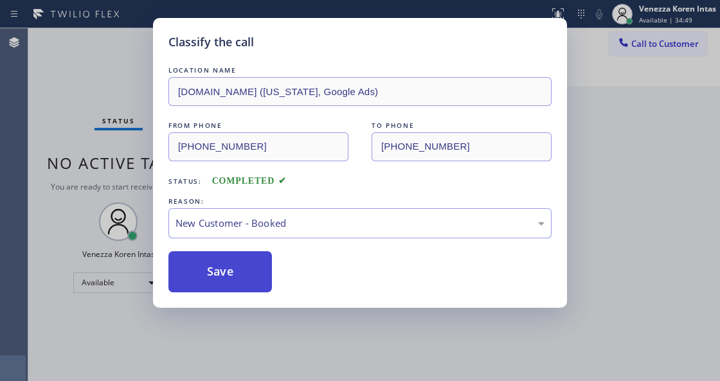
click at [257, 274] on button "Save" at bounding box center [219, 271] width 103 height 41
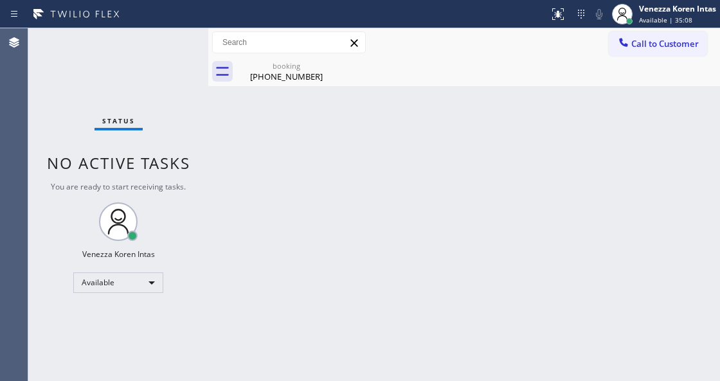
drag, startPoint x: 366, startPoint y: 262, endPoint x: 360, endPoint y: 266, distance: 7.5
click at [366, 262] on div "Back to Dashboard Change Sender ID Customers Technicians Select a contact Outbo…" at bounding box center [463, 204] width 511 height 353
click at [318, 78] on div "[PHONE_NUMBER]" at bounding box center [286, 77] width 97 height 12
click at [328, 66] on div at bounding box center [477, 71] width 483 height 29
drag, startPoint x: 393, startPoint y: 204, endPoint x: 391, endPoint y: 216, distance: 12.5
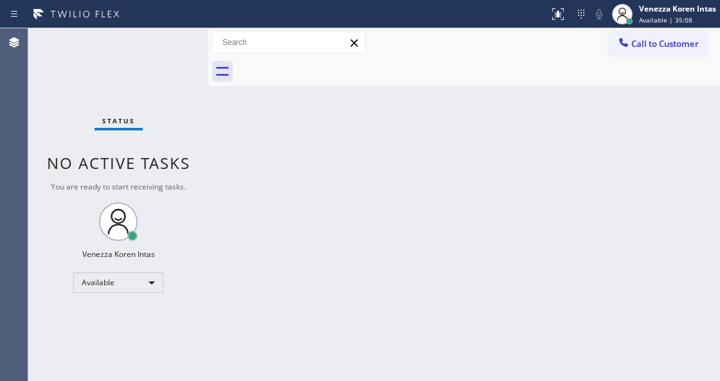
click at [393, 205] on div "Back to Dashboard Change Sender ID Customers Technicians Select a contact Outbo…" at bounding box center [463, 204] width 511 height 353
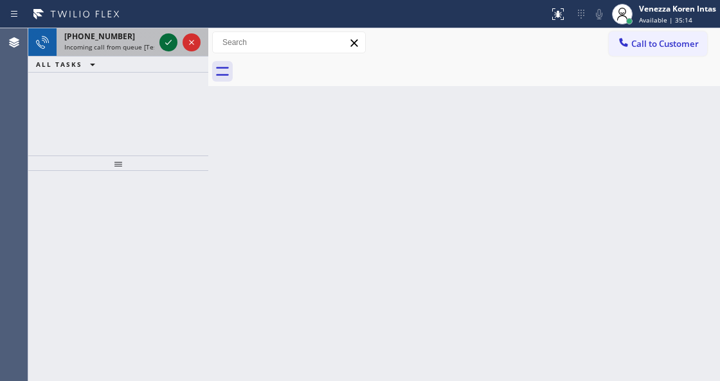
click at [170, 46] on icon at bounding box center [168, 42] width 15 height 15
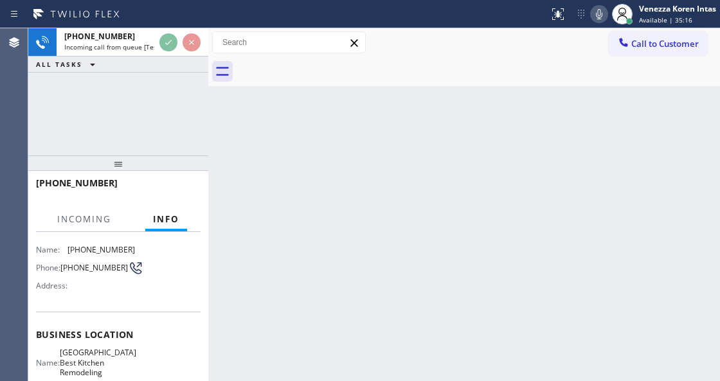
scroll to position [128, 0]
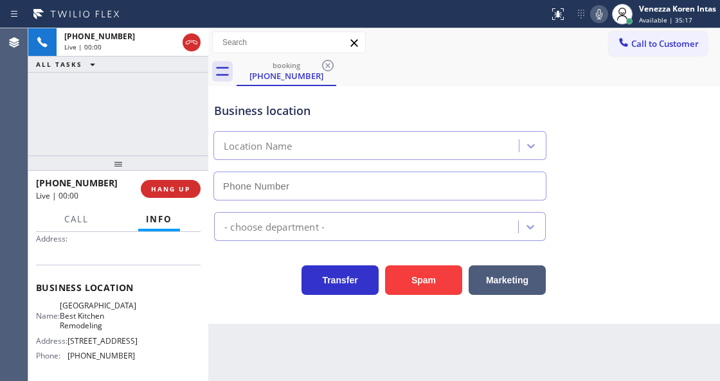
type input "[PHONE_NUMBER]"
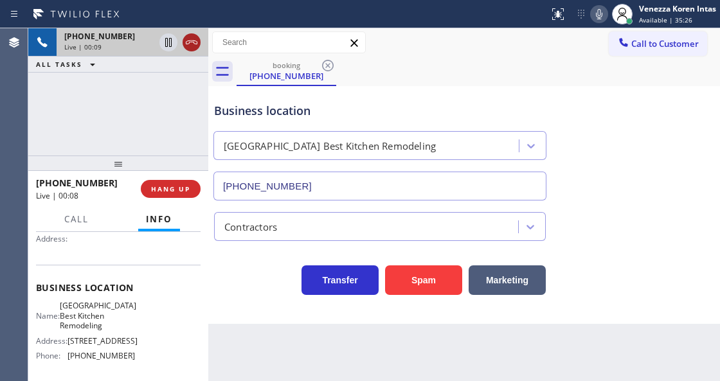
click at [190, 41] on icon at bounding box center [191, 42] width 15 height 15
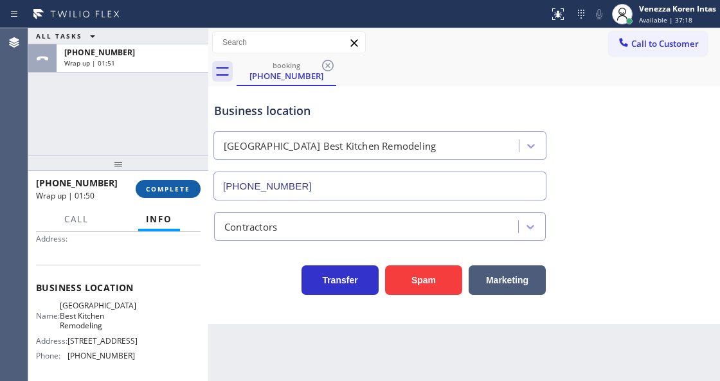
click at [157, 181] on button "COMPLETE" at bounding box center [168, 189] width 65 height 18
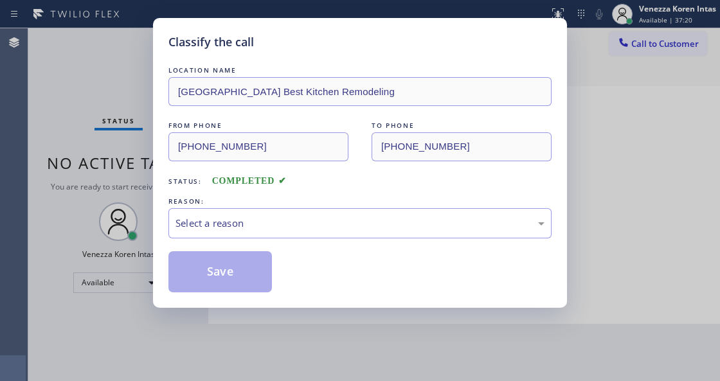
click at [291, 209] on div "Select a reason" at bounding box center [359, 223] width 383 height 30
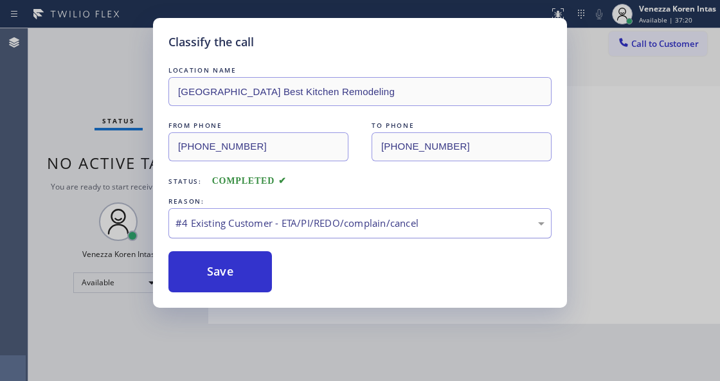
click at [278, 234] on div "#4 Existing Customer - ETA/PI/REDO/complain/cancel" at bounding box center [359, 223] width 383 height 30
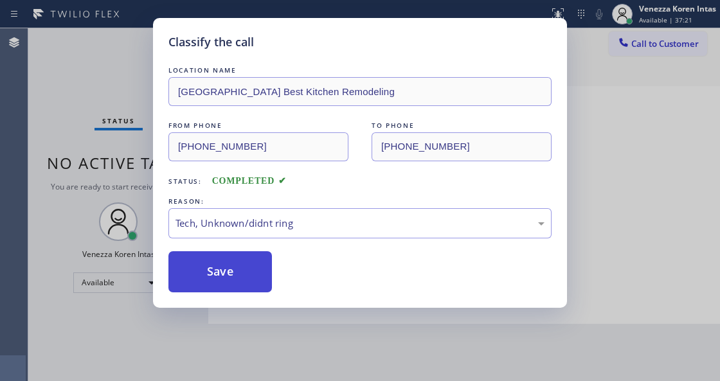
click at [235, 279] on button "Save" at bounding box center [219, 271] width 103 height 41
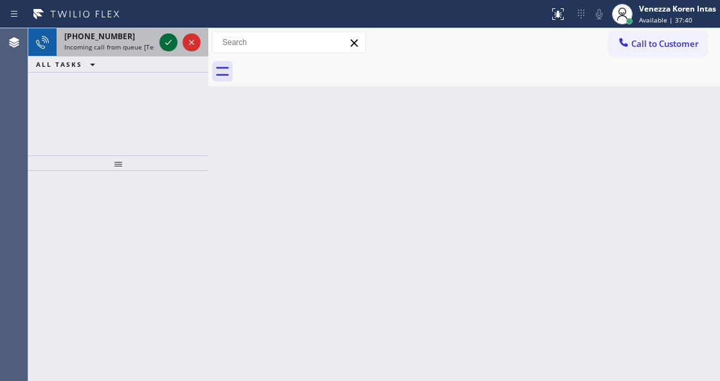
click at [167, 49] on icon at bounding box center [168, 42] width 15 height 15
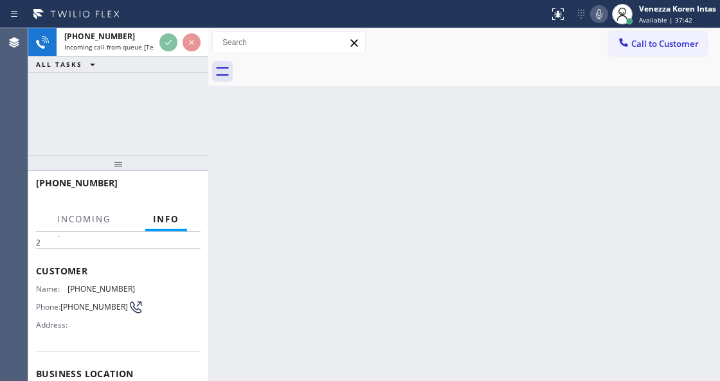
scroll to position [128, 0]
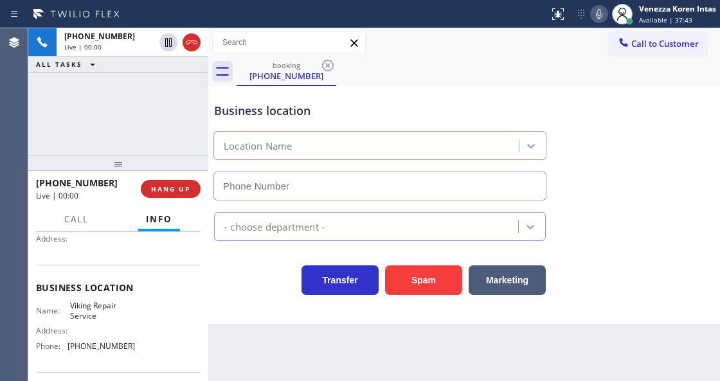
type input "[PHONE_NUMBER]"
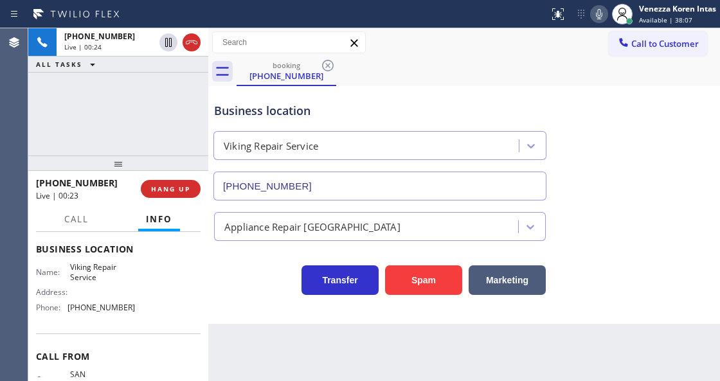
scroll to position [221, 0]
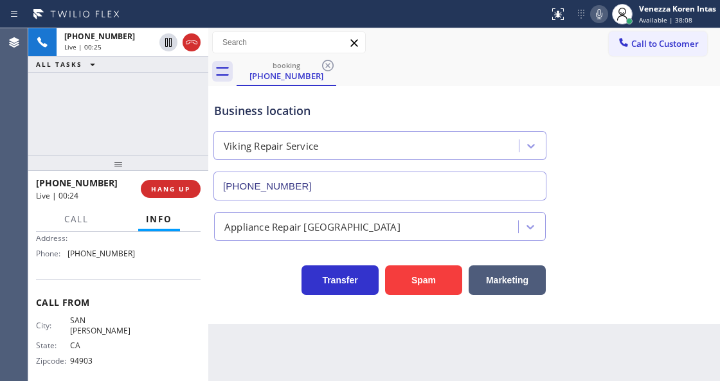
click at [249, 285] on div "Transfer Spam Marketing" at bounding box center [379, 277] width 337 height 36
click at [442, 59] on div "booking (415) 847-7883" at bounding box center [477, 71] width 483 height 29
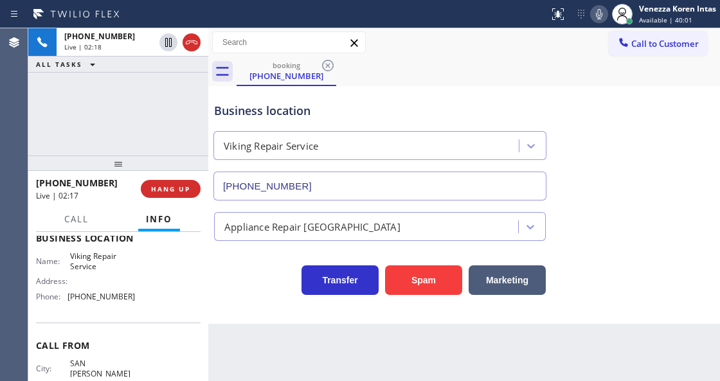
scroll to position [93, 0]
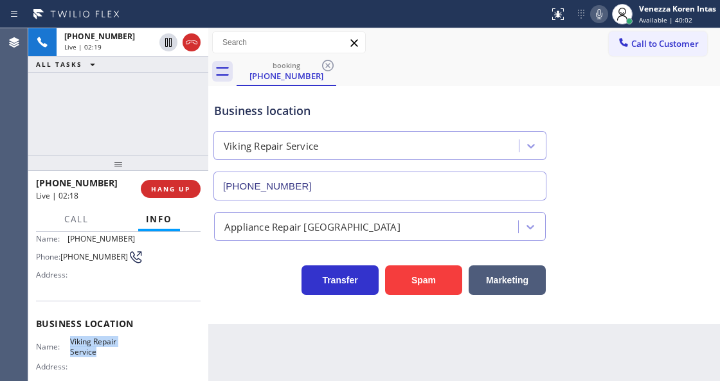
drag, startPoint x: 66, startPoint y: 338, endPoint x: 107, endPoint y: 353, distance: 43.7
click at [107, 353] on div "Name: Viking Repair Service" at bounding box center [85, 347] width 99 height 20
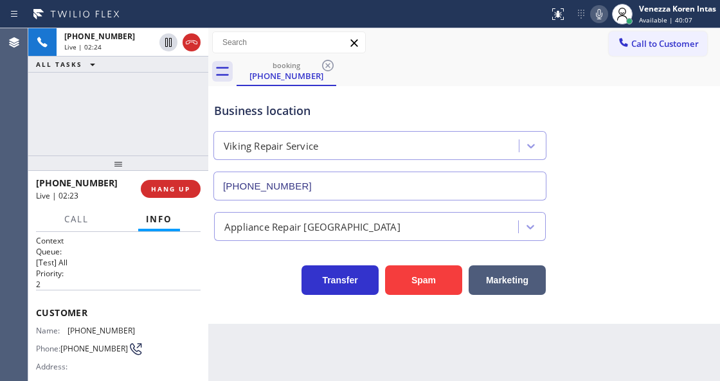
scroll to position [0, 0]
click at [599, 15] on icon at bounding box center [598, 13] width 15 height 15
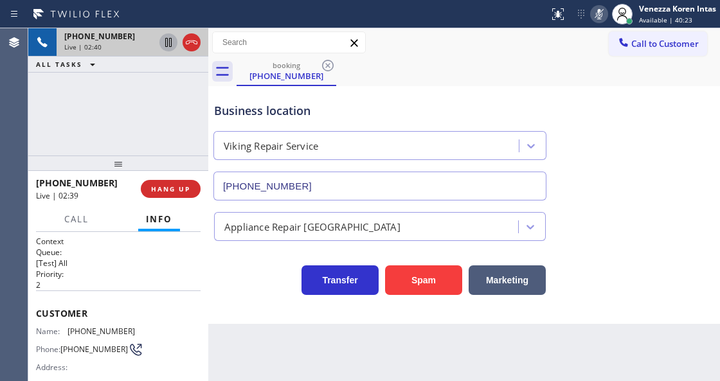
click at [168, 45] on icon at bounding box center [168, 42] width 15 height 15
drag, startPoint x: 256, startPoint y: 288, endPoint x: 366, endPoint y: 339, distance: 120.7
click at [256, 288] on div "Transfer Spam Marketing" at bounding box center [379, 277] width 337 height 36
click at [600, 21] on icon at bounding box center [598, 13] width 15 height 15
click at [170, 44] on icon at bounding box center [168, 42] width 9 height 9
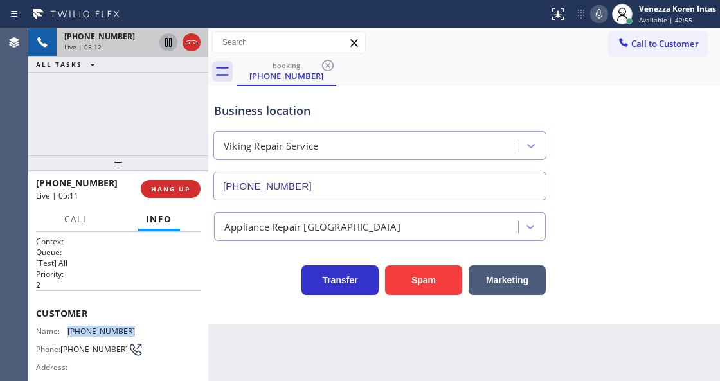
drag, startPoint x: 140, startPoint y: 328, endPoint x: 69, endPoint y: 330, distance: 70.7
click at [69, 330] on div "Name: (415) 847-7883 Phone: (415) 847-7883 Address:" at bounding box center [118, 351] width 164 height 51
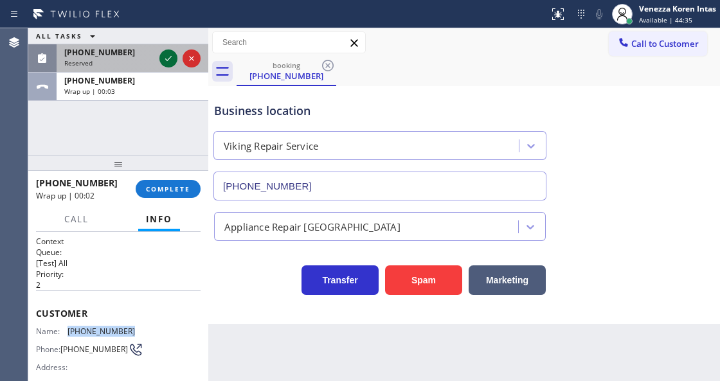
click at [163, 59] on icon at bounding box center [168, 58] width 15 height 15
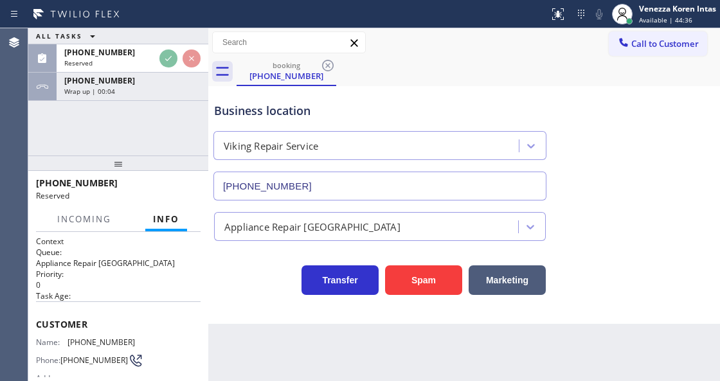
scroll to position [85, 0]
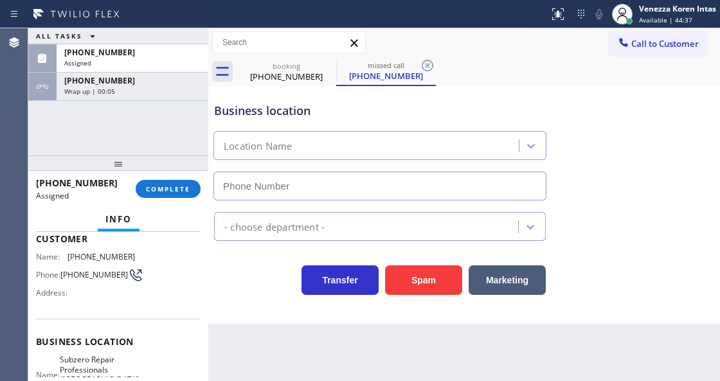
type input "[PHONE_NUMBER]"
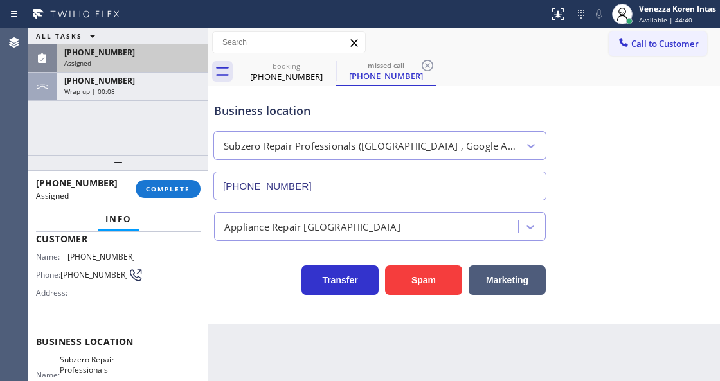
click at [150, 57] on div "[PHONE_NUMBER]" at bounding box center [132, 52] width 136 height 11
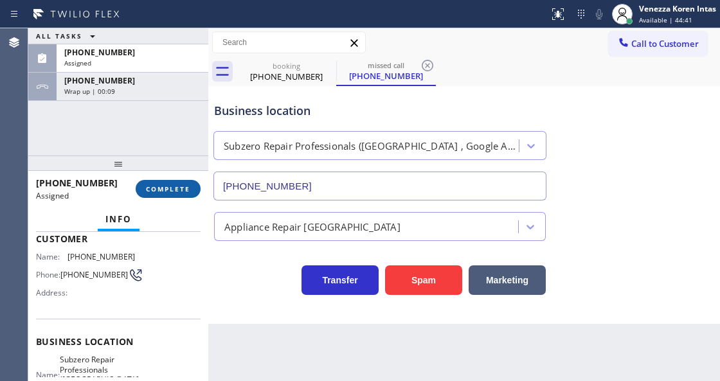
click at [159, 183] on button "COMPLETE" at bounding box center [168, 189] width 65 height 18
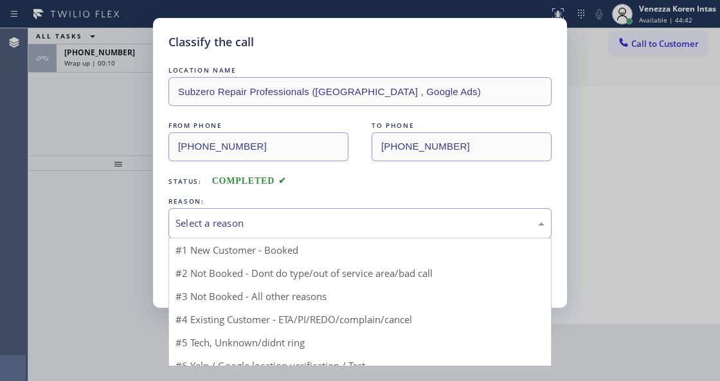
click at [319, 221] on div "Select a reason" at bounding box center [359, 223] width 369 height 15
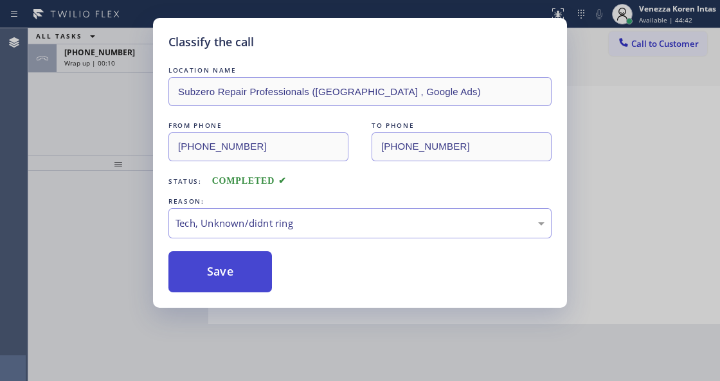
drag, startPoint x: 220, startPoint y: 270, endPoint x: 245, endPoint y: 277, distance: 25.9
click at [220, 270] on button "Save" at bounding box center [219, 271] width 103 height 41
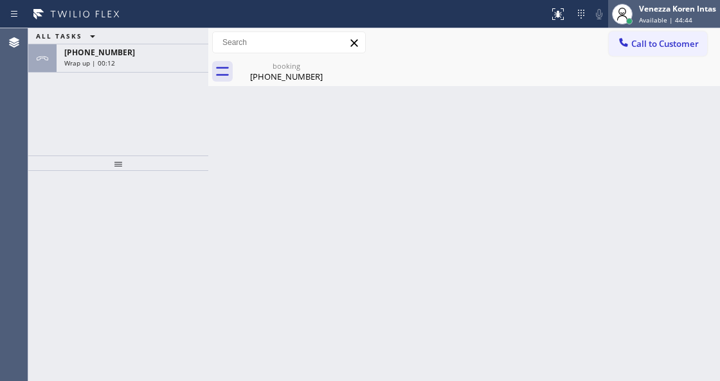
click at [673, 19] on span "Available | 44:44" at bounding box center [665, 19] width 53 height 9
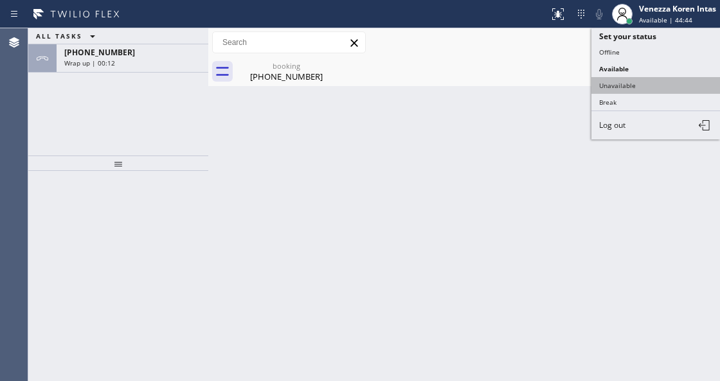
click at [648, 77] on button "Unavailable" at bounding box center [655, 85] width 128 height 17
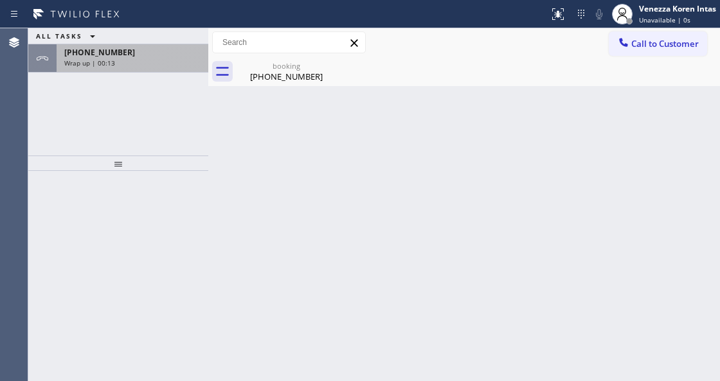
click at [141, 48] on div "[PHONE_NUMBER]" at bounding box center [132, 52] width 136 height 11
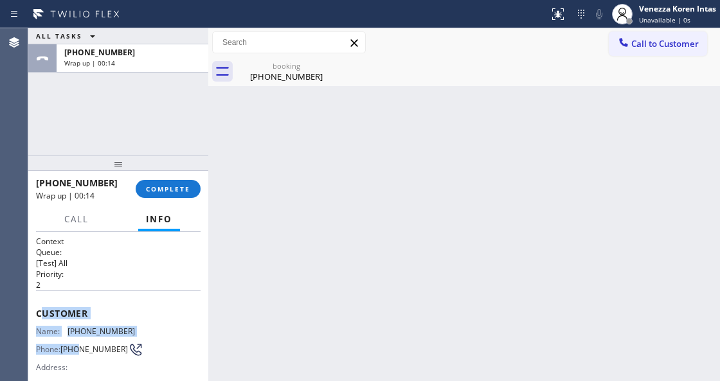
drag, startPoint x: 39, startPoint y: 308, endPoint x: 52, endPoint y: 307, distance: 13.5
click at [77, 339] on div "Customer Name: (415) 847-7883 Phone: (415) 847-7883 Address:" at bounding box center [118, 341] width 164 height 103
click at [51, 307] on span "Customer" at bounding box center [118, 313] width 164 height 12
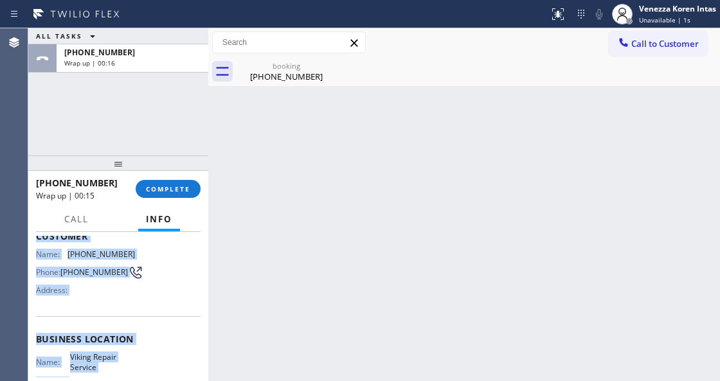
scroll to position [199, 0]
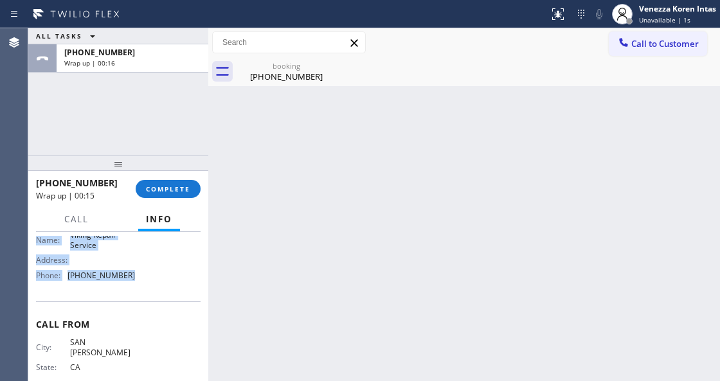
drag, startPoint x: 35, startPoint y: 304, endPoint x: 134, endPoint y: 278, distance: 103.0
click at [134, 278] on div "Context Queue: [Test] All Priority: 2 Customer Name: (415) 847-7883 Phone: (415…" at bounding box center [118, 306] width 180 height 148
click at [159, 192] on span "COMPLETE" at bounding box center [168, 188] width 44 height 9
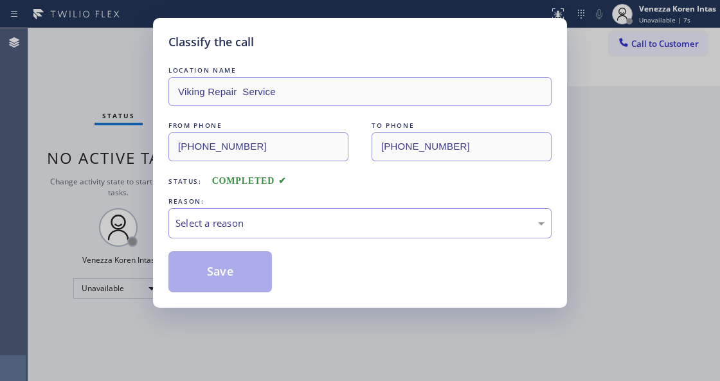
click at [289, 205] on div "REASON:" at bounding box center [359, 201] width 383 height 13
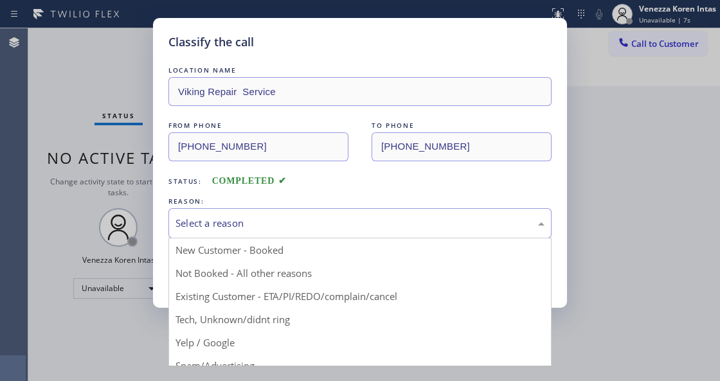
click at [283, 233] on div "Select a reason" at bounding box center [359, 223] width 383 height 30
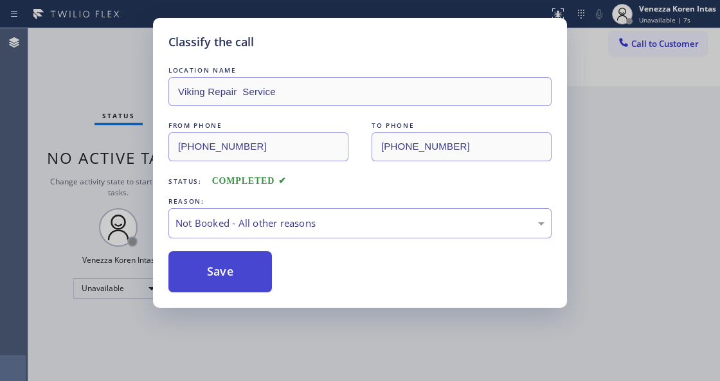
click at [242, 275] on button "Save" at bounding box center [219, 271] width 103 height 41
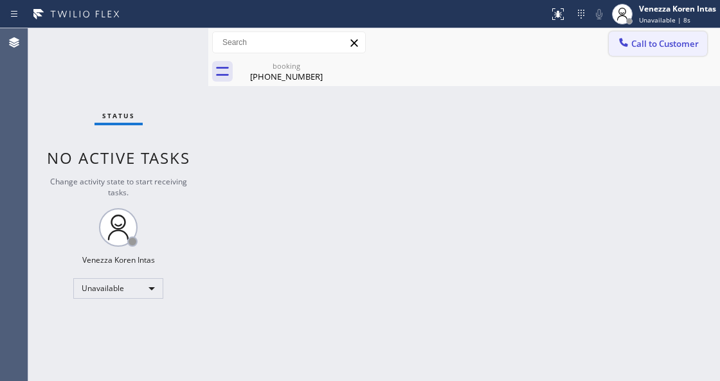
click at [679, 39] on span "Call to Customer" at bounding box center [664, 44] width 67 height 12
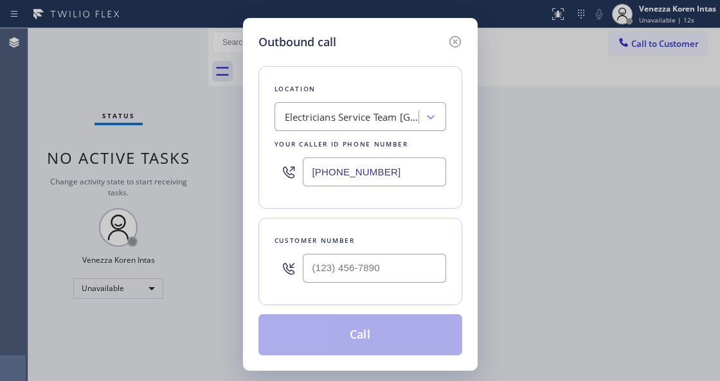
drag, startPoint x: 384, startPoint y: 170, endPoint x: 257, endPoint y: 163, distance: 127.4
click at [261, 167] on div "Location Electricians Service Team Huntington Beach Your caller id phone number…" at bounding box center [360, 137] width 204 height 143
paste input "415) 851-8851"
type input "[PHONE_NUMBER]"
click at [371, 261] on input "(___) ___-____" at bounding box center [374, 268] width 143 height 29
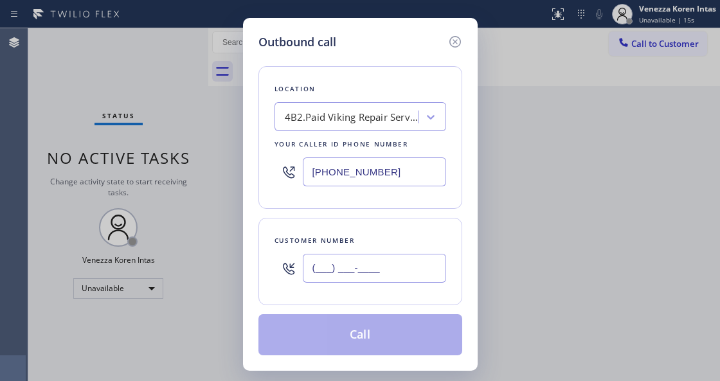
paste input "415) 847-7883"
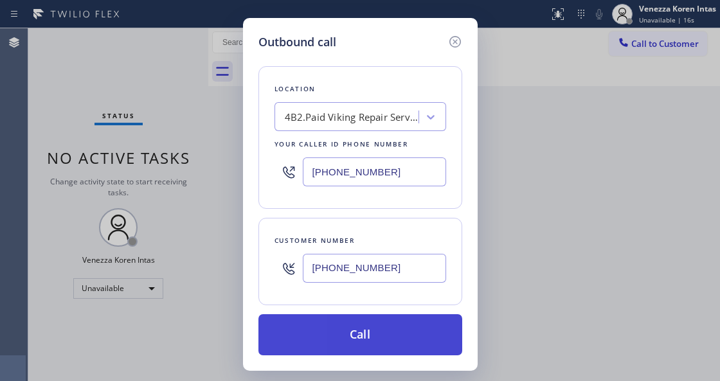
type input "[PHONE_NUMBER]"
click at [372, 328] on button "Call" at bounding box center [360, 334] width 204 height 41
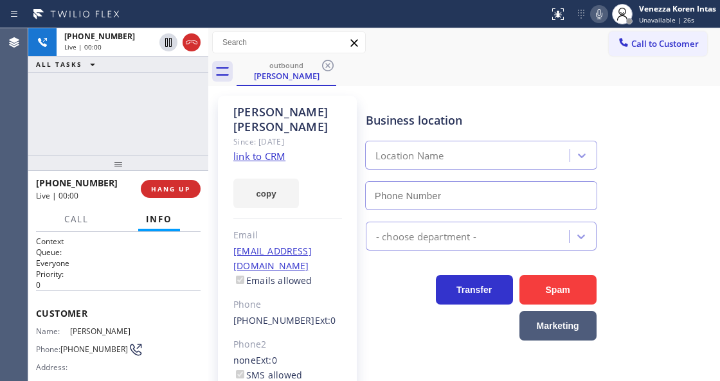
type input "[PHONE_NUMBER]"
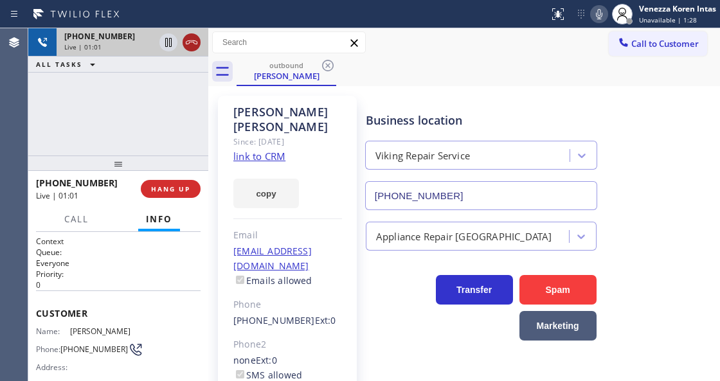
click at [190, 48] on icon at bounding box center [191, 42] width 15 height 15
click at [175, 193] on button "HANG UP" at bounding box center [171, 189] width 60 height 18
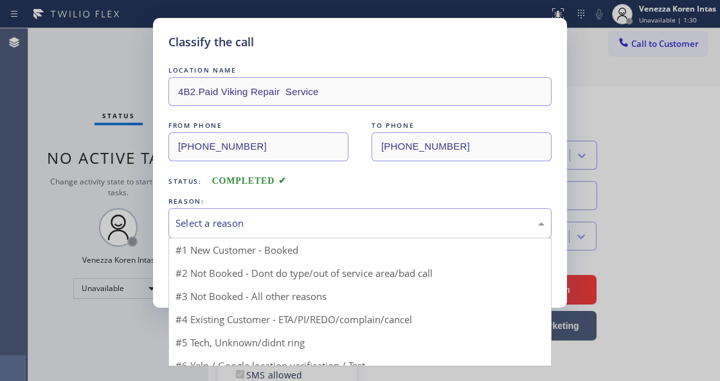
click at [261, 214] on div "Select a reason" at bounding box center [359, 223] width 383 height 30
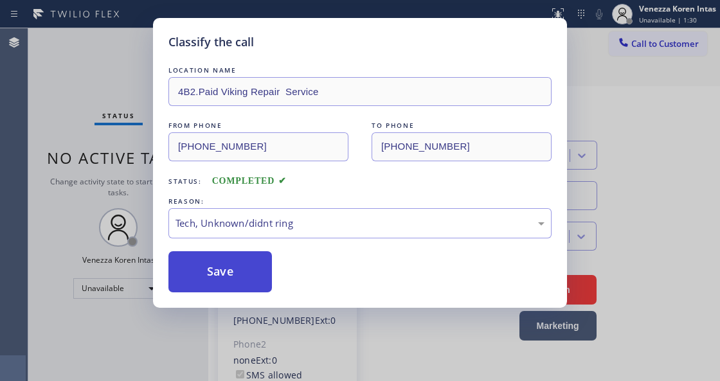
click at [253, 279] on button "Save" at bounding box center [219, 271] width 103 height 41
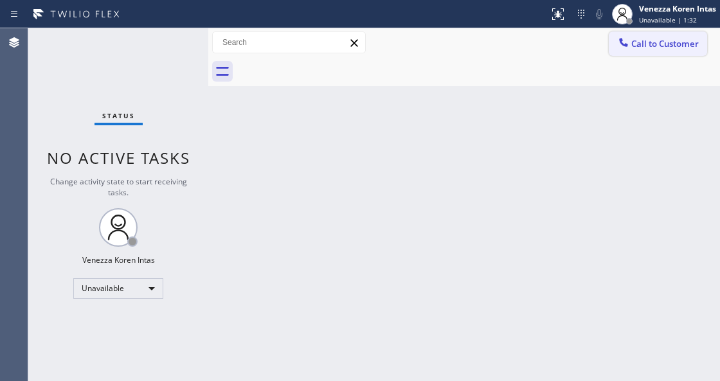
click at [662, 37] on button "Call to Customer" at bounding box center [657, 43] width 98 height 24
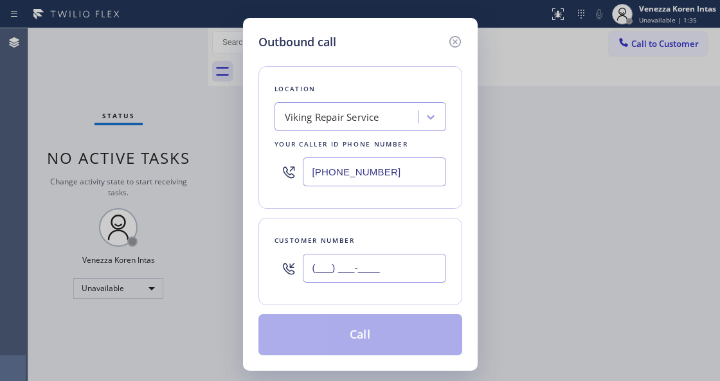
click at [370, 265] on input "(___) ___-____" at bounding box center [374, 268] width 143 height 29
paste input "415) 847-7883"
type input "[PHONE_NUMBER]"
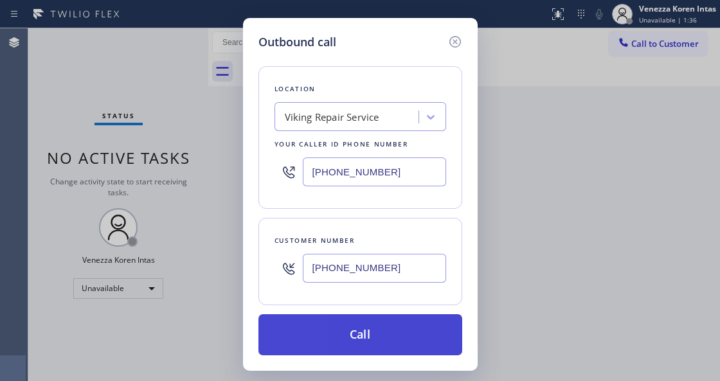
click at [375, 347] on button "Call" at bounding box center [360, 334] width 204 height 41
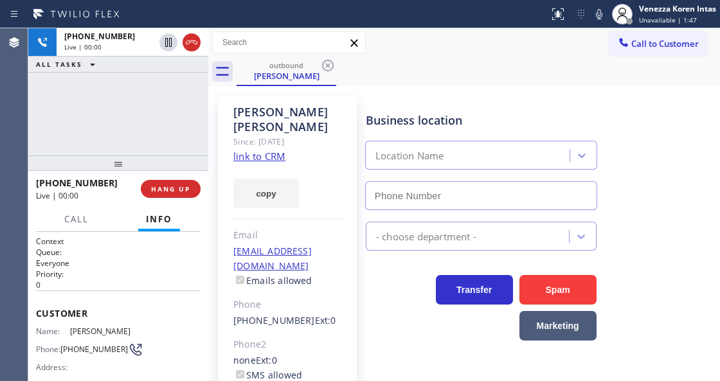
type input "[PHONE_NUMBER]"
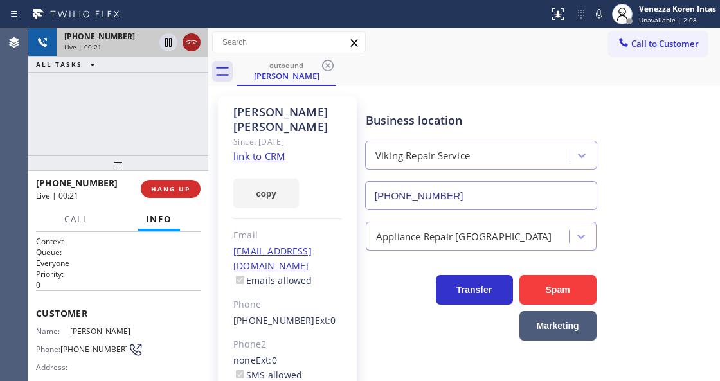
click at [188, 42] on icon at bounding box center [191, 42] width 15 height 15
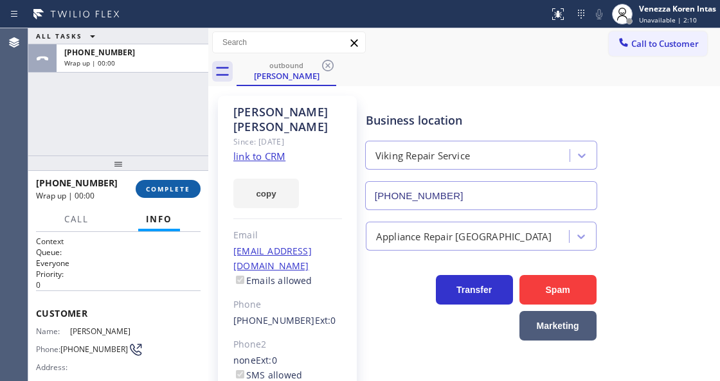
click at [163, 182] on button "COMPLETE" at bounding box center [168, 189] width 65 height 18
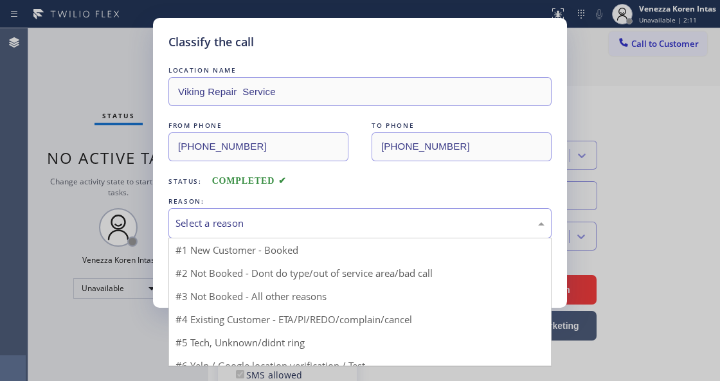
click at [288, 229] on div "Select a reason" at bounding box center [359, 223] width 369 height 15
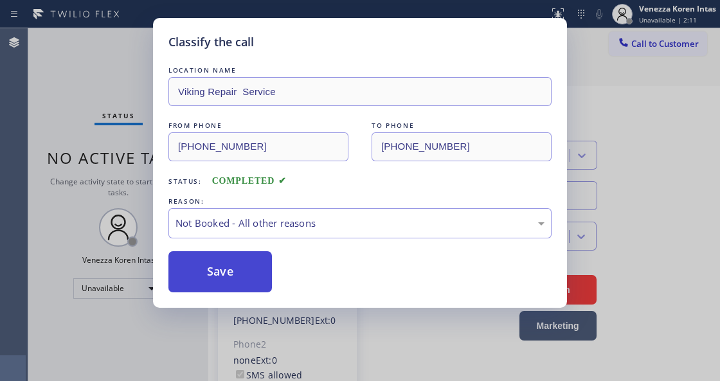
click at [250, 278] on button "Save" at bounding box center [219, 271] width 103 height 41
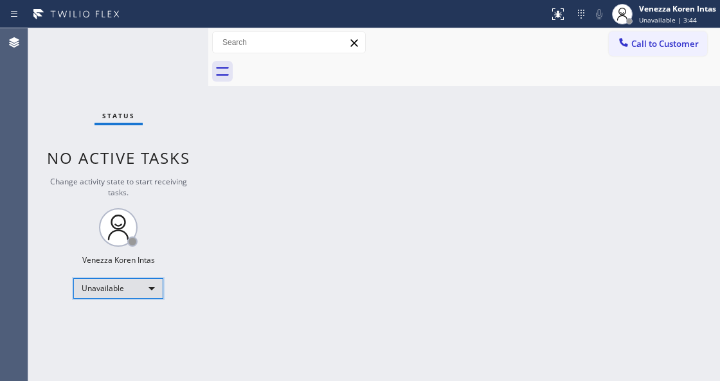
click at [133, 285] on div "Unavailable" at bounding box center [118, 288] width 90 height 21
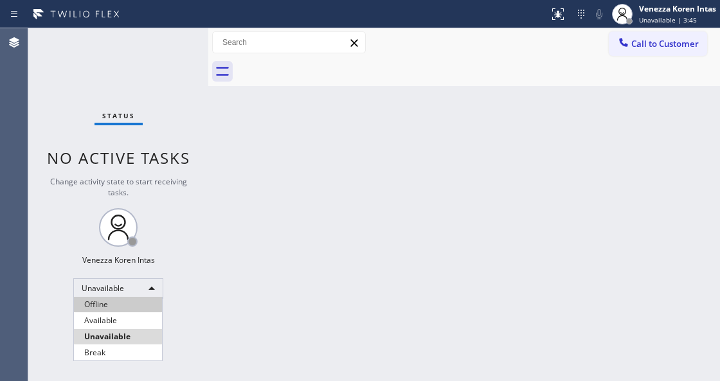
click at [131, 300] on li "Offline" at bounding box center [118, 304] width 88 height 15
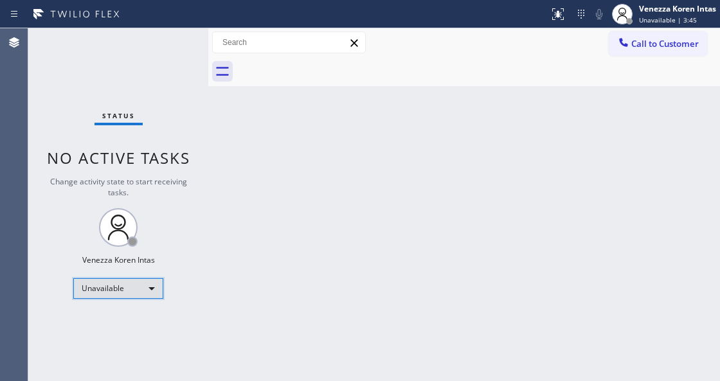
click at [139, 282] on div "Unavailable" at bounding box center [118, 288] width 90 height 21
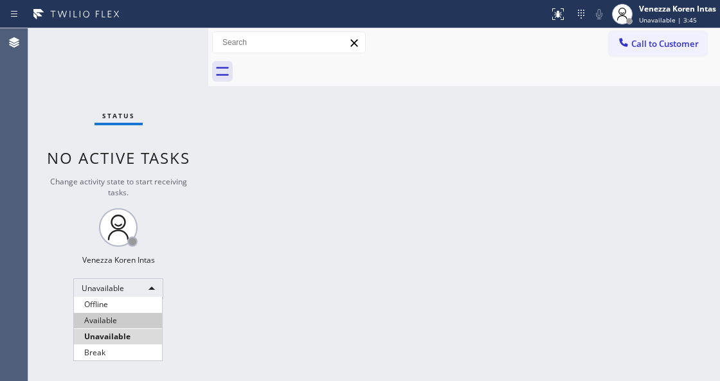
click at [128, 320] on li "Available" at bounding box center [118, 320] width 88 height 15
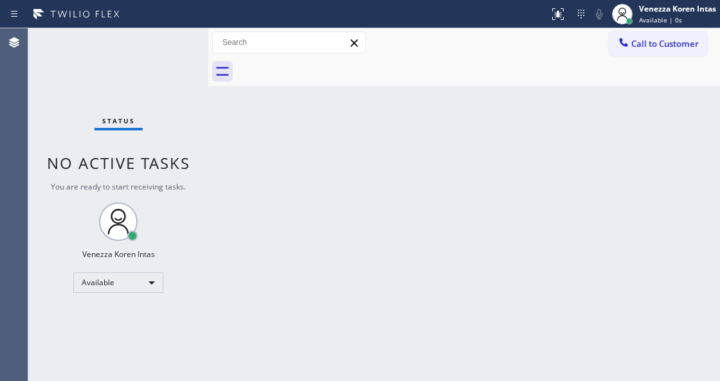
click at [362, 202] on div "Back to Dashboard Change Sender ID Customers Technicians Select a contact Outbo…" at bounding box center [463, 204] width 511 height 353
click at [167, 112] on div "Status No active tasks You are ready to start receiving tasks. Venezza Koren In…" at bounding box center [118, 204] width 180 height 353
click at [418, 160] on div "Back to Dashboard Change Sender ID Customers Technicians Select a contact Outbo…" at bounding box center [463, 204] width 511 height 353
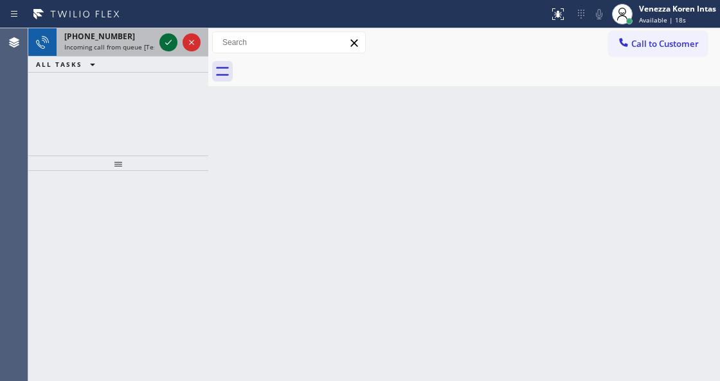
click at [168, 40] on icon at bounding box center [168, 42] width 15 height 15
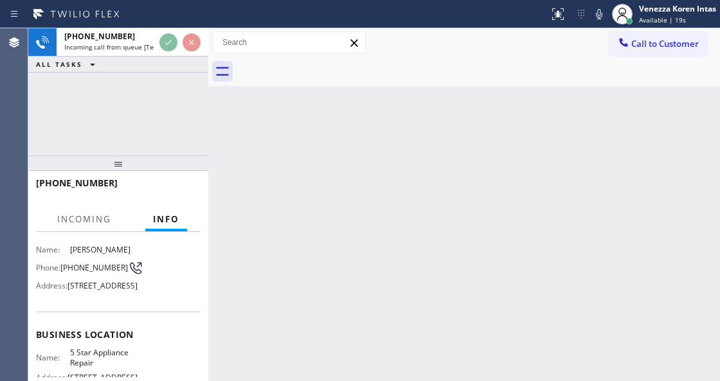
scroll to position [128, 0]
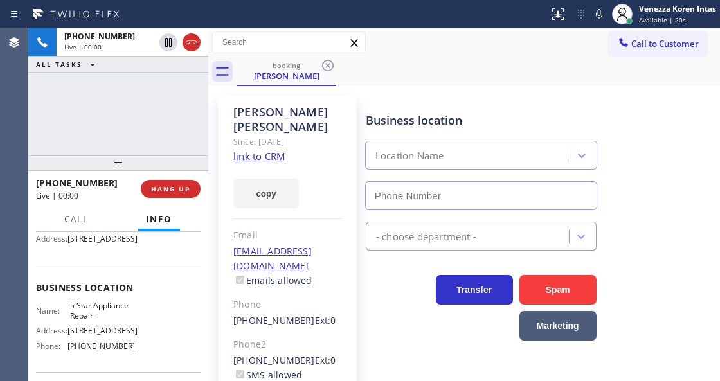
type input "[PHONE_NUMBER]"
click at [265, 150] on link "link to CRM" at bounding box center [259, 156] width 52 height 13
click at [454, 62] on div "booking [PERSON_NAME]" at bounding box center [477, 71] width 483 height 29
drag, startPoint x: 596, startPoint y: 13, endPoint x: 550, endPoint y: 46, distance: 56.7
click at [596, 13] on icon at bounding box center [599, 14] width 6 height 10
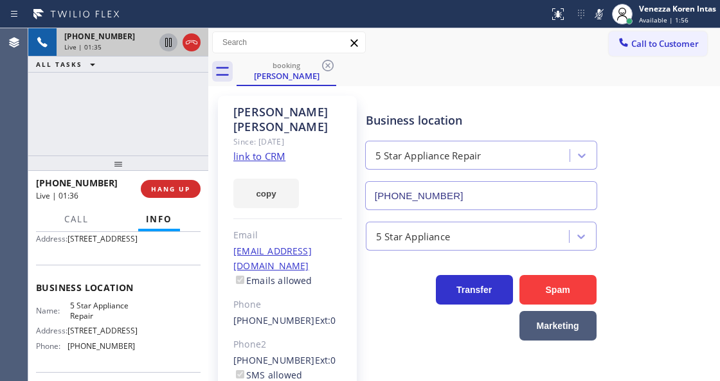
click at [170, 46] on icon at bounding box center [168, 42] width 6 height 9
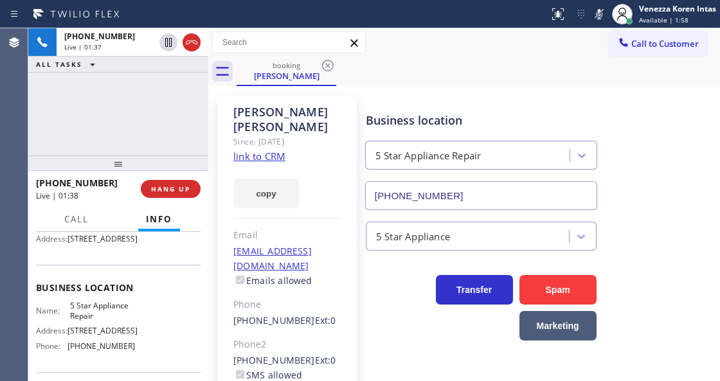
click at [126, 114] on div "[PHONE_NUMBER] Live | 01:37 ALL TASKS ALL TASKS ACTIVE TASKS TASKS IN WRAP UP" at bounding box center [118, 91] width 180 height 127
click at [269, 380] on html "Status report No issues detected If you experience an issue, please download th…" at bounding box center [360, 190] width 720 height 381
click at [596, 17] on icon at bounding box center [598, 13] width 15 height 15
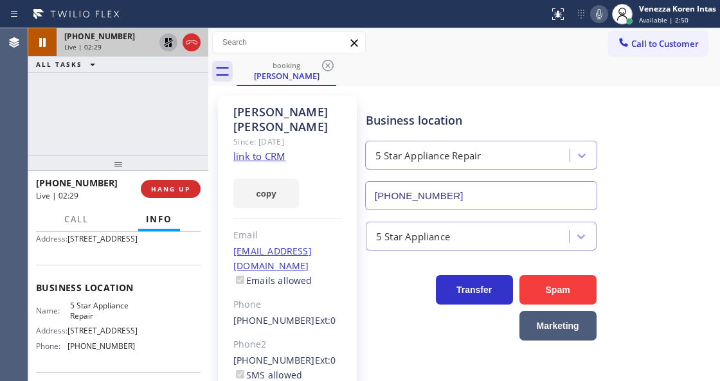
click at [167, 45] on icon at bounding box center [168, 42] width 15 height 15
click at [462, 70] on div "booking [PERSON_NAME]" at bounding box center [477, 71] width 483 height 29
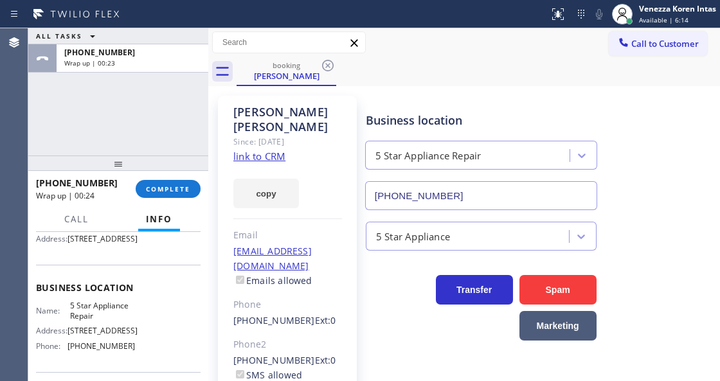
click at [419, 95] on div "Business location 5 Star Appliance Repair [PHONE_NUMBER]" at bounding box center [539, 152] width 353 height 116
click at [182, 190] on span "COMPLETE" at bounding box center [168, 188] width 44 height 9
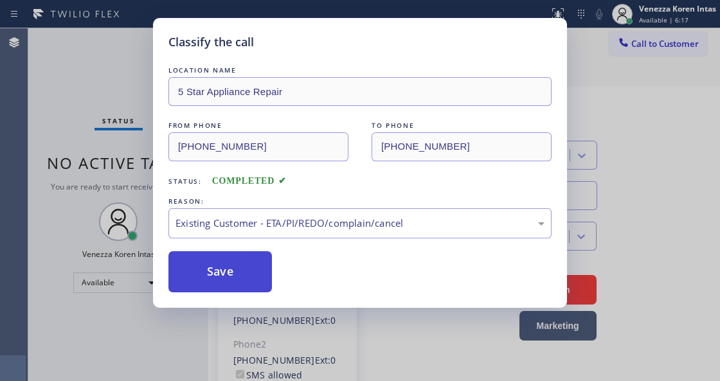
click at [229, 260] on button "Save" at bounding box center [219, 271] width 103 height 41
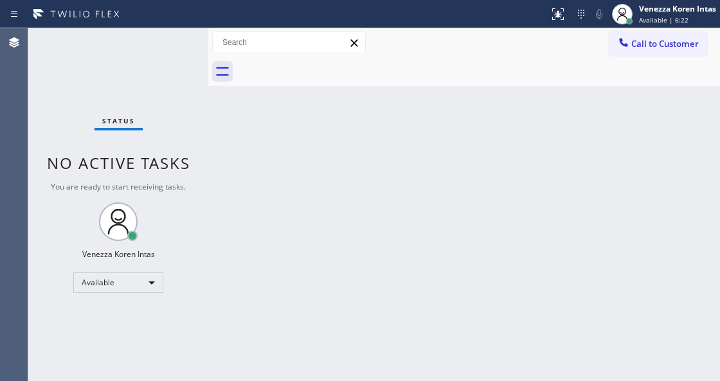
drag, startPoint x: 211, startPoint y: 131, endPoint x: 40, endPoint y: 62, distance: 184.4
click at [208, 131] on div at bounding box center [208, 204] width 0 height 353
drag, startPoint x: 40, startPoint y: 62, endPoint x: 18, endPoint y: 66, distance: 22.2
click at [37, 62] on div "Status No active tasks You are ready to start receiving tasks. Venezza Koren In…" at bounding box center [117, 204] width 178 height 353
click at [145, 57] on div "Status No active tasks You are ready to start receiving tasks. Venezza Koren In…" at bounding box center [117, 204] width 178 height 353
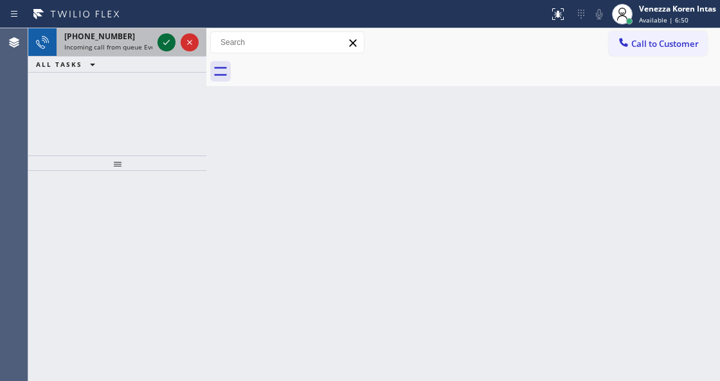
click at [170, 40] on icon at bounding box center [166, 42] width 15 height 15
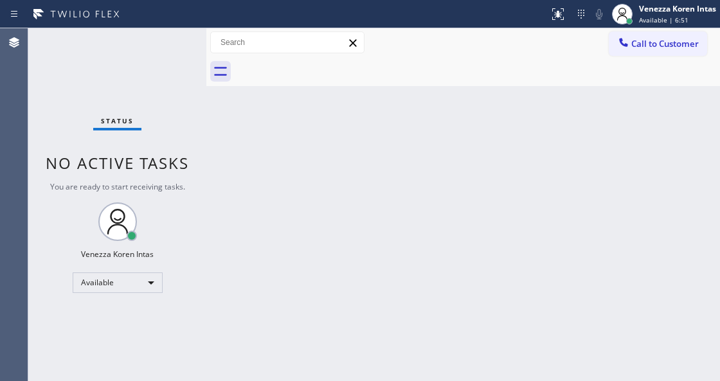
click at [170, 40] on div "Status No active tasks You are ready to start receiving tasks. Venezza Koren In…" at bounding box center [117, 204] width 178 height 353
click at [562, 17] on icon at bounding box center [558, 14] width 12 height 12
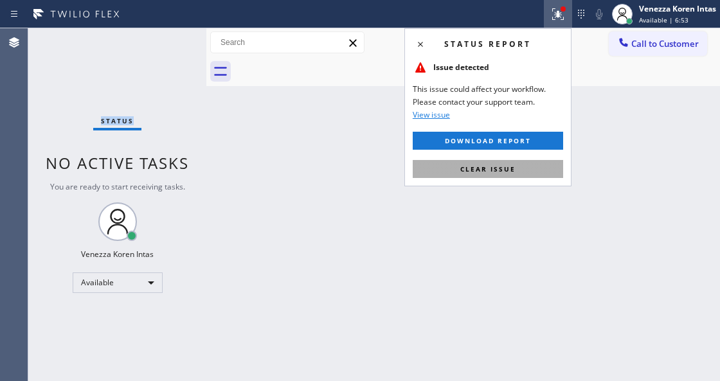
click at [521, 172] on button "Clear issue" at bounding box center [487, 169] width 150 height 18
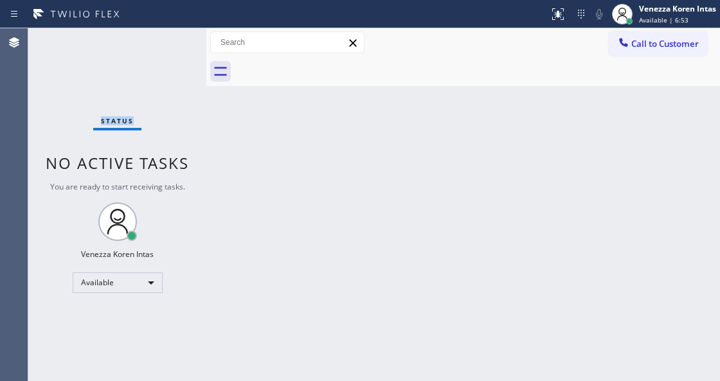
click at [170, 46] on div "Status No active tasks You are ready to start receiving tasks. Venezza Koren In…" at bounding box center [117, 204] width 178 height 353
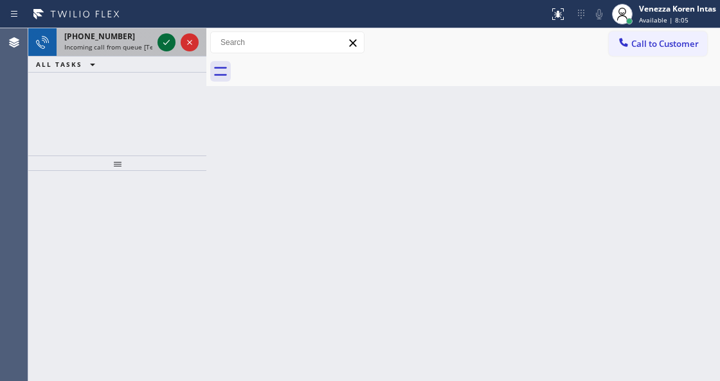
click at [164, 48] on icon at bounding box center [166, 42] width 15 height 15
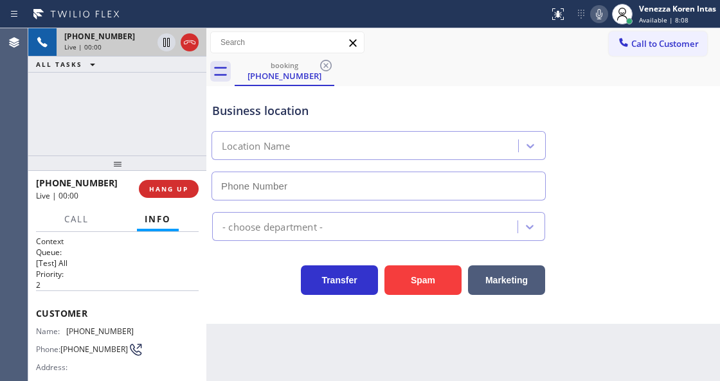
type input "[PHONE_NUMBER]"
click at [603, 17] on icon at bounding box center [598, 13] width 15 height 15
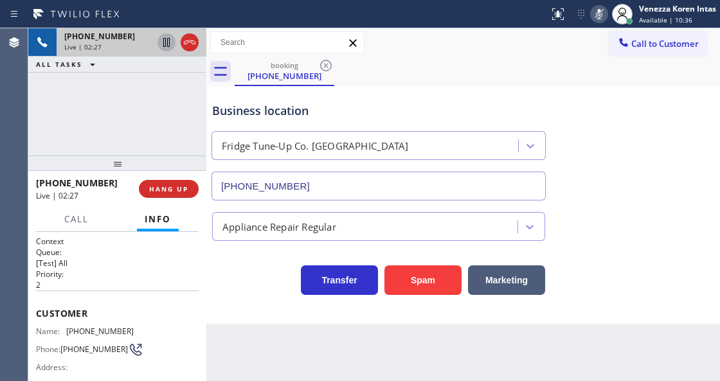
click at [171, 41] on icon at bounding box center [166, 42] width 15 height 15
drag, startPoint x: 135, startPoint y: 320, endPoint x: 69, endPoint y: 326, distance: 66.5
click at [69, 326] on div "Customer Name: [PHONE_NUMBER] Phone: [PHONE_NUMBER] Address:" at bounding box center [117, 341] width 163 height 103
copy span "[PHONE_NUMBER]"
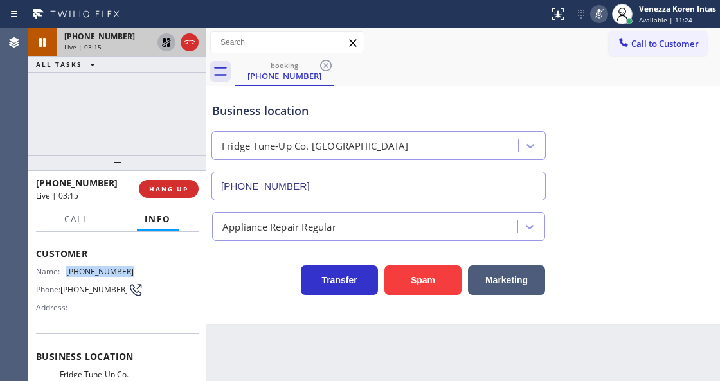
scroll to position [128, 0]
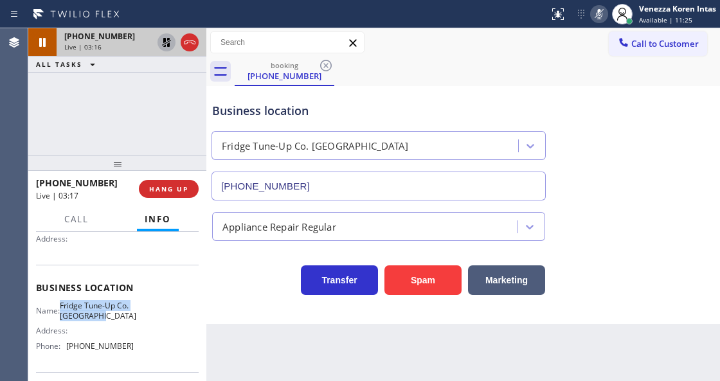
drag, startPoint x: 67, startPoint y: 304, endPoint x: 121, endPoint y: 312, distance: 54.6
click at [121, 312] on div "Name: Fridge Tune-Up Co. [GEOGRAPHIC_DATA]" at bounding box center [85, 311] width 98 height 20
copy div "Fridge Tune-Up Co. [GEOGRAPHIC_DATA]"
click at [596, 15] on rect at bounding box center [598, 12] width 9 height 9
click at [169, 44] on icon at bounding box center [166, 42] width 9 height 9
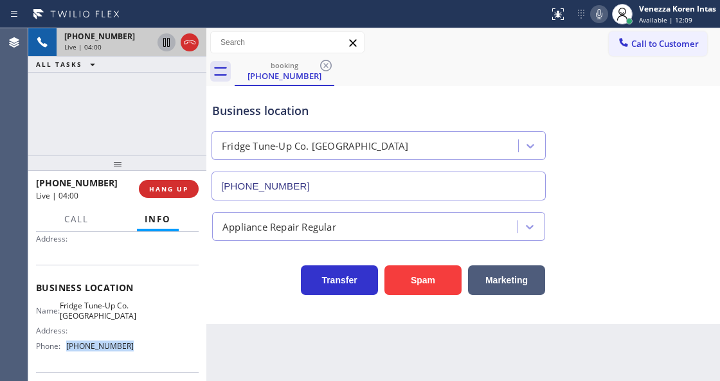
drag, startPoint x: 139, startPoint y: 350, endPoint x: 67, endPoint y: 352, distance: 72.0
click at [67, 352] on div "Name: Fridge Tune-Up Co. [GEOGRAPHIC_DATA] Address: Phone: [PHONE_NUMBER]" at bounding box center [117, 328] width 163 height 55
copy div "[PHONE_NUMBER]"
click at [75, 222] on span "Call" at bounding box center [76, 219] width 24 height 12
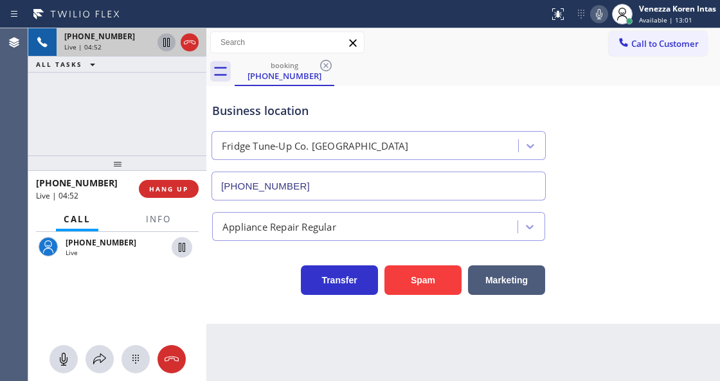
click at [117, 155] on div at bounding box center [117, 162] width 178 height 15
click at [107, 359] on div at bounding box center [99, 358] width 28 height 15
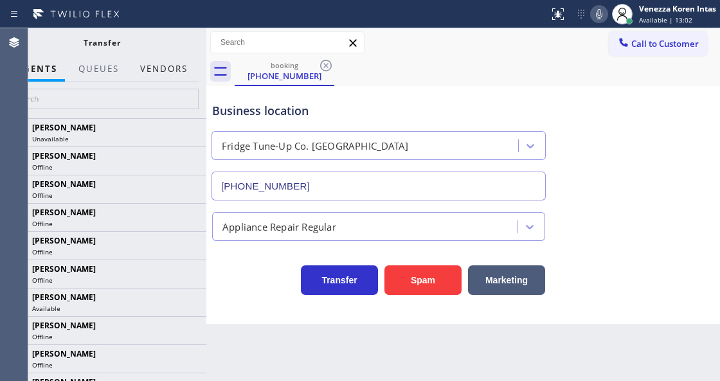
click at [172, 71] on button "Vendors" at bounding box center [163, 69] width 63 height 25
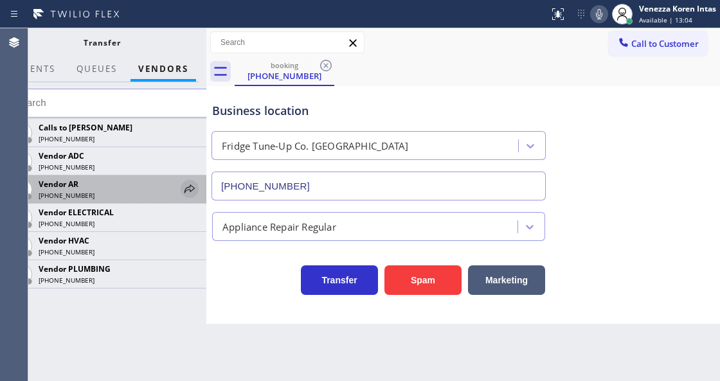
click at [188, 193] on icon at bounding box center [189, 188] width 15 height 15
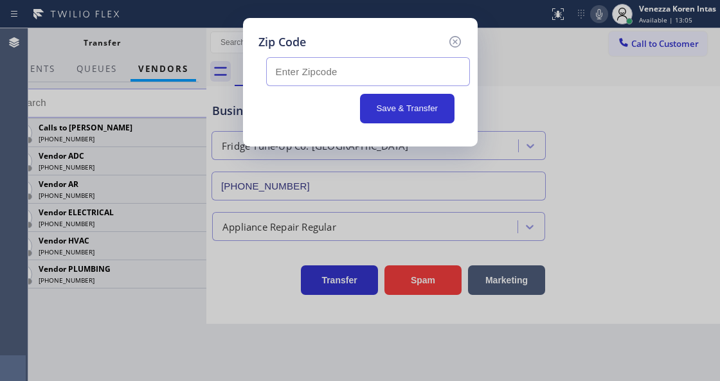
click at [303, 80] on input "text" at bounding box center [368, 71] width 204 height 29
paste input "76063"
type input "76063"
click at [452, 46] on icon at bounding box center [454, 42] width 12 height 12
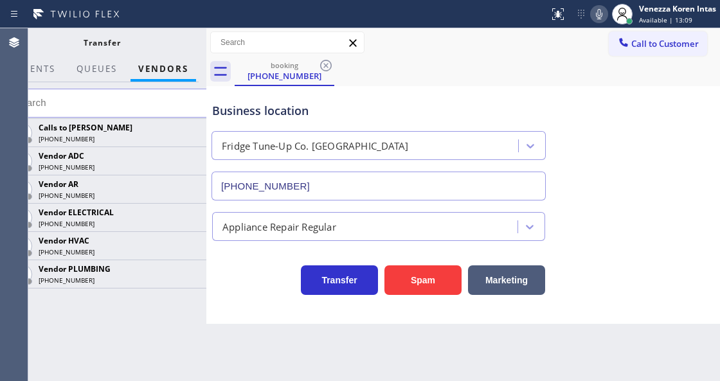
click at [429, 80] on div "booking [PHONE_NUMBER]" at bounding box center [476, 71] width 485 height 29
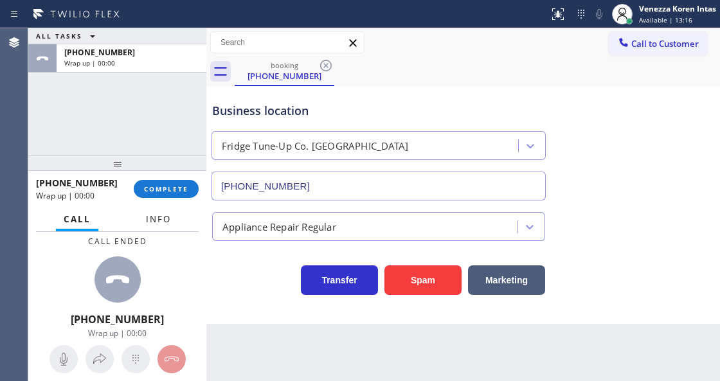
click at [145, 224] on button "Info" at bounding box center [158, 219] width 40 height 25
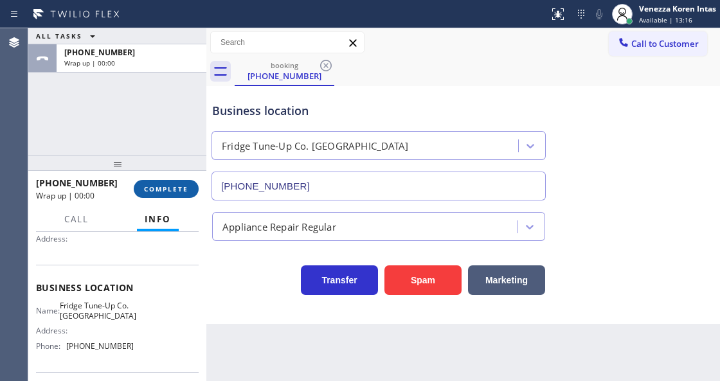
click at [168, 180] on button "COMPLETE" at bounding box center [166, 189] width 65 height 18
